Goal: Contribute content: Add original content to the website for others to see

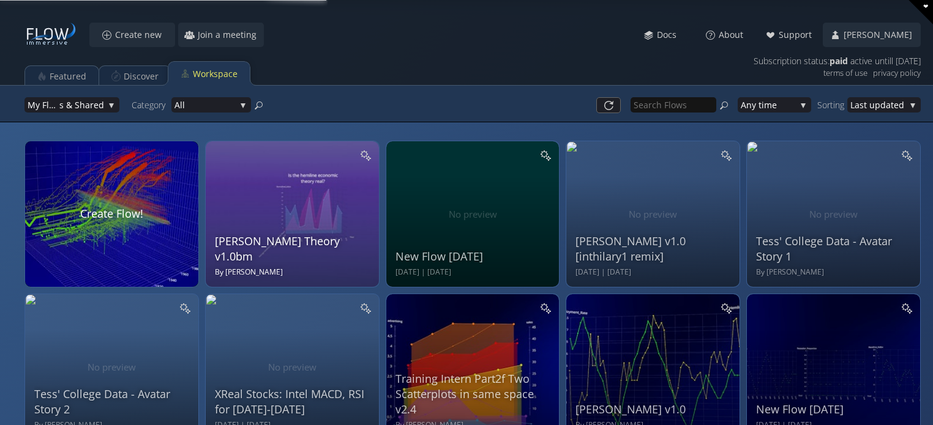
click at [274, 195] on div "Hilary Hemline Theory v1.0bm By Bill Morton" at bounding box center [294, 213] width 158 height 130
click at [0, 0] on div "Loading may take a while. Please wait Give us a bit more time. Maybe this Flow …" at bounding box center [0, 0] width 0 height 0
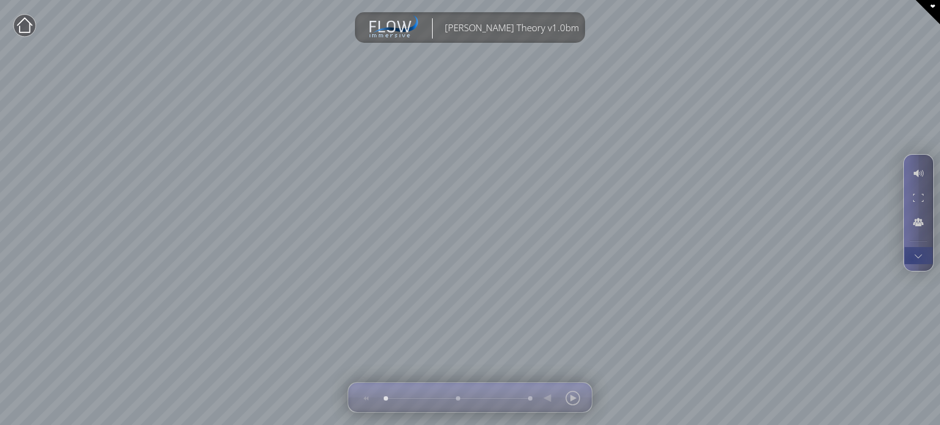
click at [914, 264] on div at bounding box center [918, 255] width 23 height 17
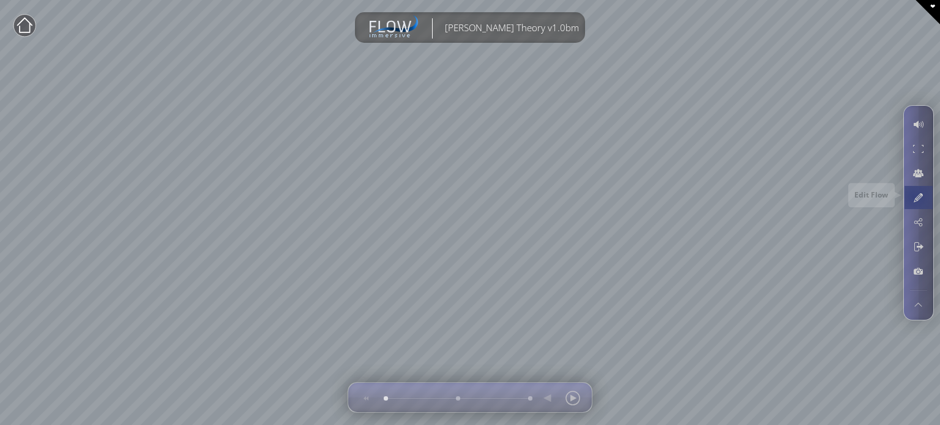
click at [913, 196] on div at bounding box center [918, 197] width 23 height 23
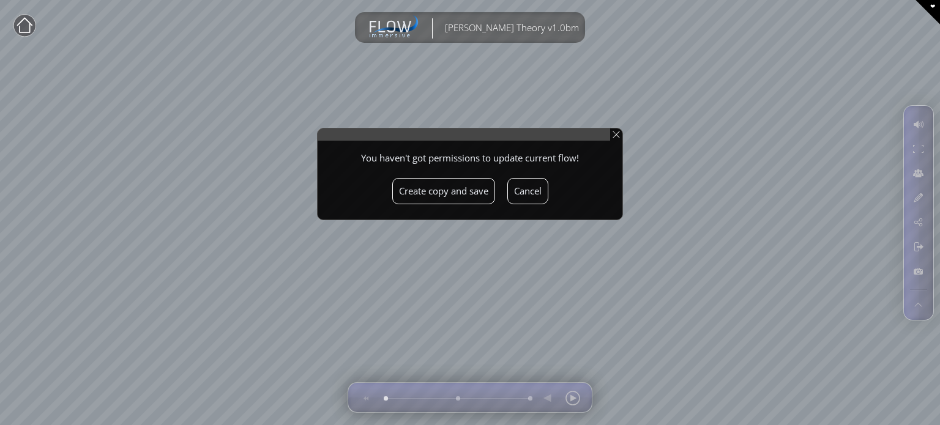
click at [470, 189] on button "Create copy and save" at bounding box center [443, 191] width 103 height 26
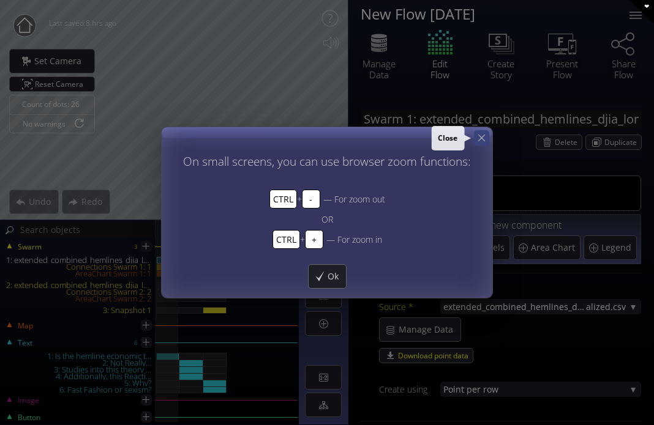
click at [479, 139] on icon at bounding box center [482, 138] width 12 height 12
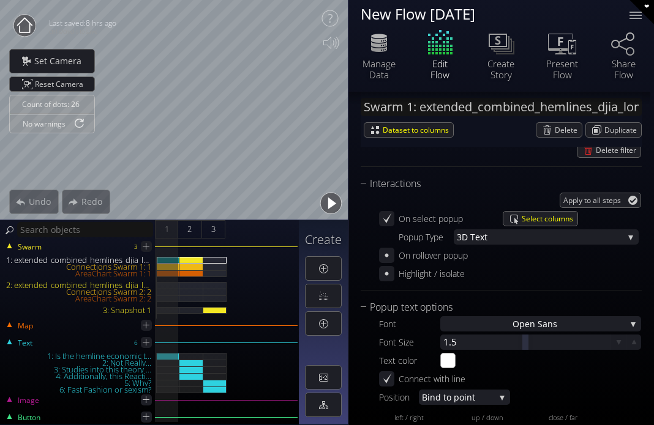
scroll to position [1408, 0]
click at [536, 217] on span "Select columns" at bounding box center [549, 218] width 56 height 14
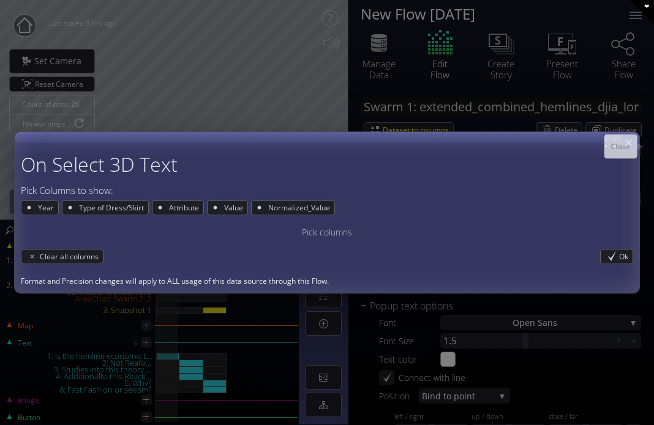
click at [630, 146] on icon at bounding box center [628, 143] width 12 height 12
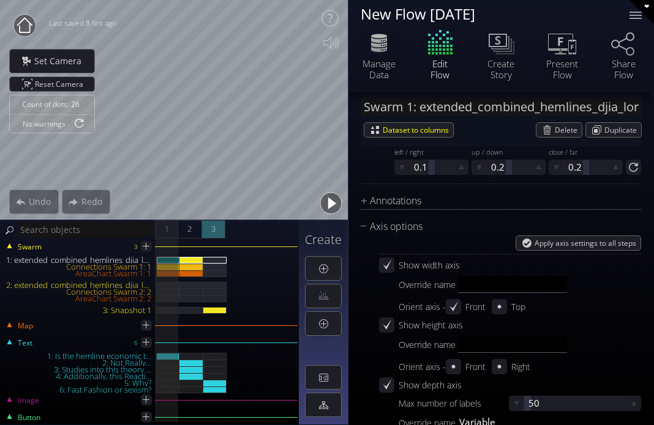
scroll to position [1653, 0]
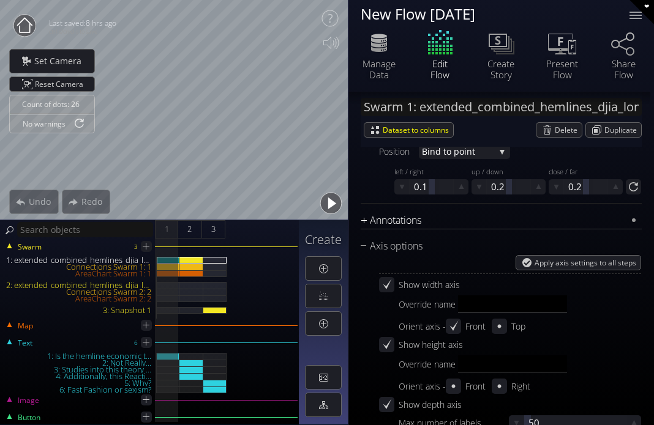
click at [399, 214] on div "Annotations" at bounding box center [494, 220] width 266 height 15
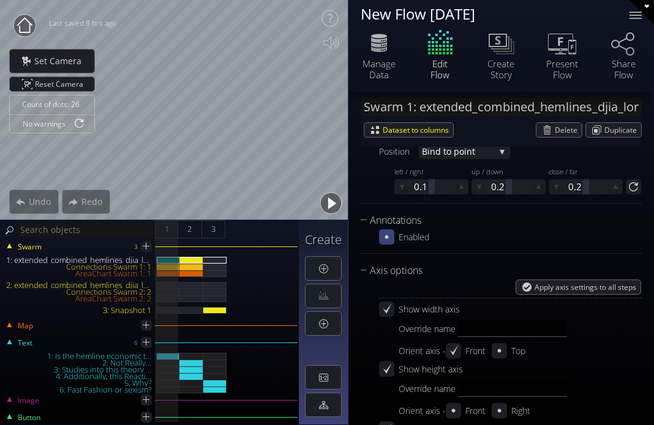
click at [385, 239] on icon at bounding box center [387, 237] width 12 height 12
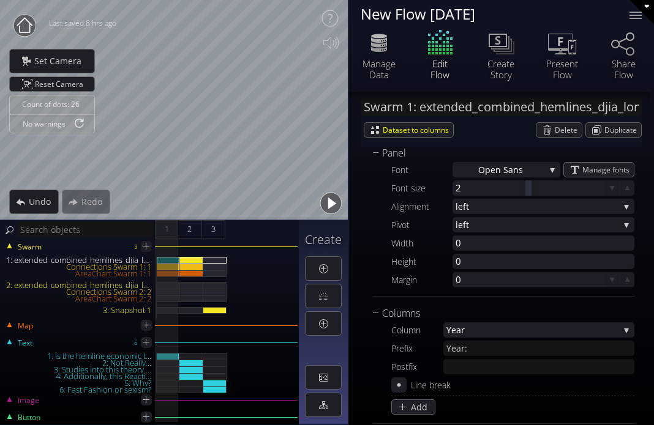
scroll to position [1897, 0]
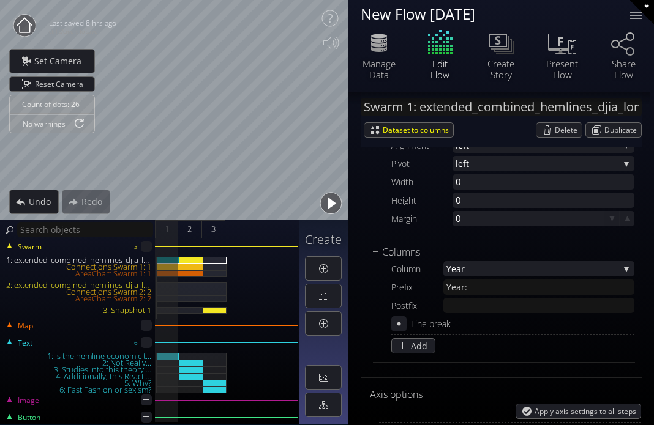
click at [419, 354] on div "Columns Column Year Year Type of D ress/Skirt Attribut e Value Normal ized_Valu…" at bounding box center [504, 304] width 262 height 118
click at [419, 347] on span "Add" at bounding box center [422, 346] width 24 height 12
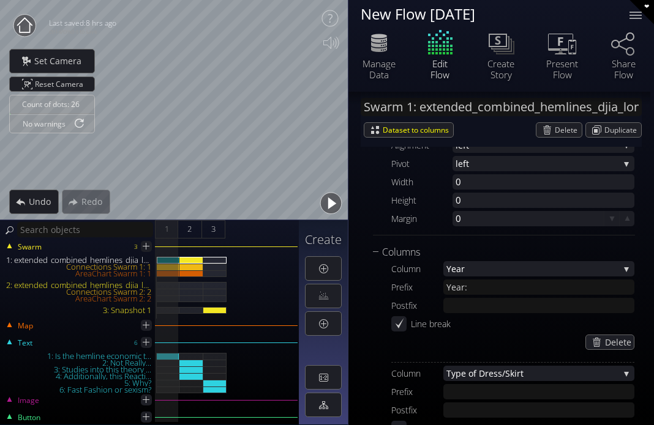
scroll to position [2020, 0]
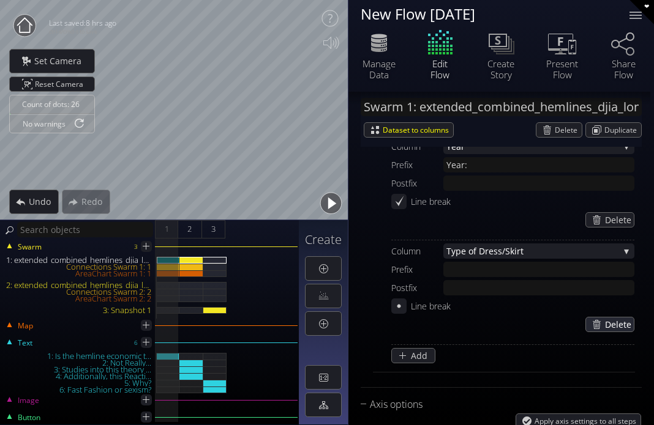
click at [599, 323] on div "Delete" at bounding box center [612, 325] width 53 height 14
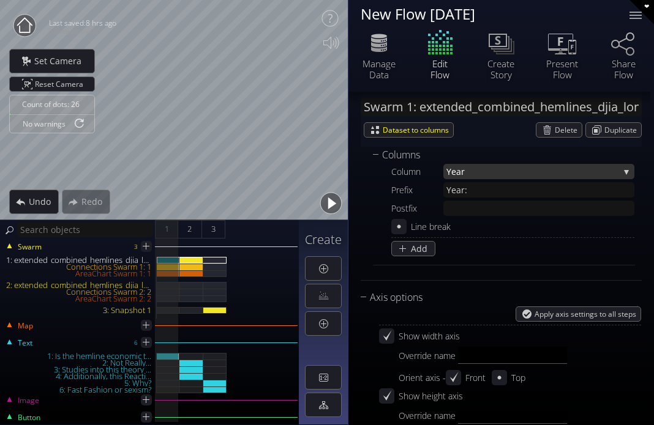
scroll to position [1959, 0]
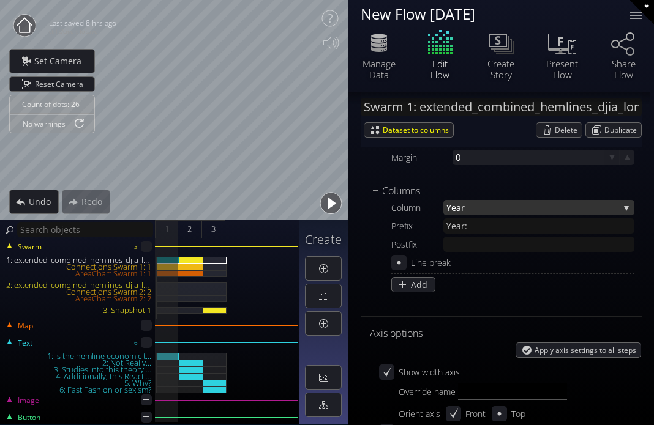
click at [473, 209] on span "Year" at bounding box center [532, 207] width 173 height 15
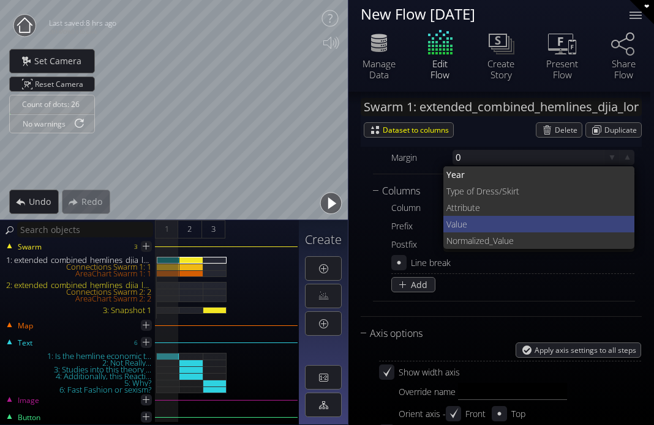
click at [478, 222] on span "Value" at bounding box center [535, 224] width 179 height 17
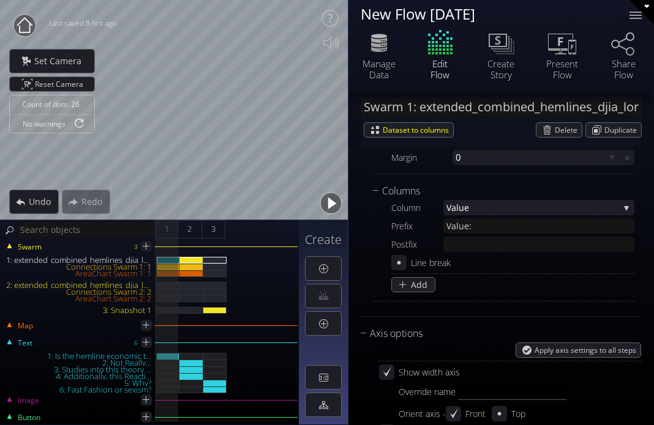
click at [474, 209] on span "Value" at bounding box center [532, 207] width 173 height 15
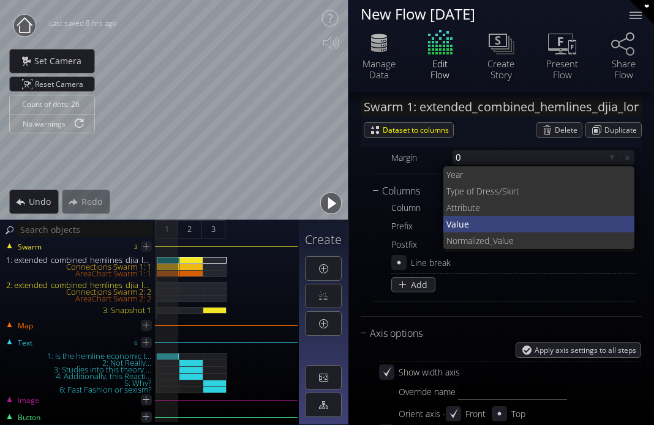
scroll to position [0, 0]
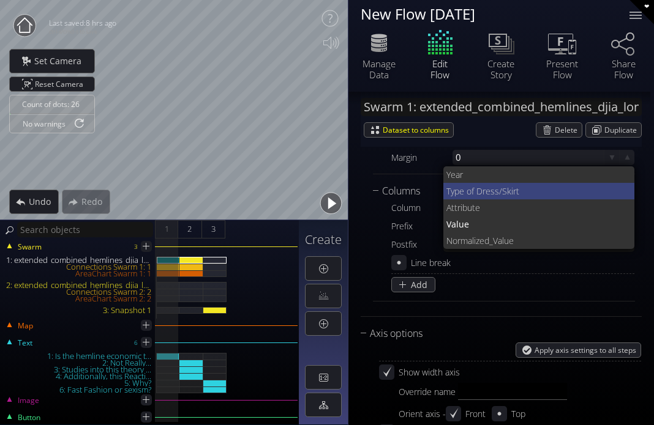
click at [480, 196] on span "Type of D" at bounding box center [464, 191] width 36 height 17
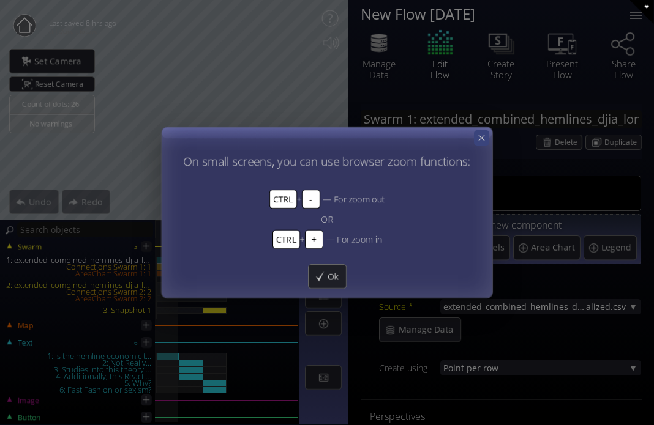
click at [480, 136] on icon at bounding box center [481, 138] width 7 height 7
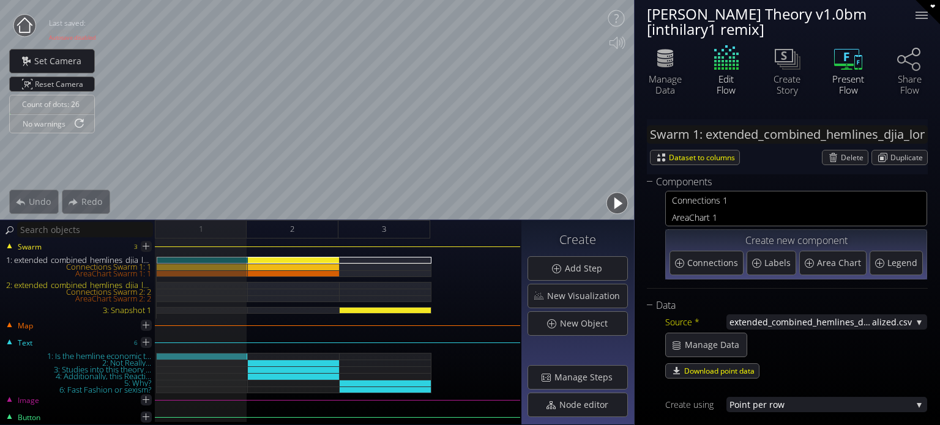
click at [855, 26] on div "Hilary Hemline Theory v1.0bm [inthilary1 remix]" at bounding box center [773, 21] width 253 height 31
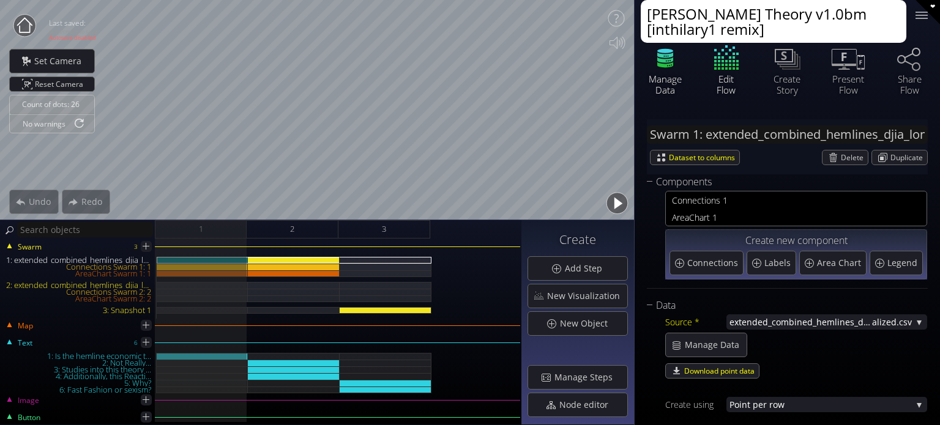
click at [673, 72] on icon at bounding box center [665, 58] width 37 height 31
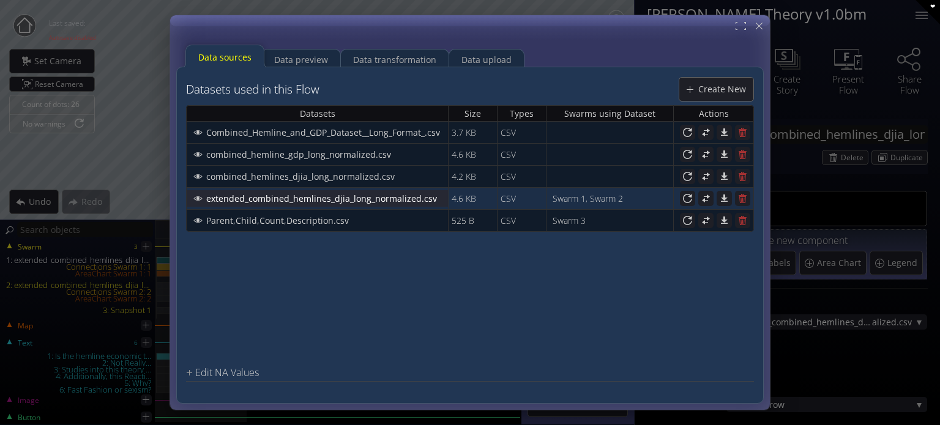
click at [380, 193] on span "extended_combined_hemlines_djia_long_normalized.csv" at bounding box center [325, 198] width 239 height 12
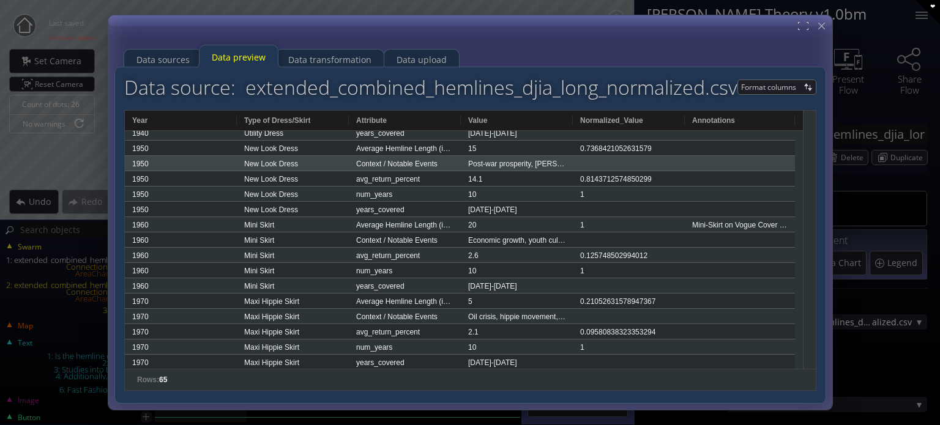
scroll to position [367, 0]
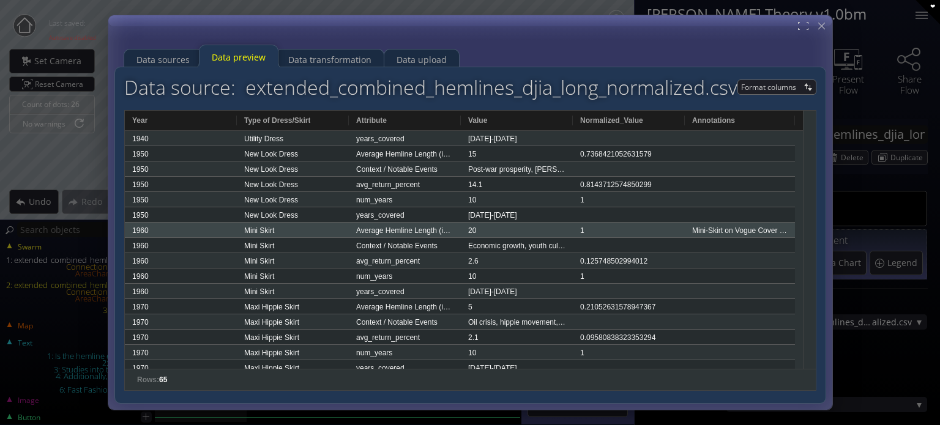
click at [477, 233] on div "20" at bounding box center [517, 230] width 112 height 15
click at [436, 235] on div "Average Hemline Length (inches from floor)" at bounding box center [405, 230] width 112 height 15
click at [639, 228] on div "1" at bounding box center [629, 230] width 112 height 15
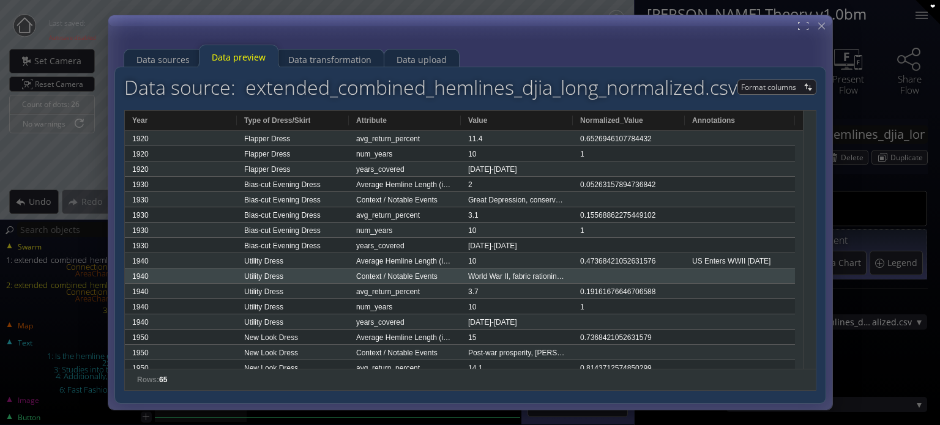
scroll to position [245, 0]
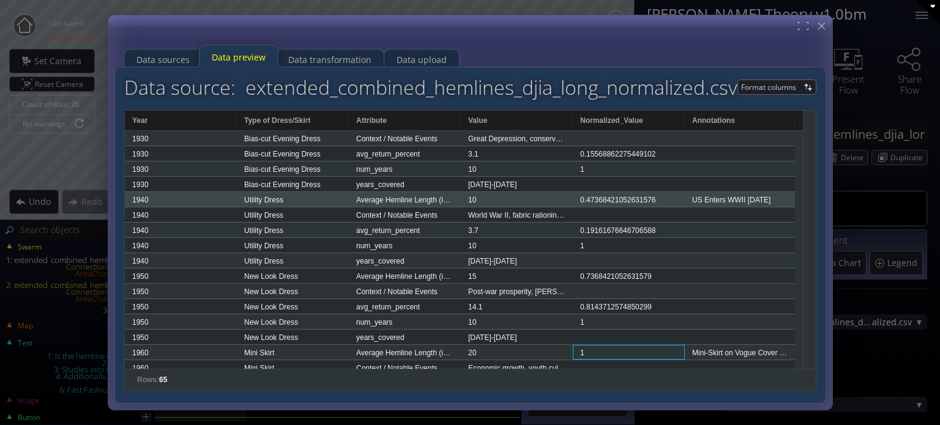
click at [438, 198] on div "Average Hemline Length (inches from floor)" at bounding box center [405, 199] width 112 height 15
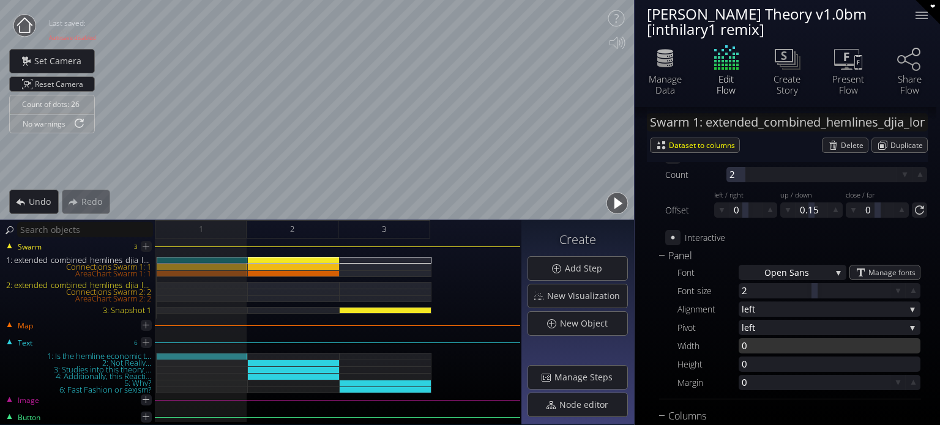
scroll to position [1714, 0]
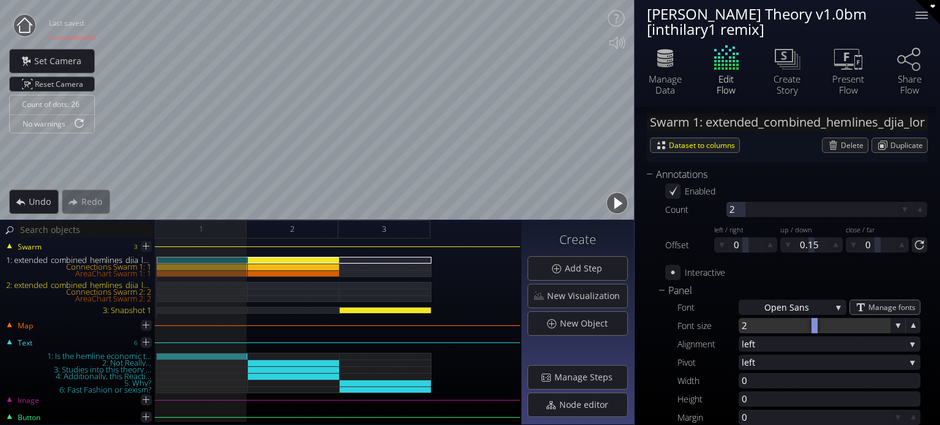
drag, startPoint x: 688, startPoint y: 313, endPoint x: 679, endPoint y: 323, distance: 13.0
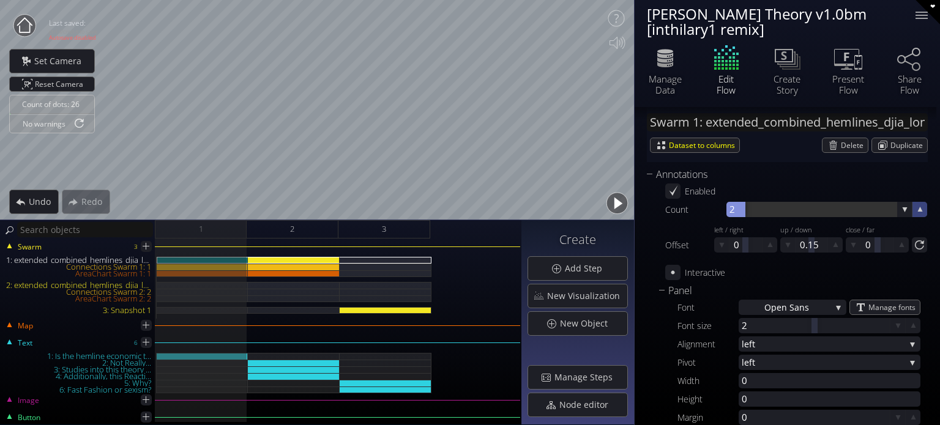
click at [916, 207] on icon at bounding box center [920, 210] width 12 height 12
click at [893, 210] on div "3" at bounding box center [827, 209] width 201 height 15
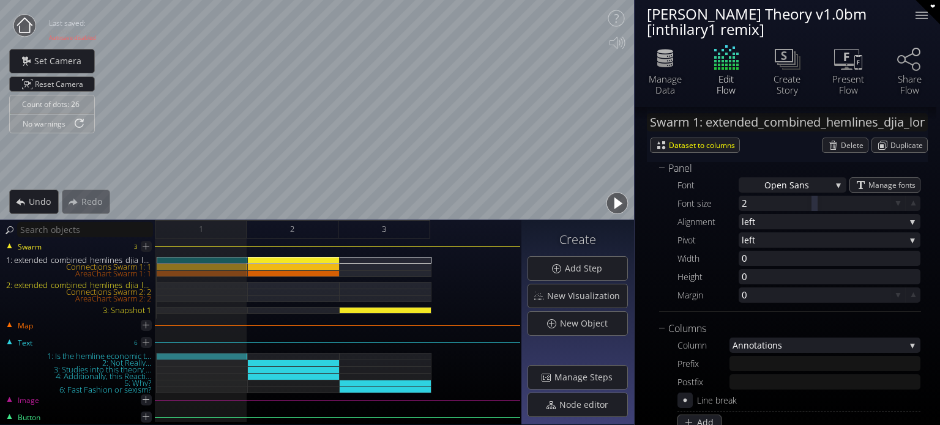
scroll to position [1897, 0]
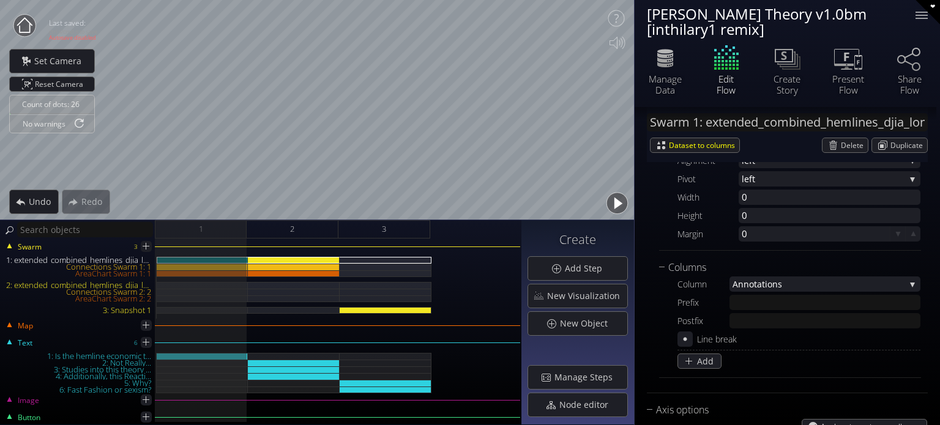
click at [746, 282] on span "nnotations" at bounding box center [821, 284] width 167 height 15
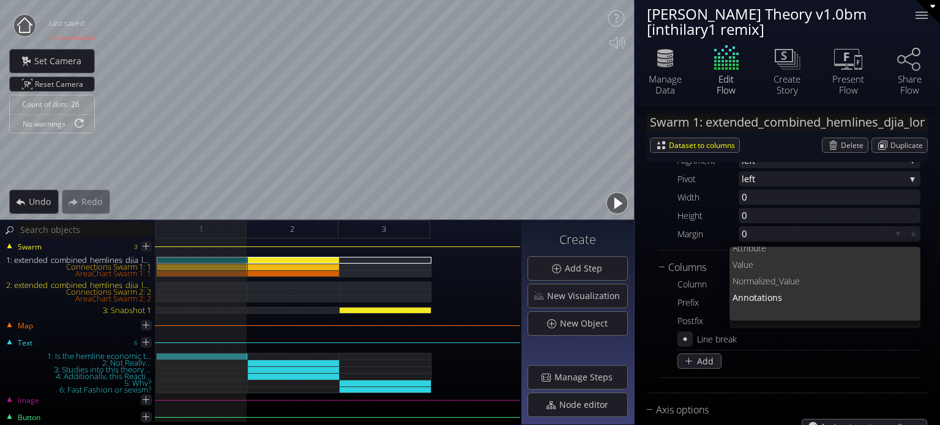
scroll to position [0, 0]
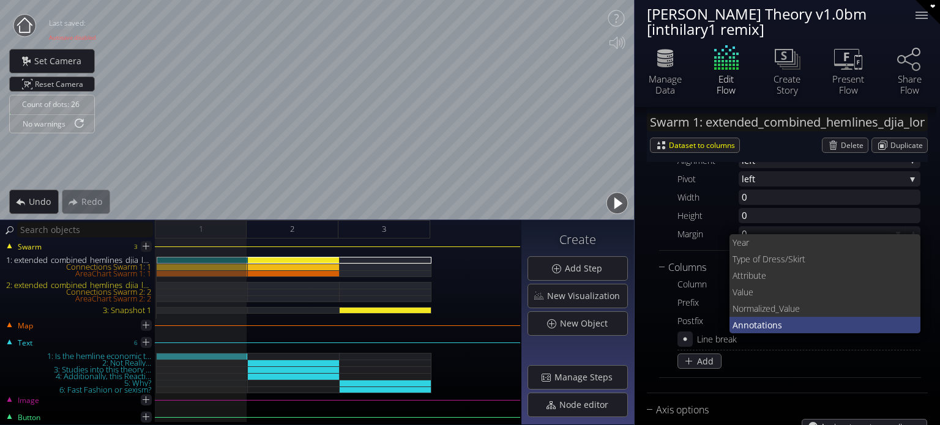
click at [752, 324] on span "nnotations" at bounding box center [824, 325] width 173 height 17
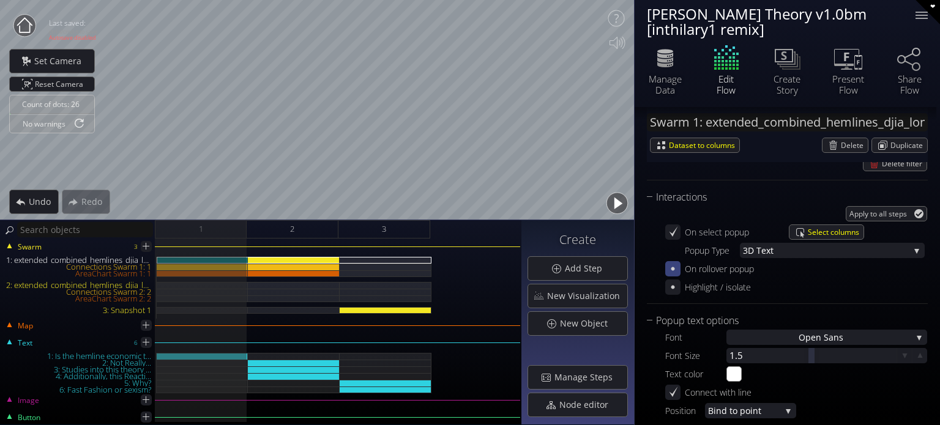
scroll to position [1408, 0]
click at [675, 269] on icon at bounding box center [673, 269] width 10 height 10
click at [679, 270] on div at bounding box center [673, 270] width 14 height 14
click at [678, 271] on icon at bounding box center [673, 270] width 12 height 12
click at [668, 264] on icon at bounding box center [673, 270] width 12 height 12
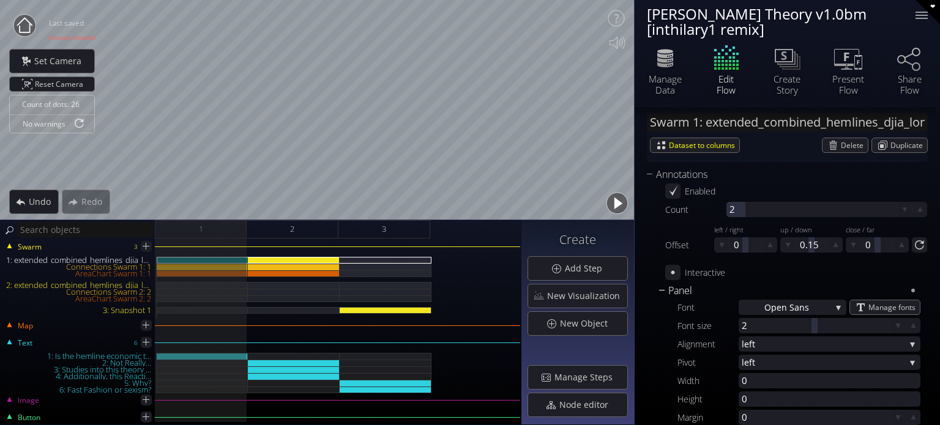
scroll to position [1775, 0]
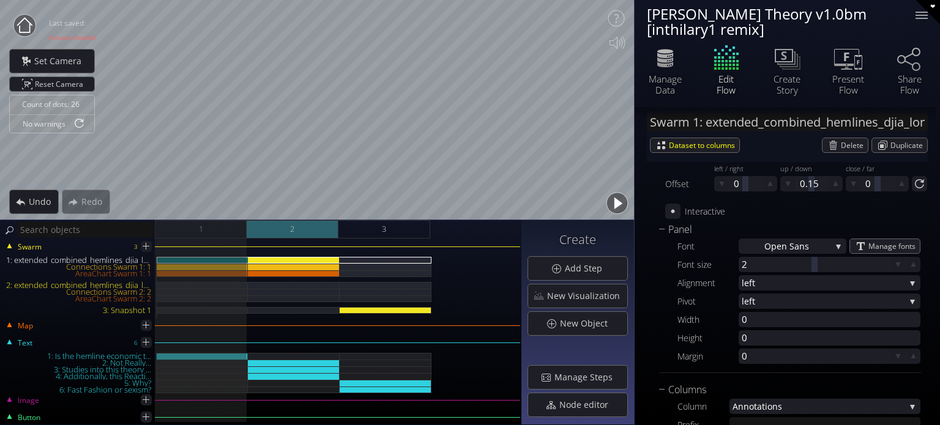
click at [307, 229] on div "2" at bounding box center [293, 229] width 92 height 18
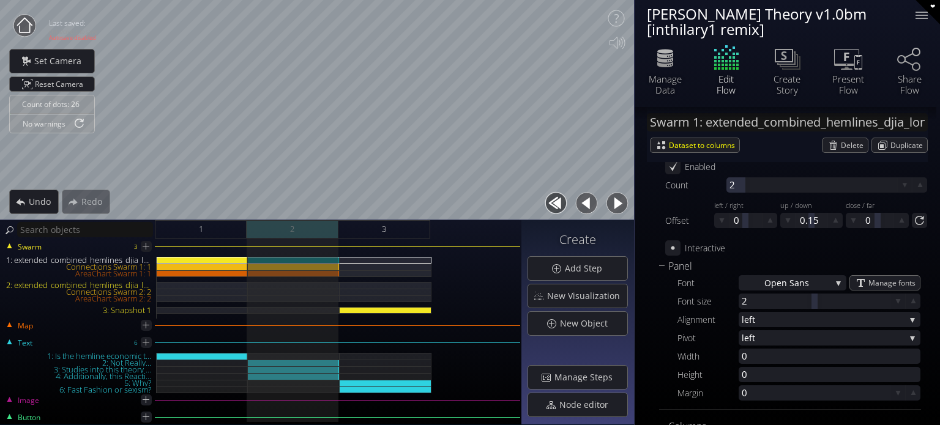
scroll to position [1812, 0]
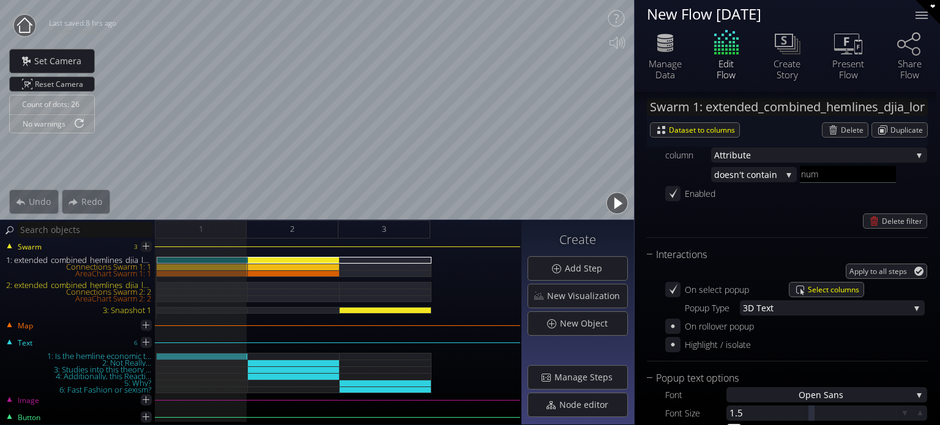
scroll to position [1347, 0]
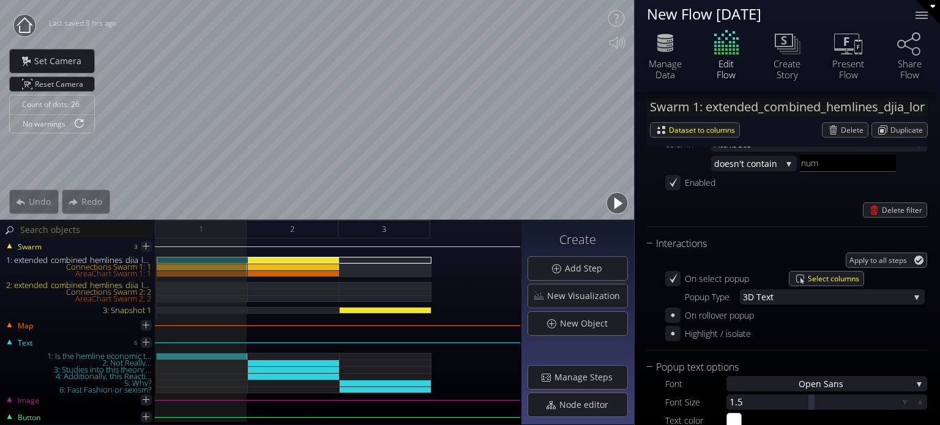
click at [678, 315] on icon at bounding box center [673, 316] width 12 height 12
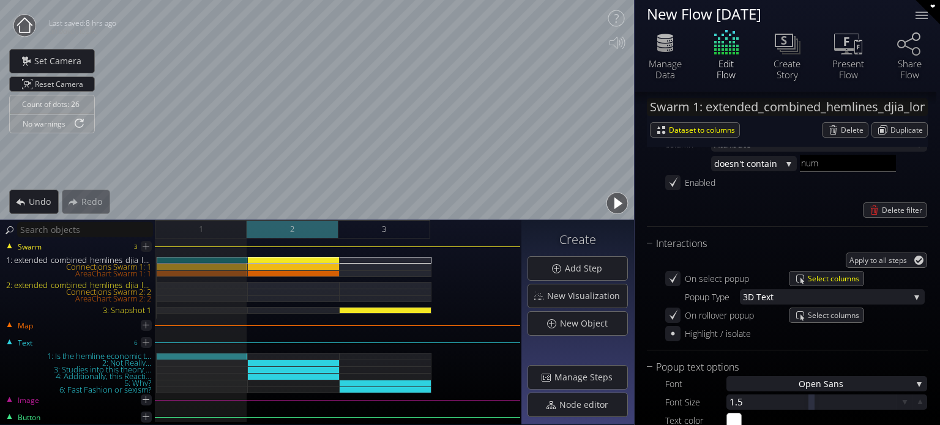
click at [284, 225] on div "2" at bounding box center [293, 229] width 92 height 18
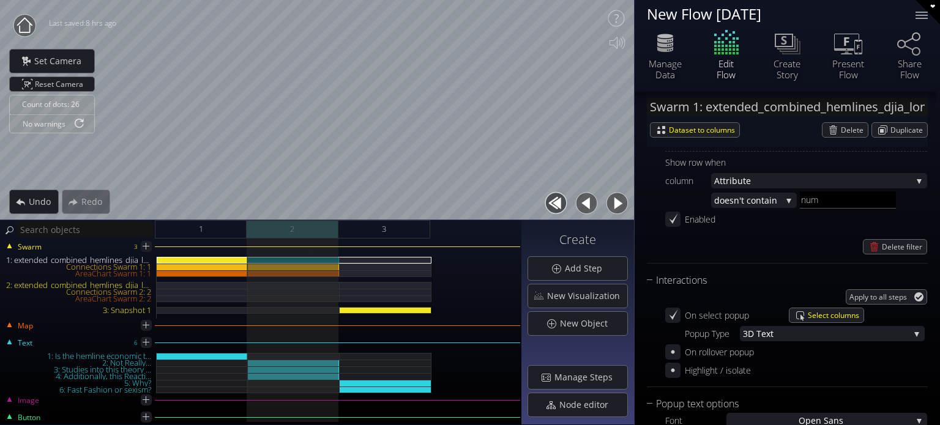
scroll to position [1383, 0]
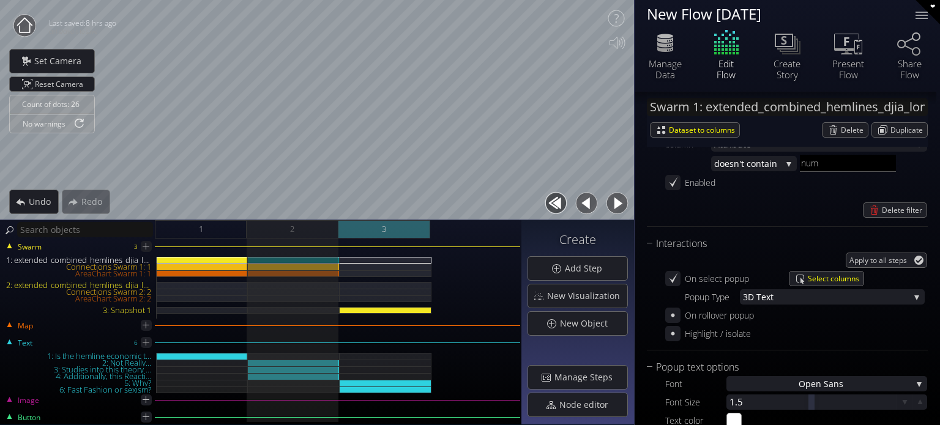
click at [409, 236] on div "3" at bounding box center [384, 229] width 92 height 18
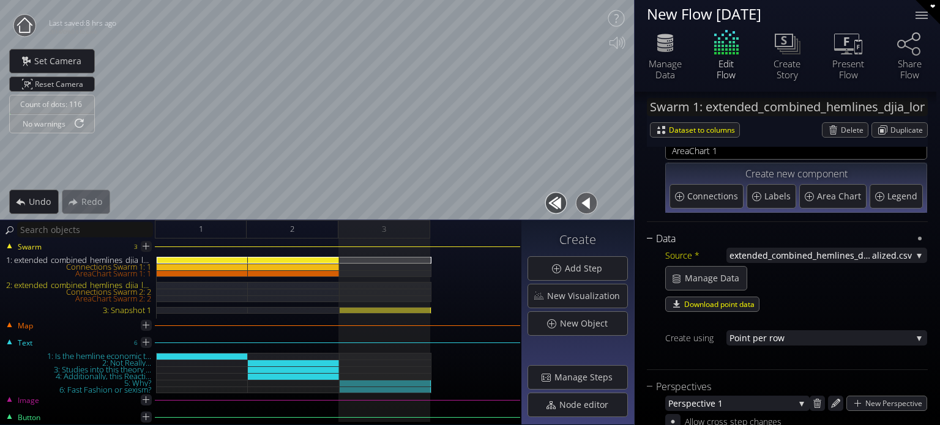
scroll to position [61, 0]
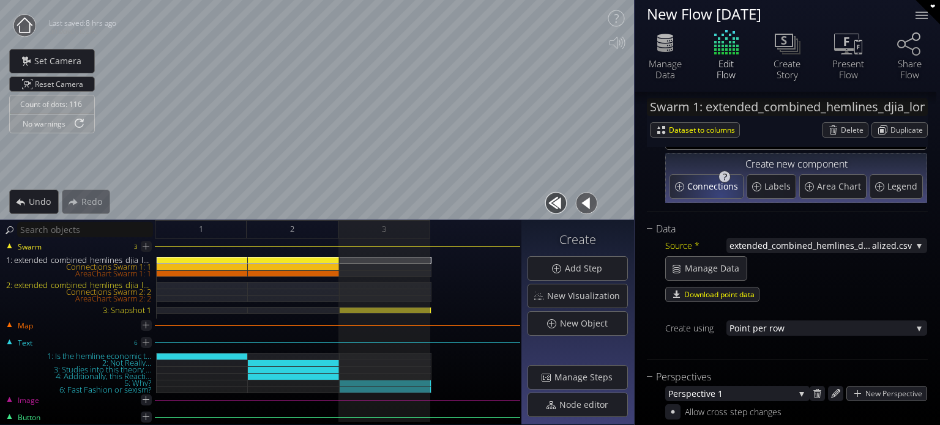
click at [719, 196] on div "Connections" at bounding box center [706, 186] width 73 height 23
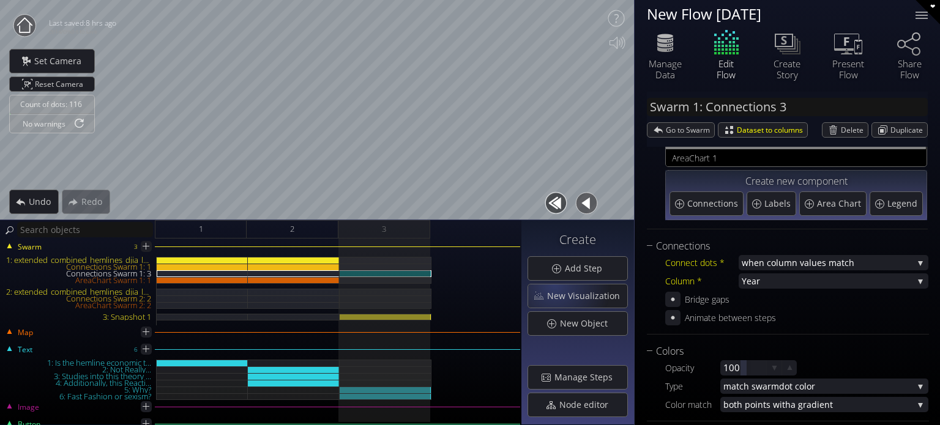
scroll to position [0, 0]
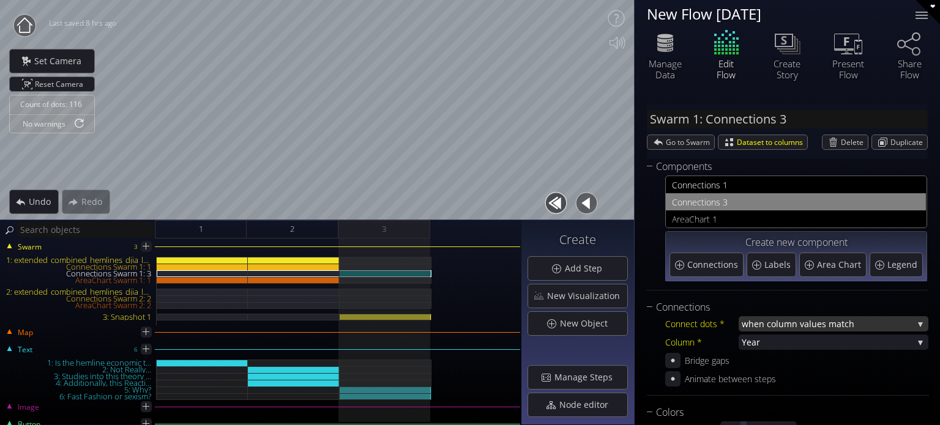
click at [783, 318] on span "when column va" at bounding box center [775, 323] width 67 height 15
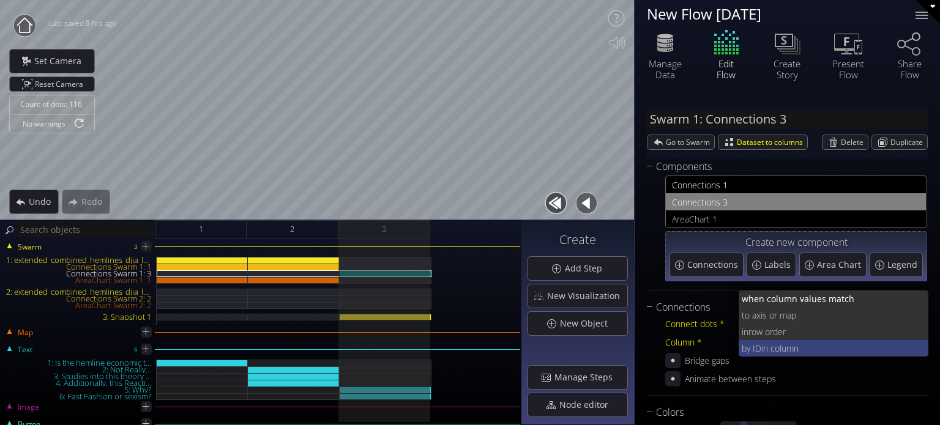
click at [780, 348] on span "in column" at bounding box center [840, 348] width 158 height 17
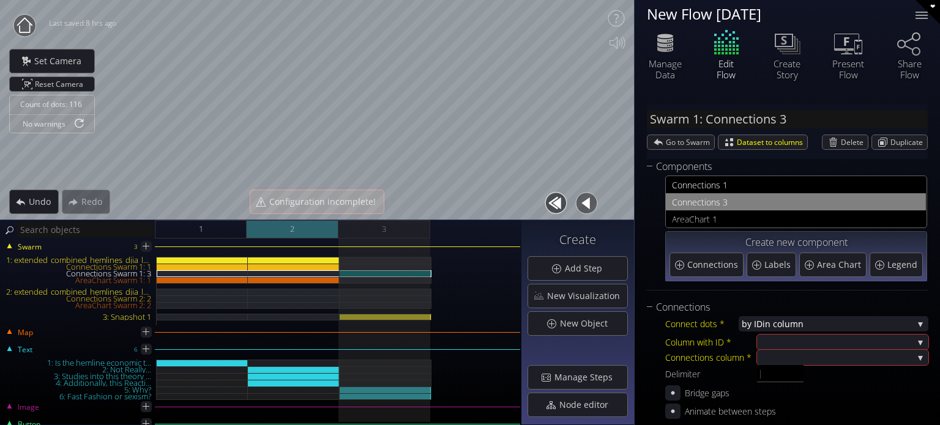
click at [313, 234] on div "2" at bounding box center [293, 229] width 92 height 18
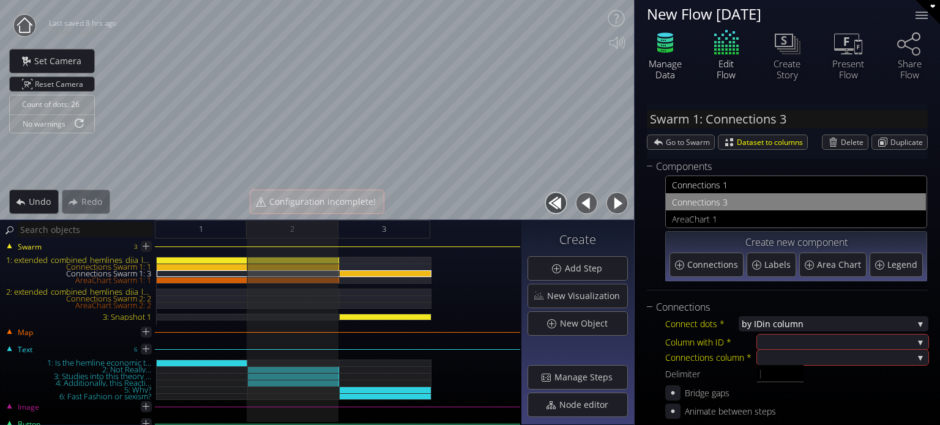
click at [670, 51] on icon at bounding box center [665, 43] width 37 height 31
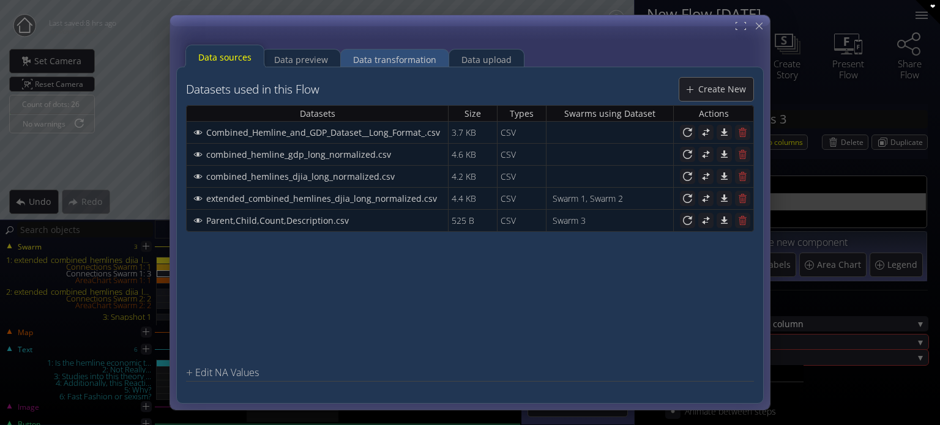
click at [353, 61] on div "Data transformation" at bounding box center [394, 59] width 83 height 23
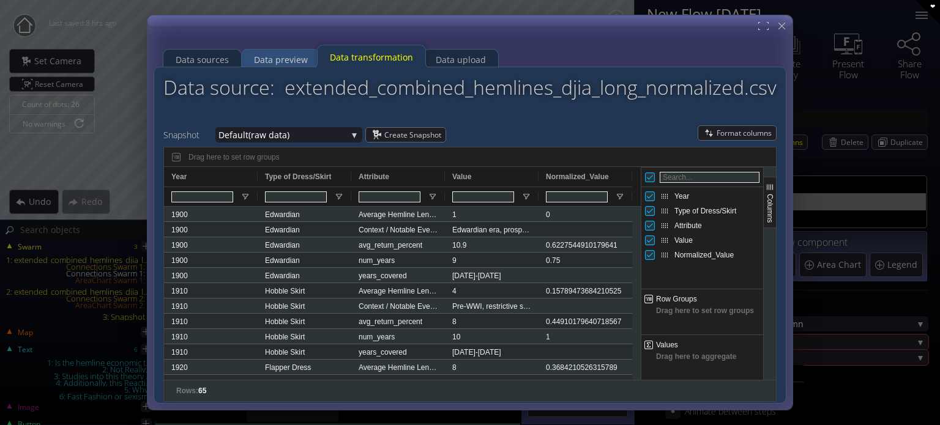
click at [308, 59] on div "Data preview" at bounding box center [281, 60] width 78 height 24
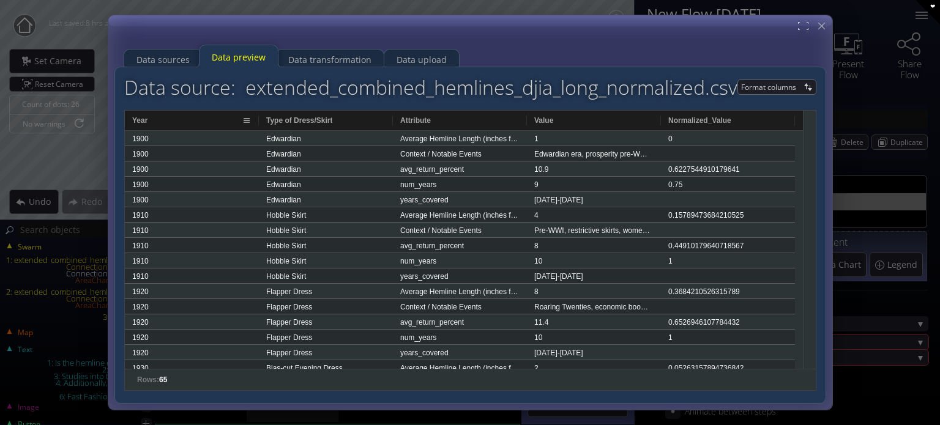
click at [256, 124] on div "Year Type of Dress/Skirt Attribute Value" at bounding box center [460, 121] width 670 height 20
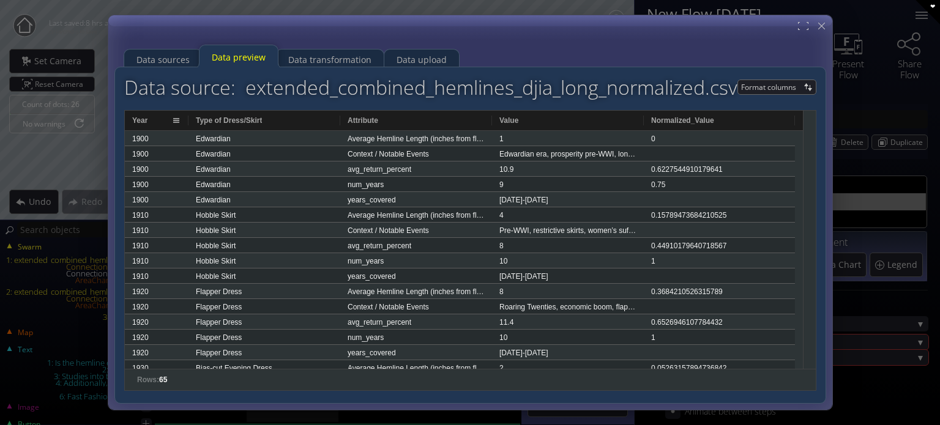
drag, startPoint x: 210, startPoint y: 124, endPoint x: 171, endPoint y: 126, distance: 38.6
click at [171, 126] on div "Year" at bounding box center [157, 121] width 64 height 20
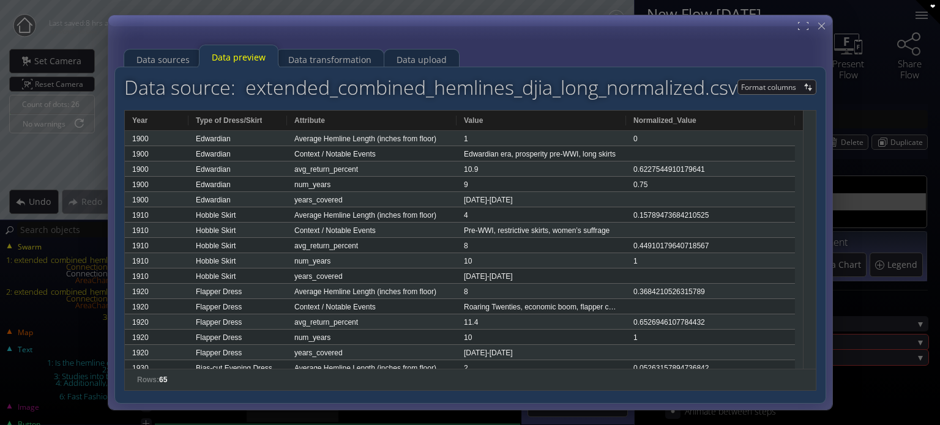
drag, startPoint x: 340, startPoint y: 121, endPoint x: 286, endPoint y: 130, distance: 54.0
click at [286, 130] on div "Year Type of Dress/Skirt Attribute Value" at bounding box center [464, 121] width 678 height 20
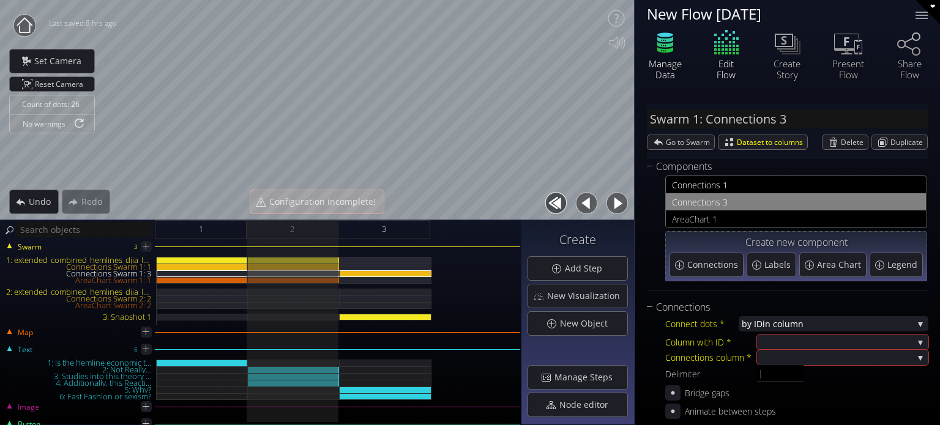
click at [668, 55] on icon at bounding box center [665, 43] width 37 height 31
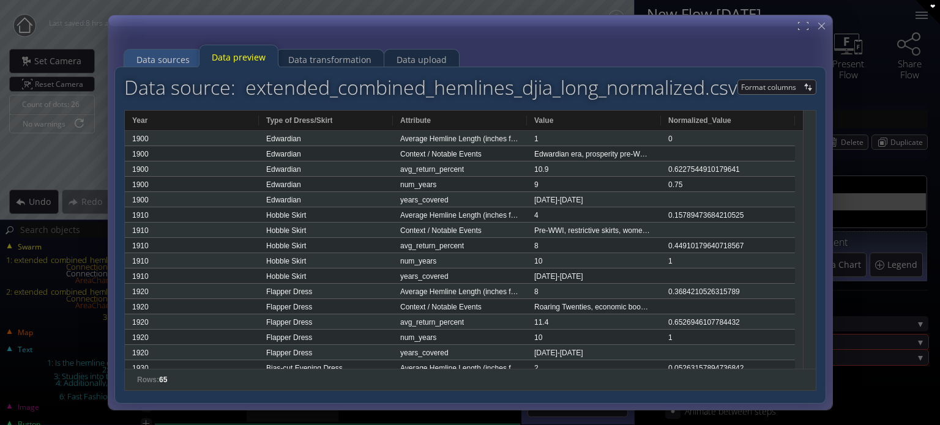
click at [174, 56] on div "Data sources" at bounding box center [162, 59] width 53 height 23
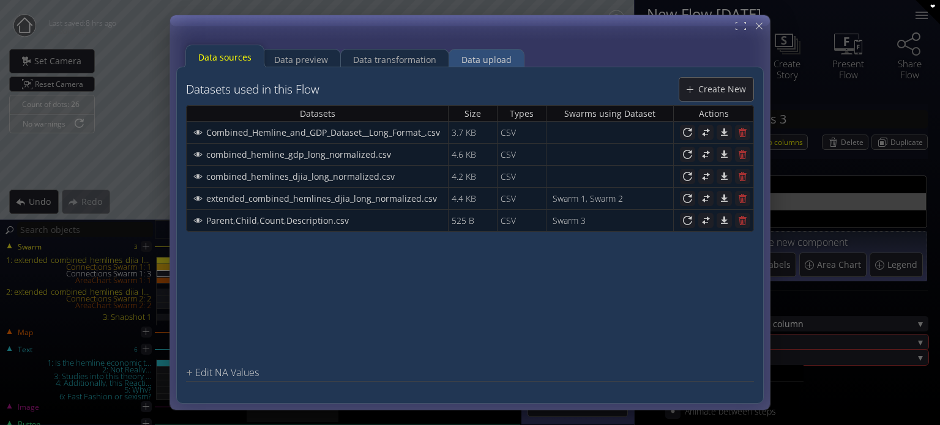
click at [473, 56] on div "Data upload" at bounding box center [487, 59] width 50 height 23
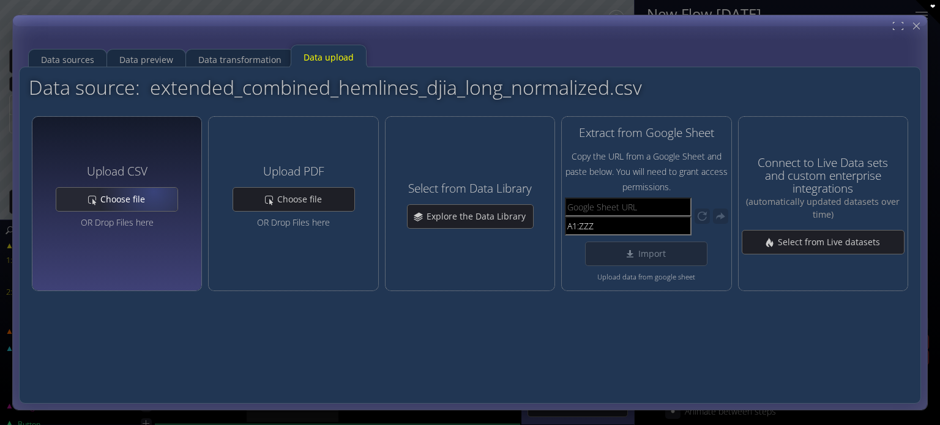
click at [150, 196] on span "Choose file" at bounding box center [126, 199] width 53 height 12
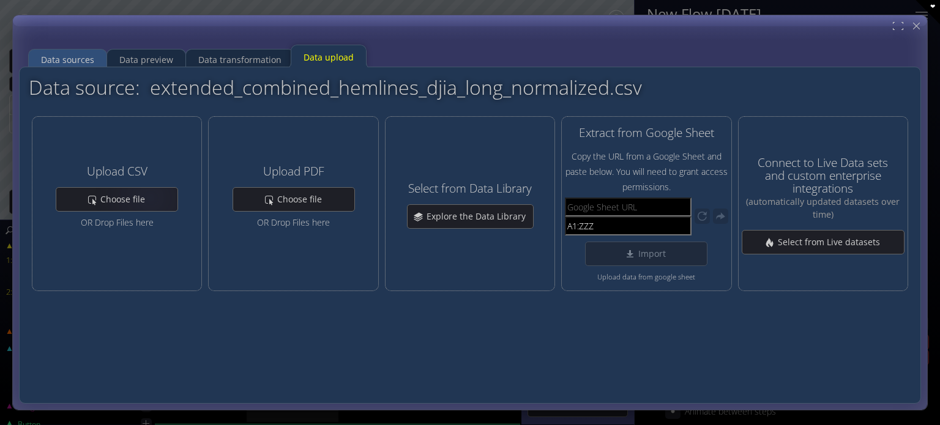
click at [81, 58] on div "Data sources" at bounding box center [67, 59] width 53 height 23
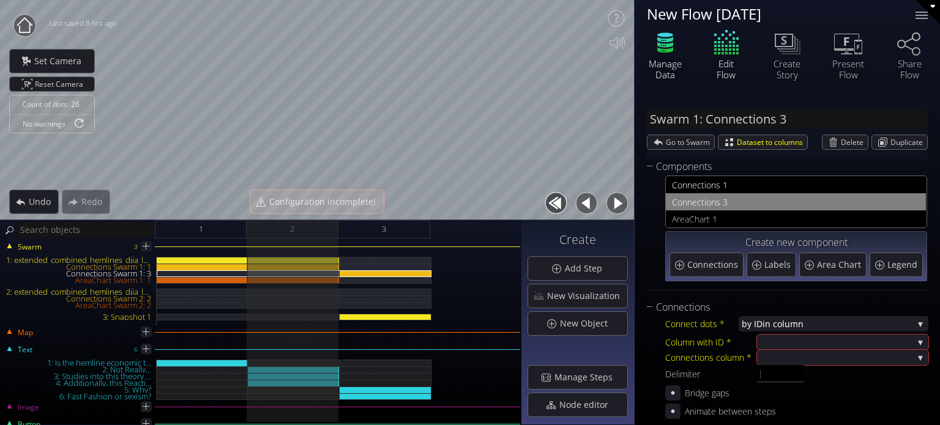
click at [647, 50] on icon at bounding box center [665, 43] width 37 height 31
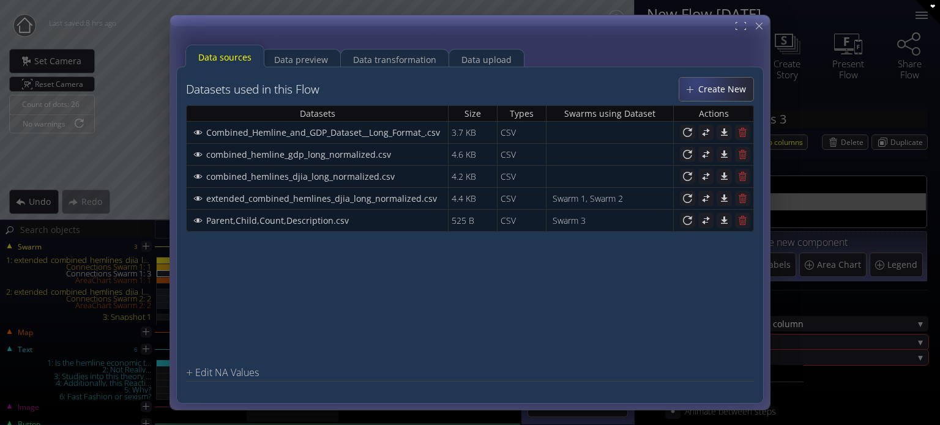
click at [698, 81] on div "Create New" at bounding box center [716, 89] width 74 height 23
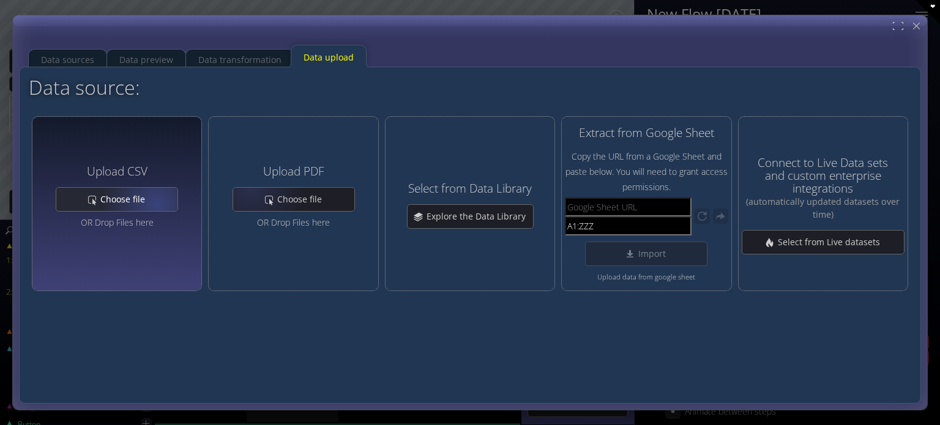
click at [136, 203] on span "Choose file" at bounding box center [126, 199] width 53 height 12
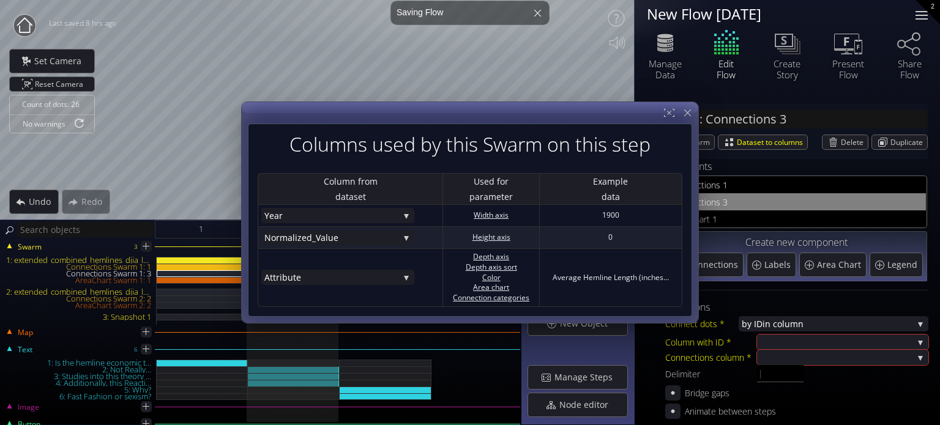
click at [916, 26] on div at bounding box center [922, 15] width 24 height 24
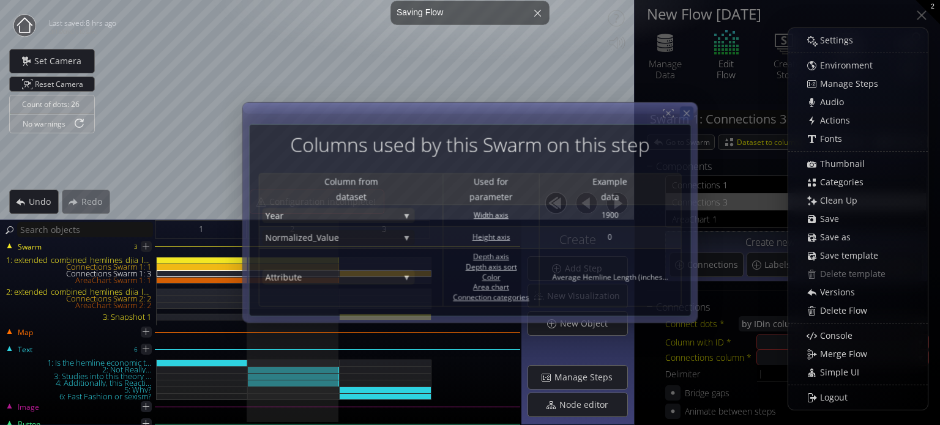
click at [686, 119] on div at bounding box center [686, 113] width 13 height 13
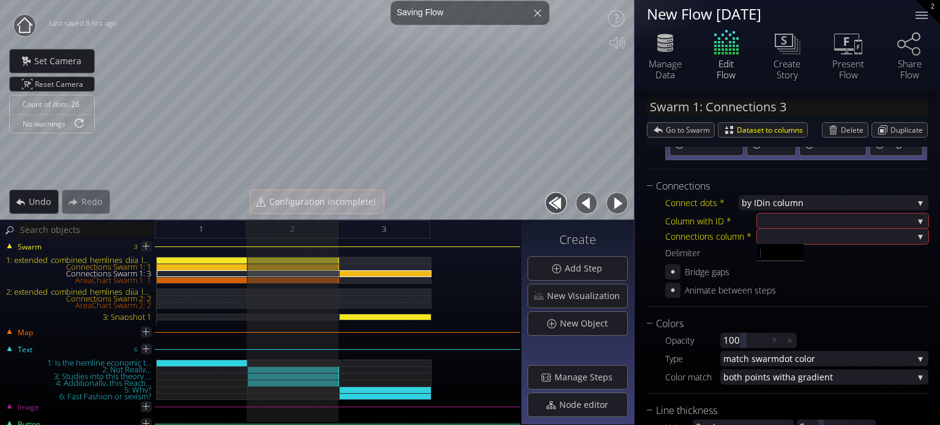
scroll to position [122, 0]
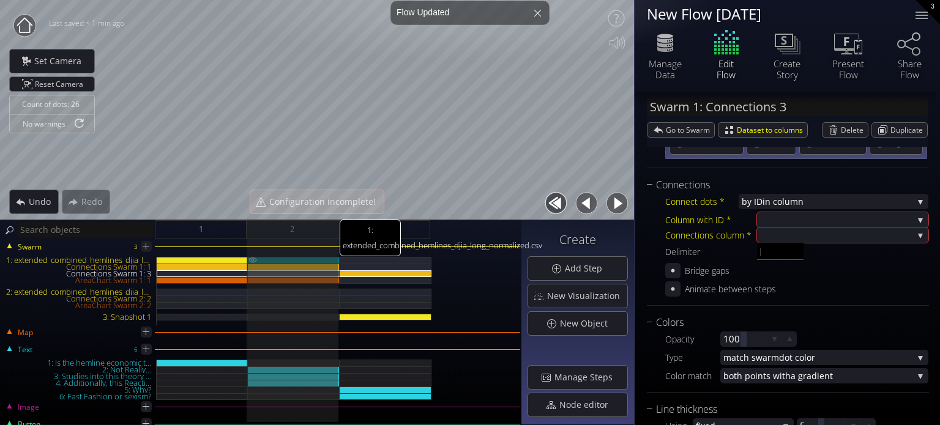
click at [314, 261] on div "1: extended_combined_hemlines_djia_long_normalized.csv" at bounding box center [294, 260] width 92 height 7
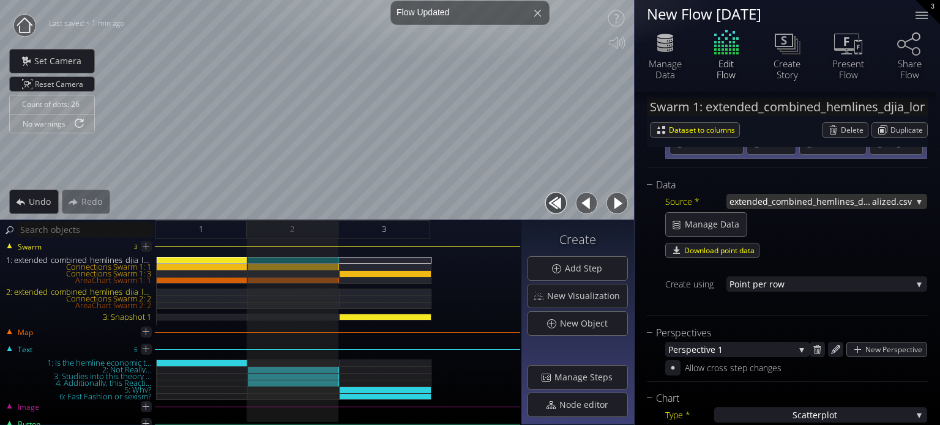
click at [820, 200] on span "extended_combined_hemlines_djia_long_norm" at bounding box center [801, 201] width 143 height 15
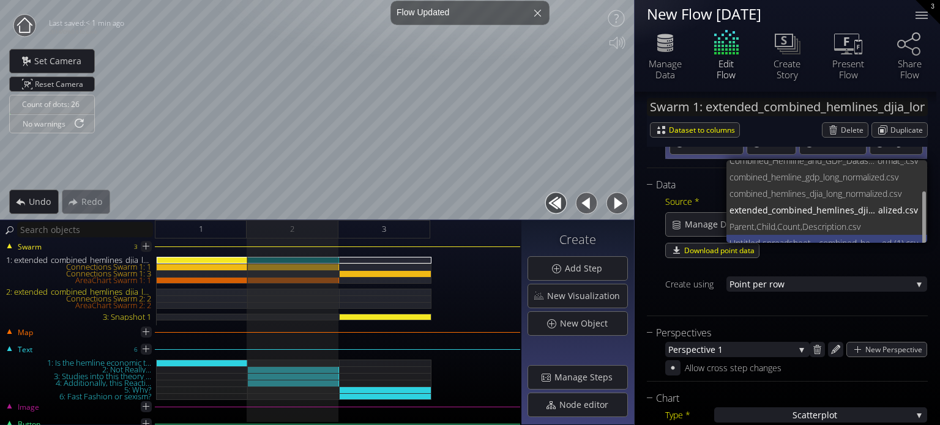
scroll to position [32, 0]
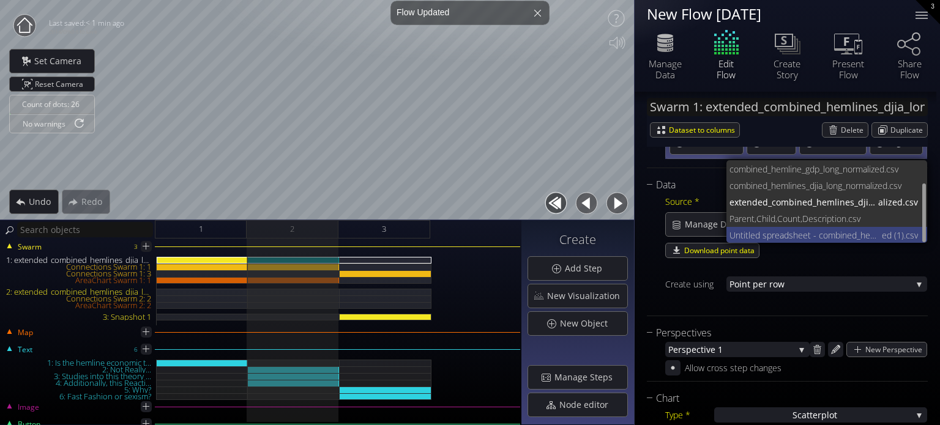
click at [801, 234] on span "Untitled spreadsheet - combined_hemlines_djia_long_normaliz" at bounding box center [806, 235] width 152 height 17
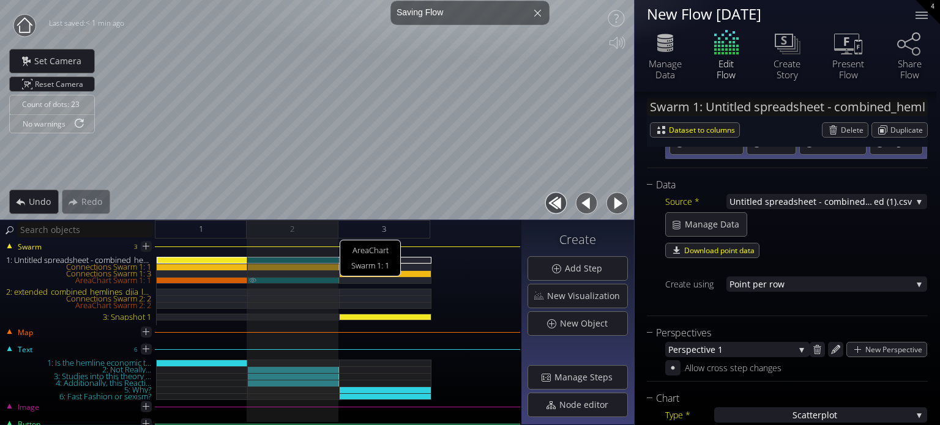
click at [303, 280] on div "AreaChart Swarm 1: 1" at bounding box center [294, 280] width 92 height 7
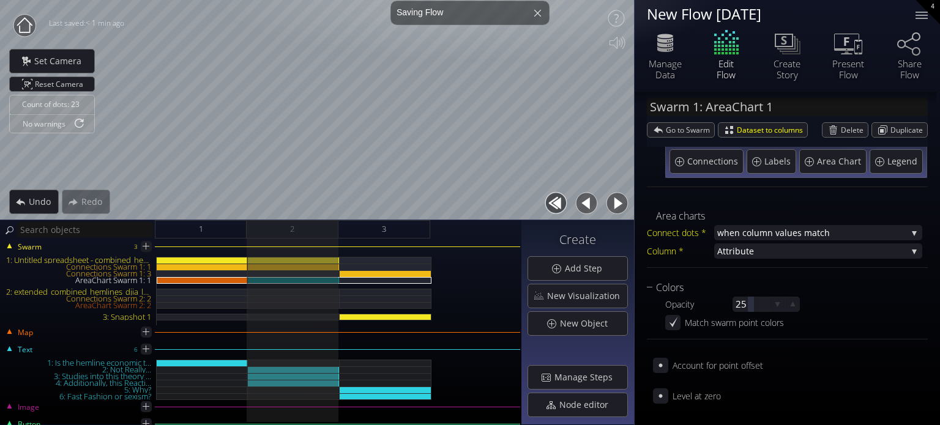
scroll to position [103, 0]
click at [283, 268] on div "Connections Swarm 1: 1" at bounding box center [294, 267] width 92 height 7
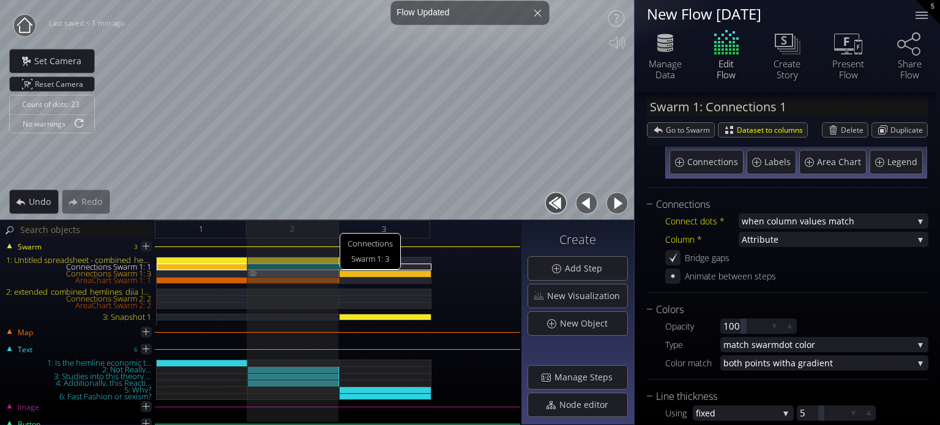
click at [283, 274] on div "Connections Swarm 1: 3" at bounding box center [294, 274] width 92 height 7
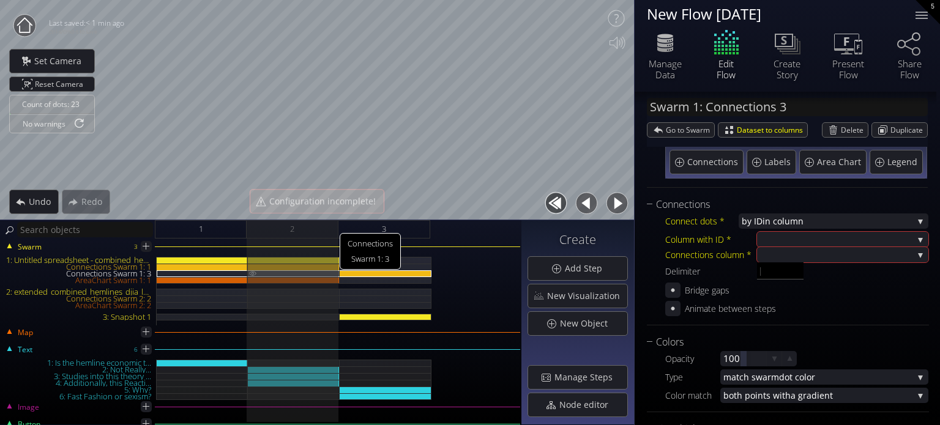
click at [250, 274] on img at bounding box center [253, 274] width 10 height 6
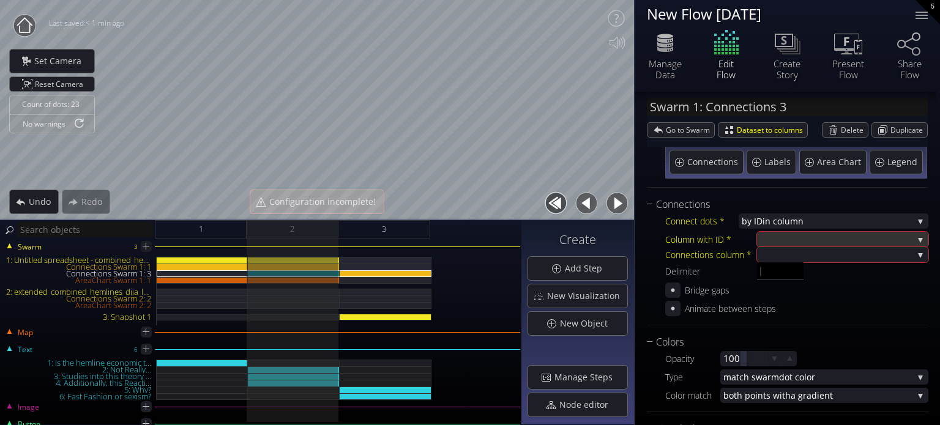
click at [788, 238] on div at bounding box center [836, 239] width 153 height 15
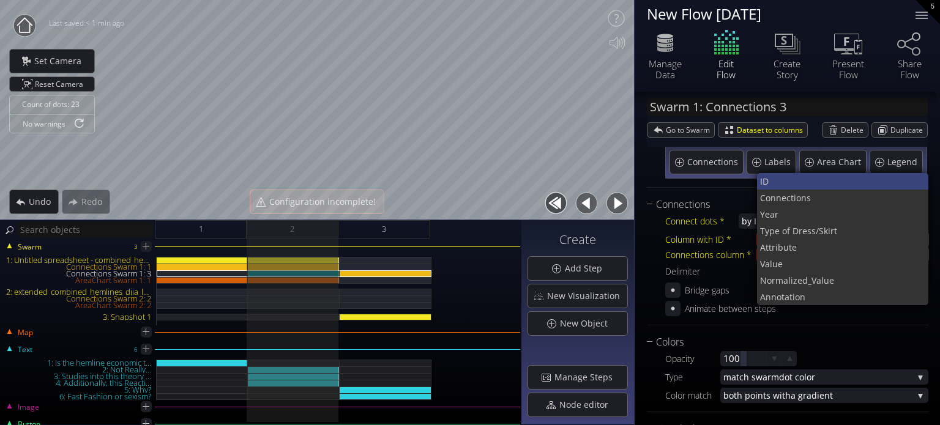
click at [787, 183] on span "ID" at bounding box center [839, 181] width 159 height 17
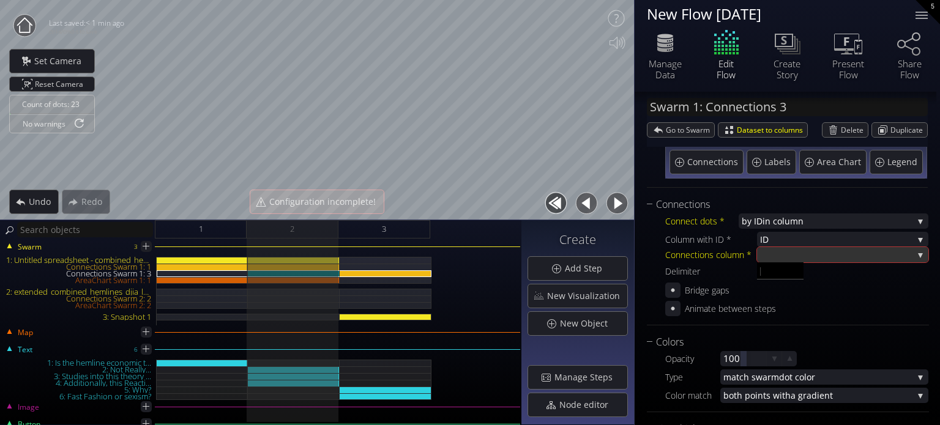
click at [795, 255] on div at bounding box center [836, 254] width 153 height 15
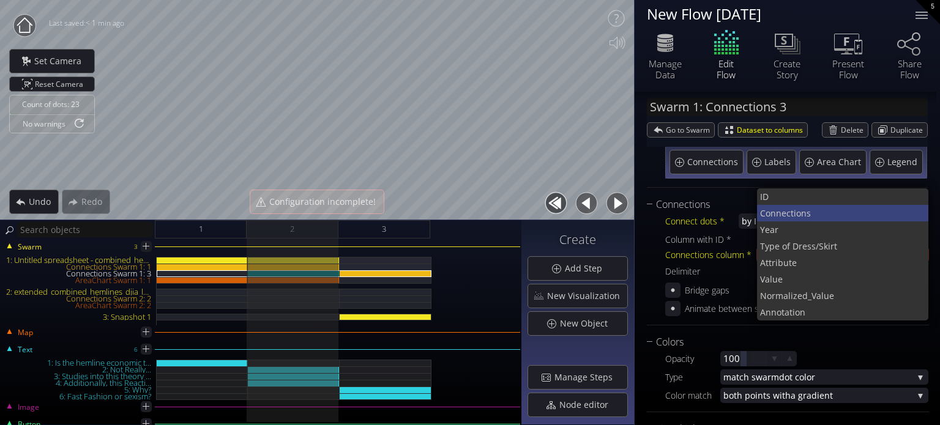
click at [791, 215] on span "onnections" at bounding box center [843, 213] width 154 height 17
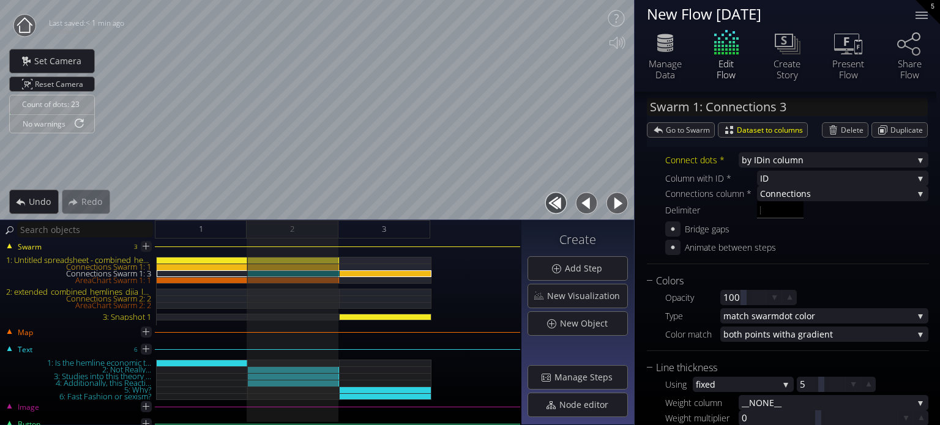
scroll to position [184, 0]
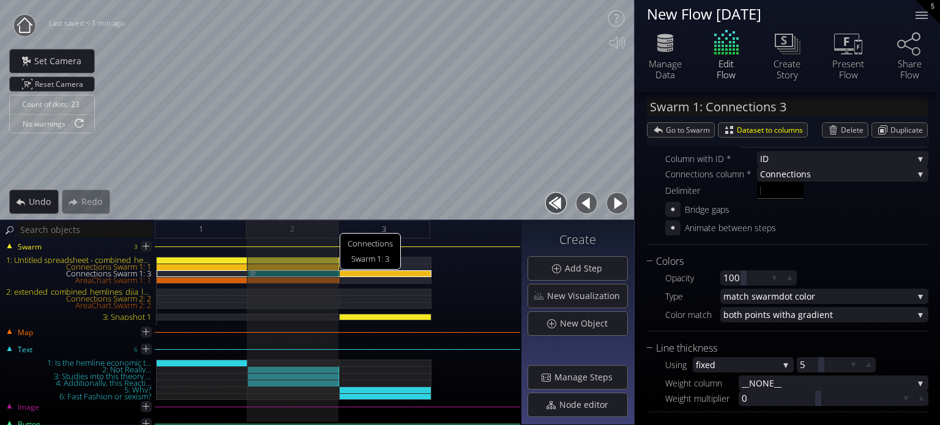
click at [255, 273] on img at bounding box center [253, 274] width 10 height 6
click at [250, 274] on img at bounding box center [253, 274] width 10 height 6
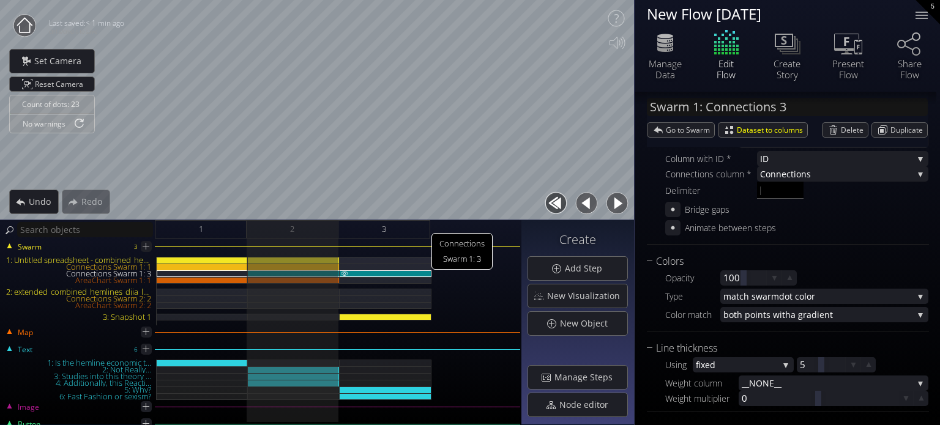
click at [348, 271] on img at bounding box center [345, 274] width 10 height 6
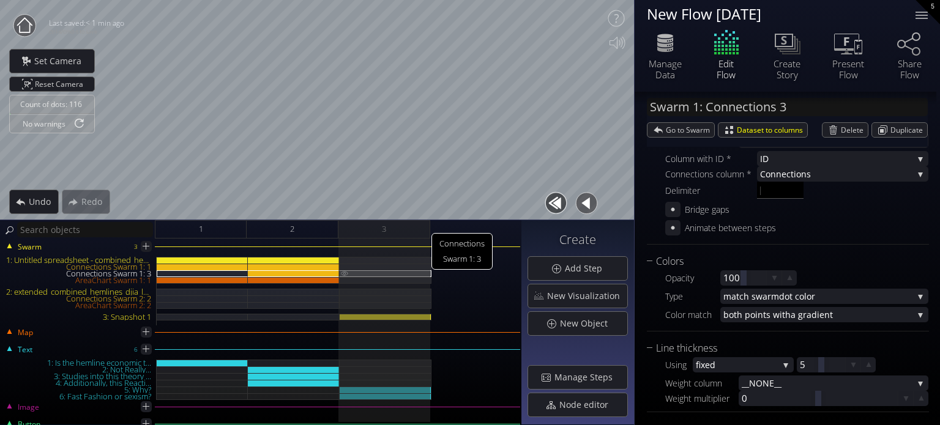
click at [346, 273] on img at bounding box center [345, 274] width 10 height 6
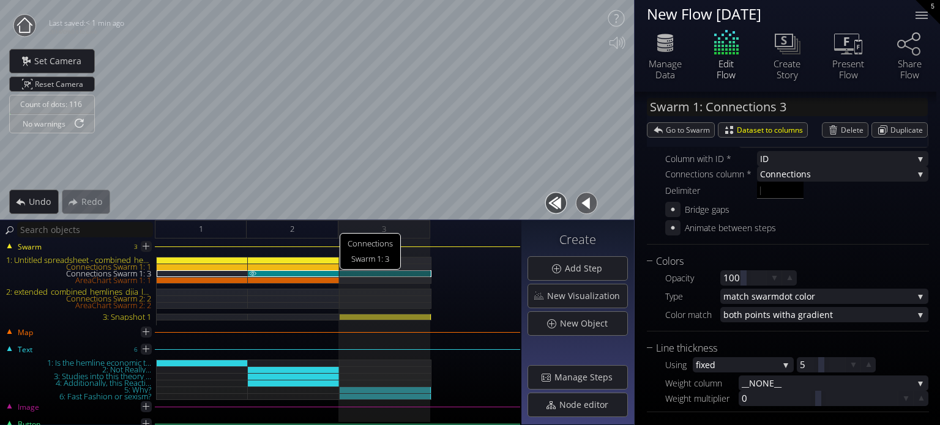
click at [305, 273] on div "Connections Swarm 1: 3" at bounding box center [294, 274] width 92 height 7
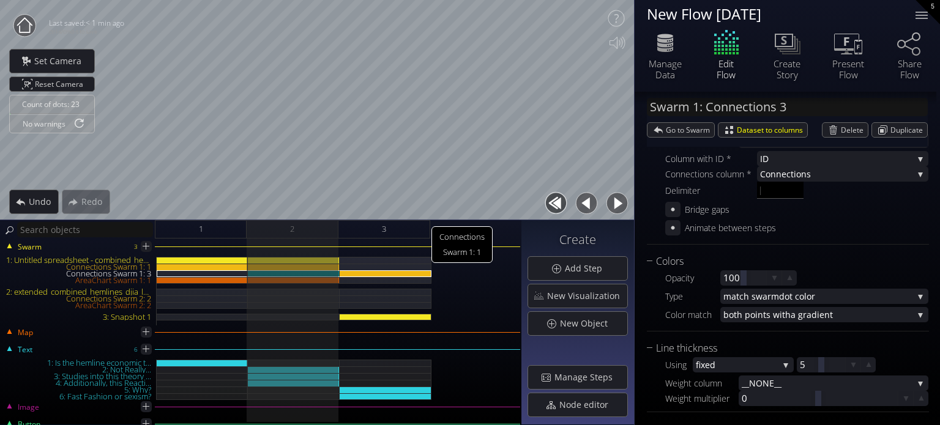
click at [375, 252] on div "Swarm 3 1: Untitled spreadsheet - combined_hemlines_djia_long_normalized (1).cs…" at bounding box center [260, 287] width 519 height 77
click at [365, 264] on div at bounding box center [386, 267] width 92 height 7
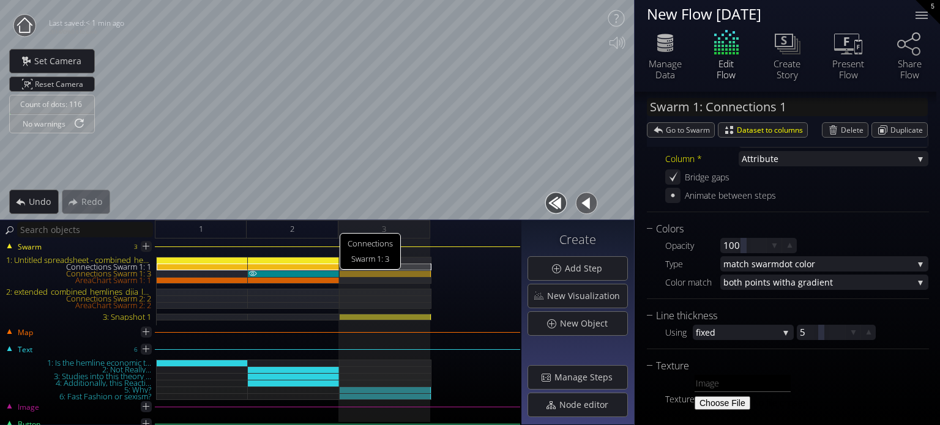
click at [313, 271] on div "Connections Swarm 1: 3" at bounding box center [294, 274] width 92 height 7
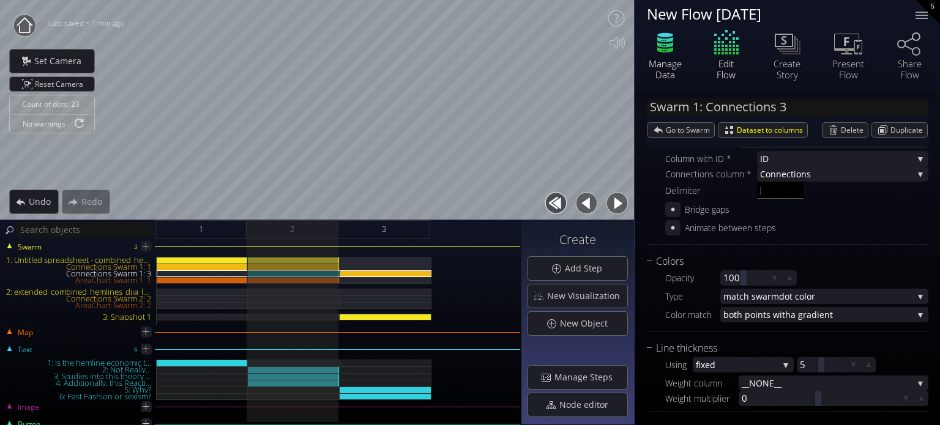
click at [659, 67] on div "Manage Data" at bounding box center [665, 69] width 43 height 22
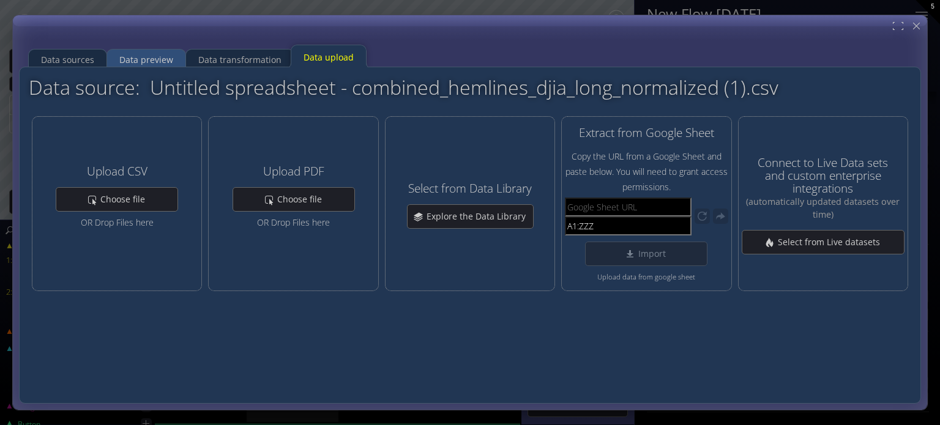
click at [132, 62] on div "Data preview" at bounding box center [146, 59] width 54 height 23
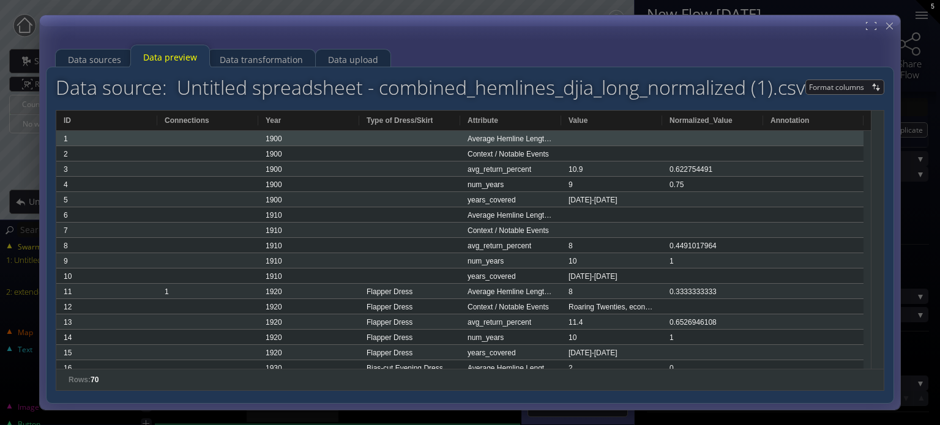
click at [66, 139] on div "1" at bounding box center [106, 138] width 101 height 15
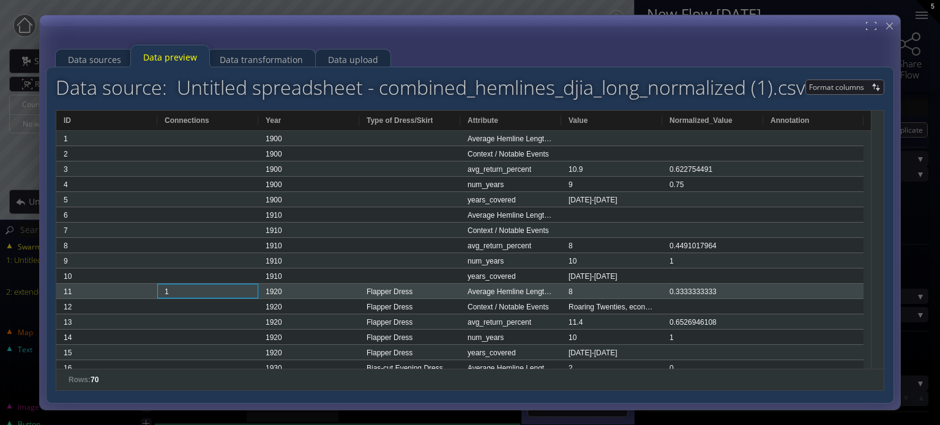
click at [172, 298] on div "1" at bounding box center [207, 291] width 101 height 15
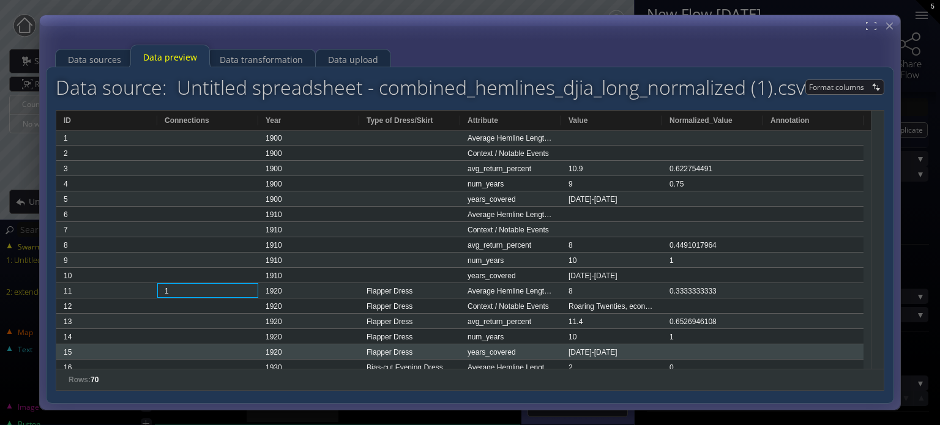
scroll to position [0, 0]
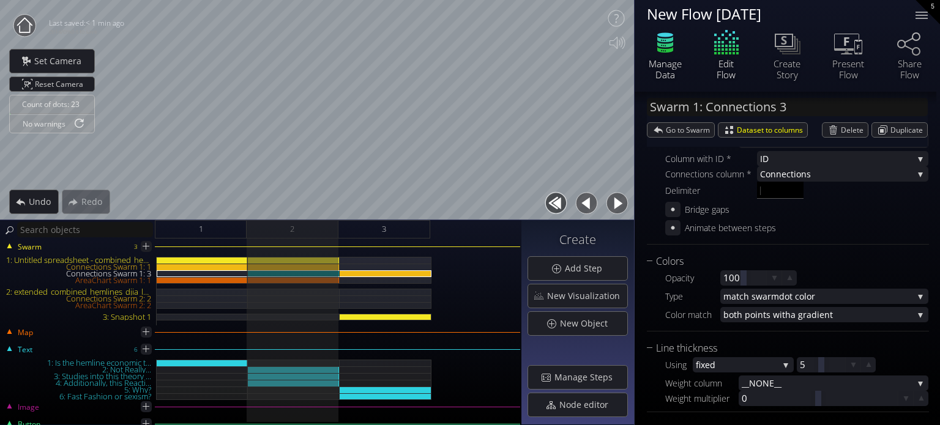
click at [659, 56] on icon at bounding box center [665, 43] width 37 height 31
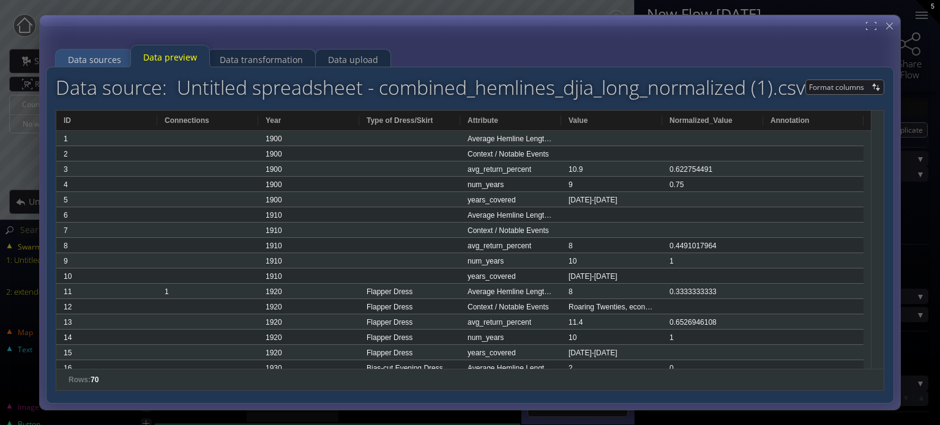
click at [107, 62] on div "Data sources" at bounding box center [94, 59] width 53 height 23
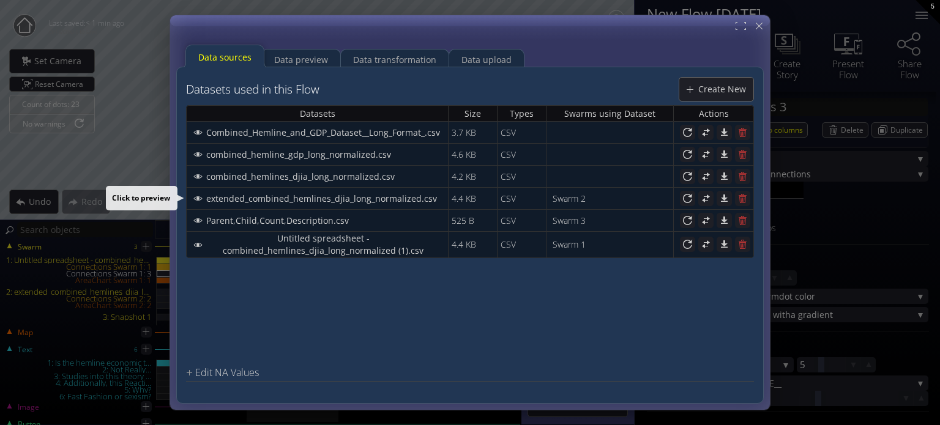
click at [373, 196] on span "extended_combined_hemlines_djia_long_normalized.csv" at bounding box center [325, 198] width 239 height 12
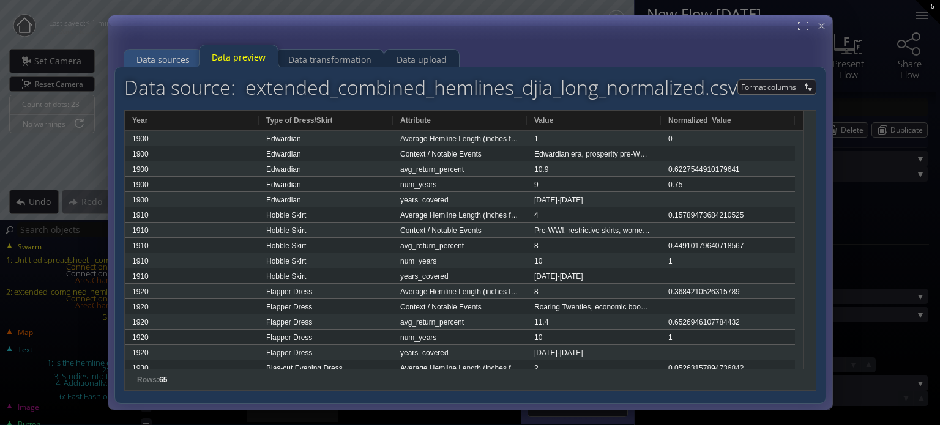
click at [167, 58] on div "Data sources" at bounding box center [162, 59] width 53 height 23
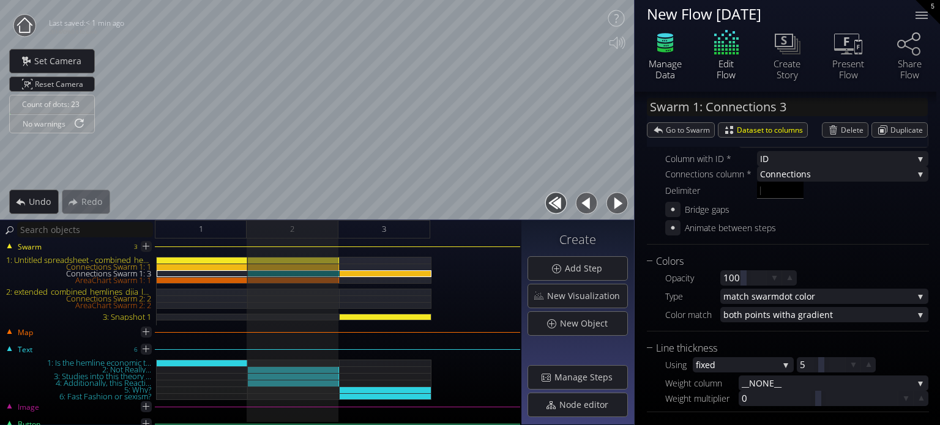
click at [667, 64] on div "Manage Data" at bounding box center [665, 69] width 43 height 22
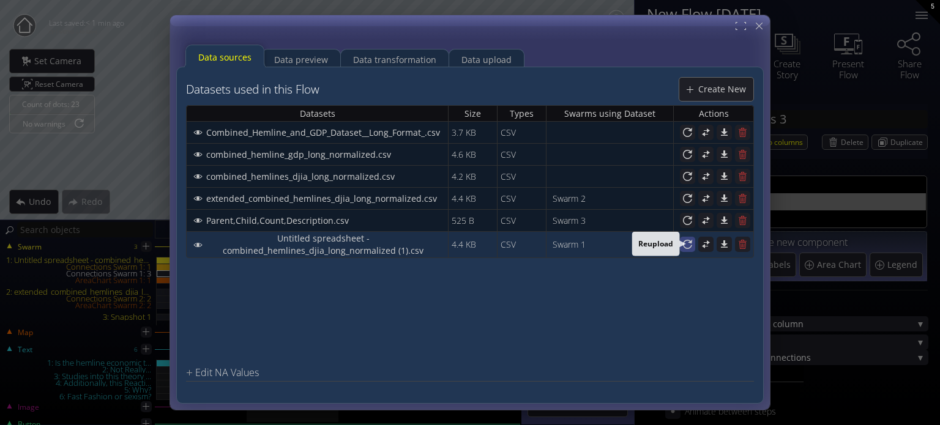
click at [693, 244] on div at bounding box center [687, 244] width 15 height 15
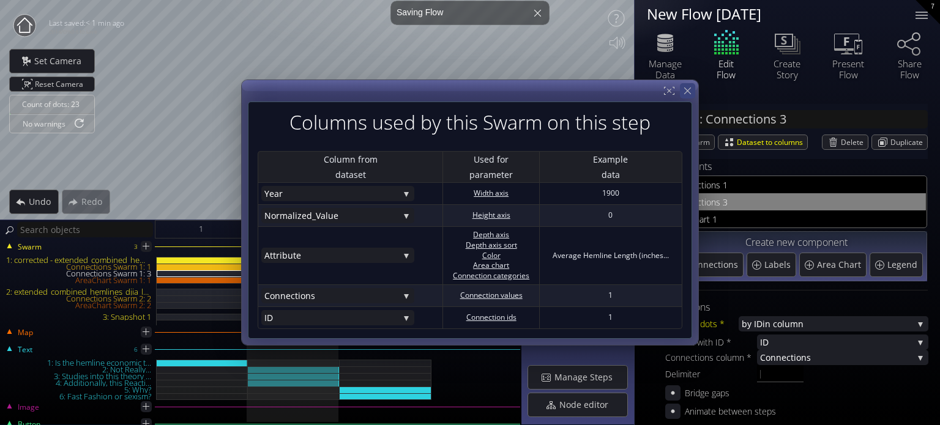
click at [686, 95] on icon at bounding box center [688, 91] width 12 height 12
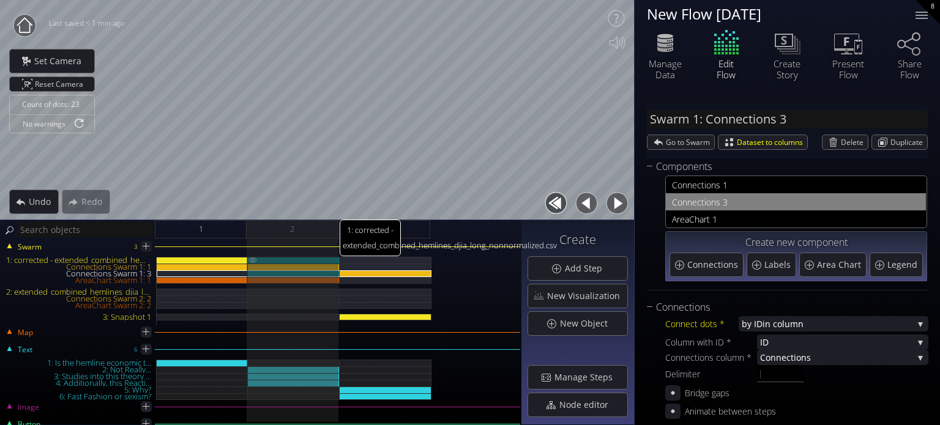
click at [312, 259] on div "1: corrected - extended_combined_hemlines_djia_long_nonnormalized.csv" at bounding box center [294, 260] width 92 height 7
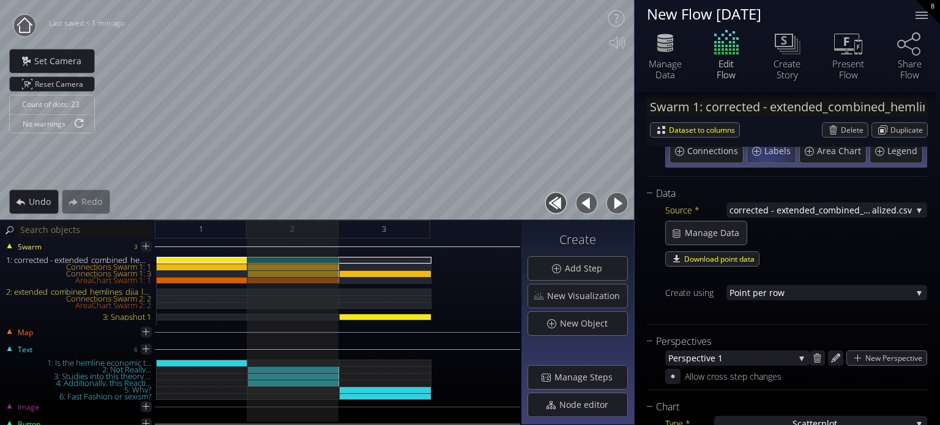
scroll to position [122, 0]
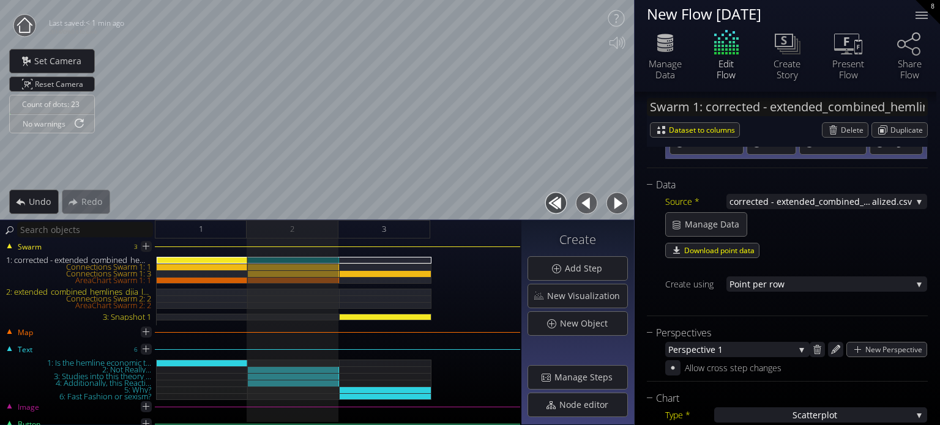
click at [801, 200] on span "corrected - extended_combined_hemlines_djia_long_nonnorm" at bounding box center [801, 201] width 143 height 15
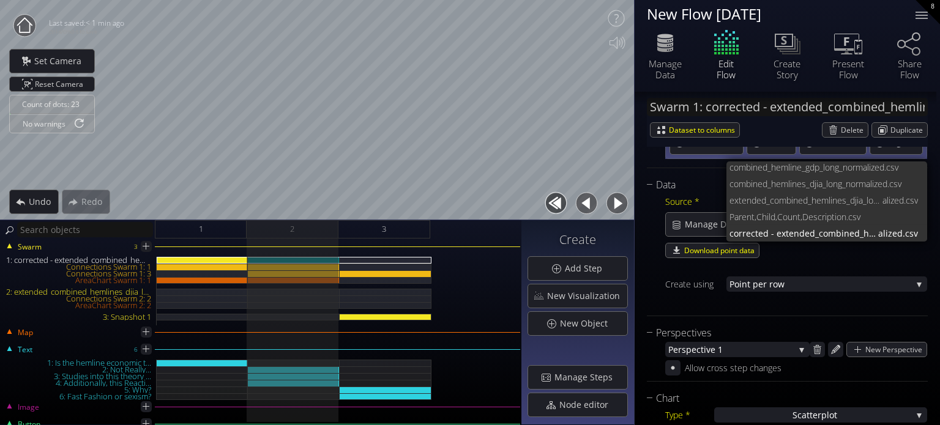
scroll to position [32, 0]
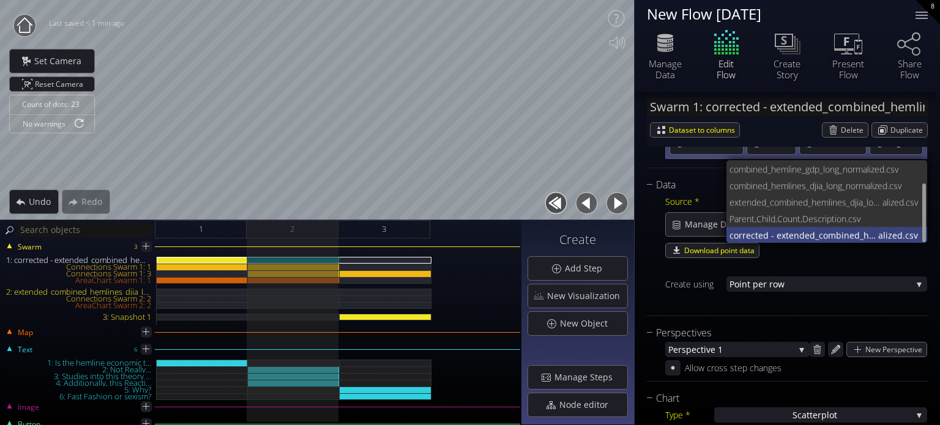
click at [793, 232] on span "corrected - extended_combined_hemlines_djia_long_nonnorm" at bounding box center [804, 235] width 149 height 17
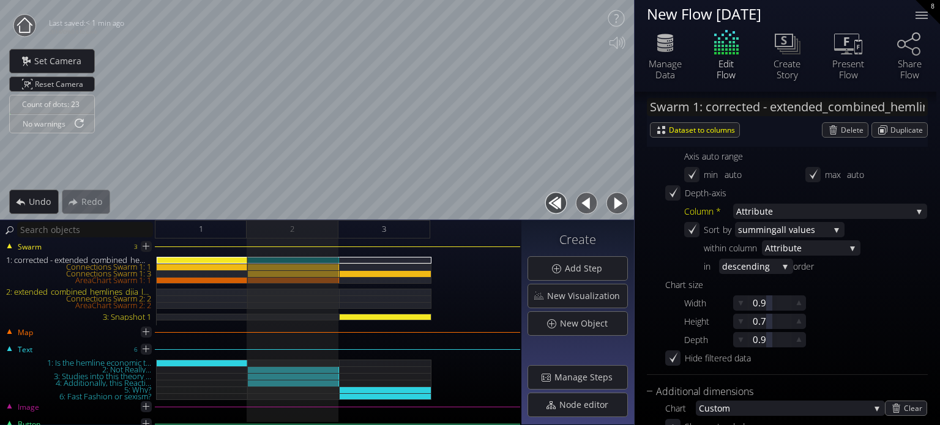
scroll to position [551, 0]
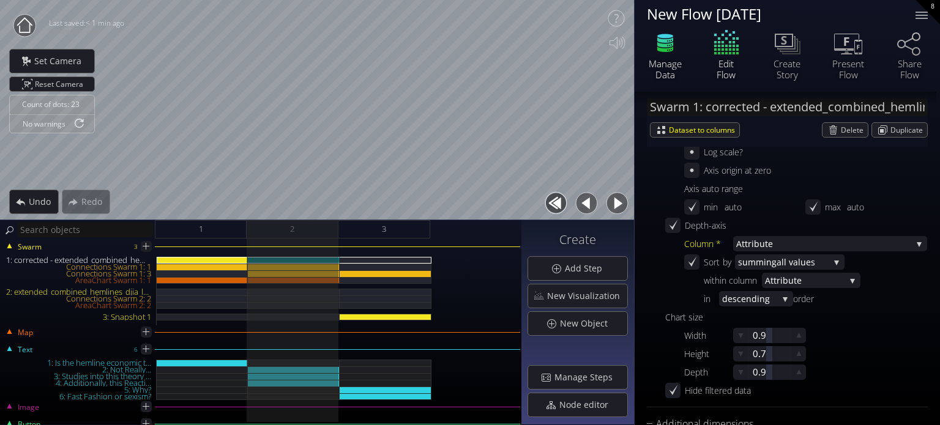
click at [672, 49] on icon at bounding box center [665, 43] width 37 height 31
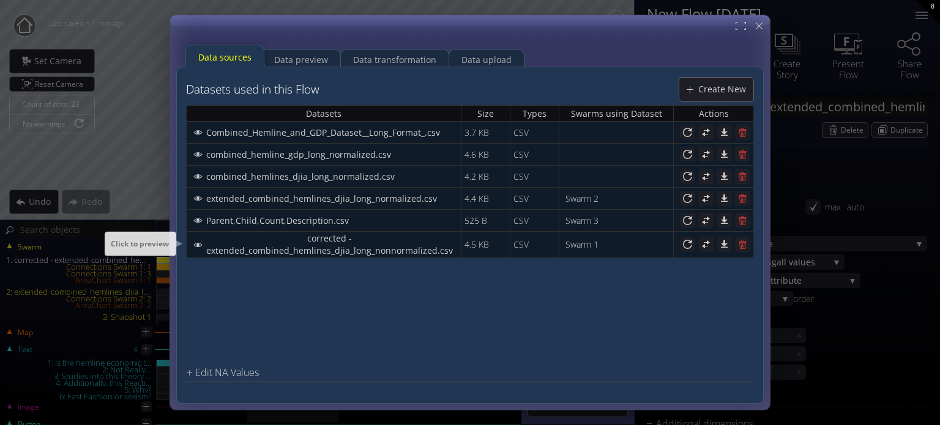
click at [340, 244] on span "corrected - extended_combined_hemlines_djia_long_nonnormalized.csv" at bounding box center [333, 245] width 255 height 24
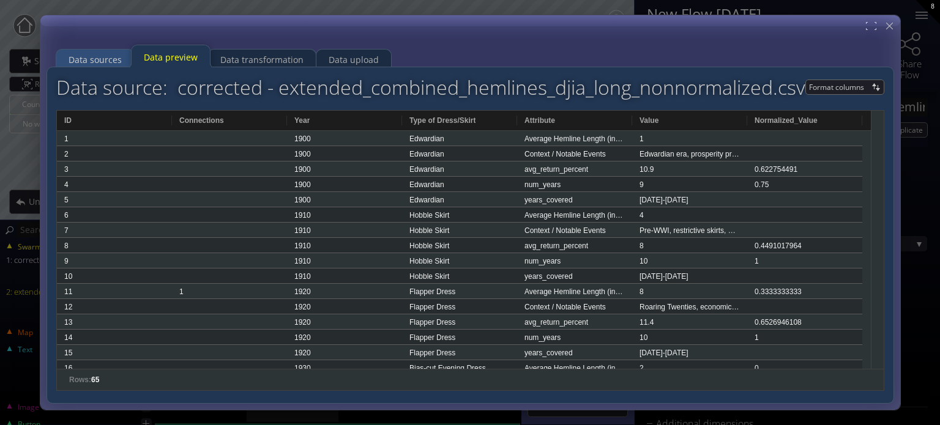
click at [112, 53] on div "Data sources" at bounding box center [95, 59] width 53 height 23
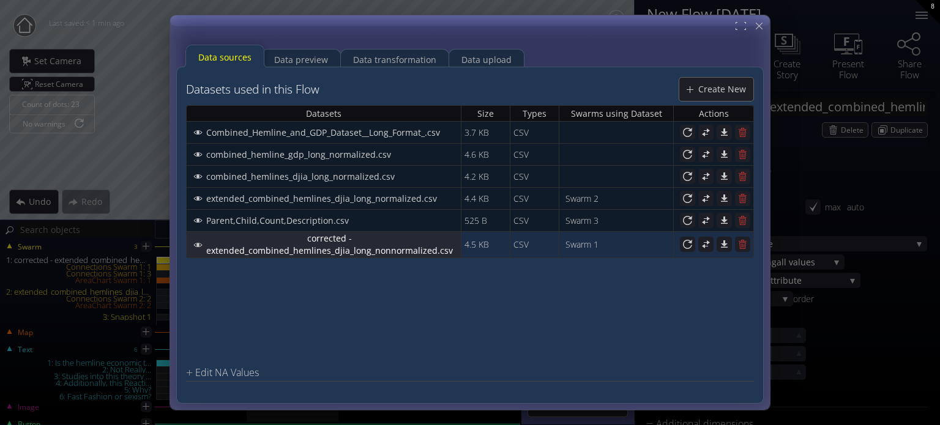
click at [394, 252] on span "corrected - extended_combined_hemlines_djia_long_nonnormalized.csv" at bounding box center [333, 245] width 255 height 24
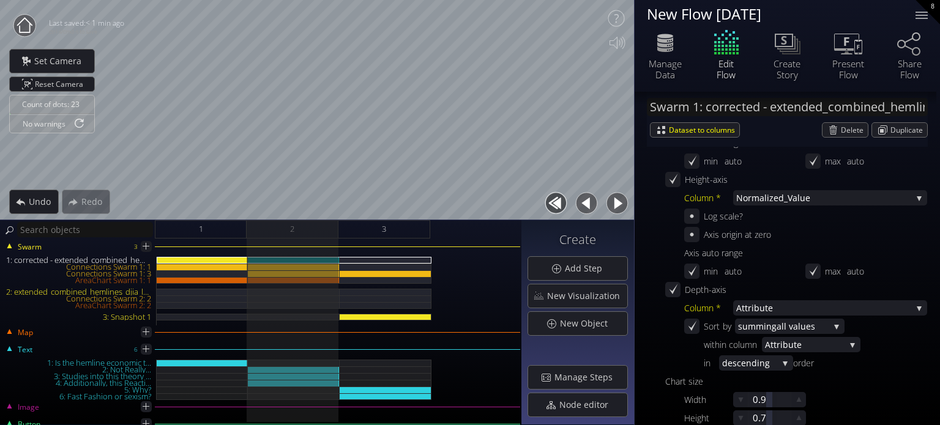
scroll to position [490, 0]
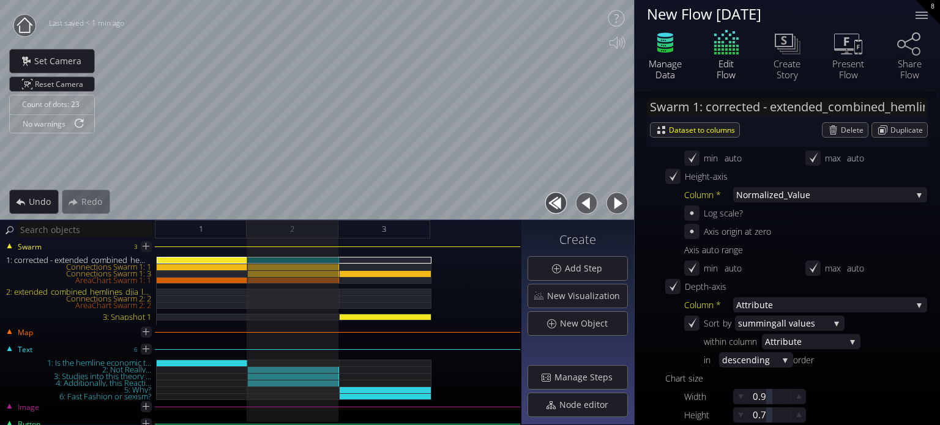
click at [672, 68] on div "Manage Data" at bounding box center [665, 69] width 43 height 22
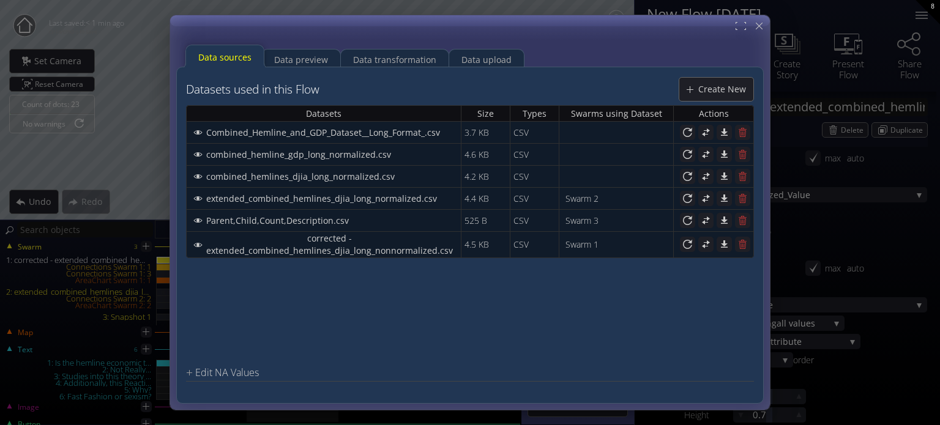
click at [317, 69] on div "Datasets used in this Flow Create New Datasets Size Types Swarms using Dataset …" at bounding box center [470, 235] width 588 height 337
click at [316, 58] on div "Data preview" at bounding box center [301, 59] width 54 height 23
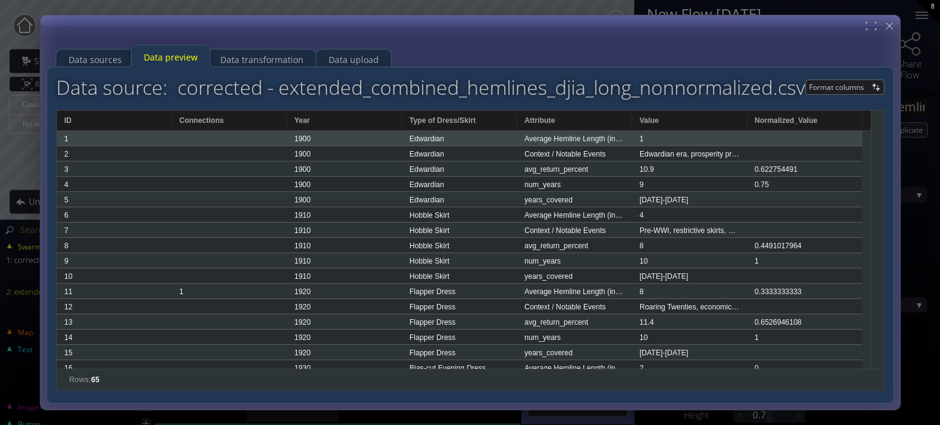
click at [669, 138] on div "1" at bounding box center [689, 138] width 115 height 15
click at [766, 138] on div at bounding box center [804, 138] width 115 height 15
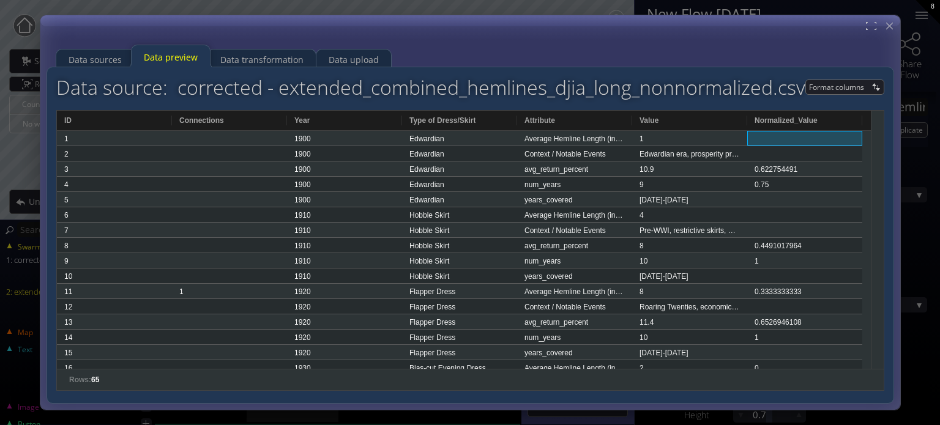
drag, startPoint x: 684, startPoint y: 77, endPoint x: 693, endPoint y: 87, distance: 13.0
click at [688, 80] on h2 "Data source: corrected - extended_combined_hemlines_djia_long_nonnormalized.csv" at bounding box center [430, 87] width 749 height 21
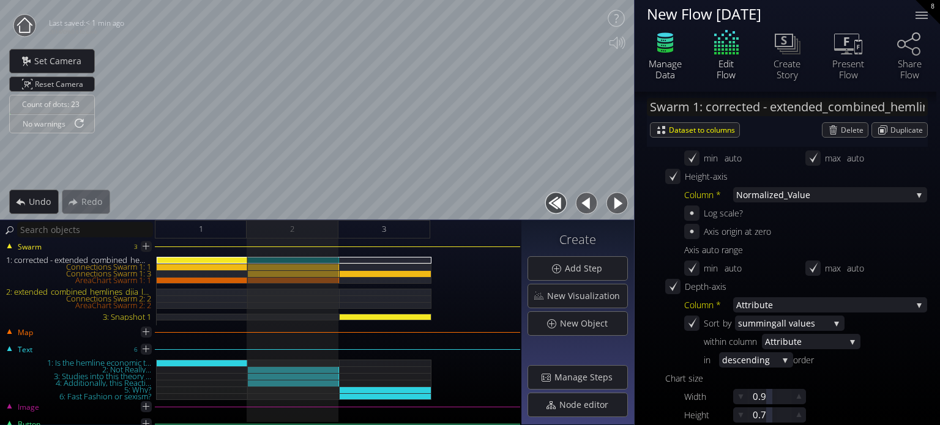
click at [659, 59] on div "Manage Data" at bounding box center [665, 69] width 43 height 22
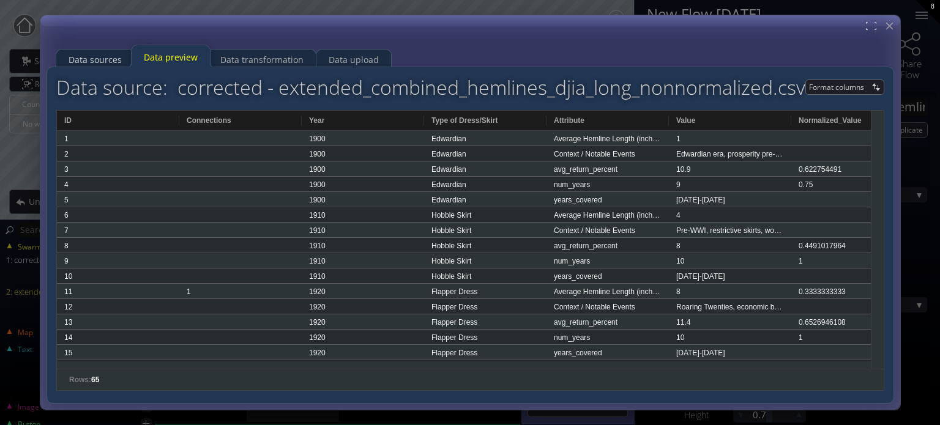
click at [103, 56] on div "Data sources" at bounding box center [95, 59] width 53 height 23
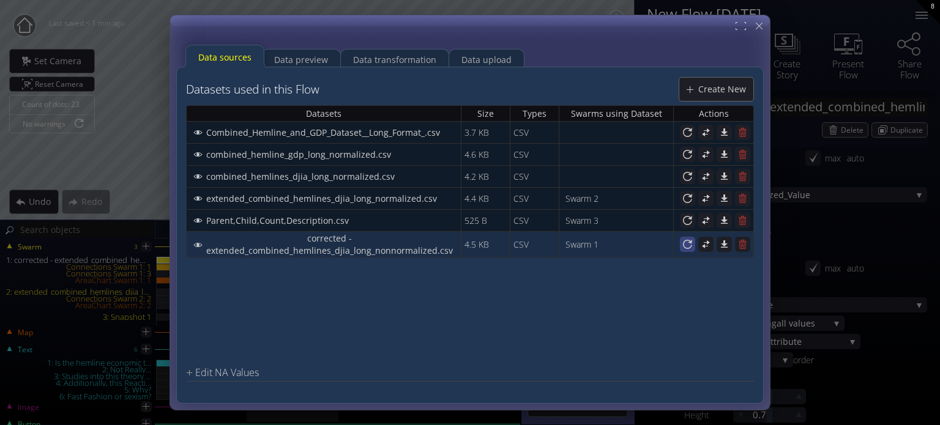
click at [688, 242] on icon at bounding box center [688, 245] width 12 height 12
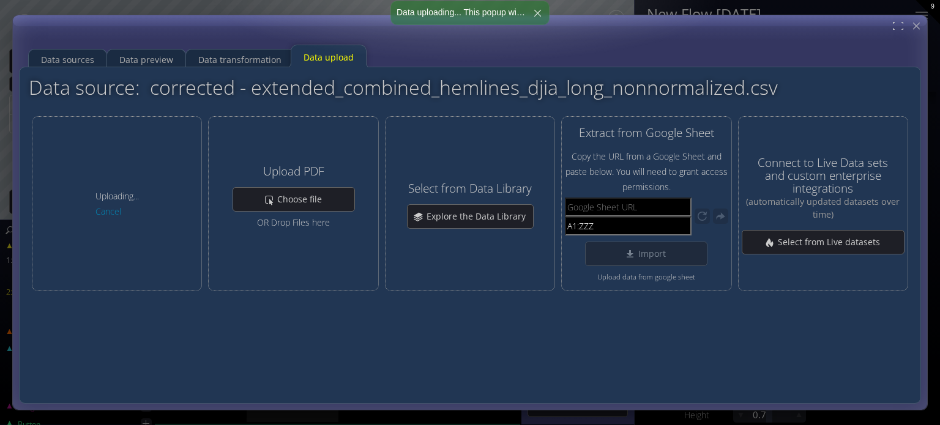
click at [605, 40] on div "Data sources Data preview Data transformation Data upload" at bounding box center [468, 52] width 893 height 31
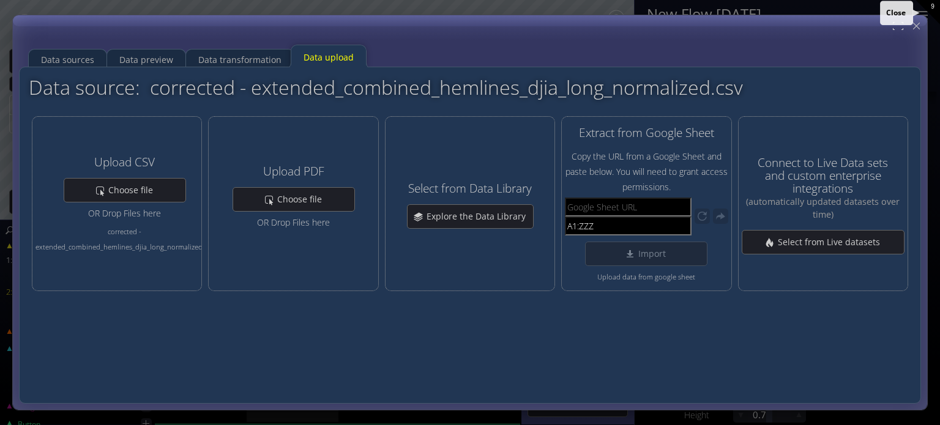
click at [917, 24] on div at bounding box center [922, 15] width 24 height 24
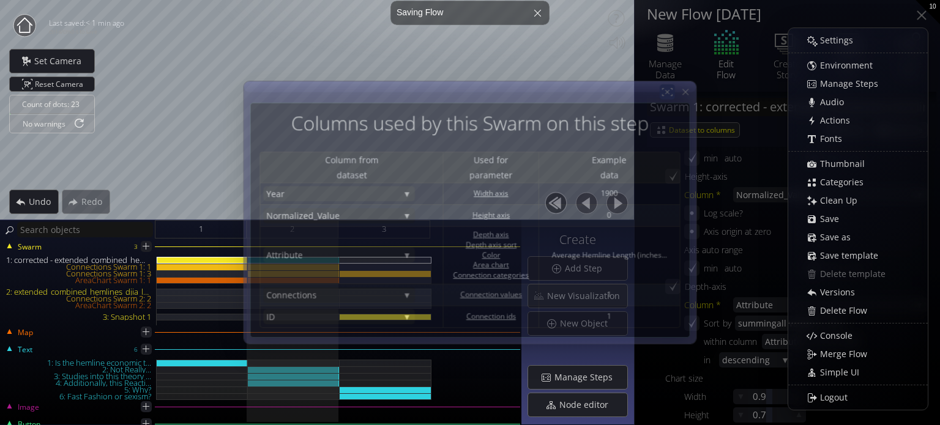
drag, startPoint x: 687, startPoint y: 89, endPoint x: 676, endPoint y: 92, distance: 11.3
click at [687, 89] on icon at bounding box center [685, 92] width 6 height 6
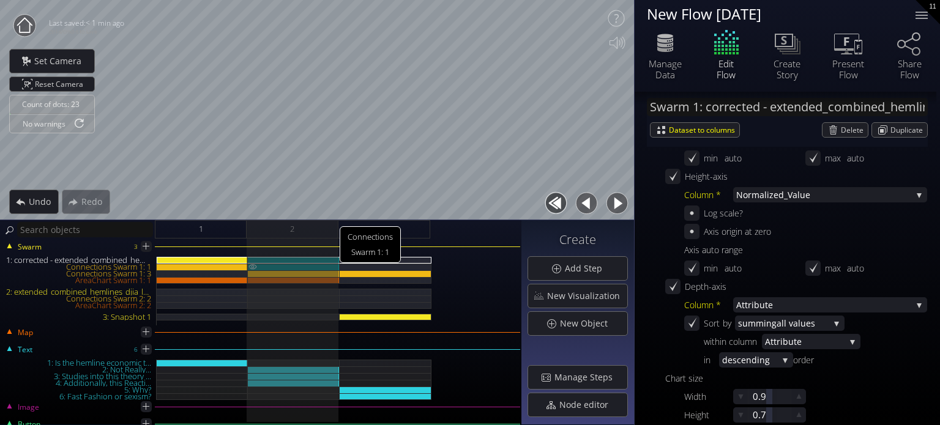
click at [308, 268] on div "Connections Swarm 1: 1" at bounding box center [294, 267] width 92 height 7
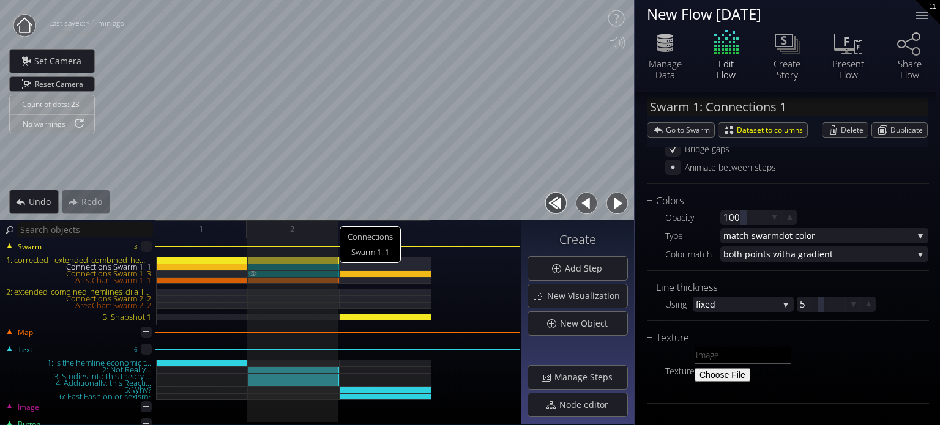
scroll to position [211, 0]
click at [311, 272] on div "Connections Swarm 1: 3" at bounding box center [294, 274] width 92 height 7
type input "Swarm 1: Connections 3"
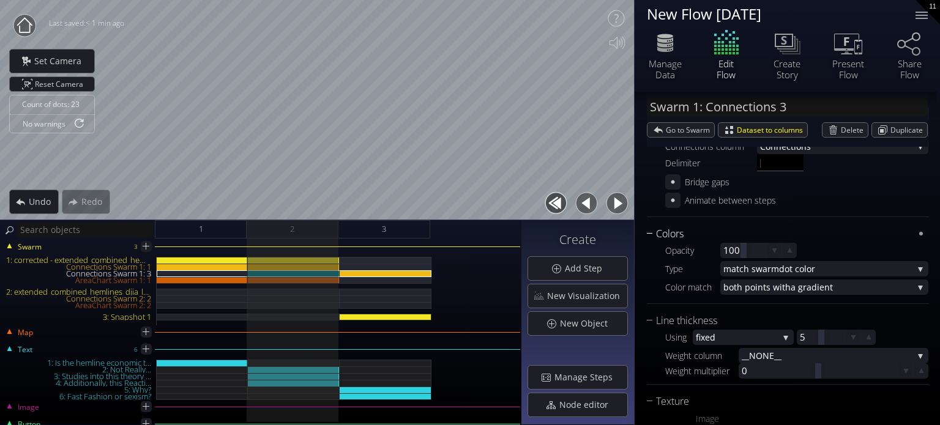
scroll to position [89, 0]
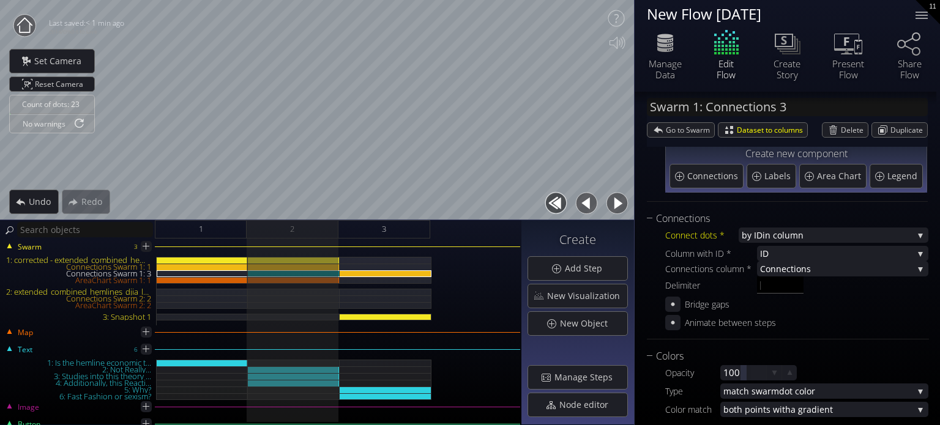
click at [795, 296] on div "Connect dots * by ID in column when column va lues match to a xis or map in row…" at bounding box center [788, 278] width 282 height 104
click at [252, 272] on img at bounding box center [253, 274] width 10 height 6
click at [253, 272] on img at bounding box center [253, 274] width 10 height 6
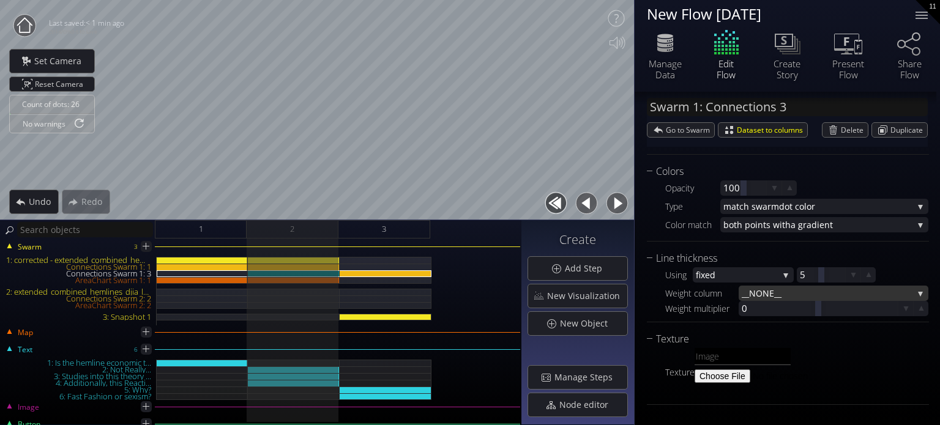
scroll to position [274, 0]
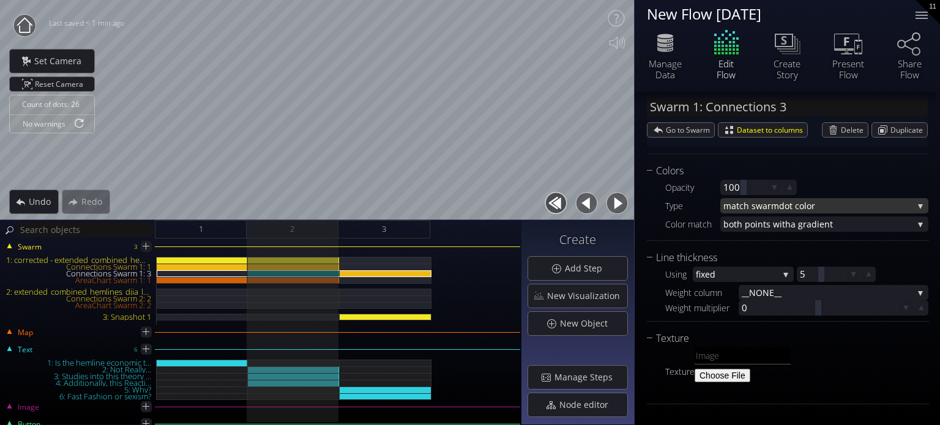
click at [803, 203] on span "dot color" at bounding box center [846, 205] width 134 height 15
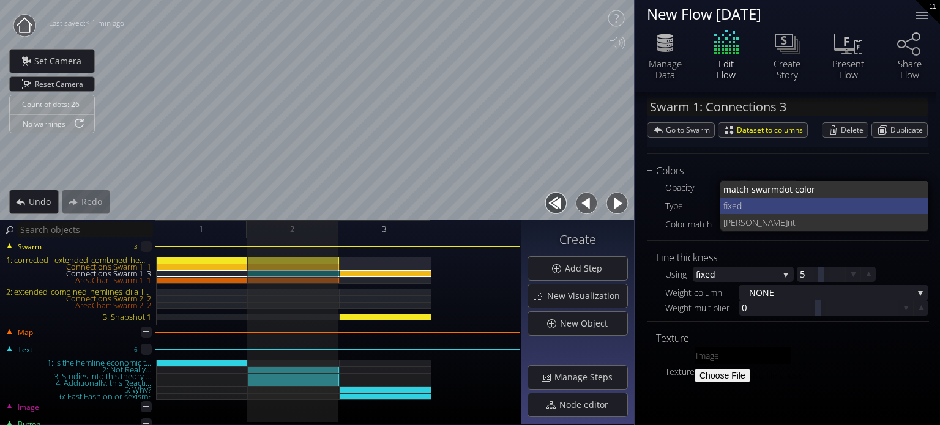
click at [769, 209] on span "fixed" at bounding box center [821, 206] width 196 height 17
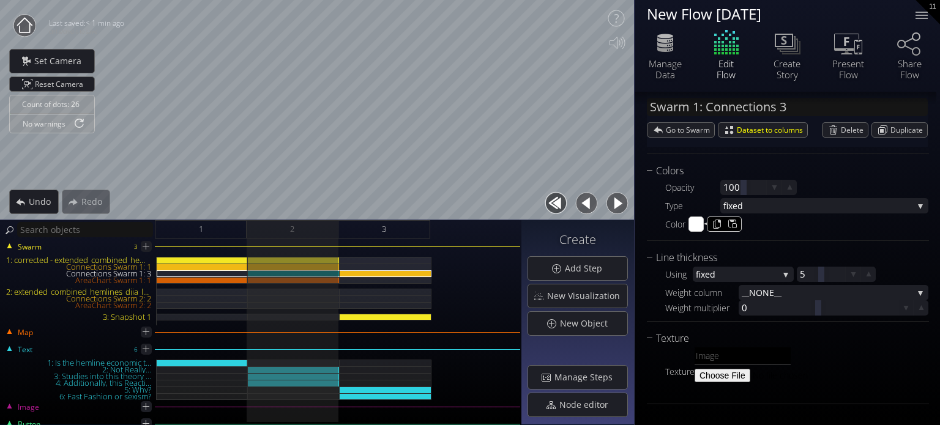
click at [693, 227] on input "#ffffff" at bounding box center [696, 224] width 15 height 15
type input "#fef616"
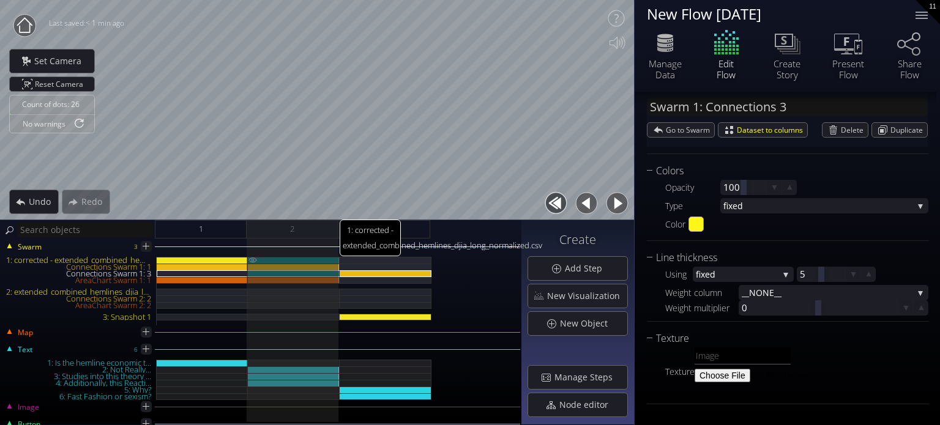
click at [294, 261] on div "1: corrected - extended_combined_hemlines_djia_long_normalized.csv" at bounding box center [294, 260] width 92 height 7
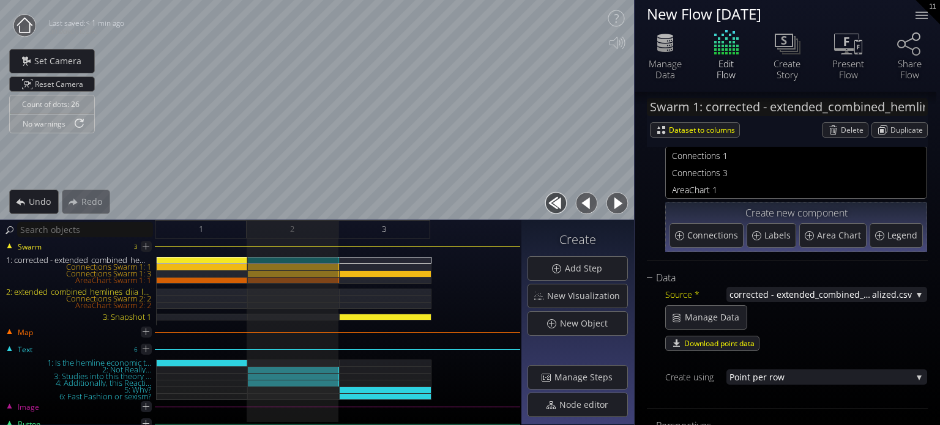
scroll to position [0, 0]
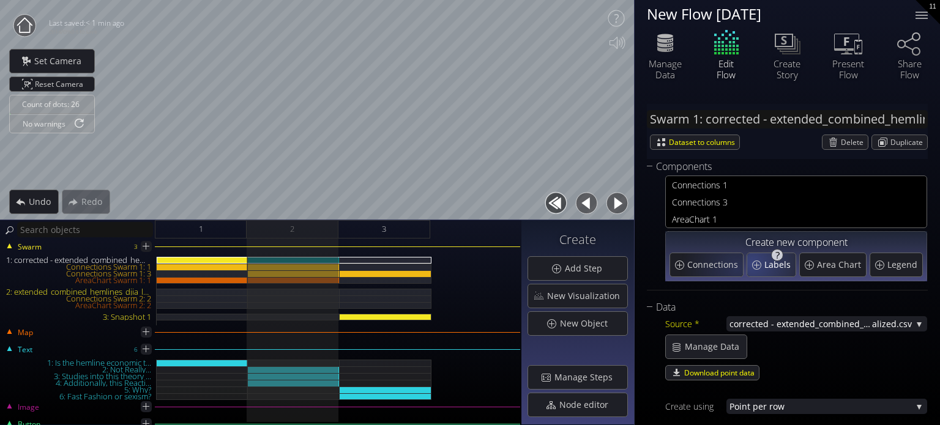
click at [754, 262] on div "Labels" at bounding box center [771, 264] width 48 height 23
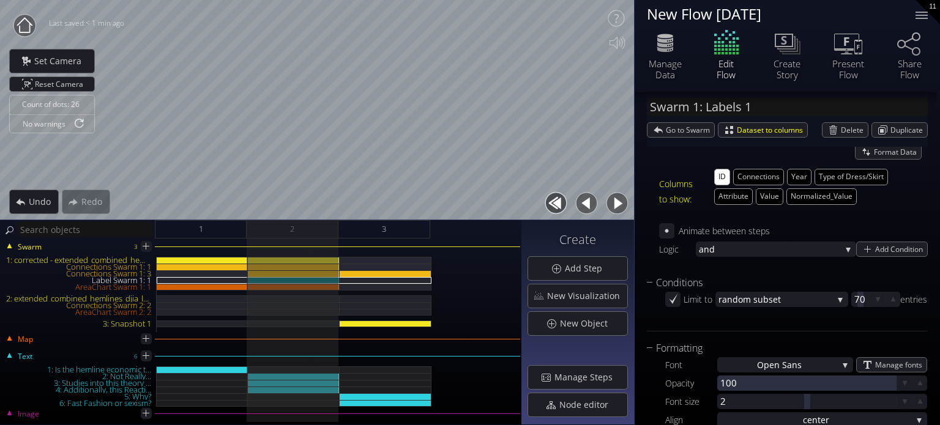
scroll to position [184, 0]
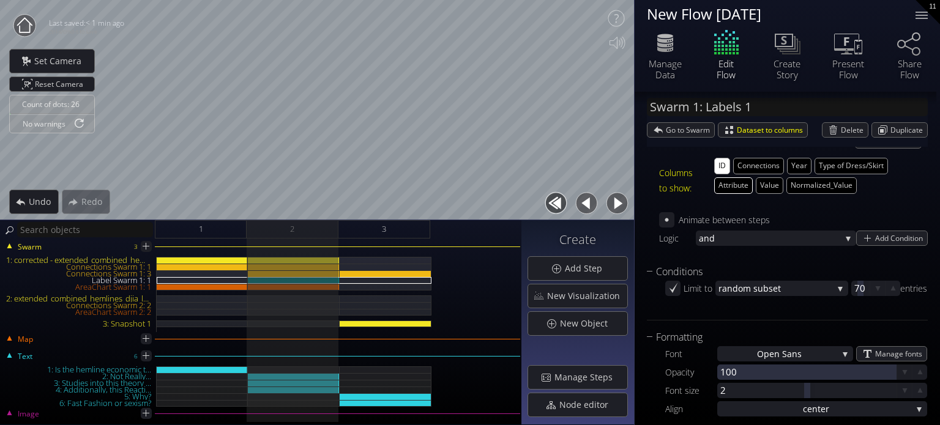
click at [733, 187] on button "Attribute" at bounding box center [733, 186] width 39 height 17
click at [716, 163] on button "ID" at bounding box center [722, 166] width 16 height 17
click at [764, 185] on button "Value" at bounding box center [770, 186] width 28 height 17
click at [864, 242] on div "Add Condition" at bounding box center [892, 238] width 70 height 14
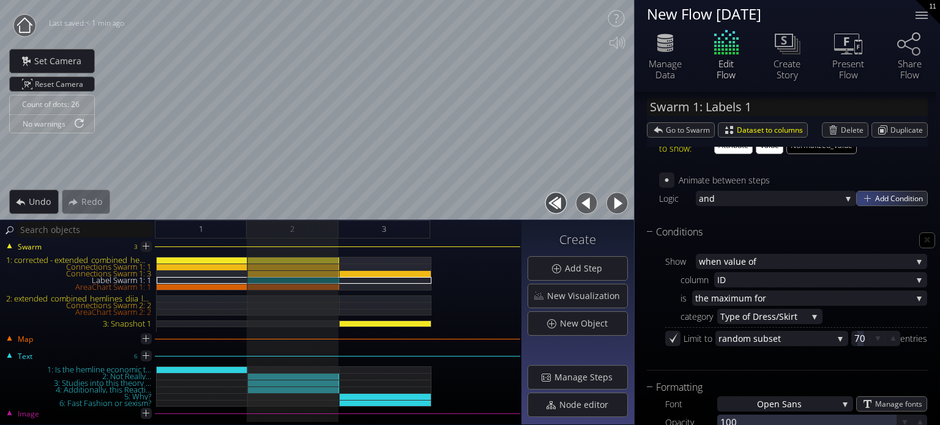
scroll to position [245, 0]
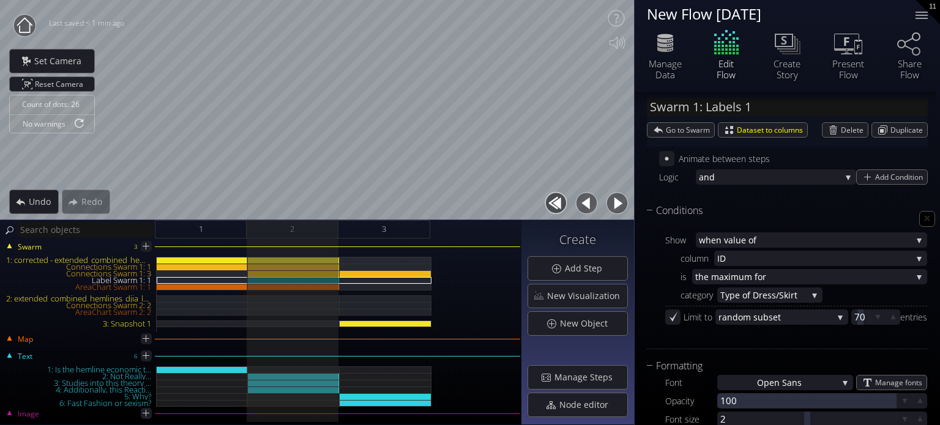
click at [766, 255] on span "ID" at bounding box center [814, 258] width 195 height 15
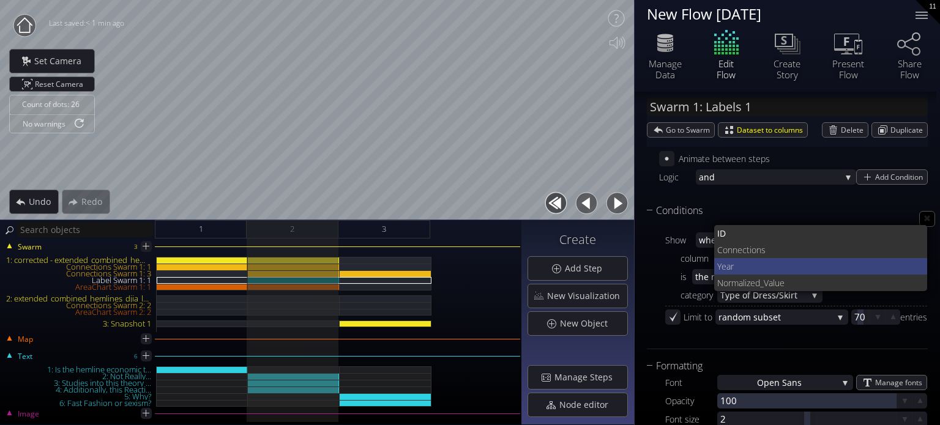
click at [758, 266] on span "Year" at bounding box center [817, 266] width 201 height 17
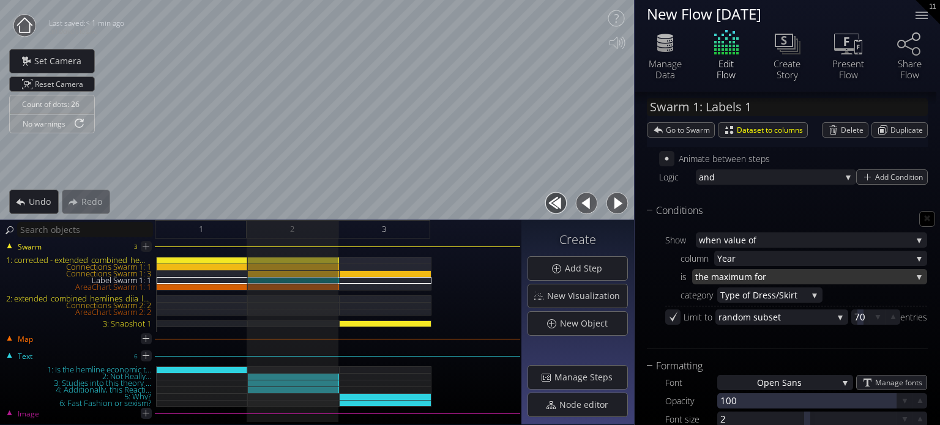
click at [755, 274] on span "aximum for" at bounding box center [815, 276] width 193 height 15
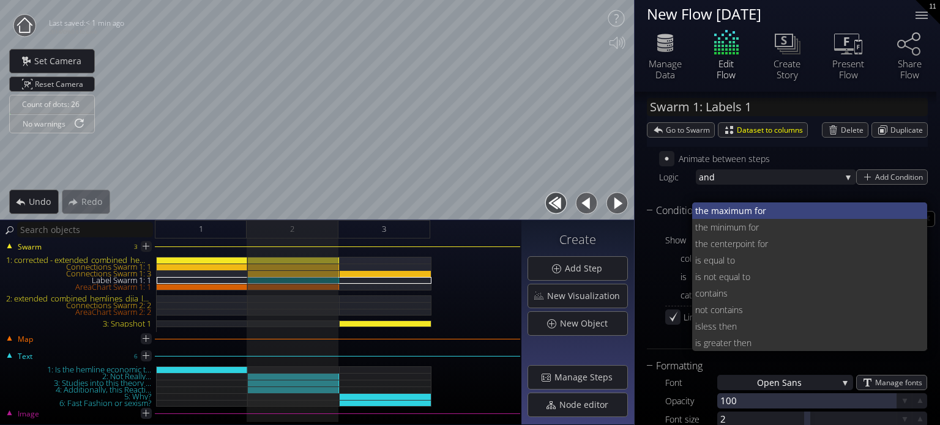
click at [751, 212] on span "aximum for" at bounding box center [818, 211] width 199 height 17
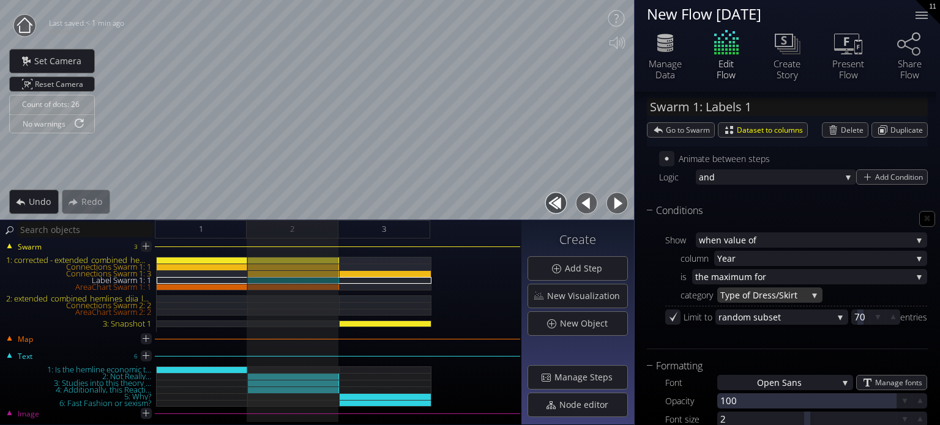
click at [782, 293] on span "ress/Skirt" at bounding box center [783, 295] width 48 height 15
click at [771, 310] on span "Value" at bounding box center [766, 312] width 93 height 17
click at [772, 294] on span "Value" at bounding box center [763, 295] width 87 height 15
click at [682, 296] on div "category" at bounding box center [691, 295] width 52 height 15
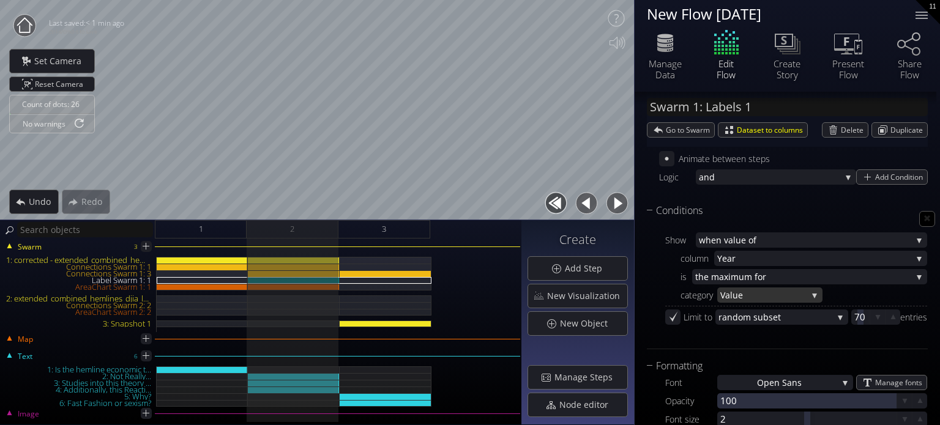
click at [745, 288] on span "Value" at bounding box center [763, 295] width 87 height 15
click at [761, 291] on span "e" at bounding box center [781, 295] width 64 height 17
click at [761, 291] on span "e" at bounding box center [779, 295] width 55 height 15
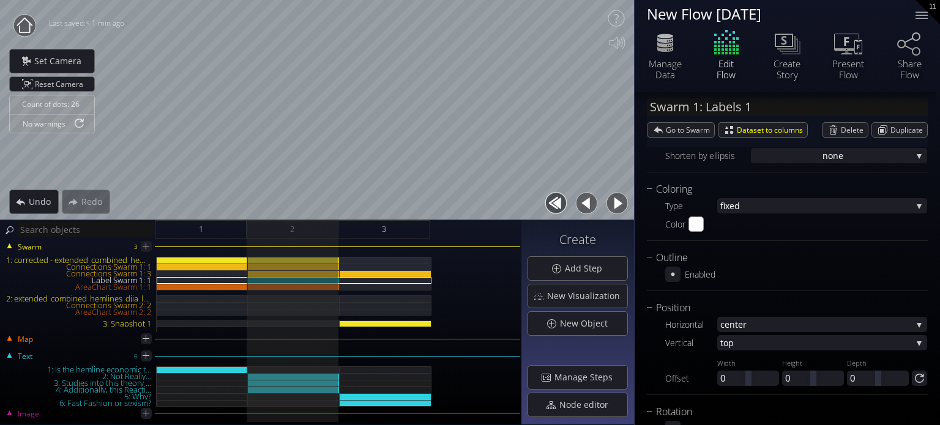
scroll to position [650, 0]
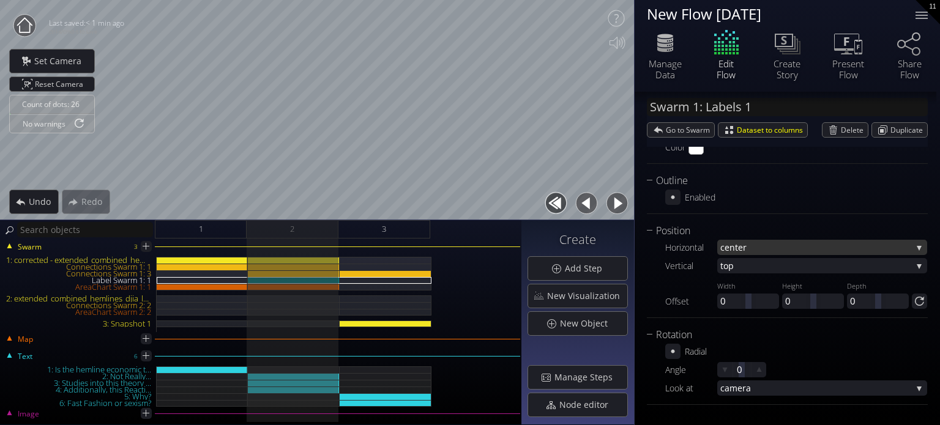
click at [749, 249] on span "nter" at bounding box center [821, 247] width 182 height 15
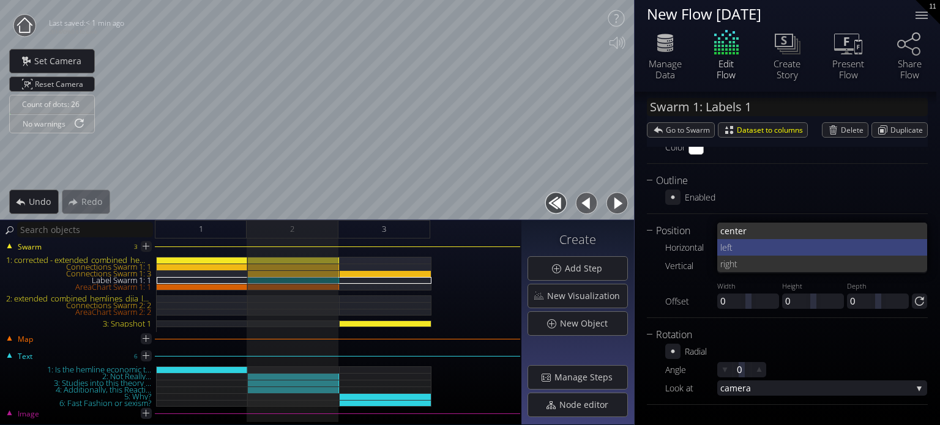
click at [744, 245] on span "left" at bounding box center [819, 247] width 198 height 17
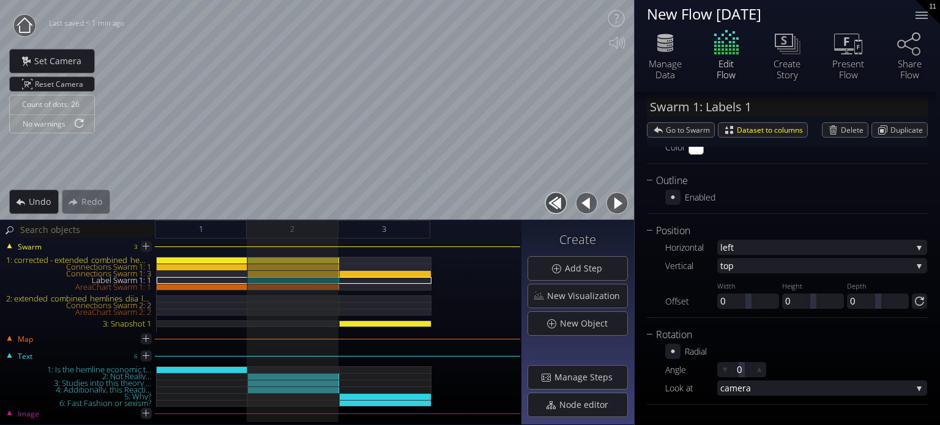
click at [765, 265] on span "top" at bounding box center [816, 265] width 192 height 15
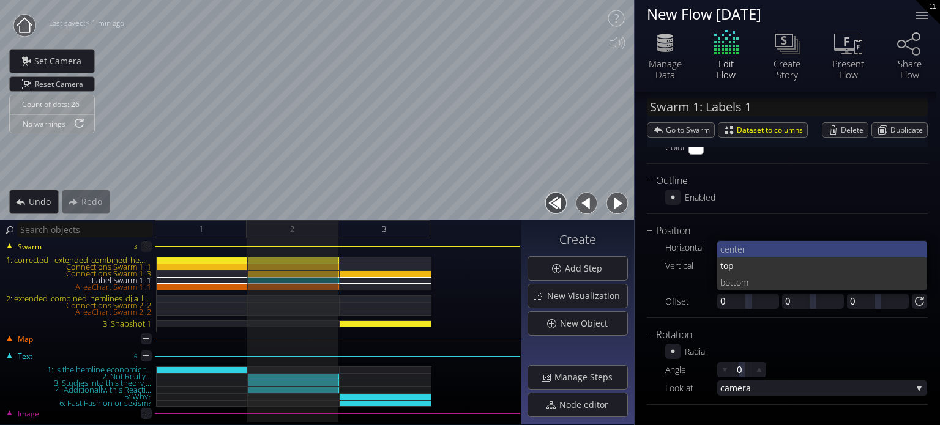
click at [731, 250] on span "nter" at bounding box center [824, 249] width 189 height 17
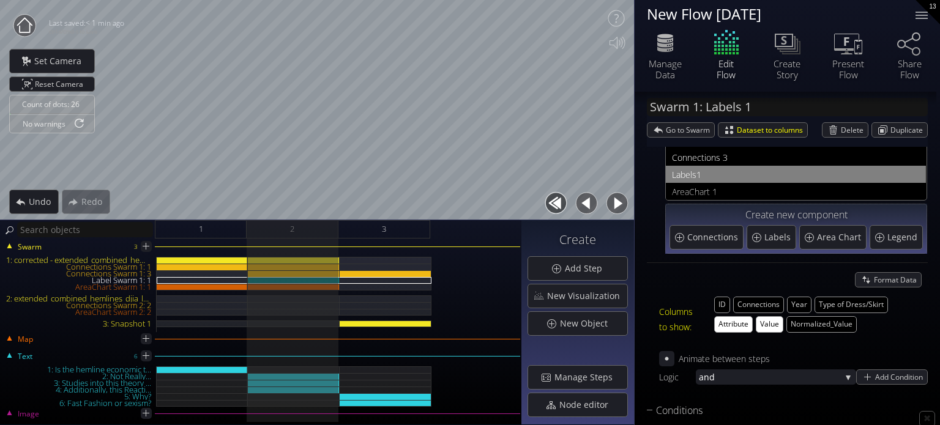
scroll to position [38, 0]
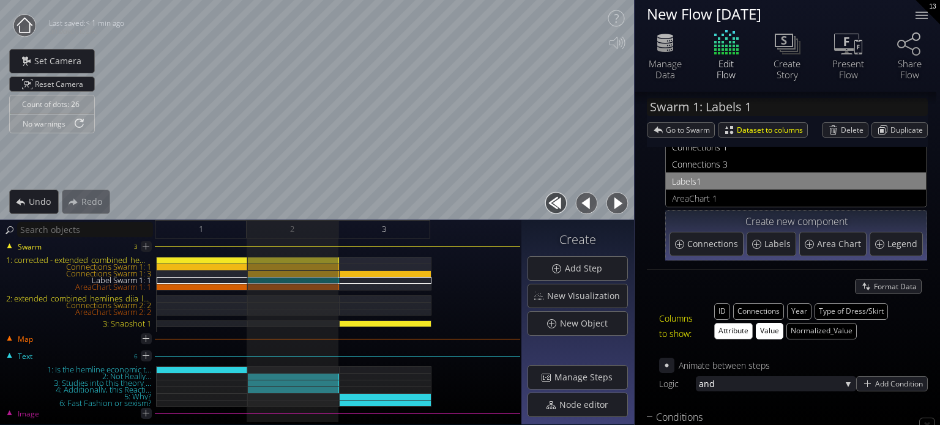
click at [771, 334] on button "Value" at bounding box center [770, 331] width 28 height 17
click at [682, 130] on span "Go to Swarm" at bounding box center [690, 130] width 48 height 14
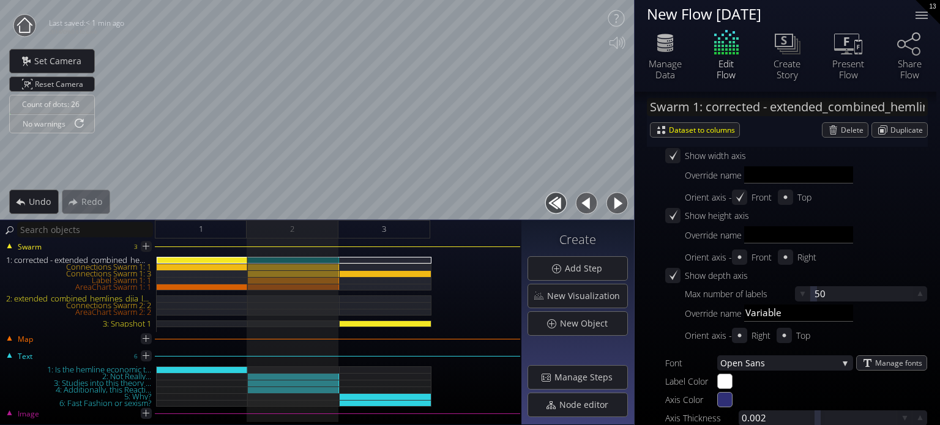
scroll to position [1813, 0]
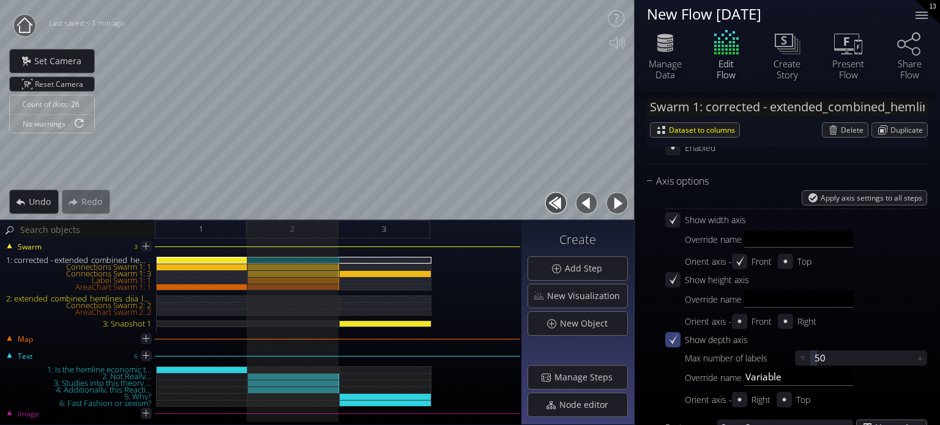
click at [678, 343] on div at bounding box center [672, 339] width 15 height 15
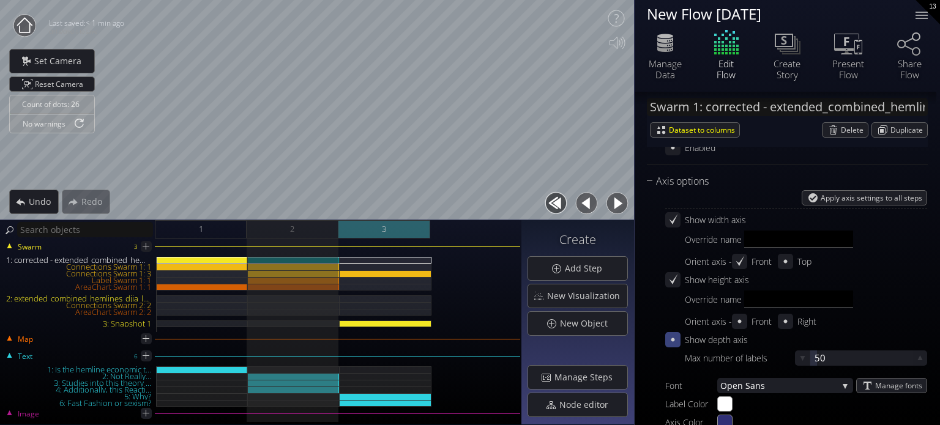
click at [413, 230] on div "3" at bounding box center [384, 229] width 92 height 18
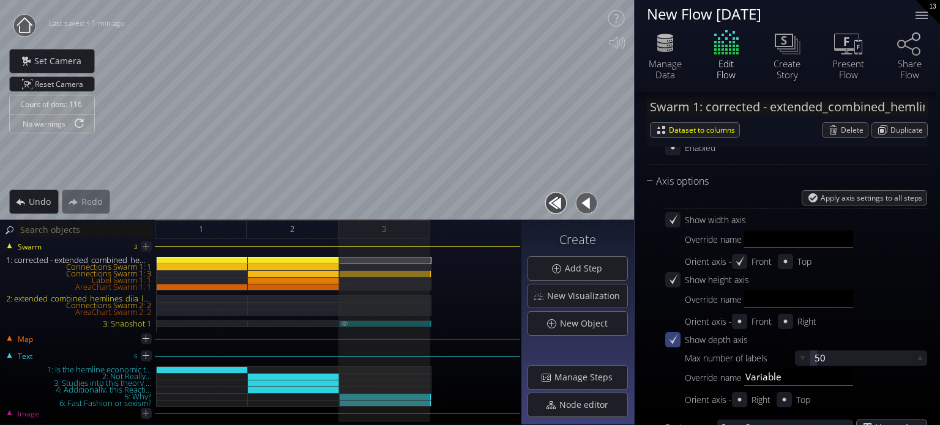
click at [400, 326] on div at bounding box center [386, 324] width 92 height 7
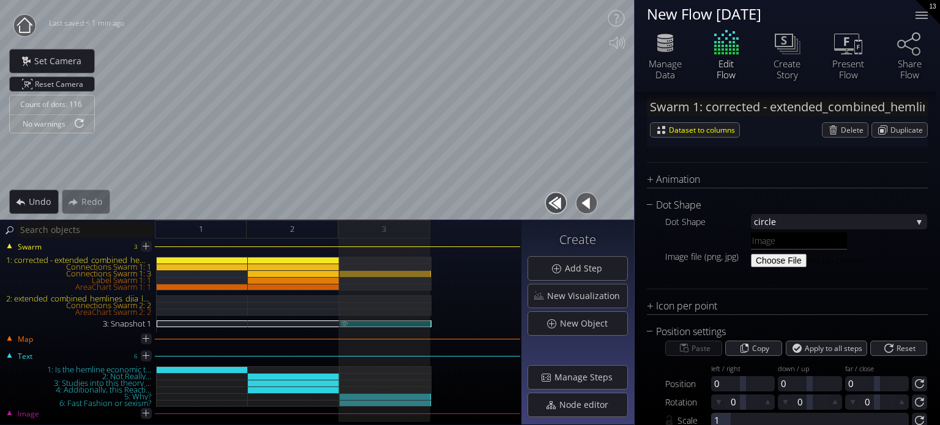
type input "Swarm 3: Snapshot 1"
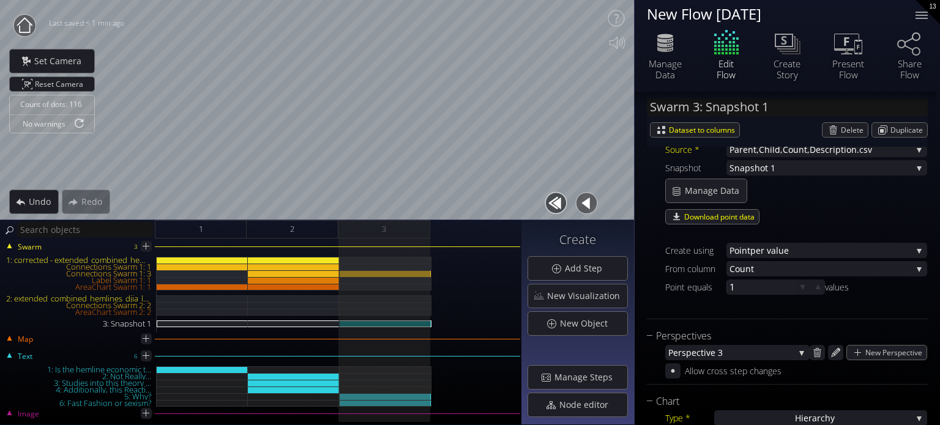
scroll to position [96, 0]
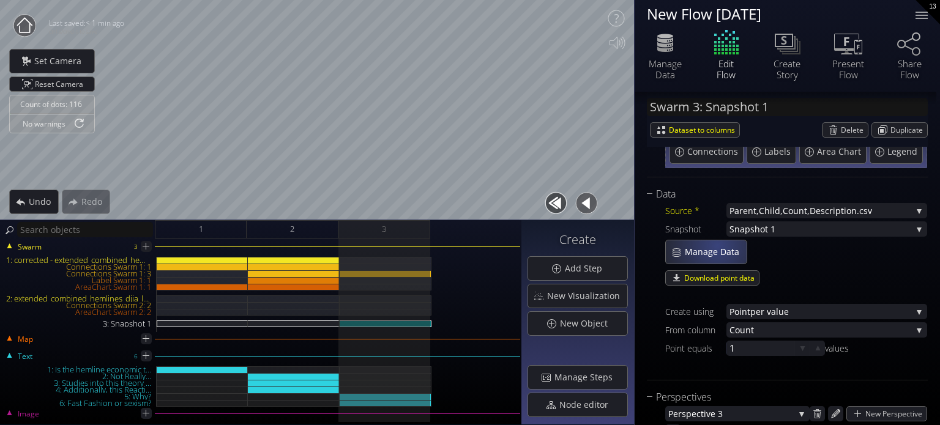
click at [715, 249] on span "Manage Data" at bounding box center [715, 252] width 62 height 12
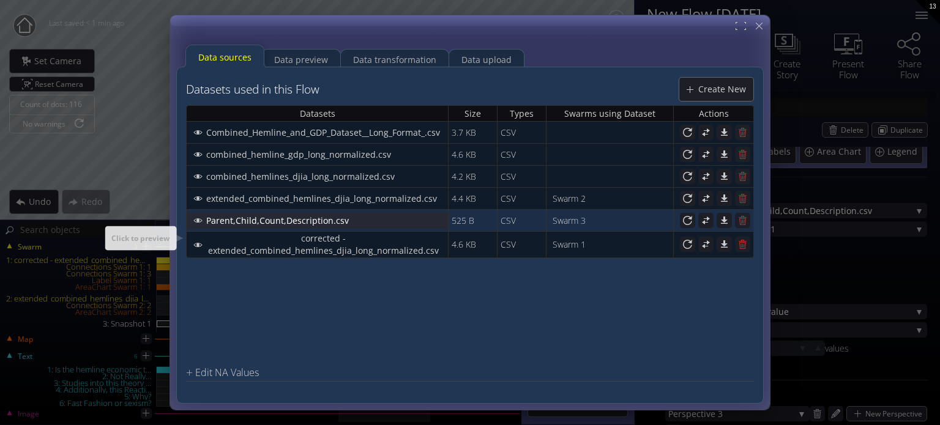
click at [318, 226] on div "Parent,Child,Count,Description.csv" at bounding box center [317, 220] width 260 height 15
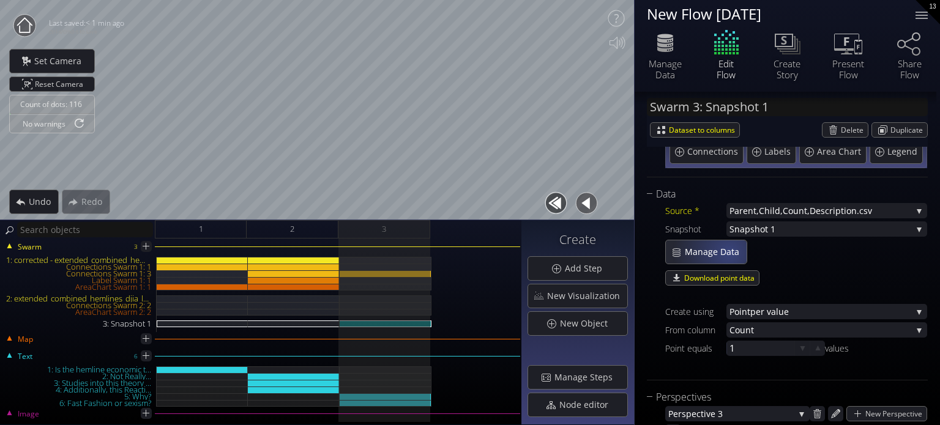
click at [728, 252] on span "Manage Data" at bounding box center [715, 252] width 62 height 12
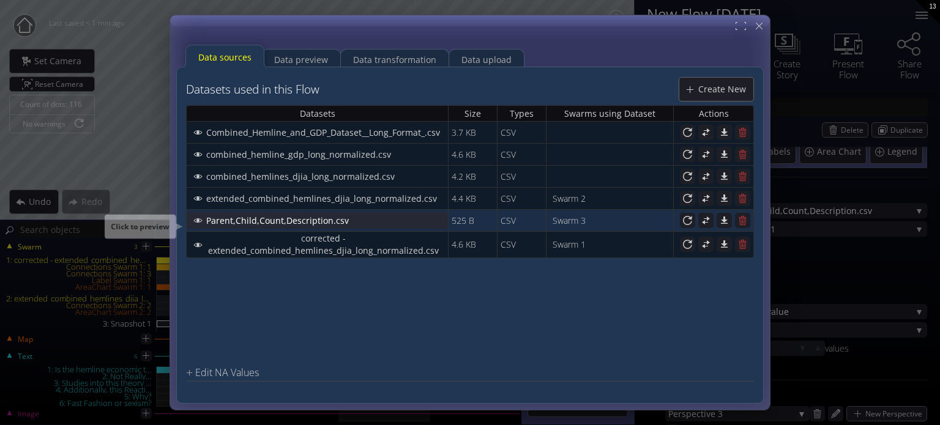
click at [342, 216] on span "Parent,Child,Count,Description.csv" at bounding box center [281, 220] width 151 height 12
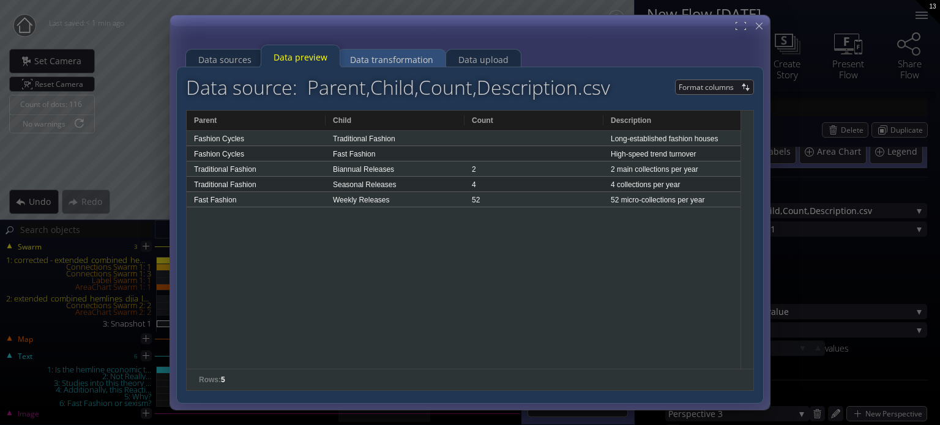
click at [378, 54] on div "Data transformation" at bounding box center [391, 59] width 83 height 23
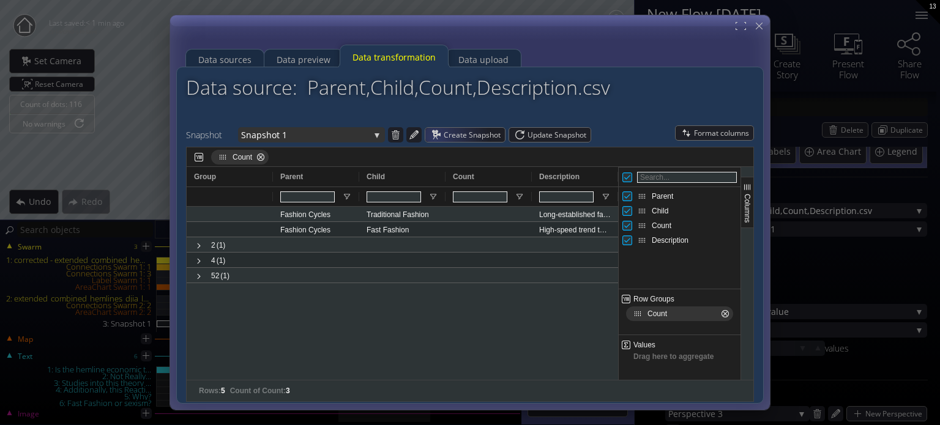
click at [376, 130] on div "Snapshot 1" at bounding box center [311, 134] width 147 height 15
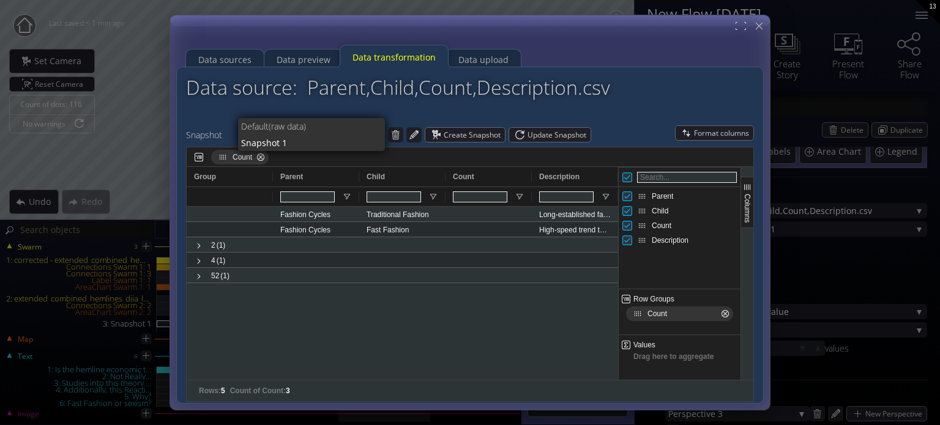
click at [339, 121] on span "(raw data)" at bounding box center [322, 126] width 107 height 17
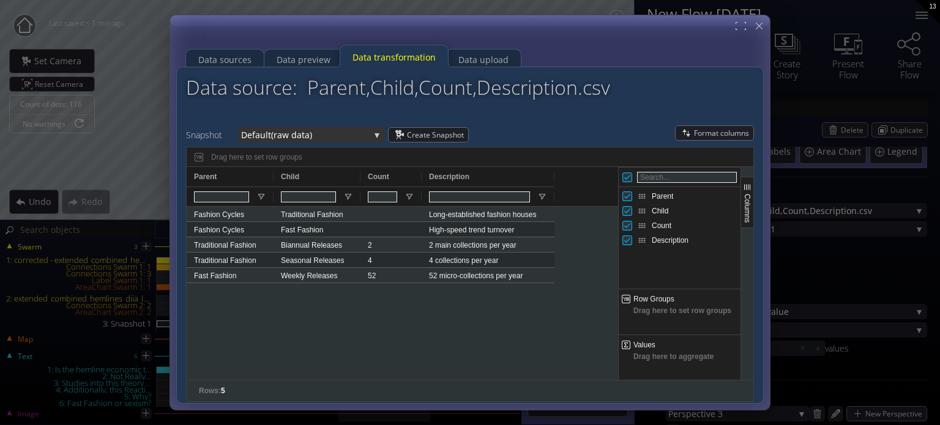
click at [343, 129] on span "(raw data)" at bounding box center [320, 134] width 99 height 15
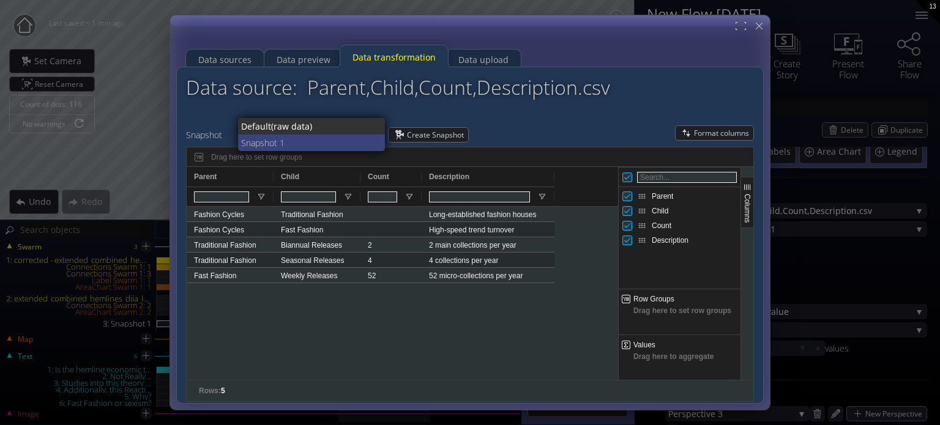
click at [320, 139] on span "Snapshot 1" at bounding box center [308, 143] width 135 height 17
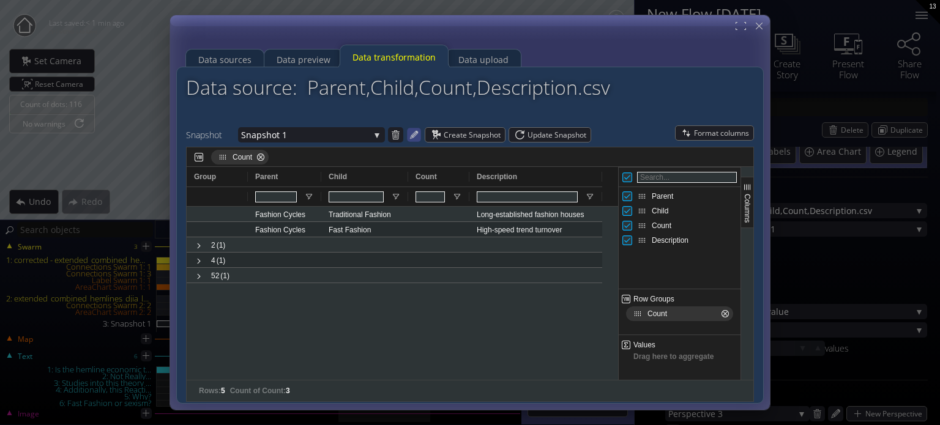
click at [409, 134] on icon at bounding box center [414, 134] width 10 height 10
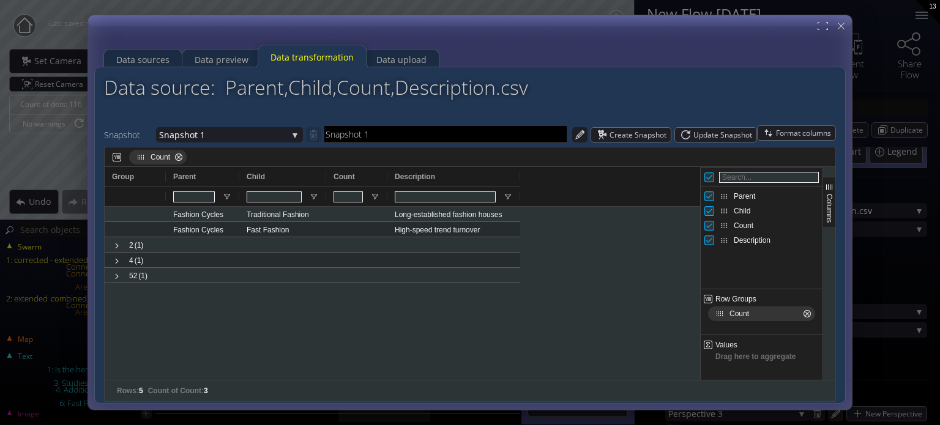
click at [804, 312] on span "Count Press DELETE to remove" at bounding box center [807, 314] width 10 height 10
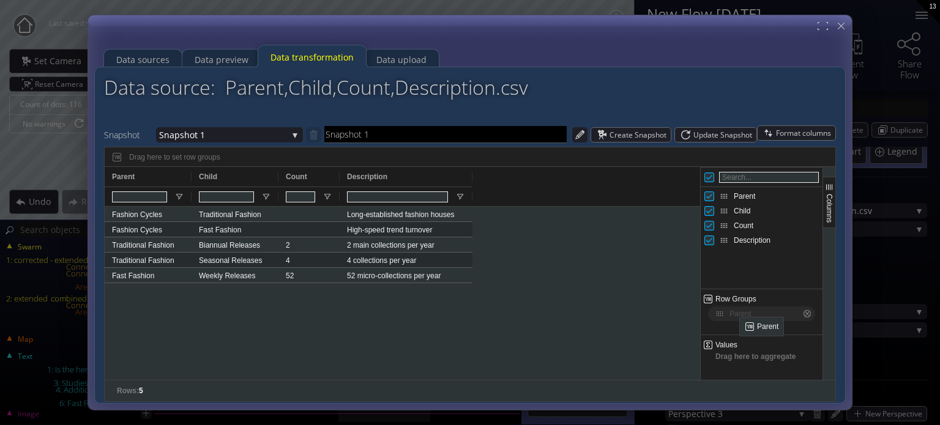
drag, startPoint x: 726, startPoint y: 200, endPoint x: 746, endPoint y: 321, distance: 122.8
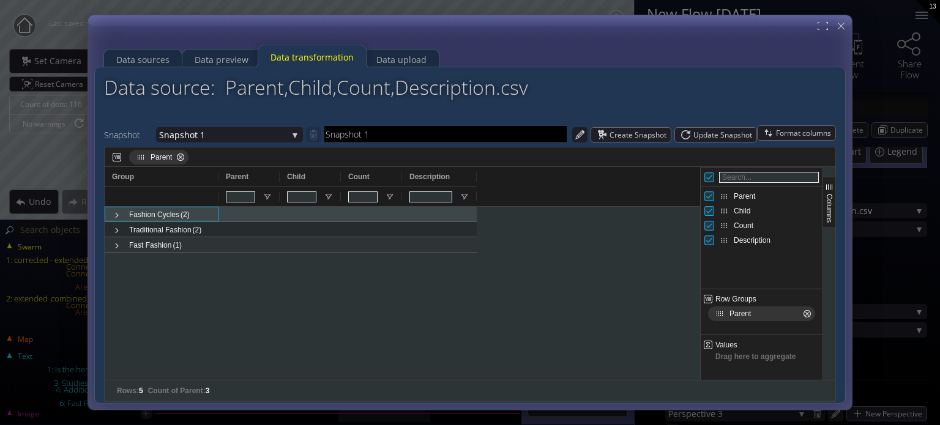
click at [187, 215] on span "Fashion Cycles (2)" at bounding box center [161, 214] width 99 height 15
click at [114, 215] on span at bounding box center [117, 216] width 10 height 10
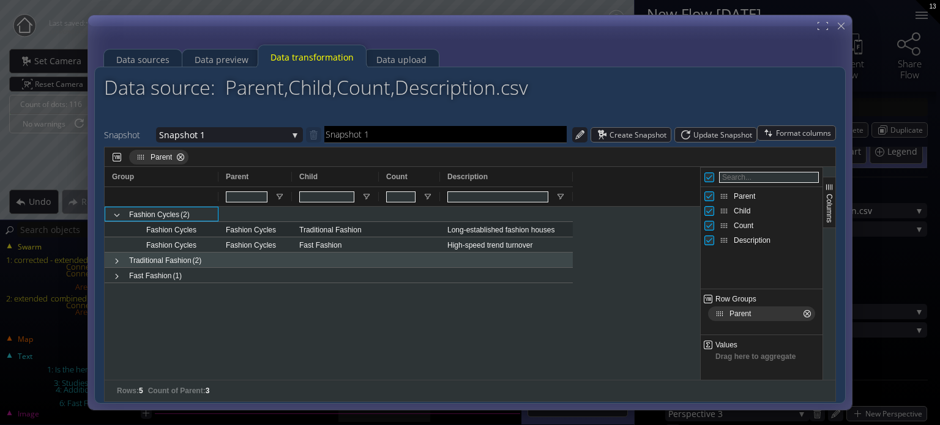
click at [173, 264] on span "Traditional Fashion" at bounding box center [160, 260] width 62 height 15
click at [118, 260] on span at bounding box center [117, 261] width 10 height 10
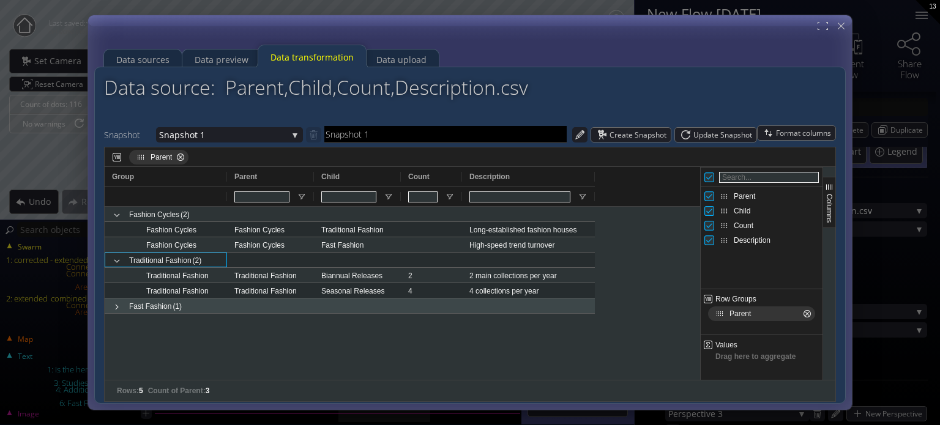
click at [124, 313] on span "Fast Fashion (1)" at bounding box center [166, 306] width 108 height 15
click at [113, 308] on span at bounding box center [117, 307] width 10 height 10
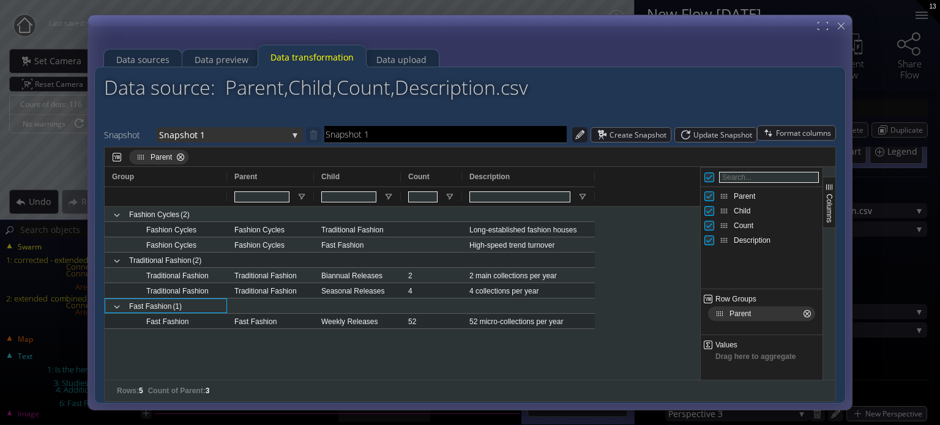
click at [239, 132] on span "Snapshot 1" at bounding box center [223, 134] width 129 height 15
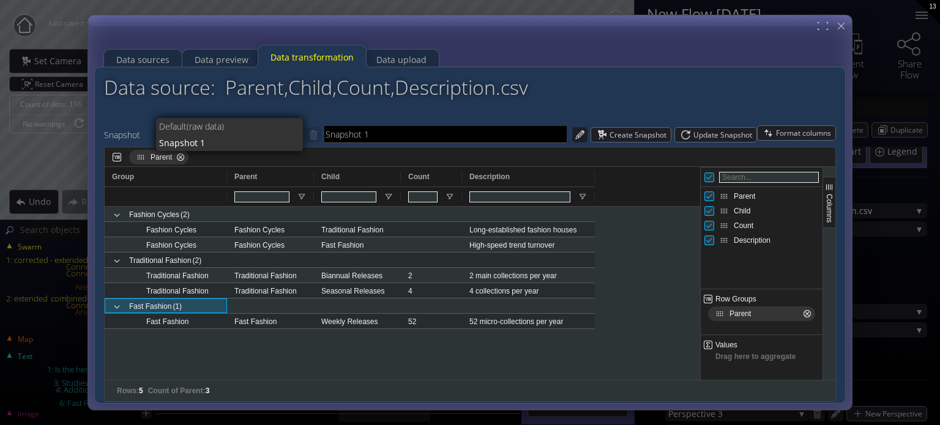
click at [225, 124] on span "(raw data)" at bounding box center [240, 126] width 107 height 17
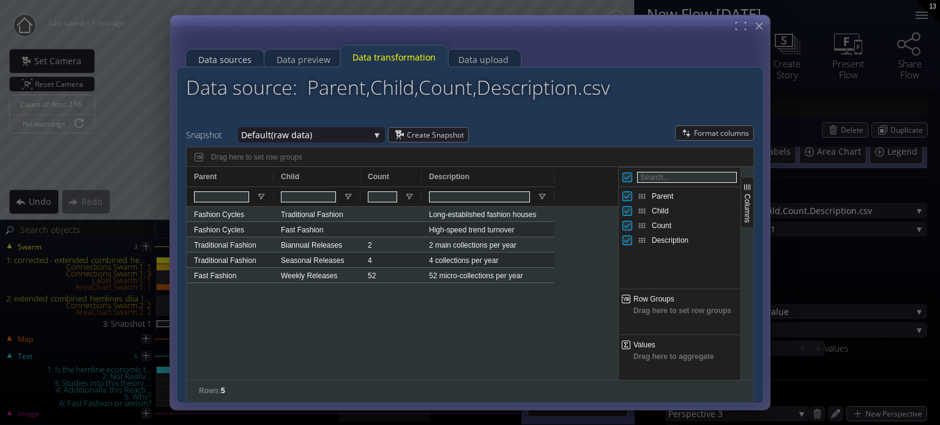
drag, startPoint x: 250, startPoint y: 61, endPoint x: 289, endPoint y: 121, distance: 71.6
click at [249, 61] on div "Data sources" at bounding box center [224, 59] width 53 height 23
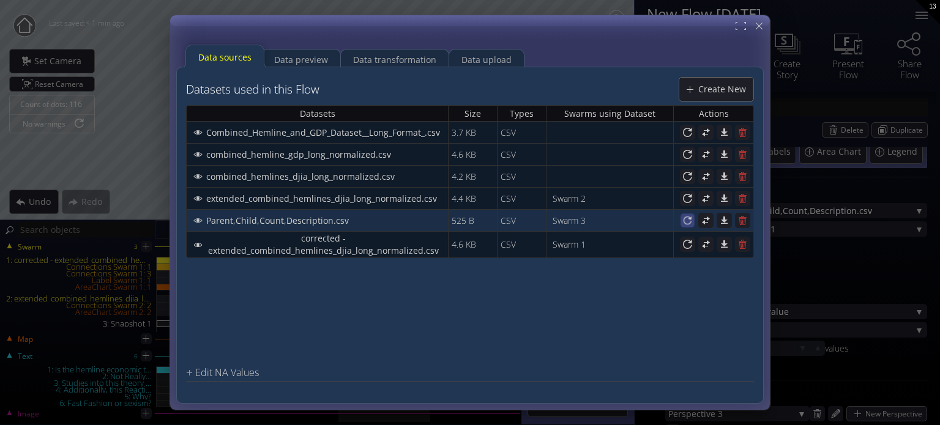
click at [684, 217] on icon at bounding box center [687, 220] width 10 height 10
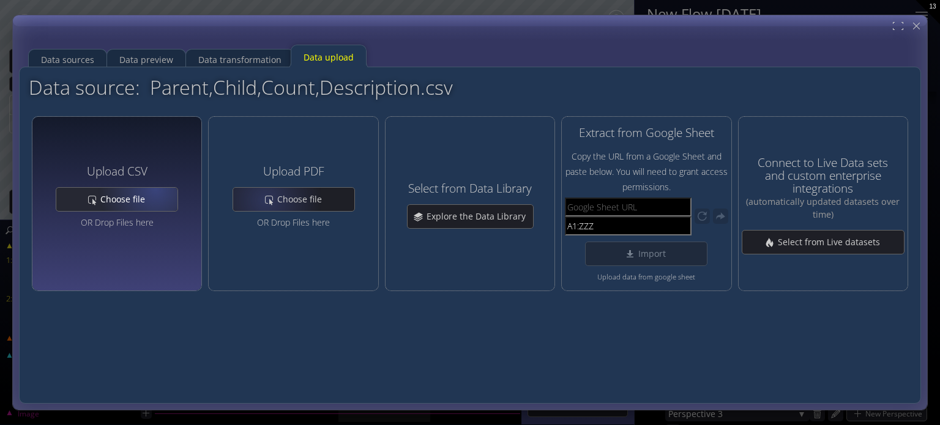
click at [138, 198] on span "Choose file" at bounding box center [126, 199] width 53 height 12
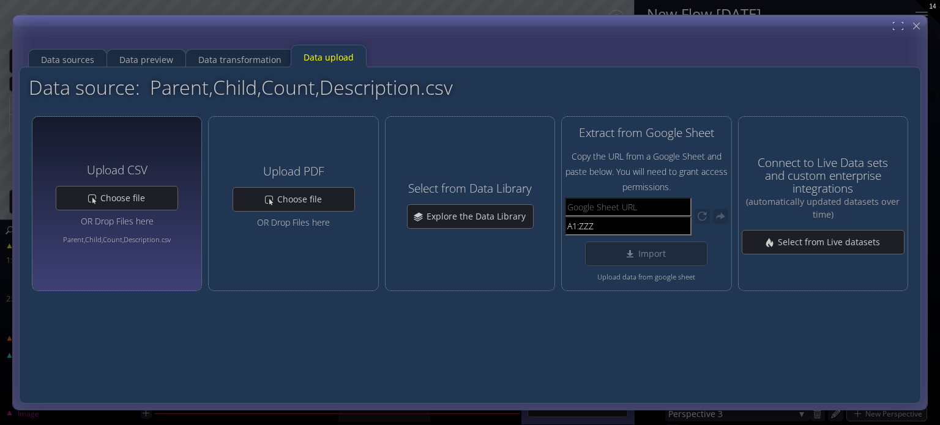
click at [916, 29] on icon at bounding box center [909, 43] width 37 height 31
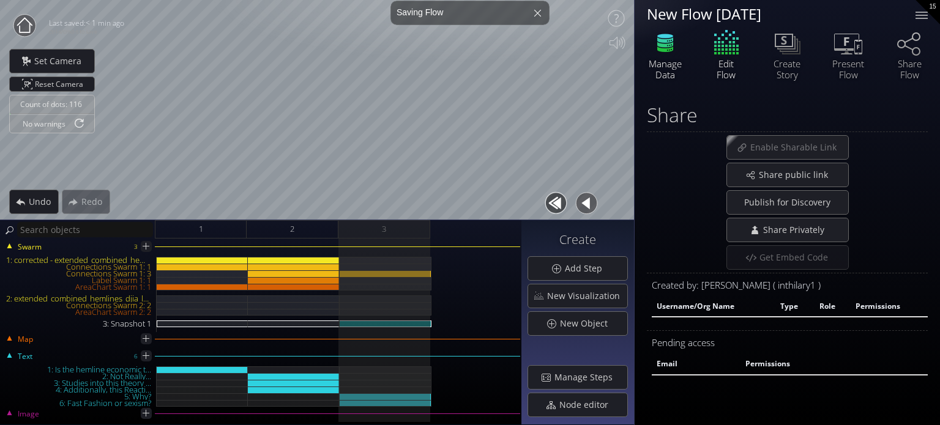
click at [659, 43] on icon at bounding box center [665, 43] width 37 height 31
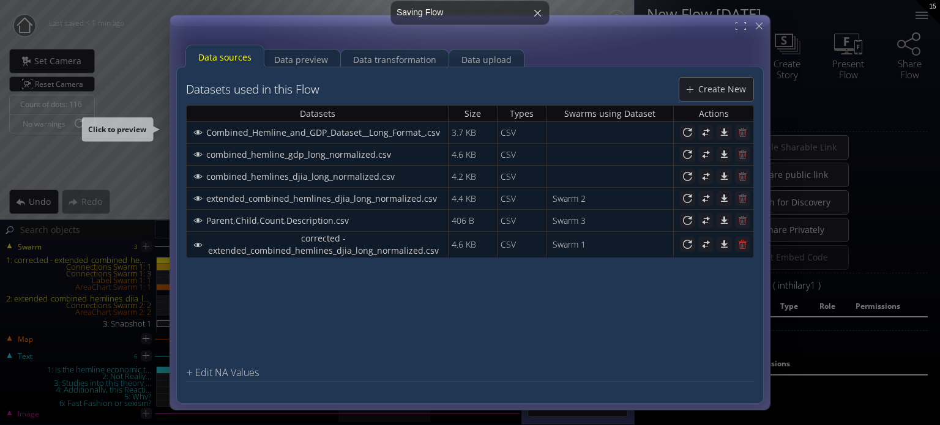
select select "moderator"
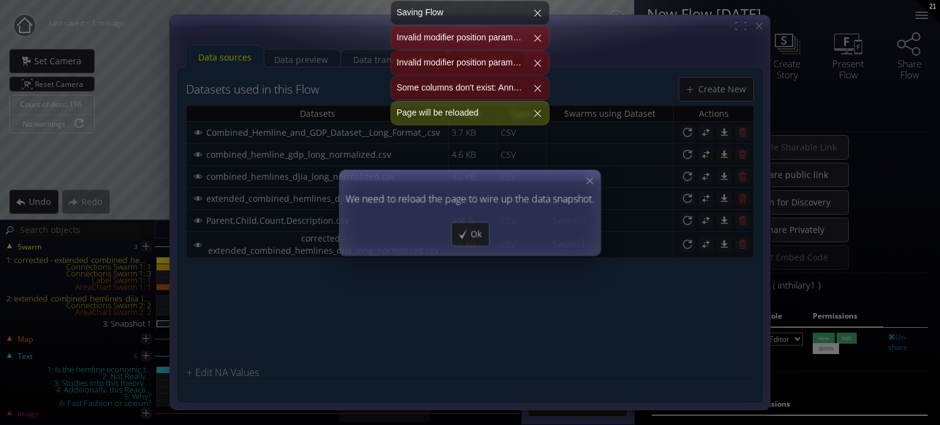
click at [301, 219] on div "We need to reload the page to wire up the data snapshot. Ok" at bounding box center [470, 212] width 940 height 425
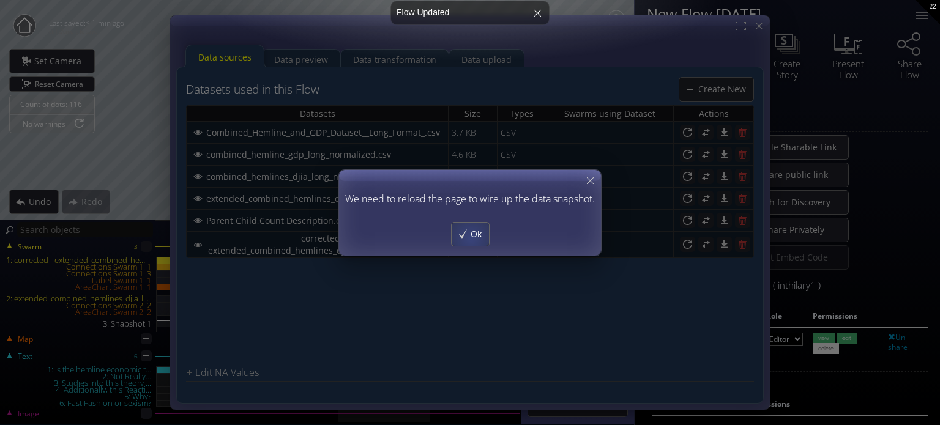
click at [470, 236] on span "Ok" at bounding box center [479, 234] width 19 height 12
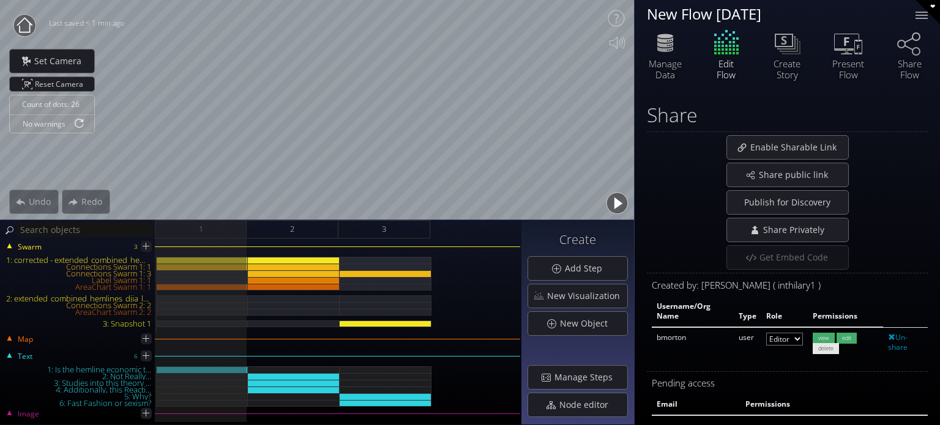
select select "moderator"
click at [387, 323] on div "3: Snapshot 1" at bounding box center [386, 324] width 92 height 7
click at [661, 78] on div "Manage Data" at bounding box center [665, 69] width 43 height 22
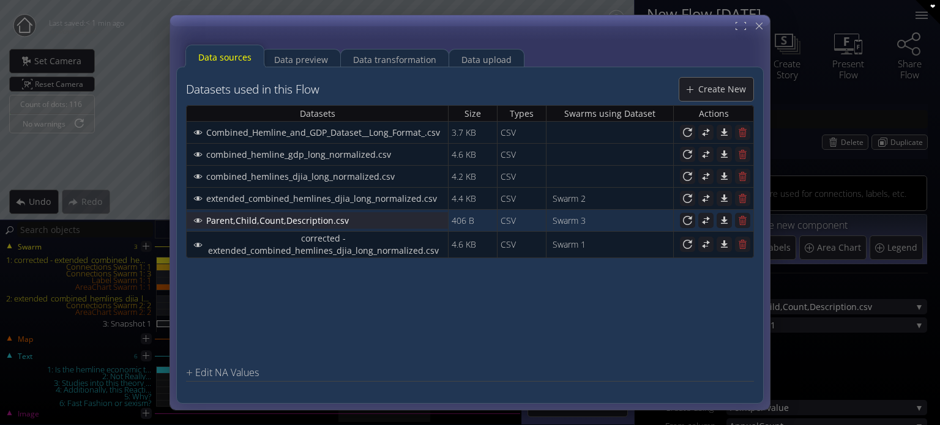
checkbox input "true"
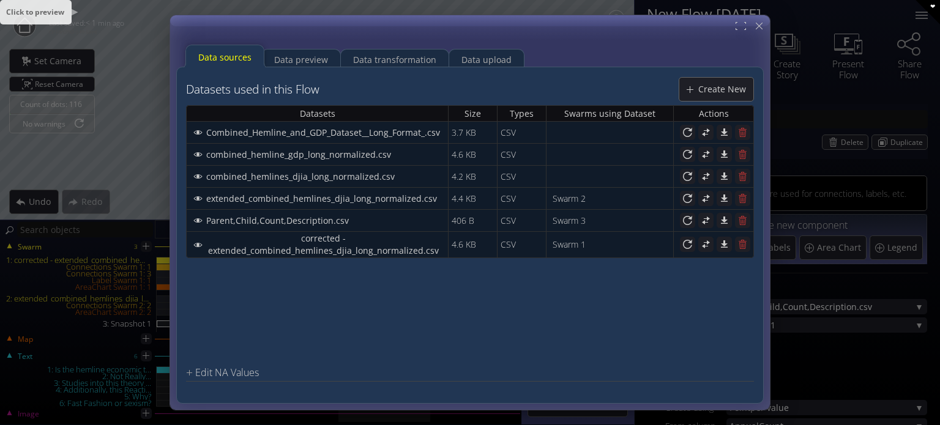
click at [341, 221] on span "Parent,Child,Count,Description.csv" at bounding box center [281, 220] width 151 height 12
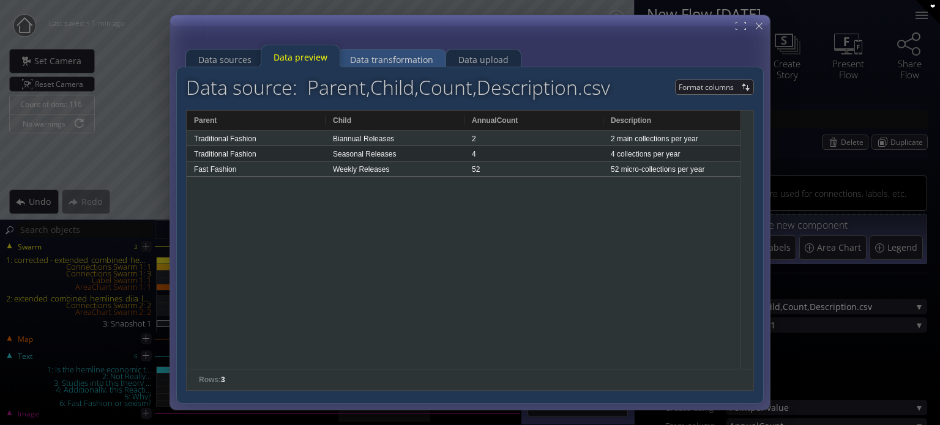
click at [405, 58] on div "Data transformation" at bounding box center [391, 59] width 83 height 23
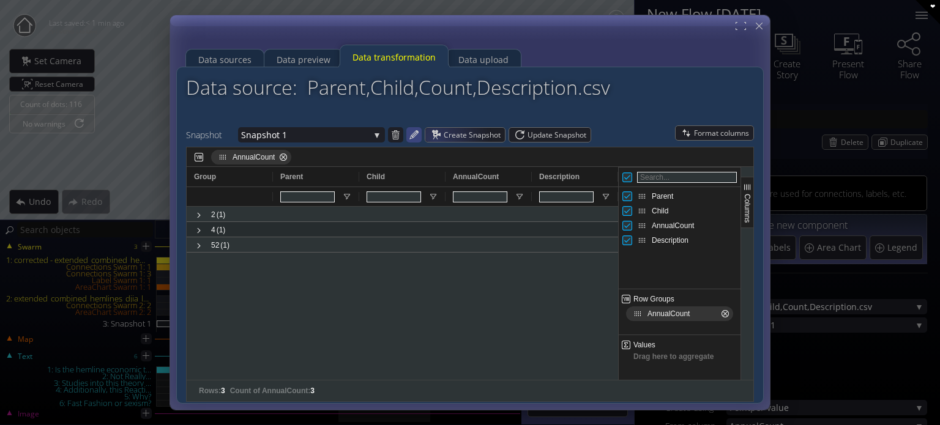
click at [419, 135] on icon at bounding box center [414, 135] width 12 height 12
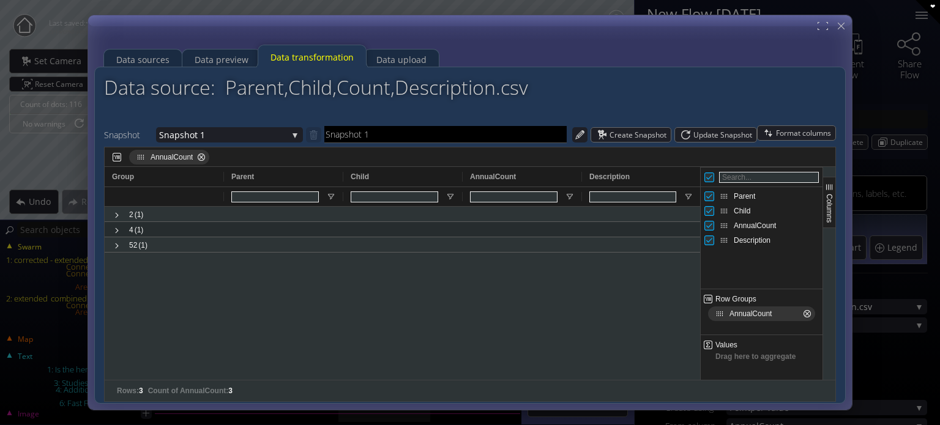
click at [806, 313] on span "AnnualCount Press DELETE to remove" at bounding box center [807, 314] width 10 height 10
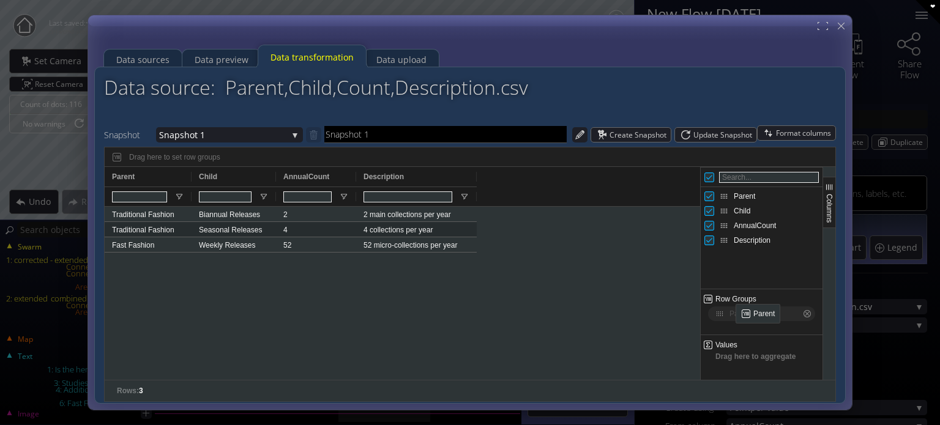
drag, startPoint x: 725, startPoint y: 198, endPoint x: 742, endPoint y: 309, distance: 112.0
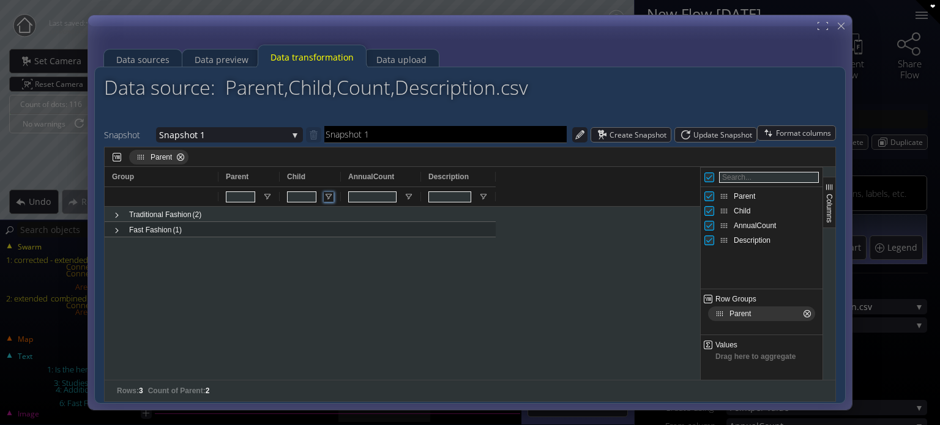
click at [330, 193] on span "Open Filter Menu" at bounding box center [329, 197] width 10 height 10
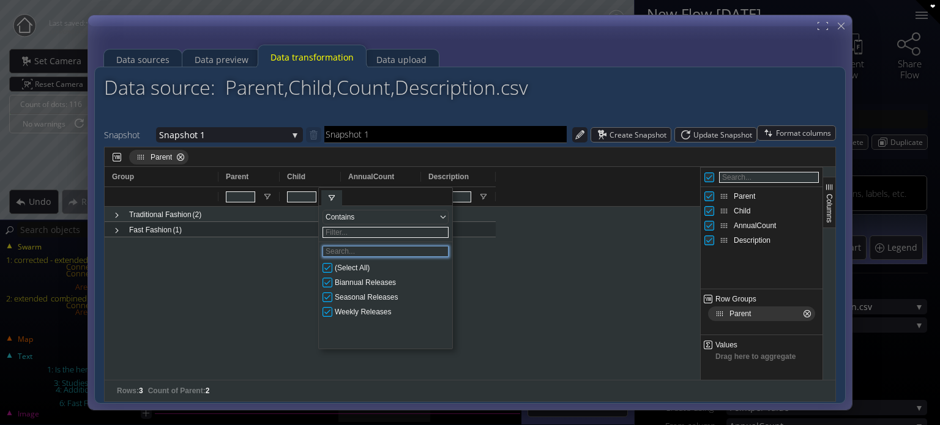
drag, startPoint x: 373, startPoint y: 256, endPoint x: 373, endPoint y: 242, distance: 14.1
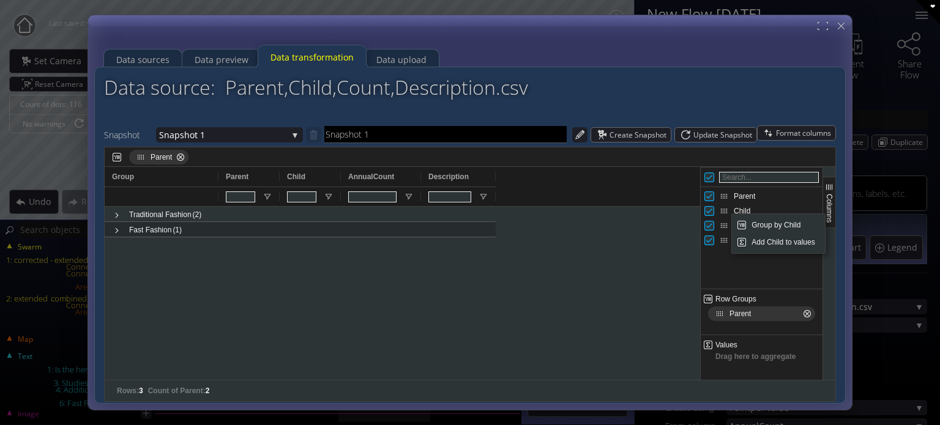
click at [728, 262] on div "Parent Child AnnualCount Description" at bounding box center [762, 238] width 122 height 102
drag, startPoint x: 327, startPoint y: 178, endPoint x: 306, endPoint y: 175, distance: 21.0
click at [329, 176] on span at bounding box center [329, 177] width 10 height 10
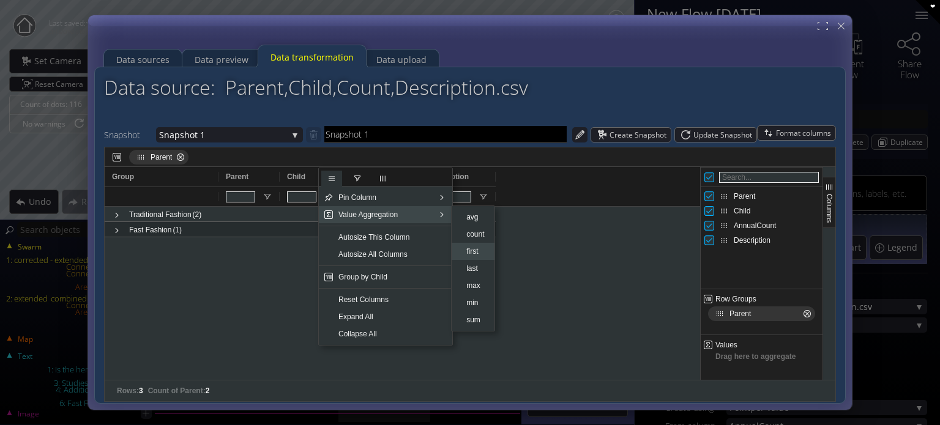
click at [466, 250] on span "first" at bounding box center [476, 251] width 28 height 17
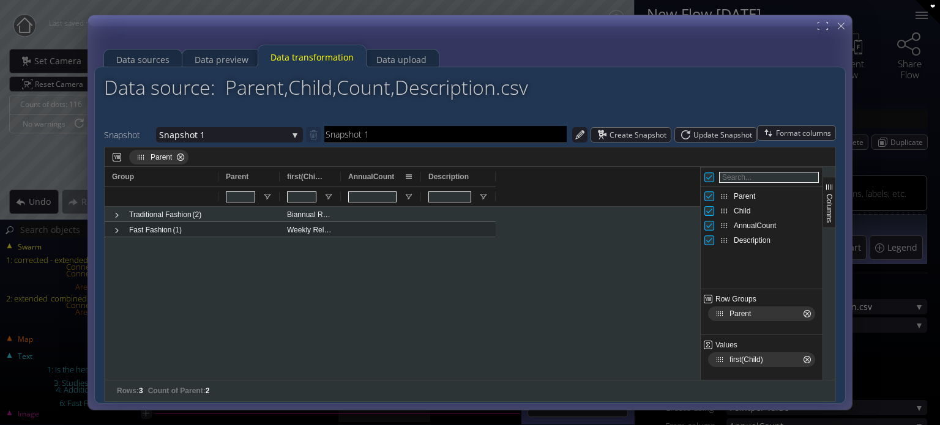
click at [413, 173] on span at bounding box center [409, 177] width 10 height 10
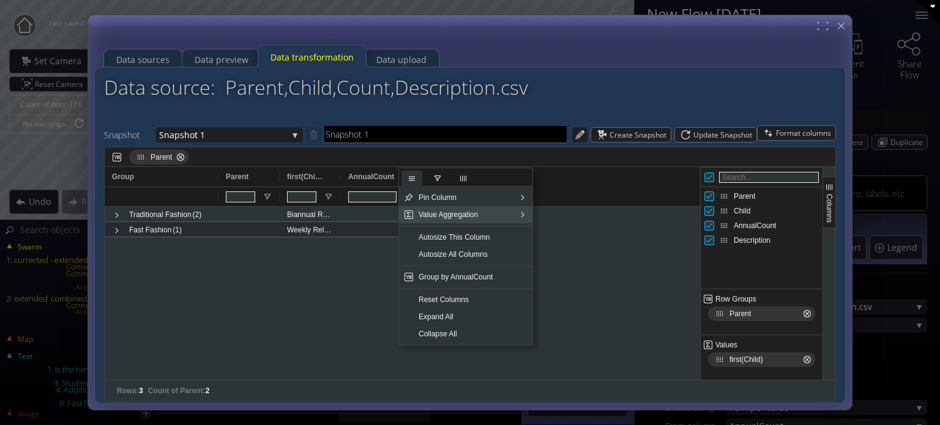
click at [444, 210] on span "Value Aggregation" at bounding box center [464, 214] width 101 height 17
click at [561, 253] on span "first" at bounding box center [556, 251] width 28 height 17
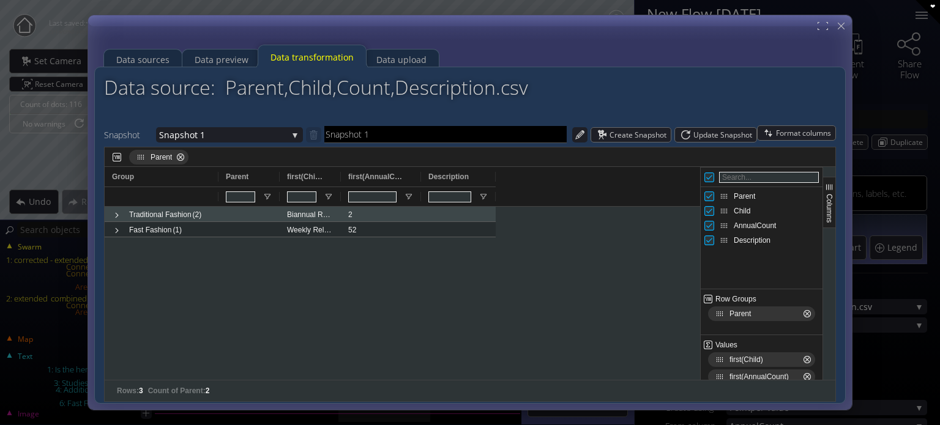
click at [113, 211] on span at bounding box center [117, 216] width 10 height 10
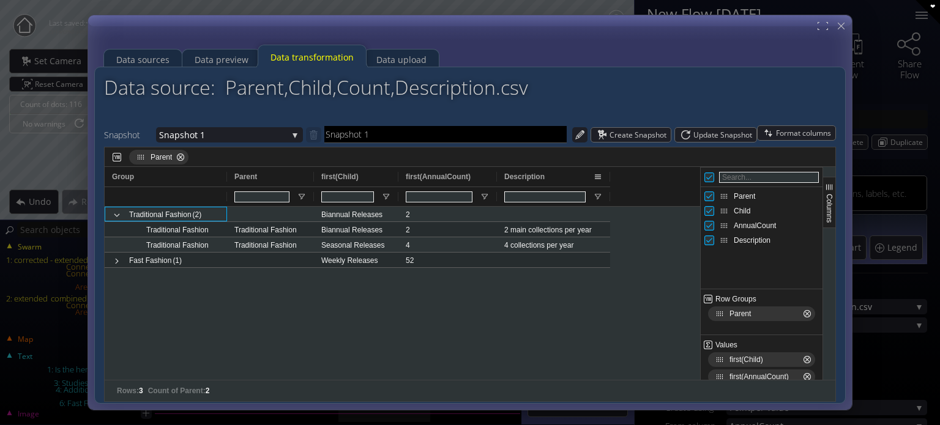
click at [600, 176] on span at bounding box center [598, 177] width 10 height 10
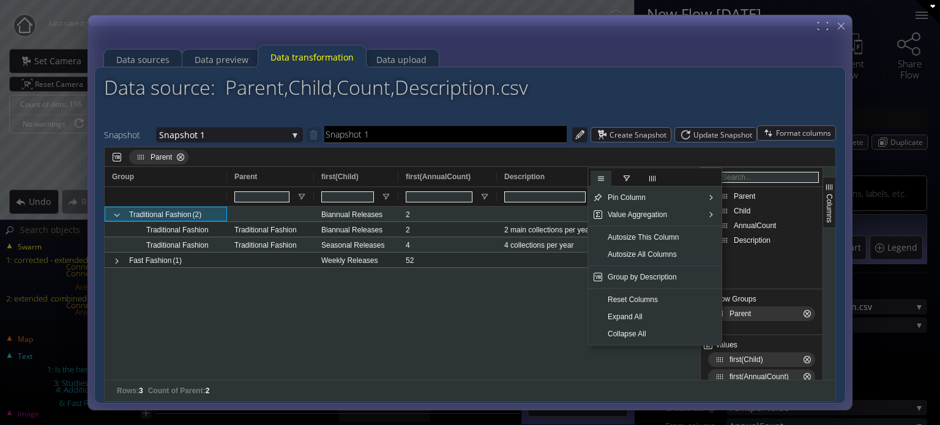
click at [660, 212] on span "Value Aggregation" at bounding box center [653, 214] width 100 height 17
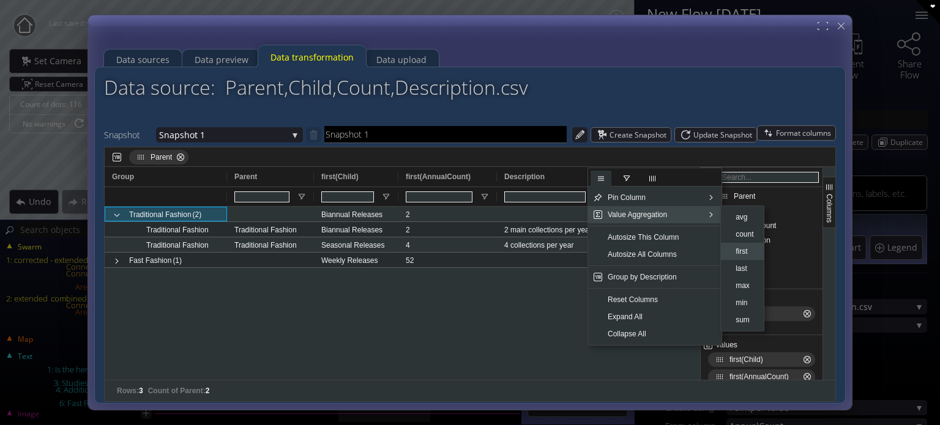
click at [743, 256] on span "first" at bounding box center [745, 251] width 28 height 17
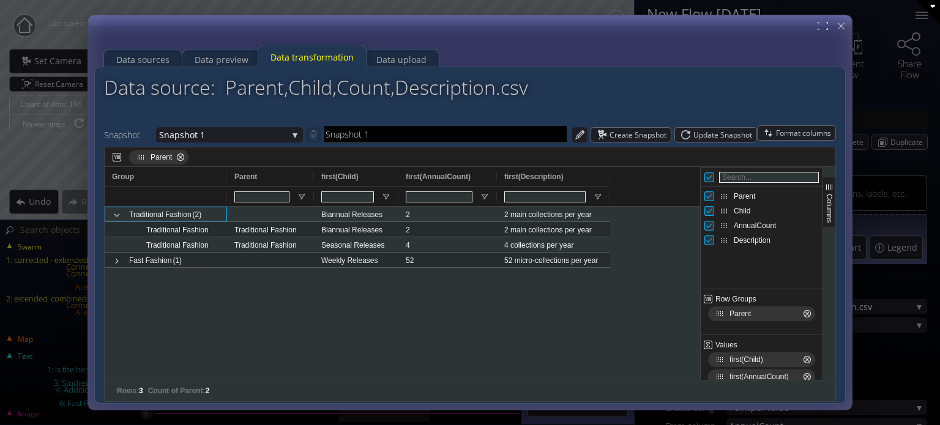
click at [610, 293] on div "Traditional Fashion (2) Biannual Releases 2 2 main collections per year Traditi…" at bounding box center [403, 293] width 596 height 173
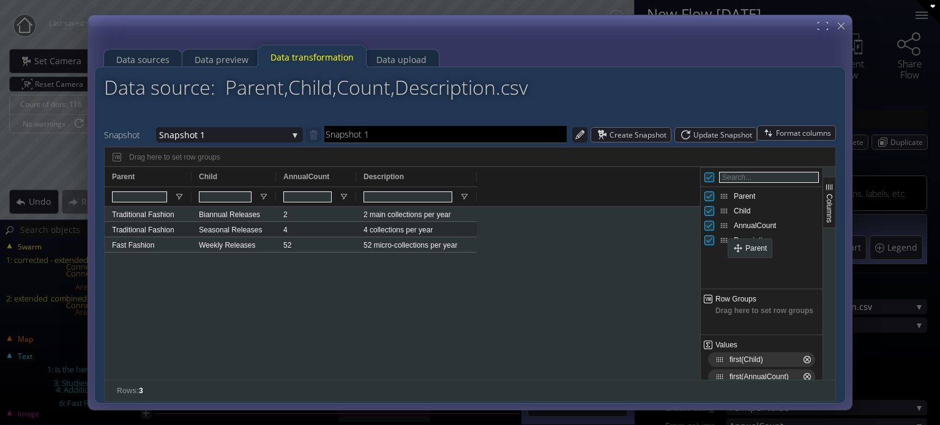
drag, startPoint x: 722, startPoint y: 313, endPoint x: 733, endPoint y: 255, distance: 58.6
drag, startPoint x: 727, startPoint y: 198, endPoint x: 738, endPoint y: 323, distance: 125.3
drag, startPoint x: 716, startPoint y: 316, endPoint x: 733, endPoint y: 267, distance: 51.3
click at [182, 176] on span at bounding box center [179, 177] width 10 height 10
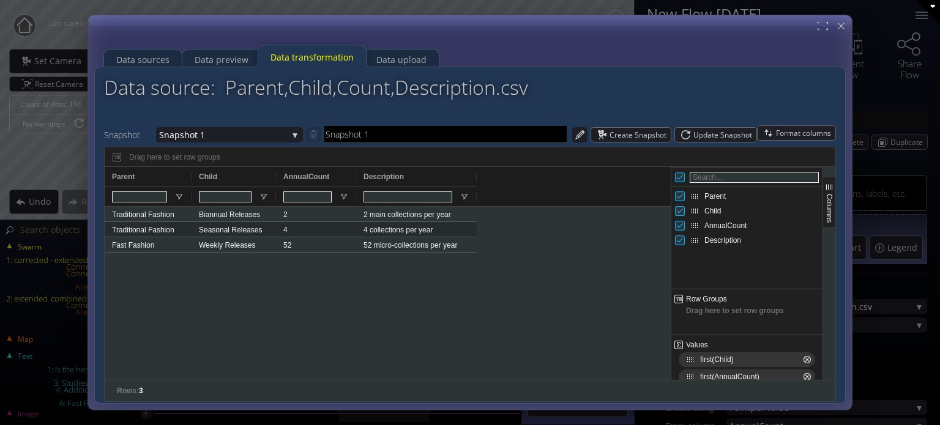
drag, startPoint x: 700, startPoint y: 297, endPoint x: 666, endPoint y: 282, distance: 37.5
click at [670, 282] on div at bounding box center [671, 273] width 3 height 213
click at [670, 288] on div at bounding box center [668, 273] width 3 height 213
click at [179, 178] on span at bounding box center [179, 177] width 10 height 10
click at [444, 322] on div "Traditional Fashion Biannual Releases 2 2 main collections per year Traditional…" at bounding box center [389, 293] width 569 height 173
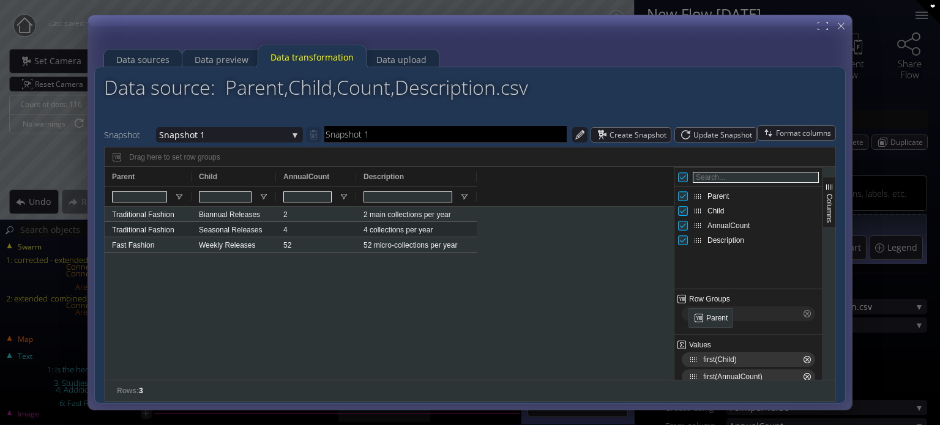
drag, startPoint x: 700, startPoint y: 200, endPoint x: 697, endPoint y: 293, distance: 93.1
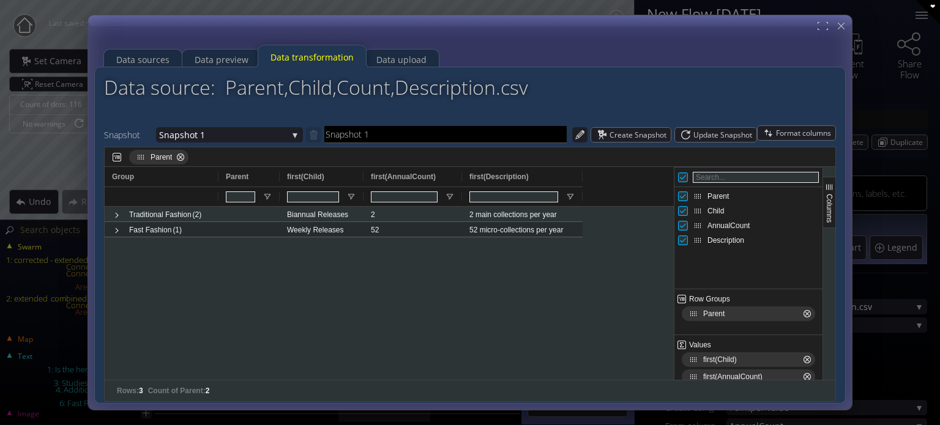
drag, startPoint x: 711, startPoint y: 315, endPoint x: 719, endPoint y: 230, distance: 85.5
click at [716, 237] on div "Parent Child AnnualCount Description Row Groups Parent" at bounding box center [749, 273] width 148 height 213
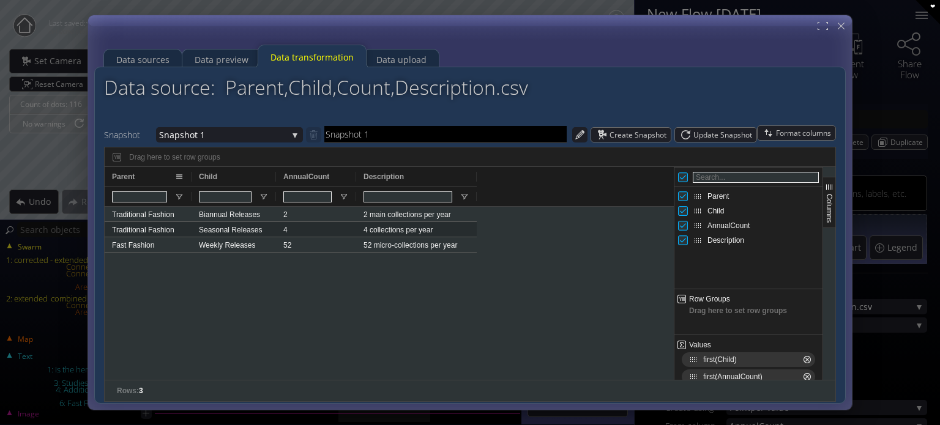
click at [179, 176] on span at bounding box center [179, 177] width 10 height 10
click at [154, 174] on div "Parent" at bounding box center [143, 177] width 62 height 20
drag, startPoint x: 179, startPoint y: 174, endPoint x: 165, endPoint y: 172, distance: 14.2
click at [223, 283] on div "Traditional Fashion Biannual Releases 2 2 main collections per year Traditional…" at bounding box center [389, 293] width 569 height 173
drag, startPoint x: 179, startPoint y: 179, endPoint x: 164, endPoint y: 156, distance: 27.0
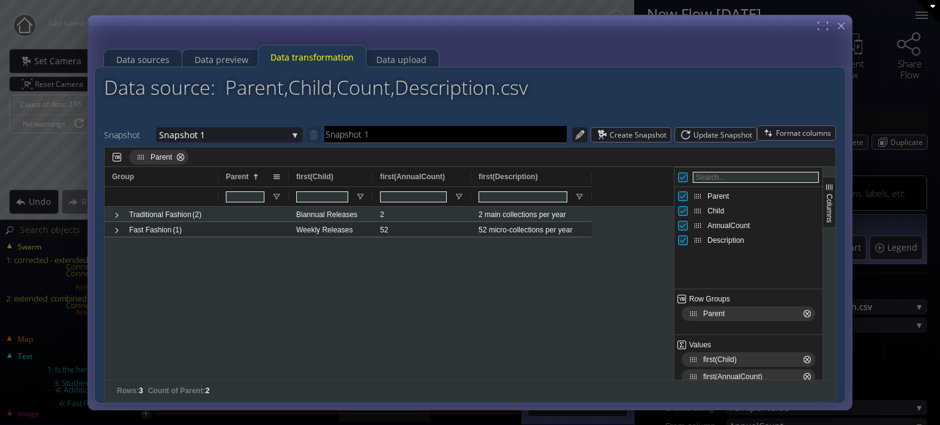
click at [274, 177] on span at bounding box center [277, 177] width 10 height 10
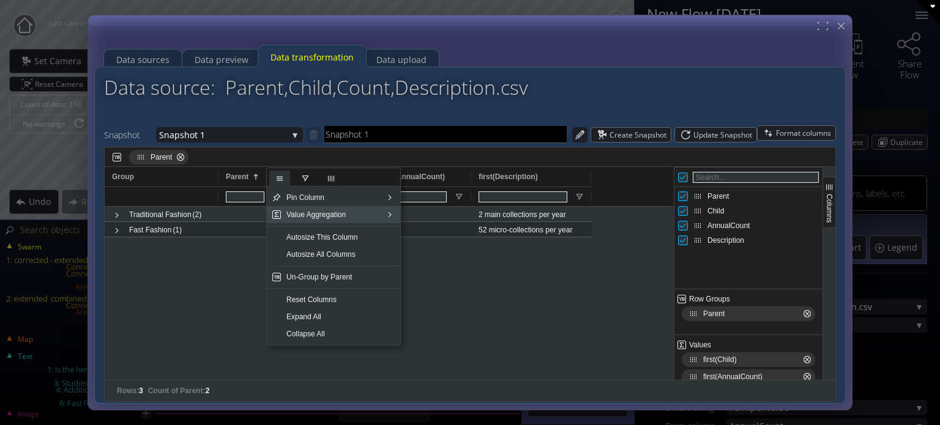
click at [353, 213] on span "Value Aggregation" at bounding box center [332, 214] width 100 height 17
click at [422, 257] on span "first" at bounding box center [423, 251] width 28 height 17
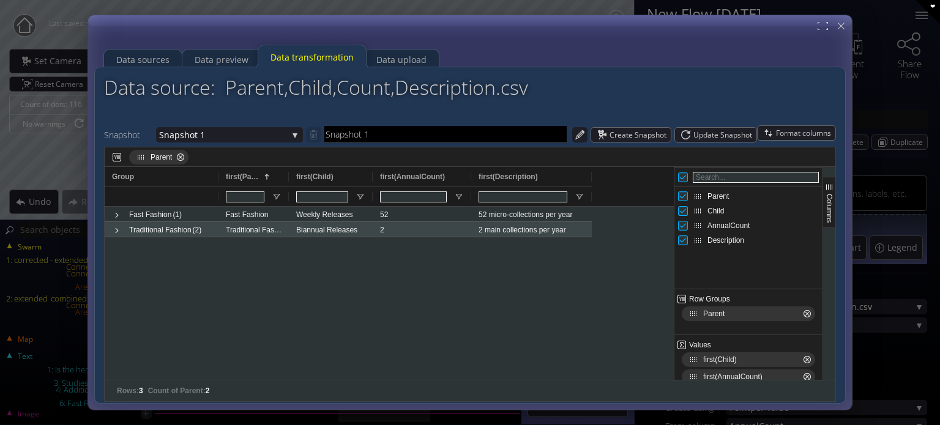
click at [115, 233] on span at bounding box center [117, 231] width 10 height 10
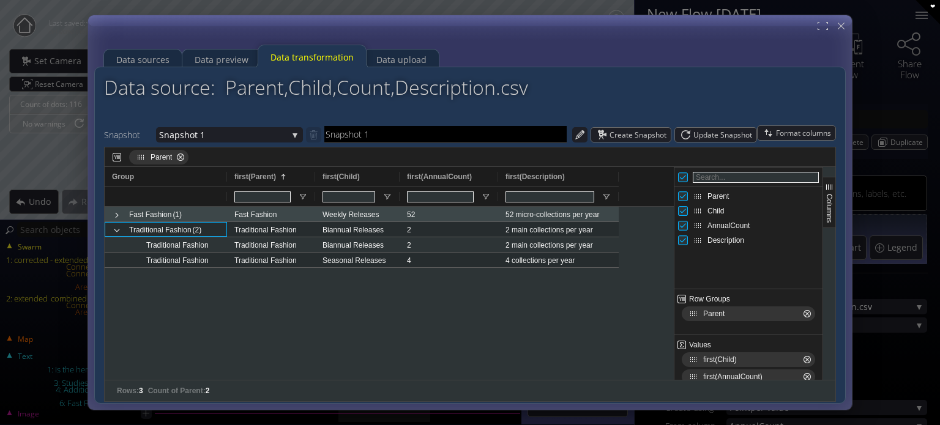
click at [112, 214] on span at bounding box center [117, 216] width 10 height 10
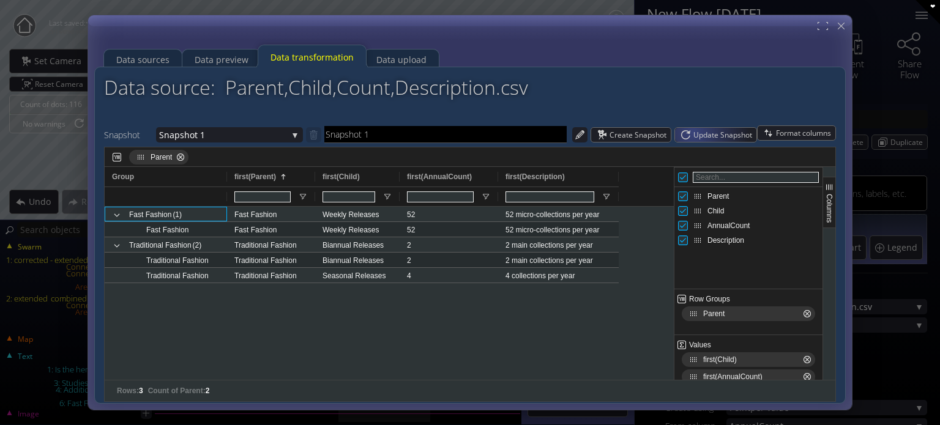
drag, startPoint x: 692, startPoint y: 131, endPoint x: 702, endPoint y: 148, distance: 19.2
click at [701, 147] on div "Snapshot Snapshot 1 Default (raw data) Snapshot 1 Snapshot 1 Create Snapshot Up…" at bounding box center [470, 263] width 732 height 277
click at [702, 139] on span "Update Snapshot" at bounding box center [724, 135] width 63 height 14
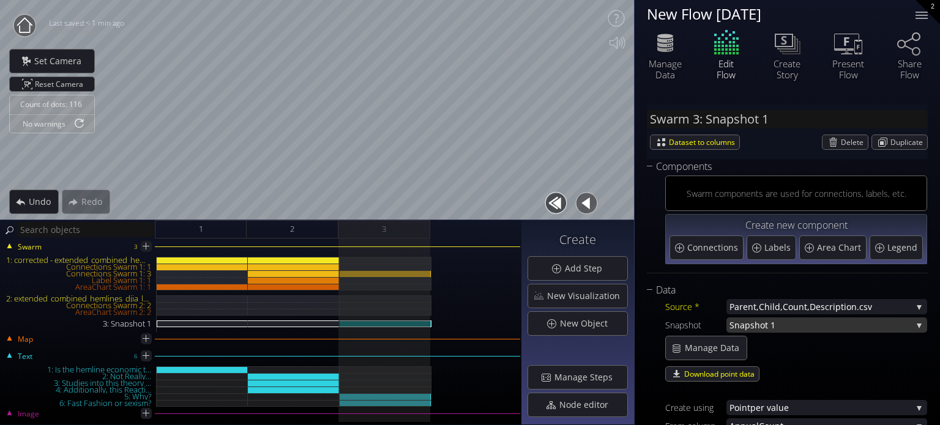
click at [739, 320] on span "Snapshot 1" at bounding box center [821, 325] width 182 height 15
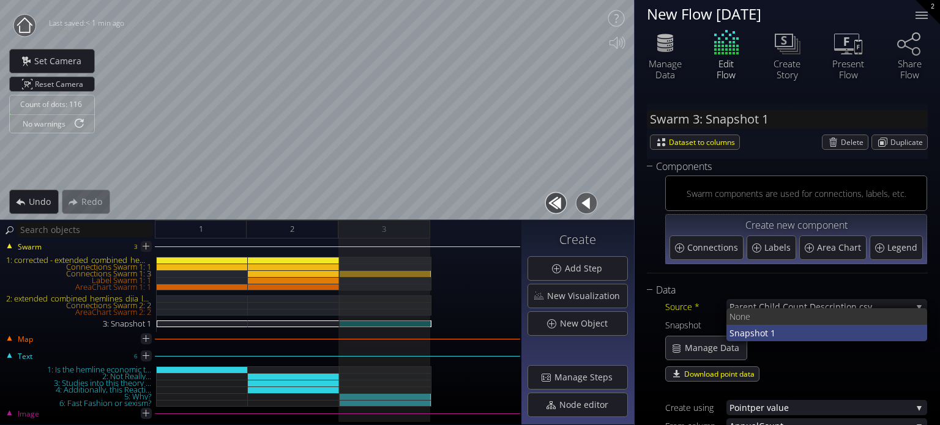
click at [752, 331] on span "Snapshot 1" at bounding box center [824, 333] width 189 height 17
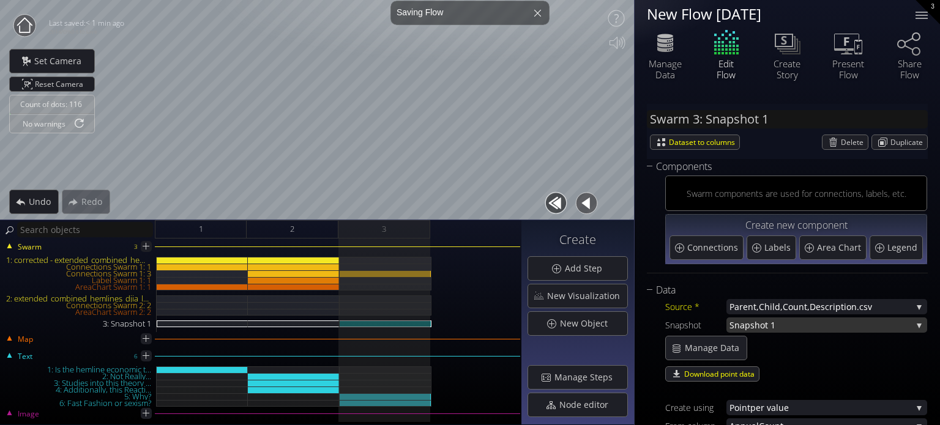
click at [753, 326] on span "Snapshot 1" at bounding box center [821, 325] width 182 height 15
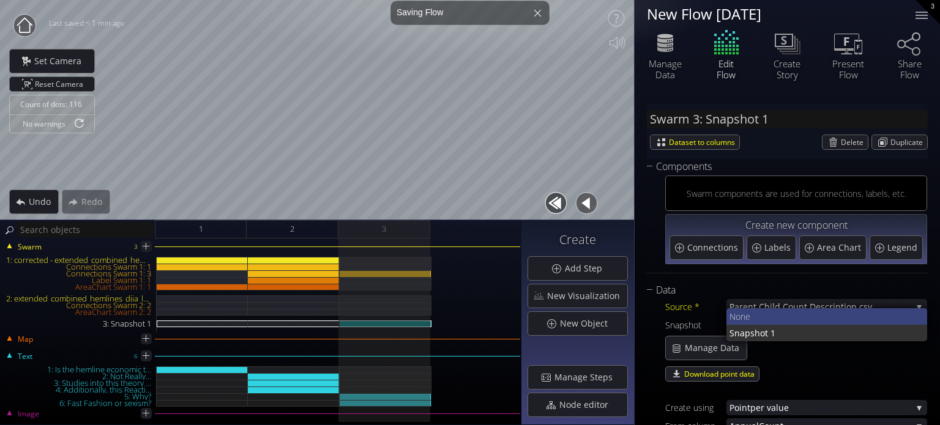
click at [760, 321] on span "None" at bounding box center [824, 316] width 189 height 17
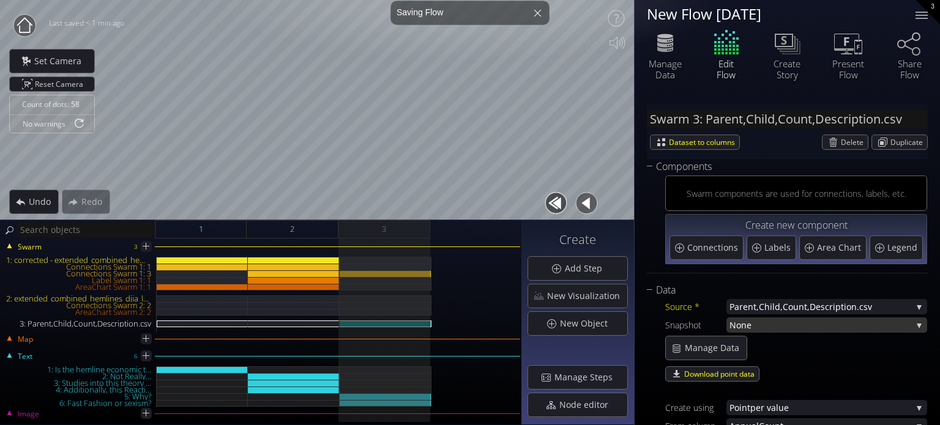
click at [761, 324] on span "None" at bounding box center [821, 325] width 182 height 15
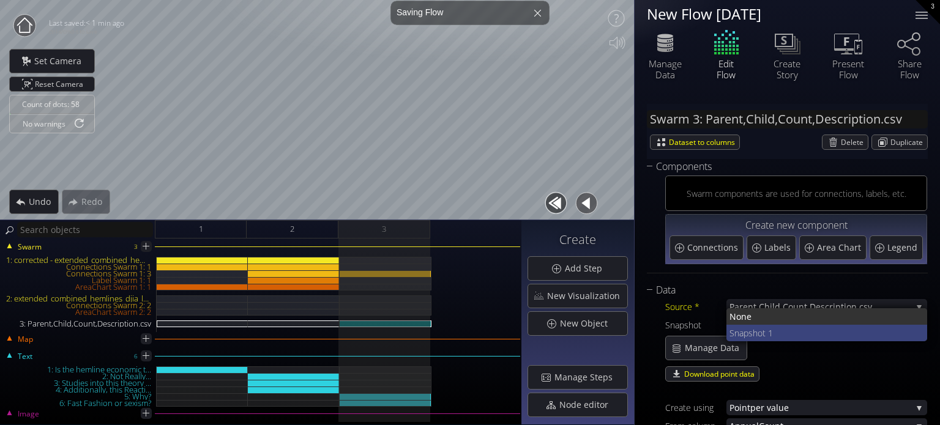
click at [764, 338] on span "Snapshot 1" at bounding box center [824, 333] width 189 height 17
type input "Swarm 3: Snapshot 1"
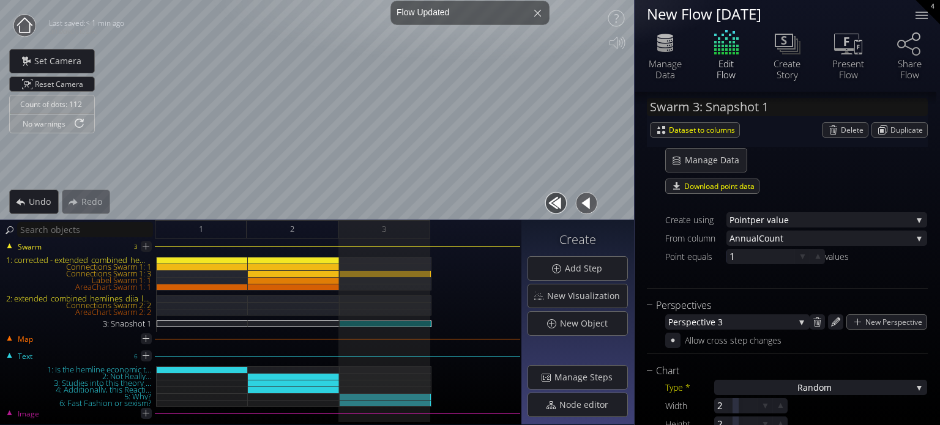
scroll to position [245, 0]
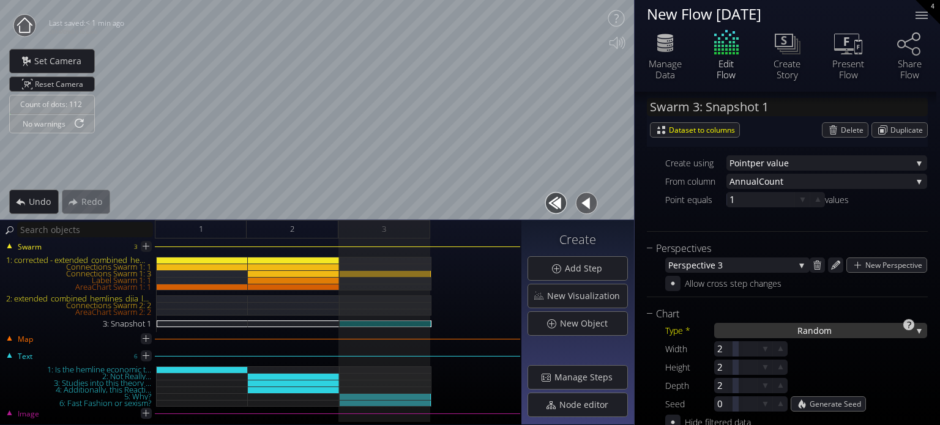
click at [783, 329] on div "Ra ndom" at bounding box center [820, 330] width 213 height 15
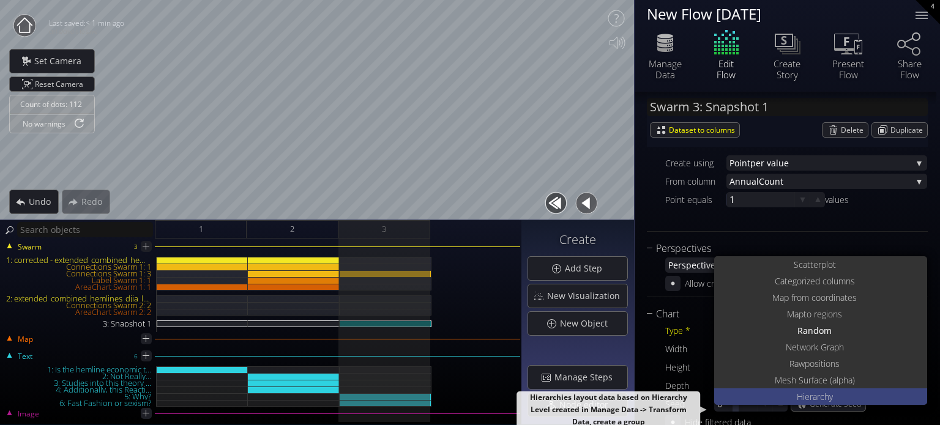
click at [823, 394] on span "Hierarch" at bounding box center [813, 397] width 32 height 17
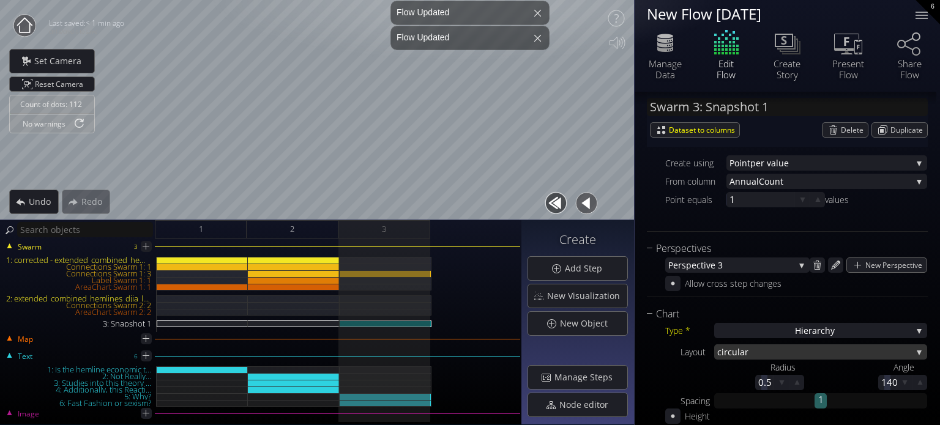
click at [742, 352] on span "ar" at bounding box center [826, 352] width 172 height 15
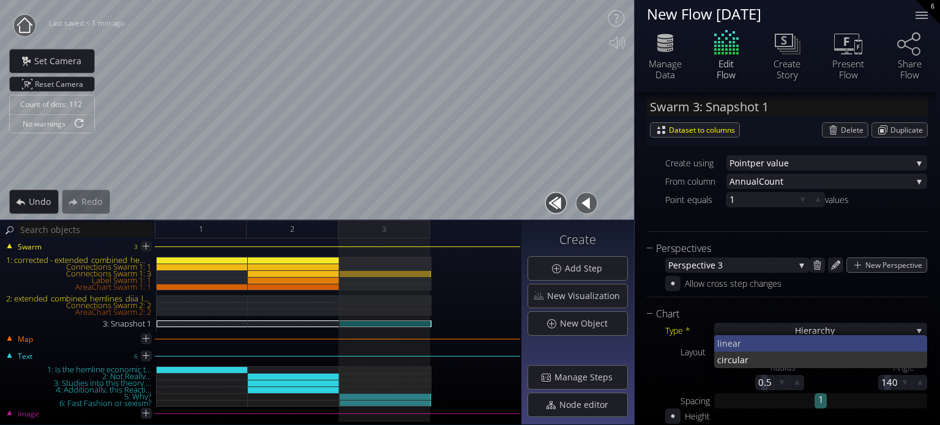
click at [744, 340] on span "near" at bounding box center [820, 343] width 196 height 17
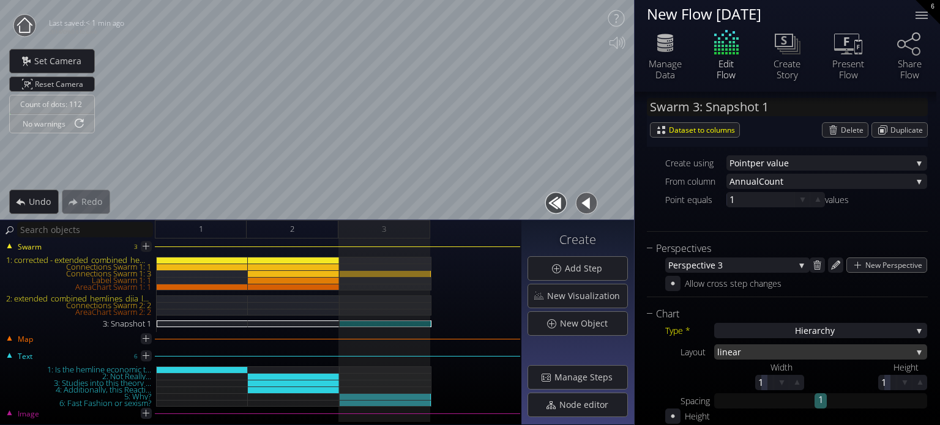
click at [729, 352] on span "near" at bounding box center [817, 352] width 190 height 15
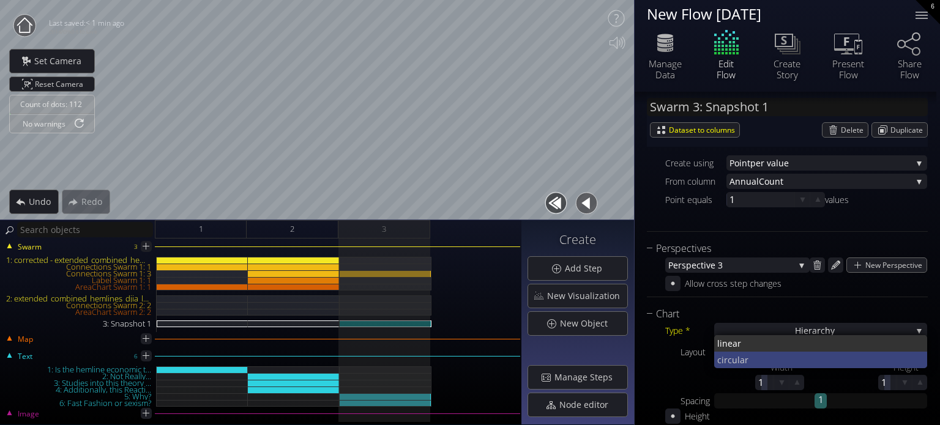
click at [734, 362] on span "circul" at bounding box center [728, 360] width 23 height 17
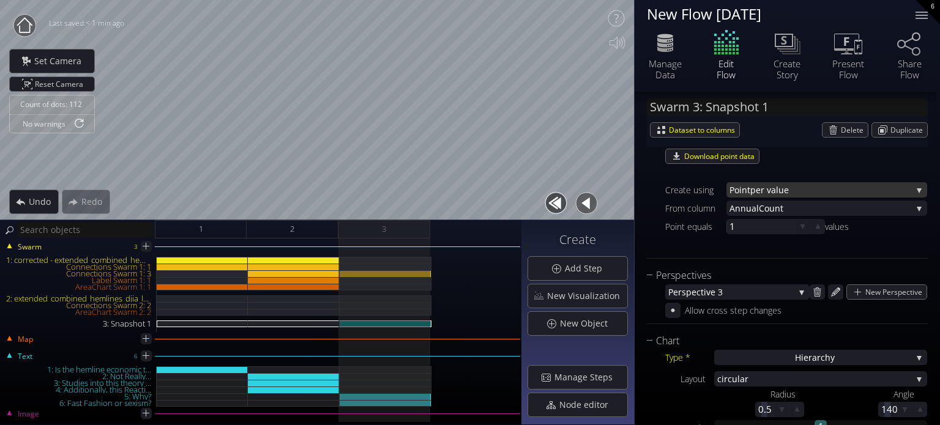
scroll to position [184, 0]
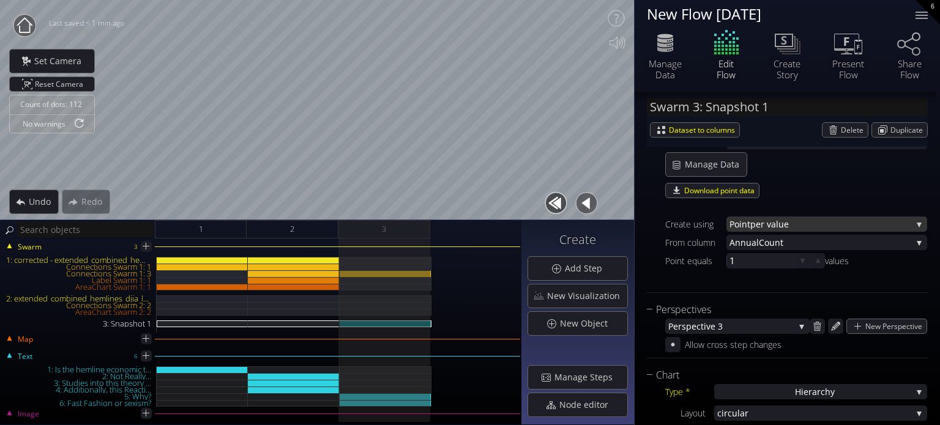
click at [762, 230] on span "per value" at bounding box center [831, 224] width 162 height 15
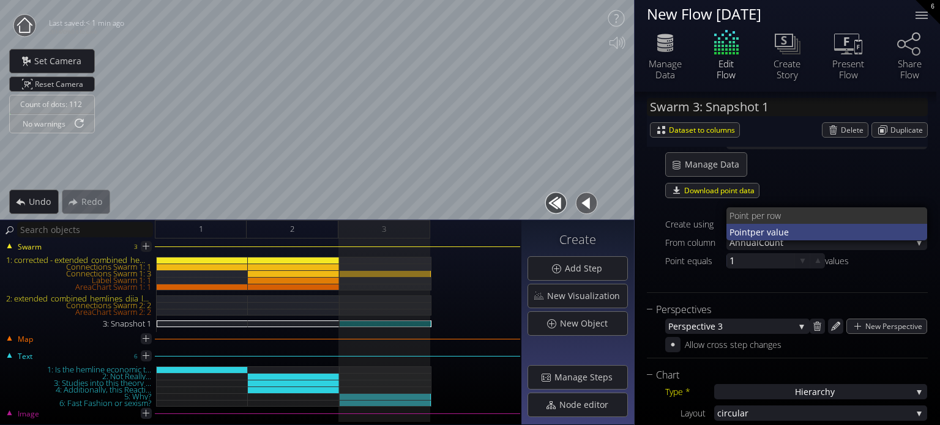
click at [763, 230] on span "per value" at bounding box center [834, 232] width 168 height 17
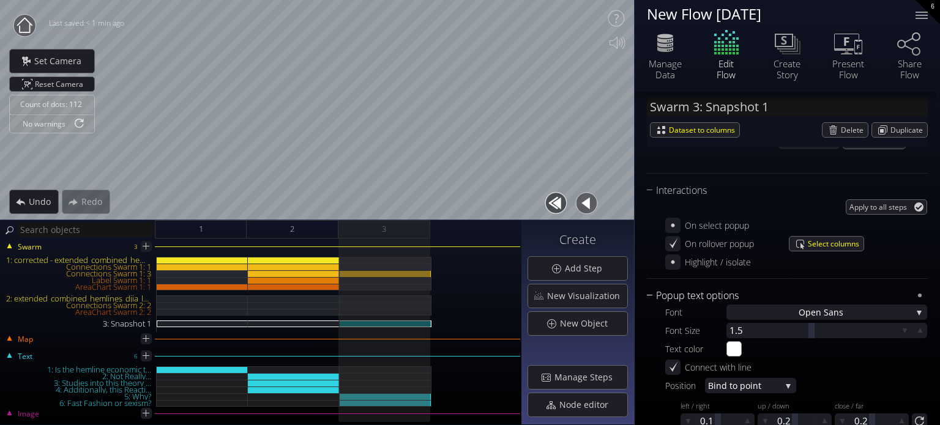
scroll to position [977, 0]
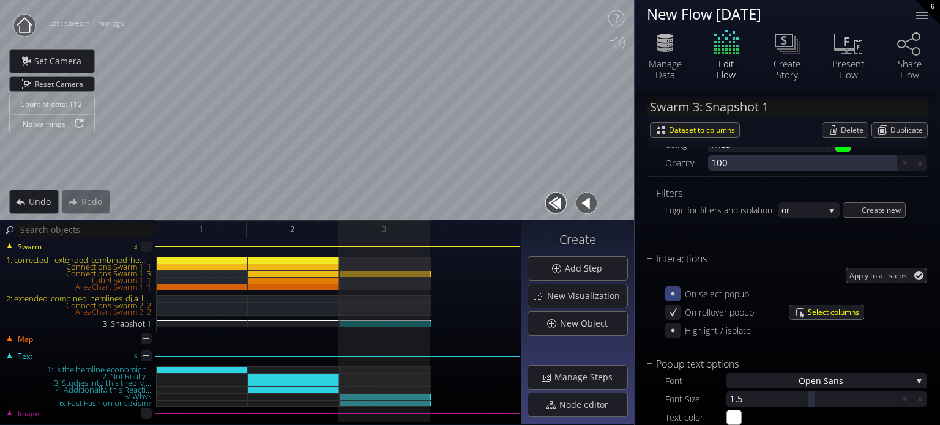
click at [673, 296] on icon at bounding box center [673, 295] width 4 height 4
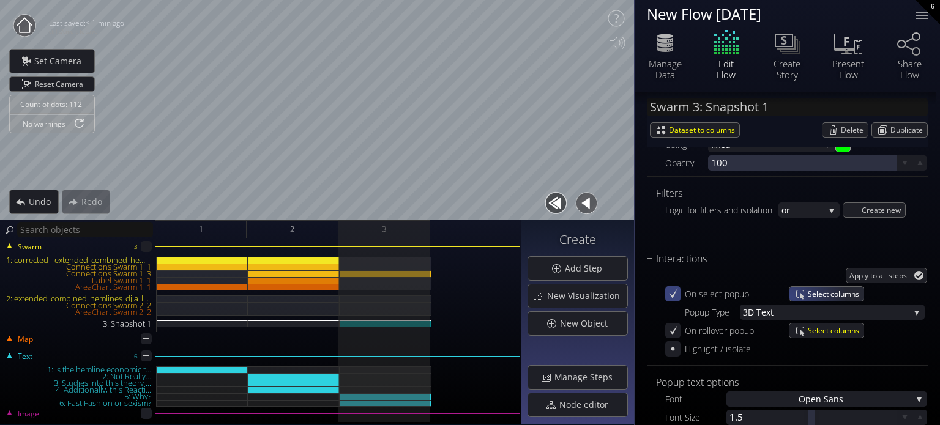
click at [791, 293] on div "Select columns" at bounding box center [827, 294] width 74 height 14
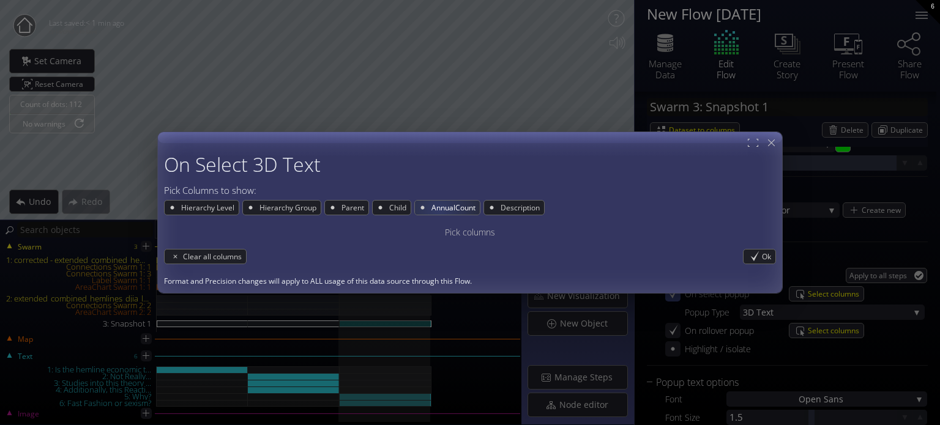
click at [445, 210] on span "AnnualCount" at bounding box center [455, 208] width 50 height 14
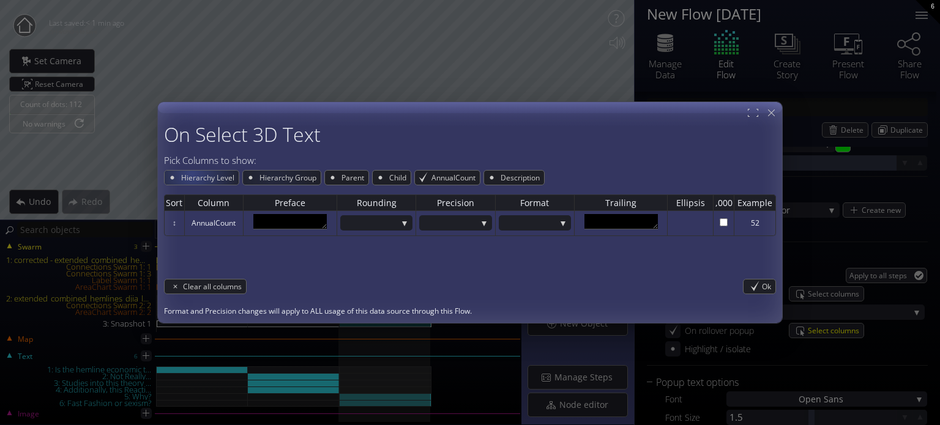
click at [193, 175] on span "Hierarchy Level" at bounding box center [209, 178] width 59 height 14
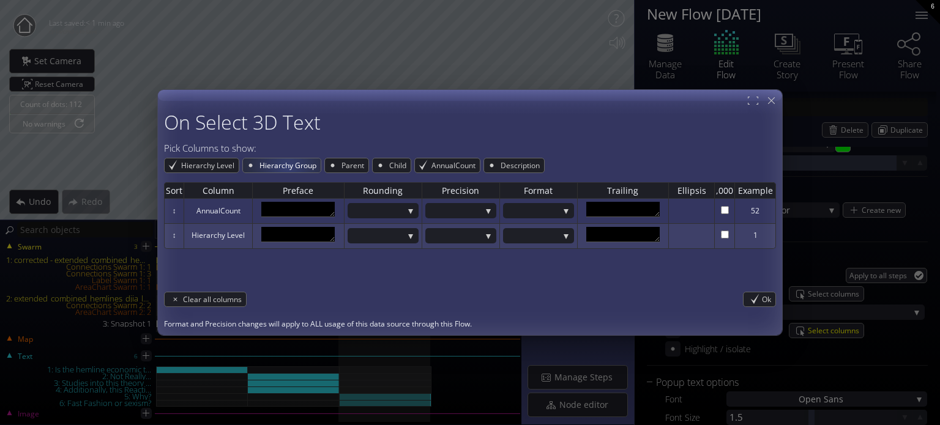
click at [286, 163] on span "Hierarchy Group" at bounding box center [289, 166] width 62 height 14
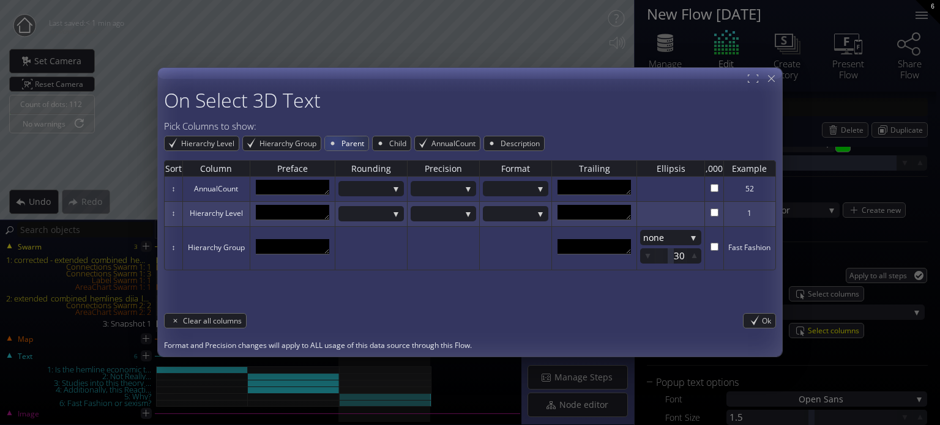
click at [335, 143] on div "Parent" at bounding box center [346, 143] width 43 height 14
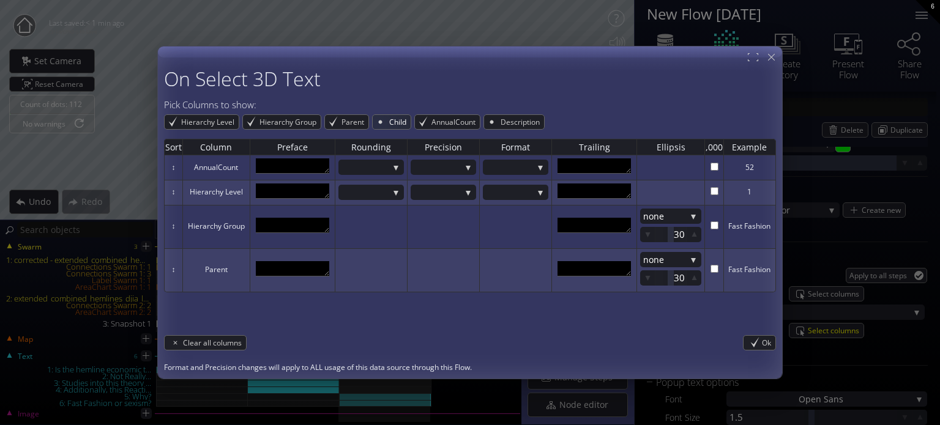
click at [394, 122] on span "Child" at bounding box center [399, 122] width 23 height 14
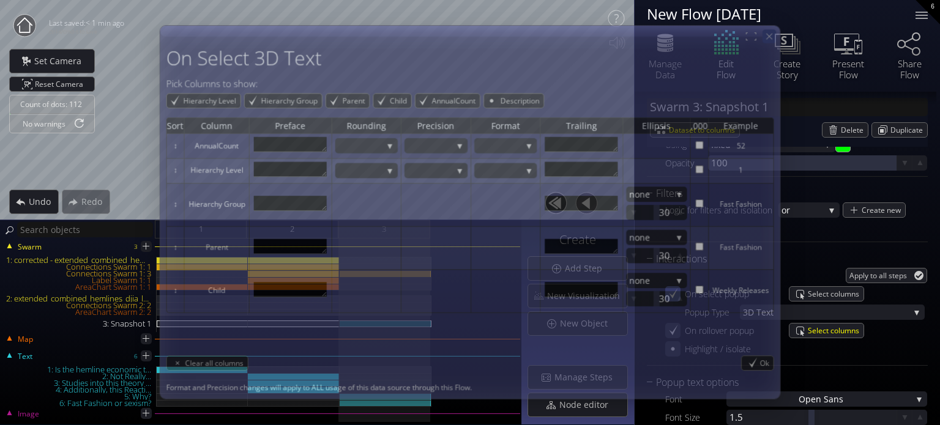
click at [771, 39] on icon at bounding box center [769, 36] width 10 height 10
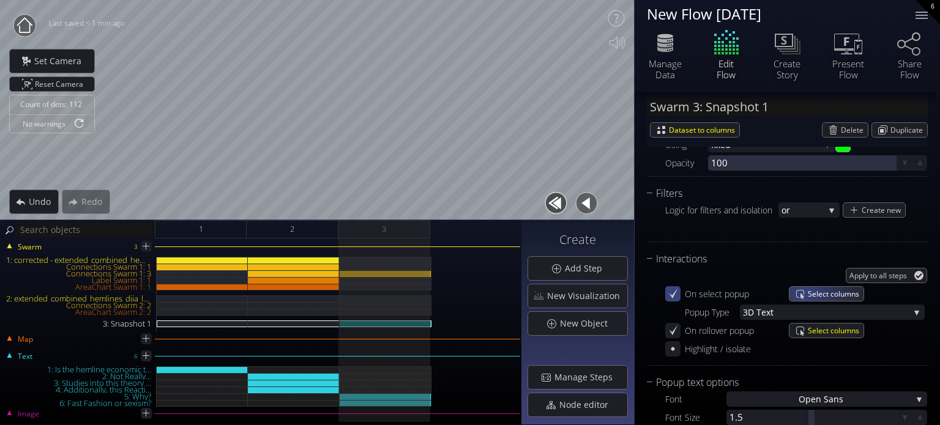
click at [809, 294] on span "Select columns" at bounding box center [836, 294] width 56 height 14
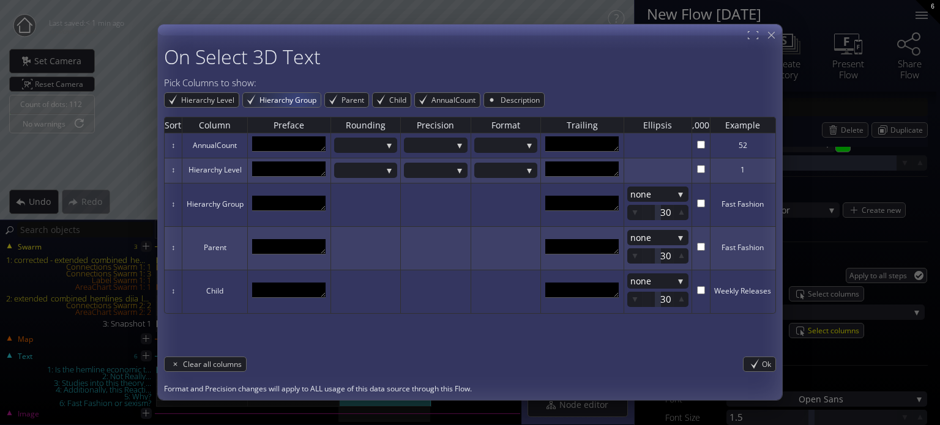
click at [294, 102] on span "Hierarchy Group" at bounding box center [289, 100] width 62 height 14
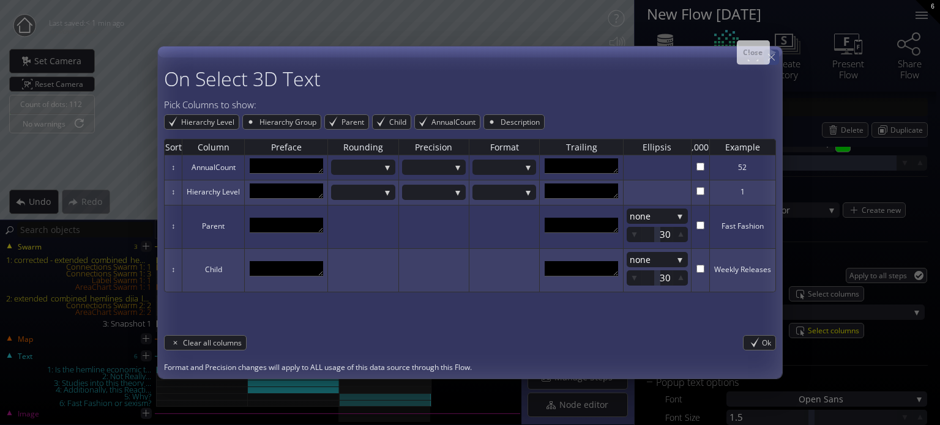
click at [772, 55] on icon at bounding box center [772, 57] width 12 height 12
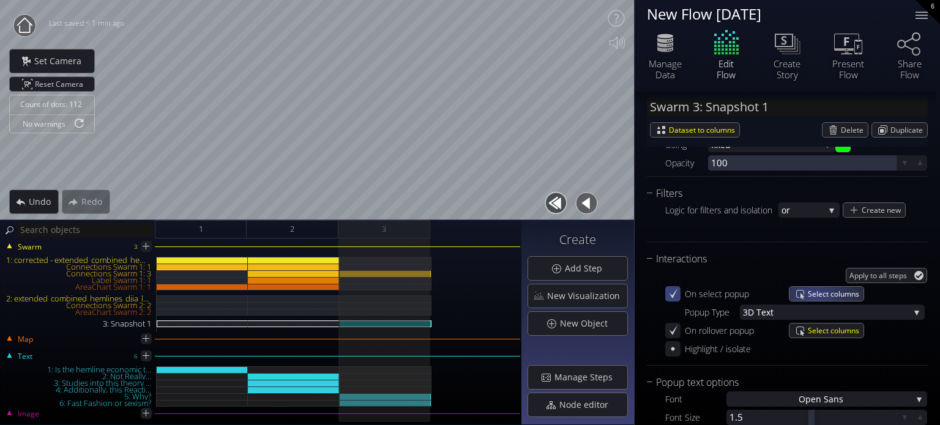
click at [817, 301] on span "Select columns" at bounding box center [836, 294] width 56 height 14
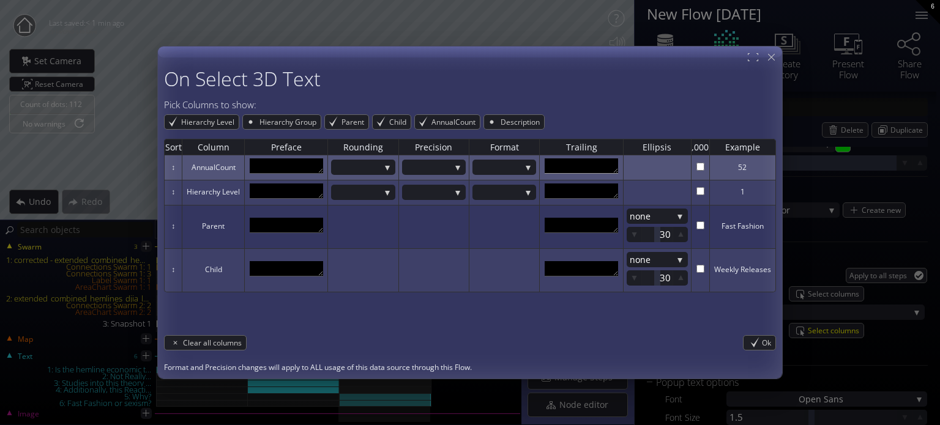
click at [589, 171] on textarea at bounding box center [581, 166] width 73 height 15
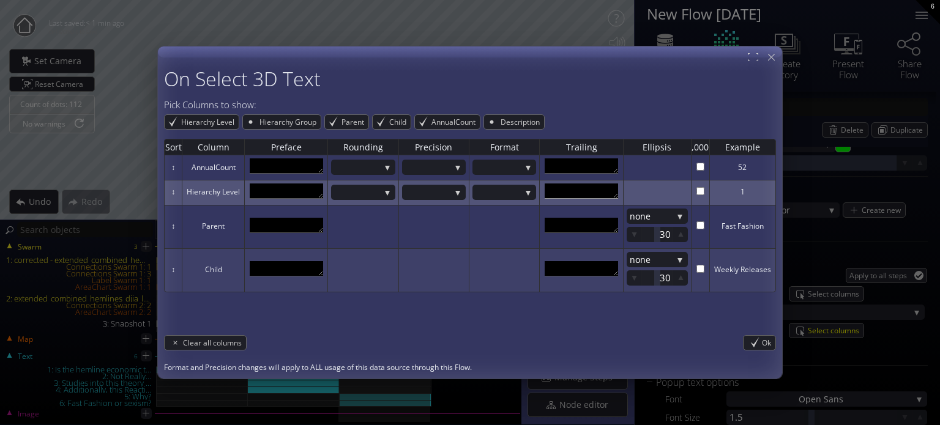
scroll to position [7, 0]
click at [591, 187] on textarea at bounding box center [581, 191] width 73 height 15
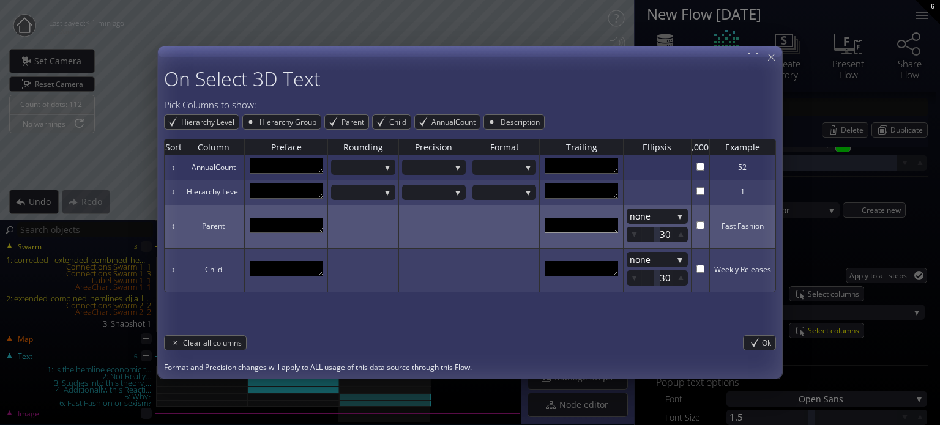
click at [588, 232] on textarea at bounding box center [581, 224] width 73 height 15
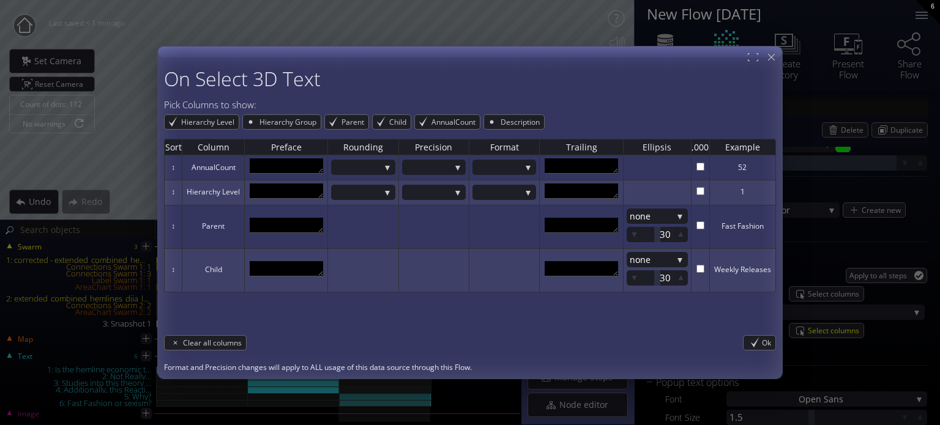
click at [766, 337] on span "Ok" at bounding box center [768, 342] width 13 height 14
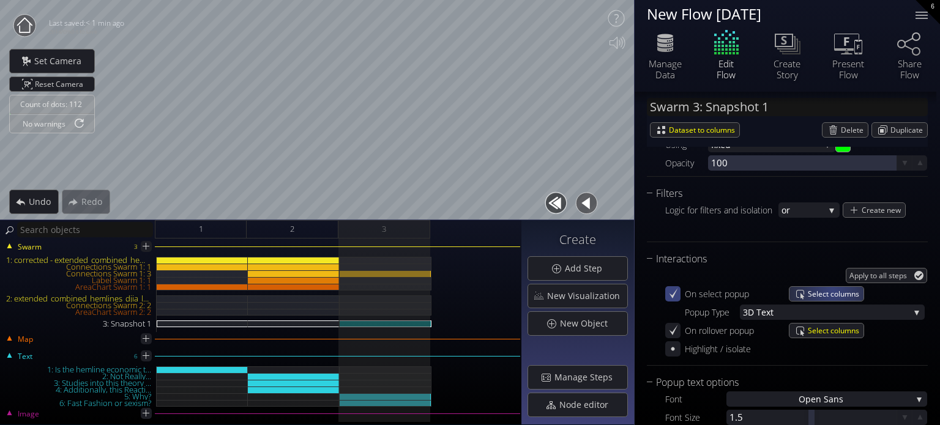
click at [832, 291] on span "Select columns" at bounding box center [836, 294] width 56 height 14
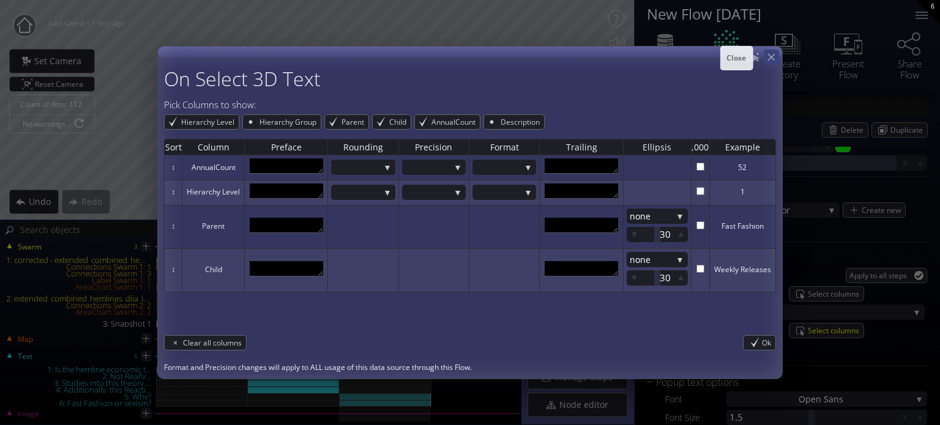
click at [771, 59] on icon at bounding box center [771, 57] width 7 height 7
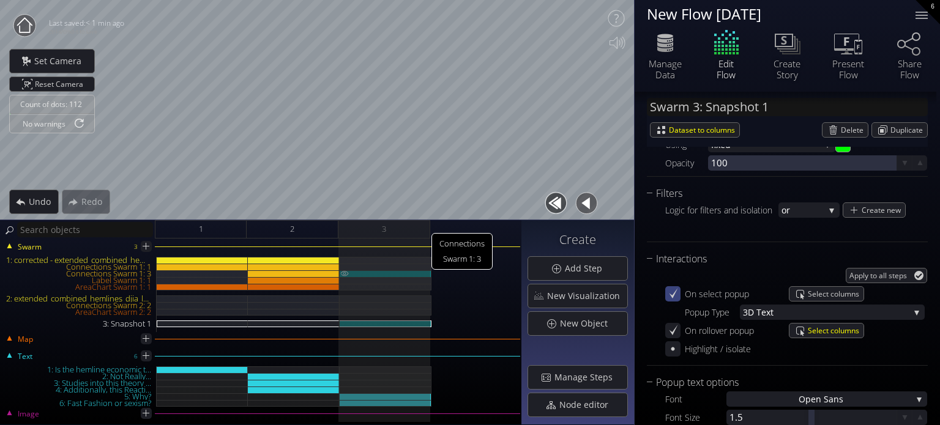
click at [343, 271] on img at bounding box center [345, 274] width 10 height 6
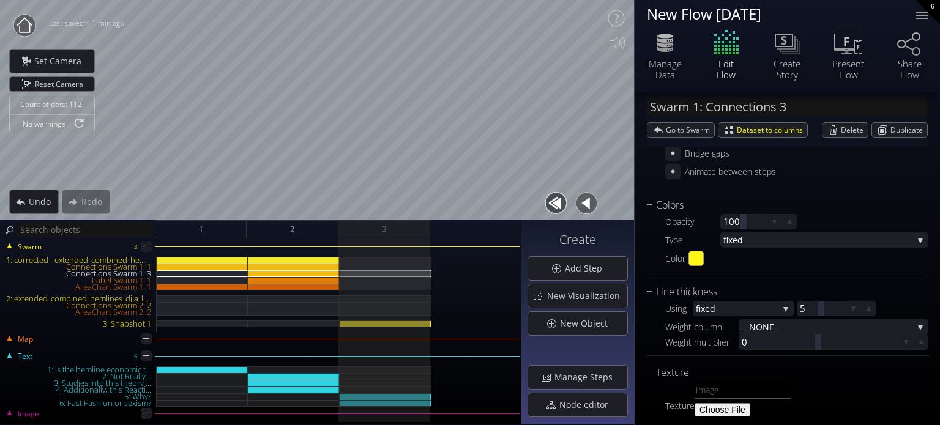
scroll to position [286, 0]
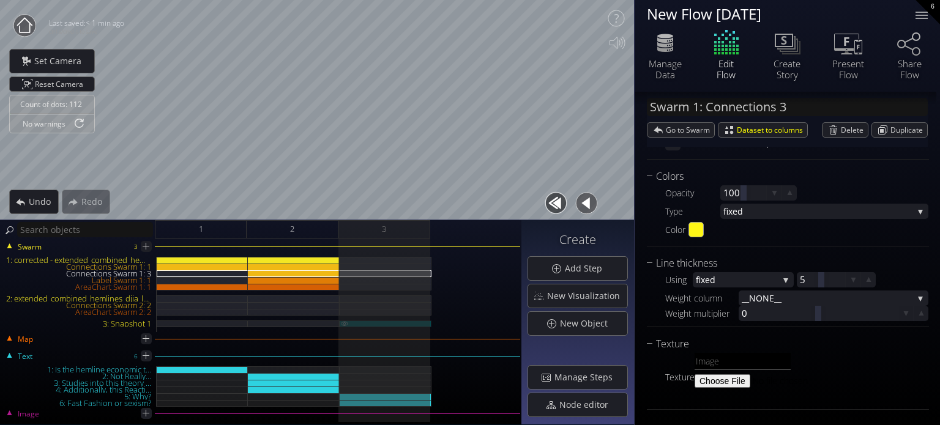
click at [403, 321] on div "3: Snapshot 1" at bounding box center [386, 324] width 92 height 7
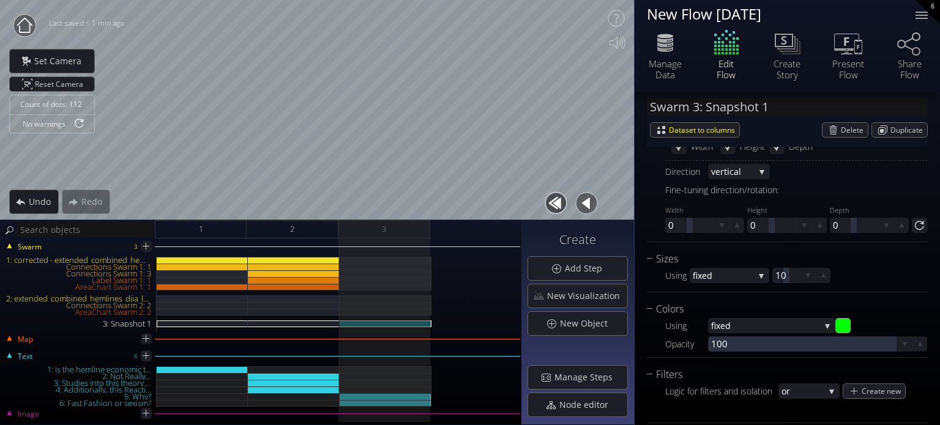
scroll to position [1041, 0]
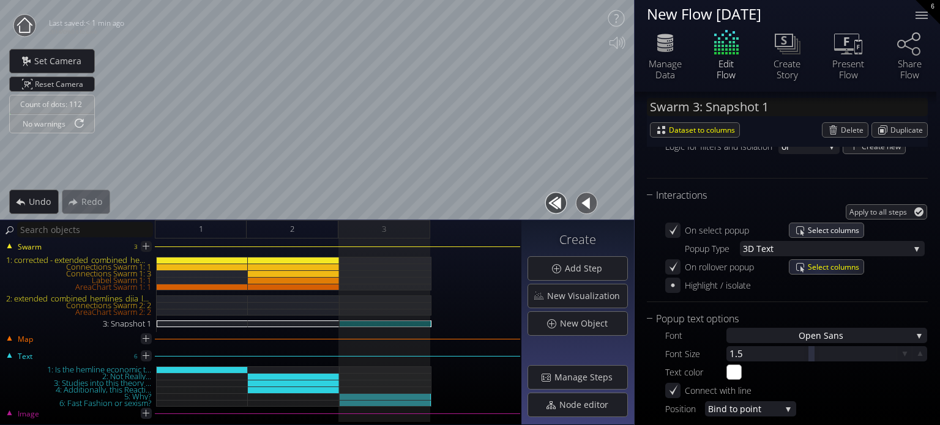
click at [813, 237] on span "Select columns" at bounding box center [836, 230] width 56 height 14
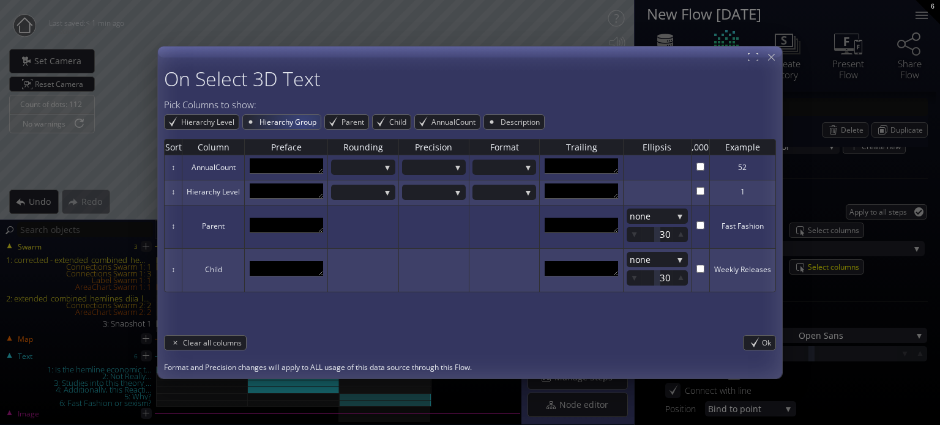
click at [301, 124] on span "Hierarchy Group" at bounding box center [289, 122] width 62 height 14
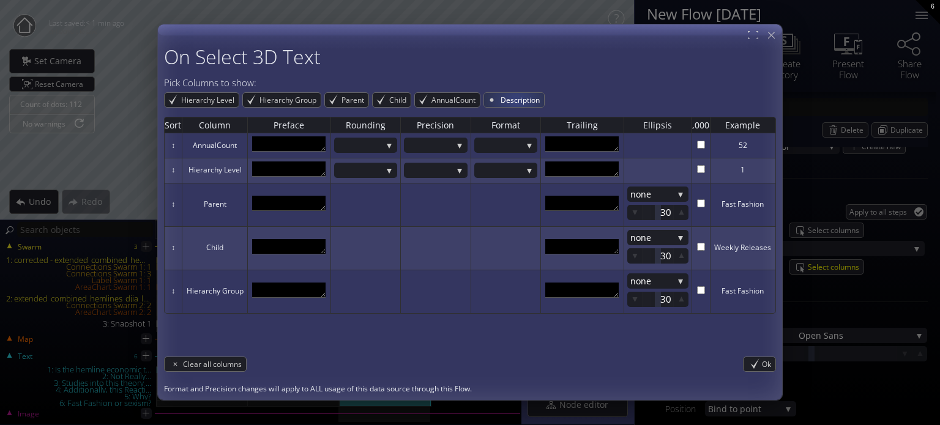
click at [515, 101] on span "Description" at bounding box center [521, 100] width 45 height 14
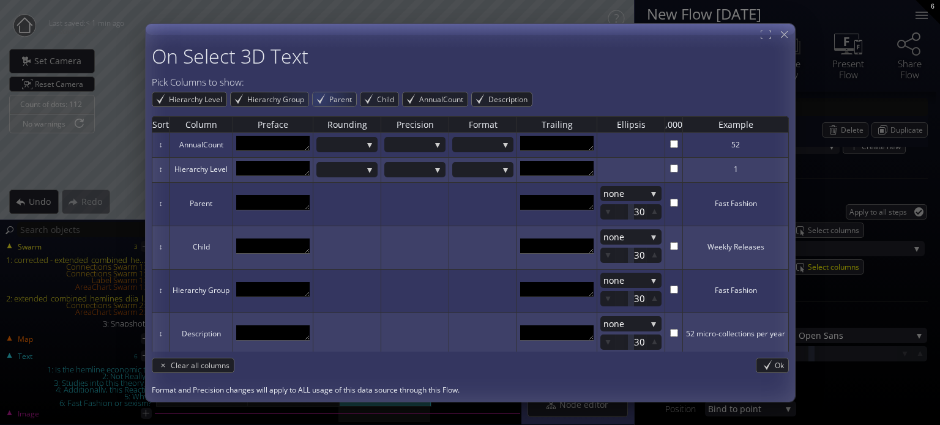
click at [290, 97] on span "Hierarchy Group" at bounding box center [277, 99] width 62 height 14
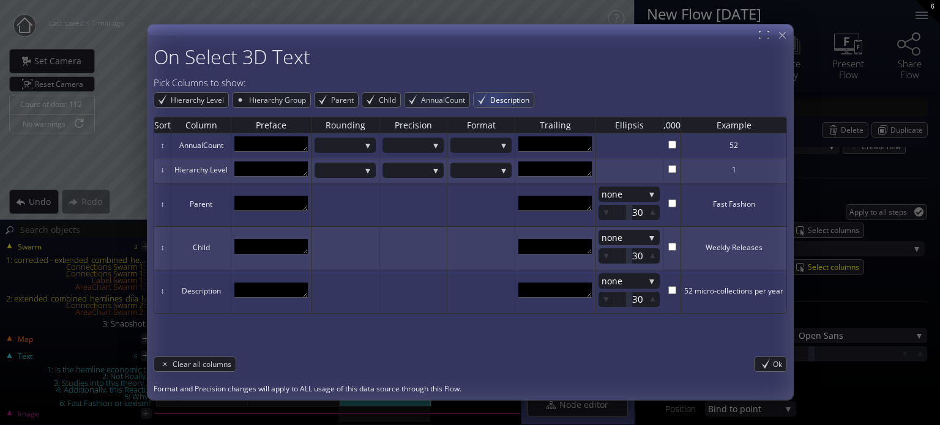
click at [498, 98] on span "Description" at bounding box center [511, 100] width 45 height 14
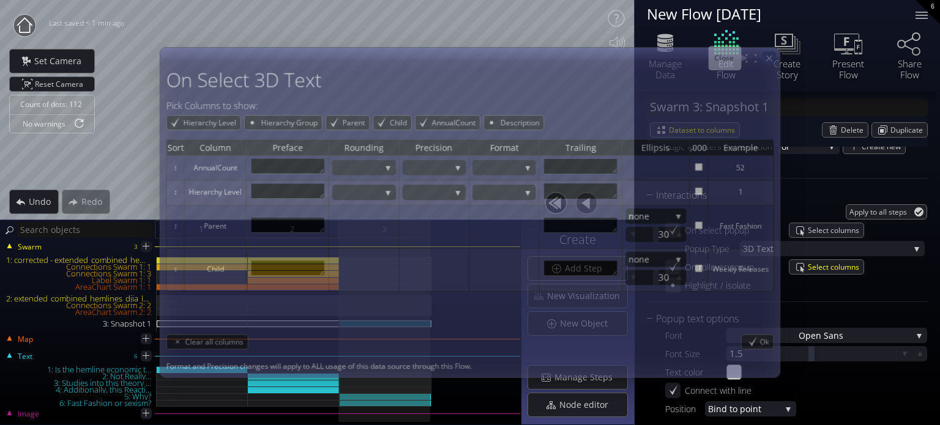
click at [764, 55] on div at bounding box center [769, 57] width 13 height 13
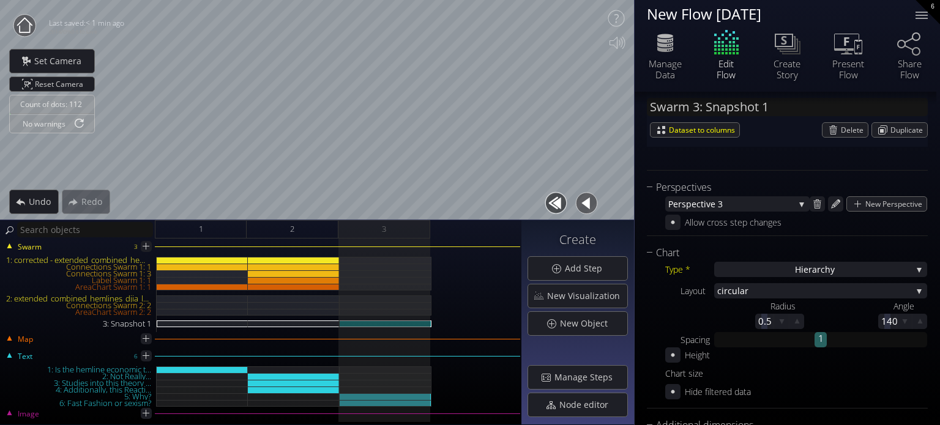
scroll to position [0, 0]
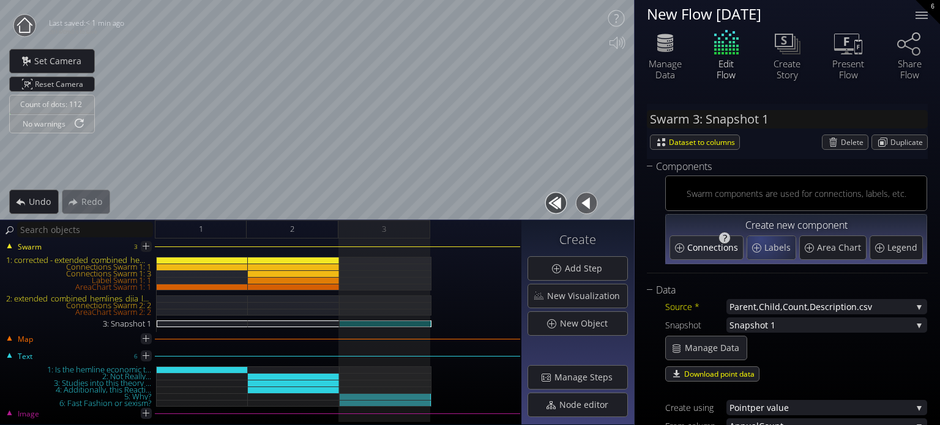
click at [722, 252] on span "Connections" at bounding box center [714, 248] width 54 height 12
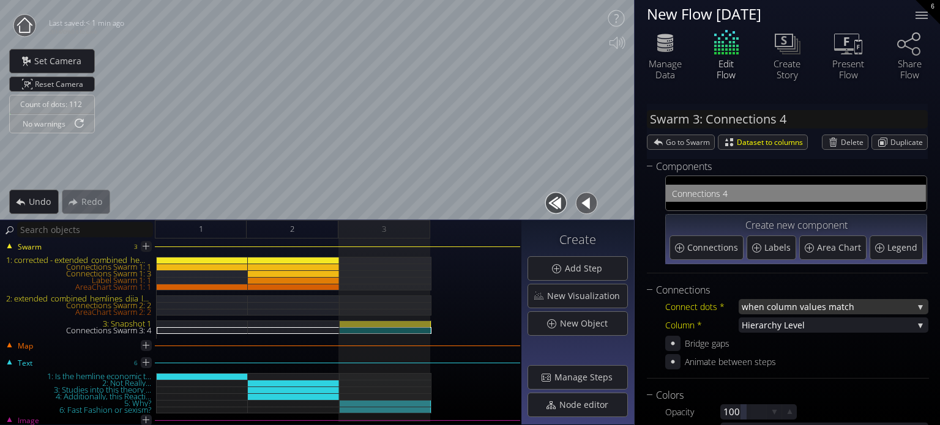
click at [778, 301] on span "when column va" at bounding box center [775, 306] width 67 height 15
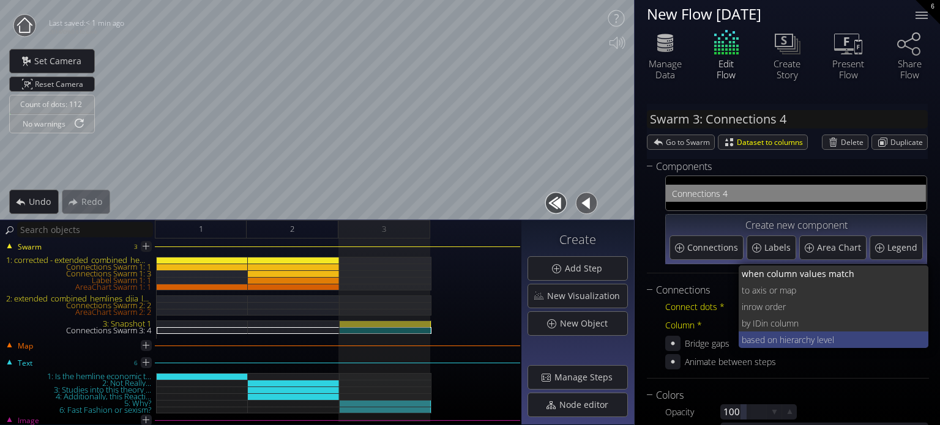
click at [776, 340] on span "based on hiera" at bounding box center [770, 340] width 57 height 17
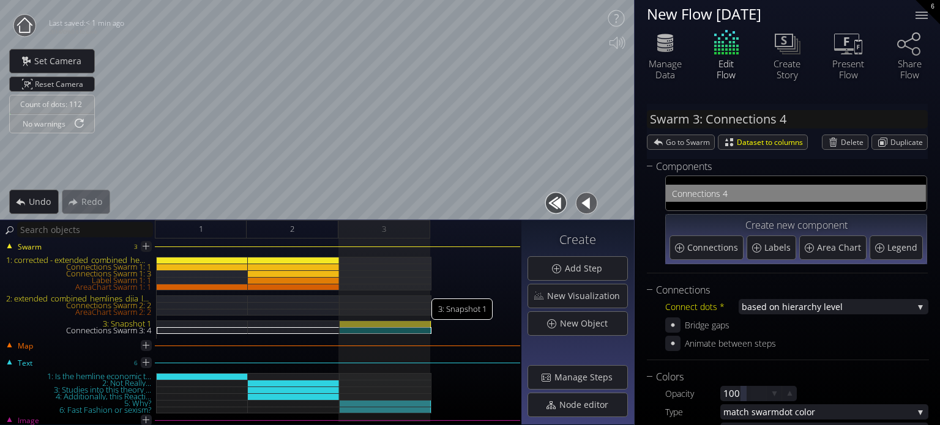
drag, startPoint x: 383, startPoint y: 324, endPoint x: 656, endPoint y: 266, distance: 278.6
click at [383, 324] on div "3: Snapshot 1" at bounding box center [386, 324] width 92 height 7
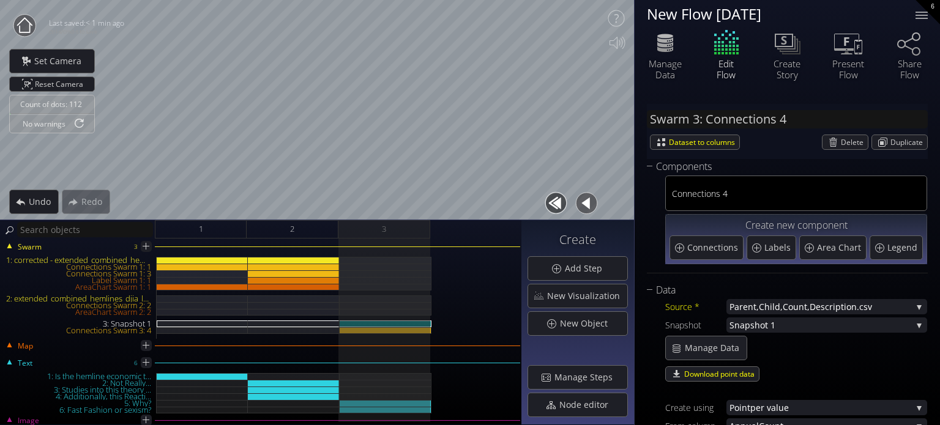
type input "Swarm 3: Snapshot 1"
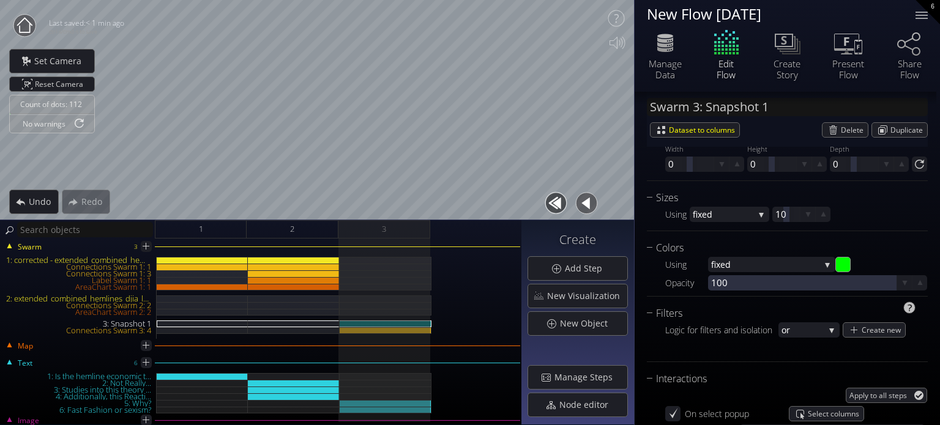
scroll to position [918, 0]
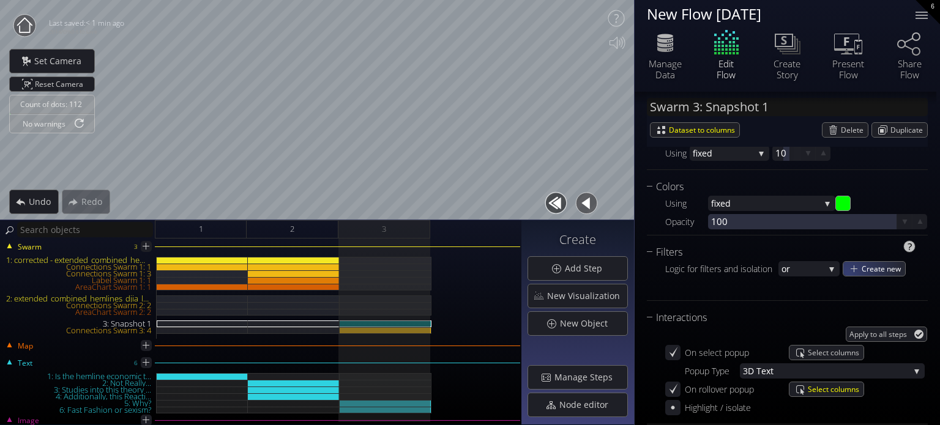
click at [862, 269] on span "Create new" at bounding box center [883, 269] width 43 height 14
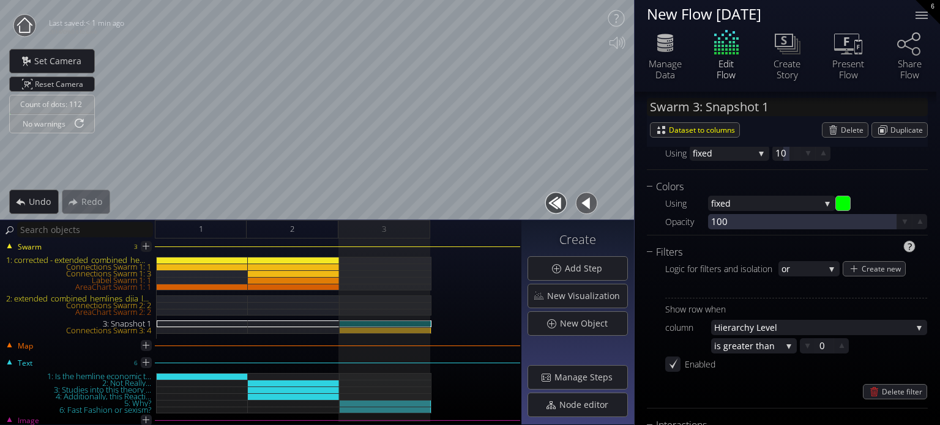
scroll to position [979, 0]
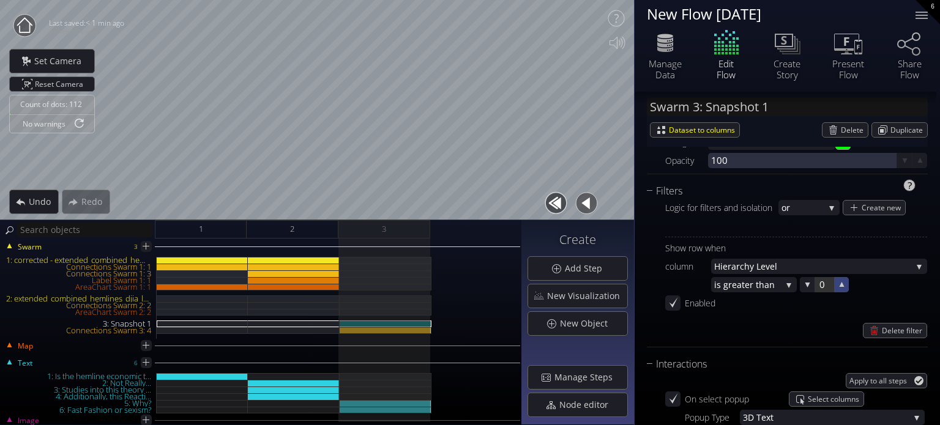
click at [847, 288] on div at bounding box center [841, 284] width 15 height 15
click at [825, 288] on div at bounding box center [824, 284] width 18 height 15
type input "0.1"
click at [797, 324] on div "Delete filter" at bounding box center [796, 330] width 262 height 15
click at [818, 283] on div at bounding box center [824, 284] width 18 height 15
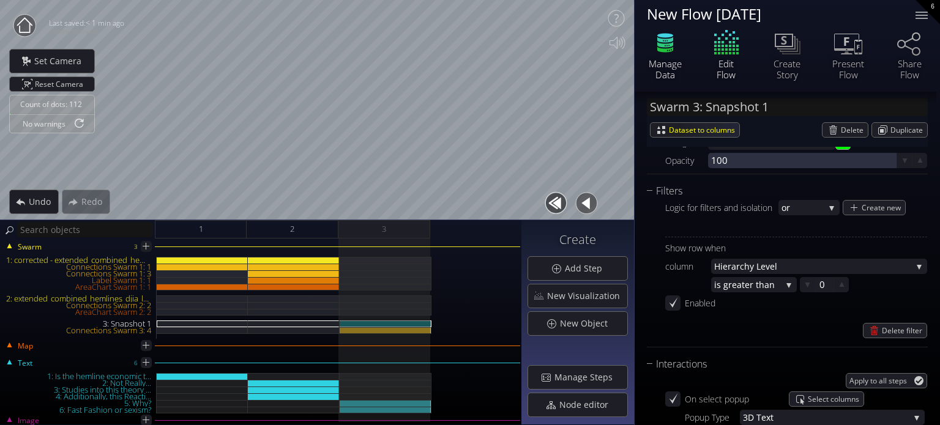
click at [668, 51] on icon at bounding box center [665, 43] width 37 height 31
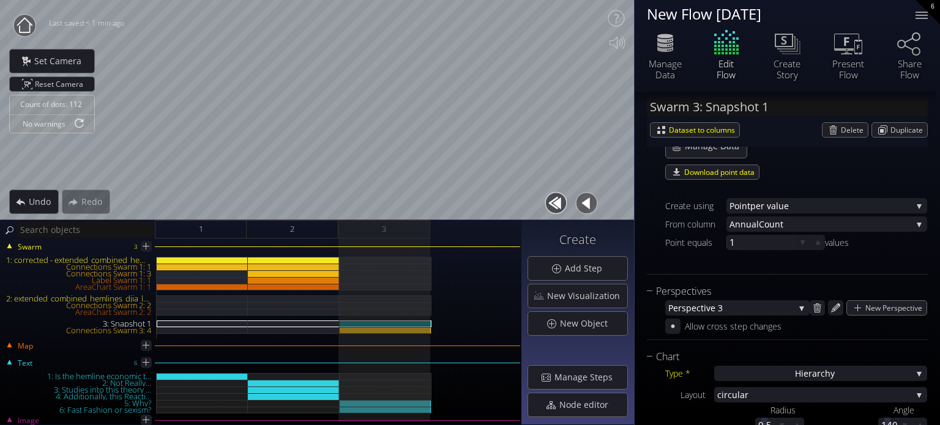
scroll to position [184, 0]
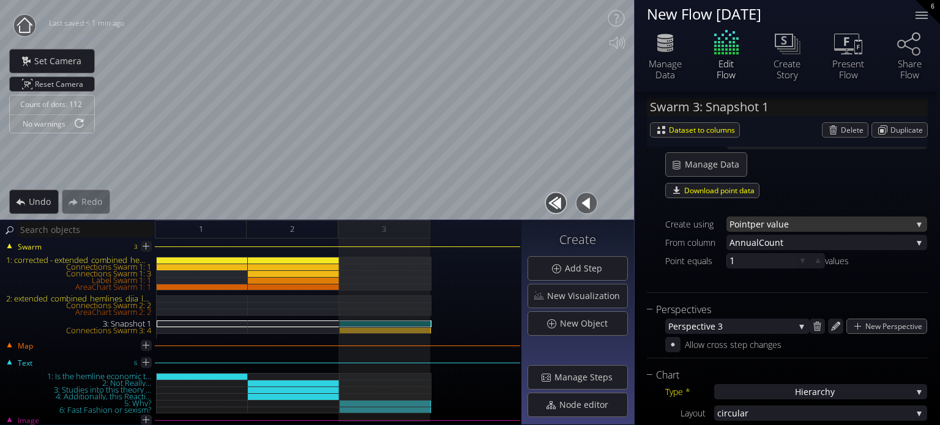
click at [757, 220] on span "per value" at bounding box center [831, 224] width 162 height 15
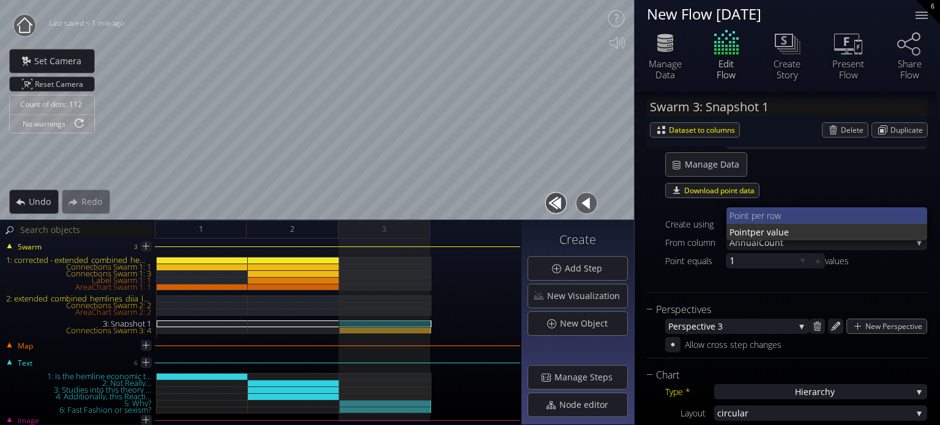
click at [771, 215] on span "nt per row" at bounding box center [829, 215] width 177 height 17
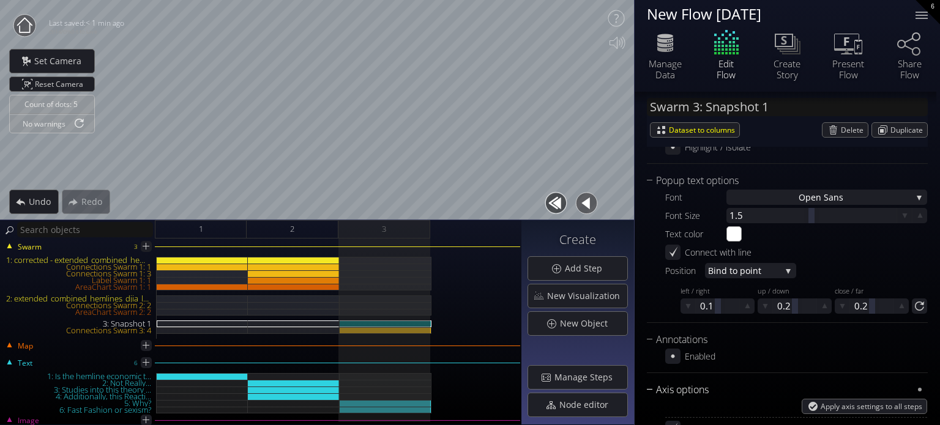
scroll to position [1372, 0]
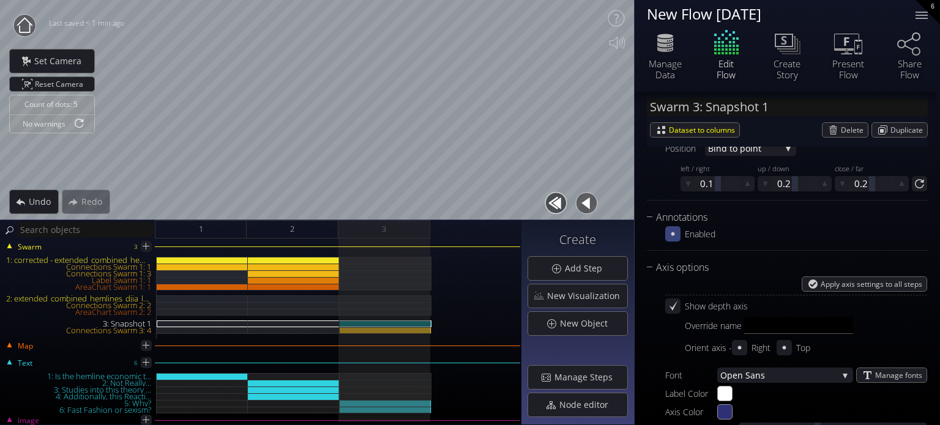
click at [673, 236] on icon at bounding box center [673, 234] width 12 height 12
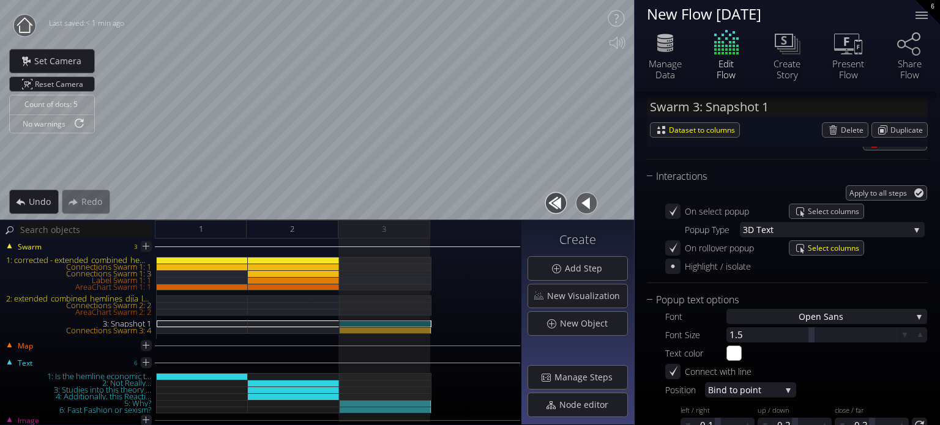
scroll to position [1127, 0]
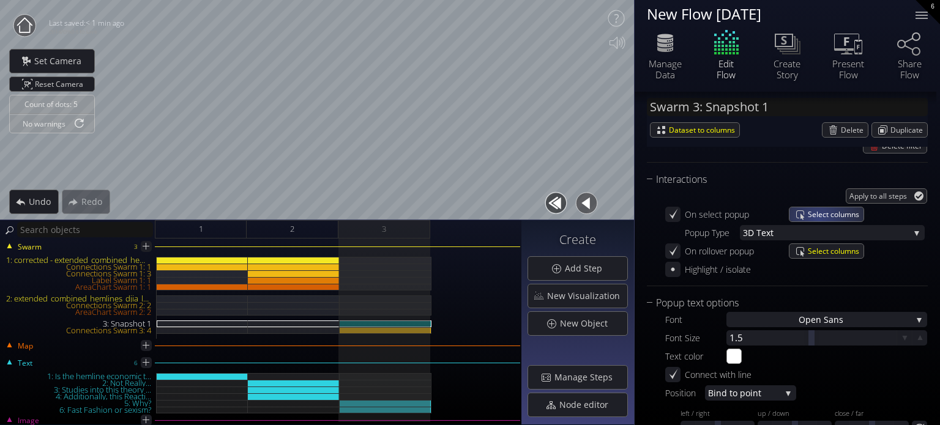
click at [818, 220] on span "Select columns" at bounding box center [836, 214] width 56 height 14
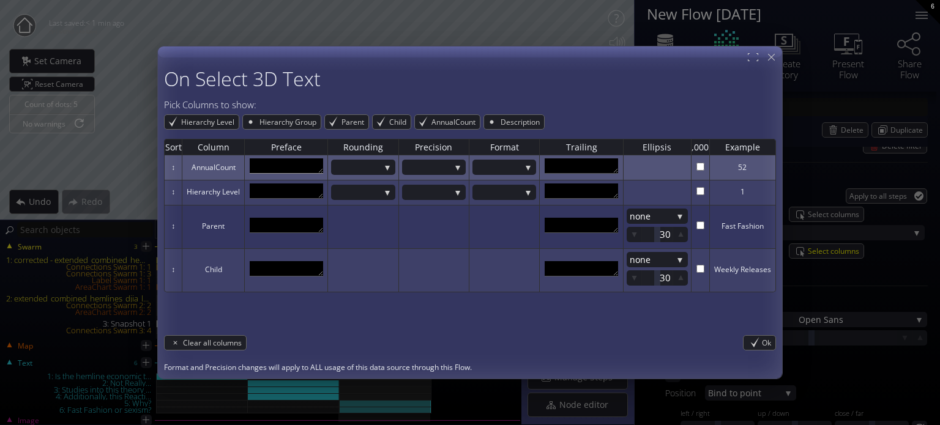
click at [275, 168] on textarea at bounding box center [286, 166] width 73 height 15
click at [286, 164] on textarea "Annual COunt:" at bounding box center [286, 166] width 73 height 15
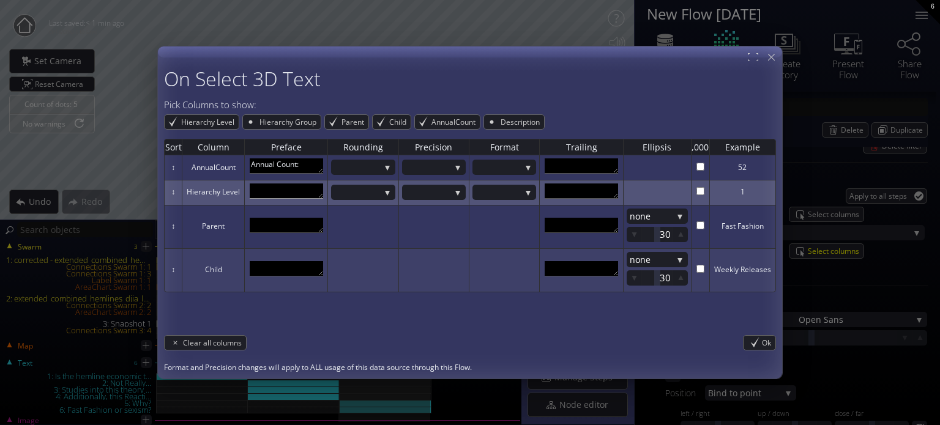
type textarea "Annual Count:"
click at [274, 184] on textarea at bounding box center [286, 191] width 73 height 15
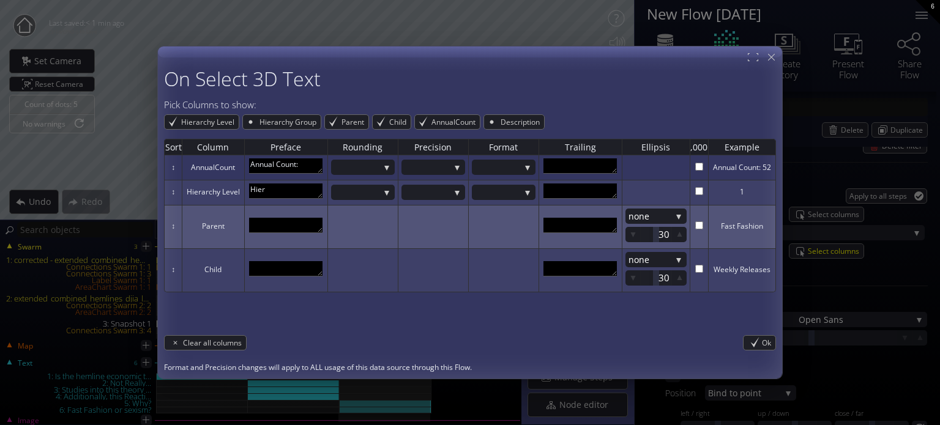
type textarea "Hier:"
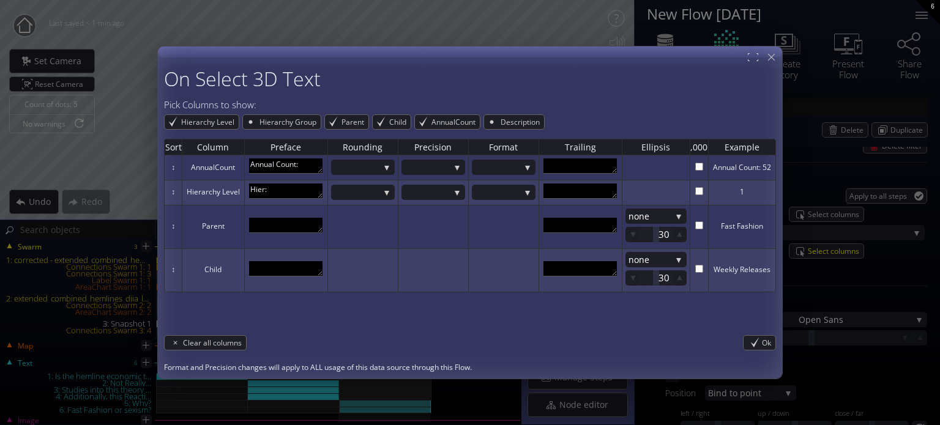
click at [759, 340] on div "Ok" at bounding box center [760, 342] width 32 height 14
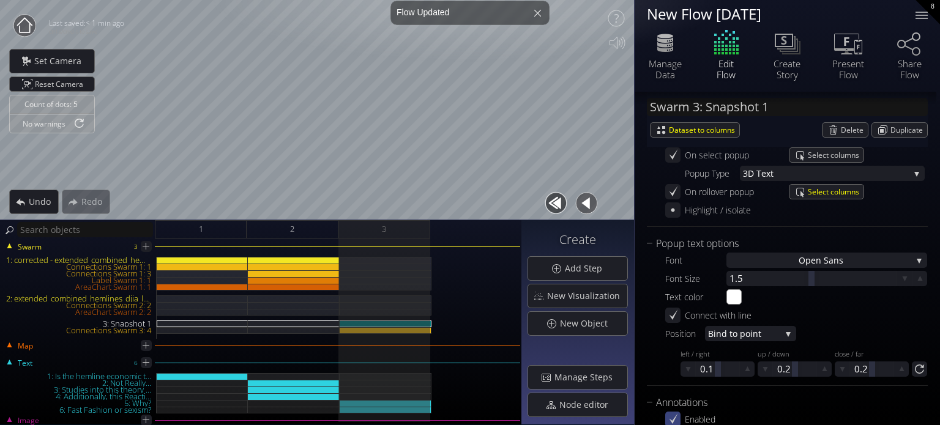
scroll to position [1311, 0]
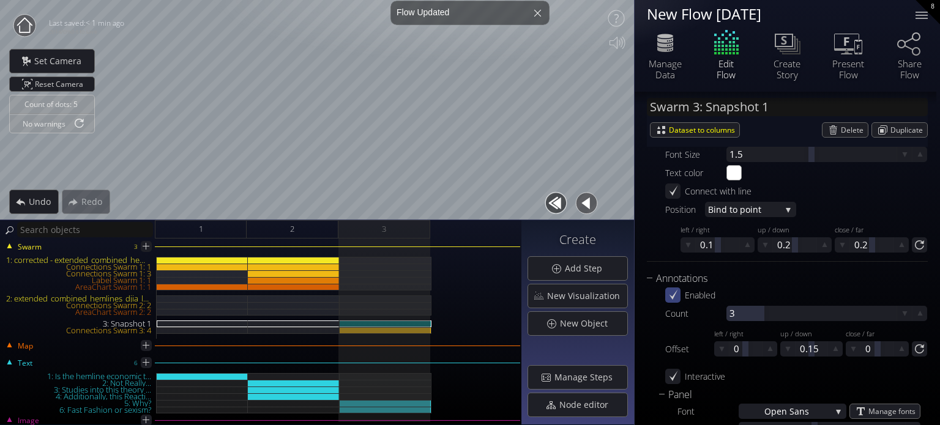
click at [671, 288] on div at bounding box center [672, 295] width 15 height 15
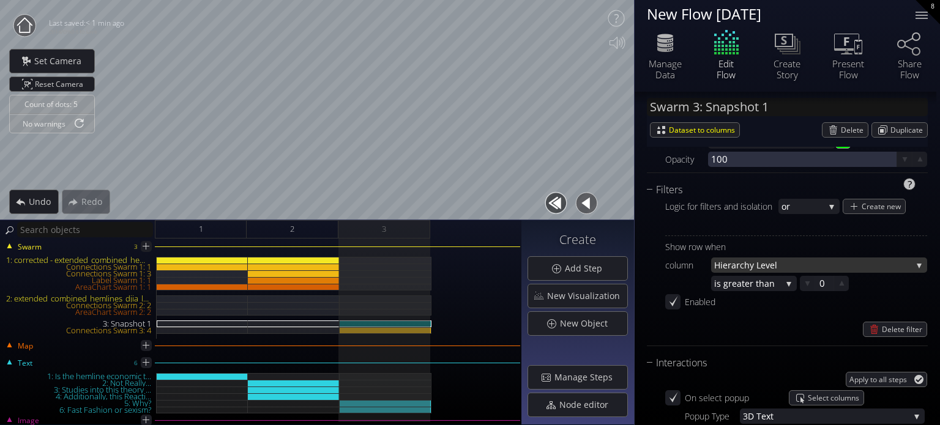
scroll to position [883, 0]
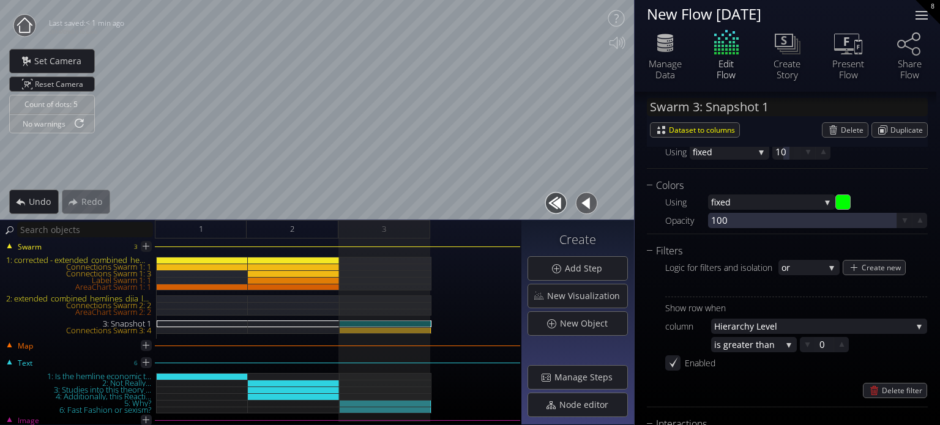
click at [913, 14] on div at bounding box center [922, 15] width 24 height 24
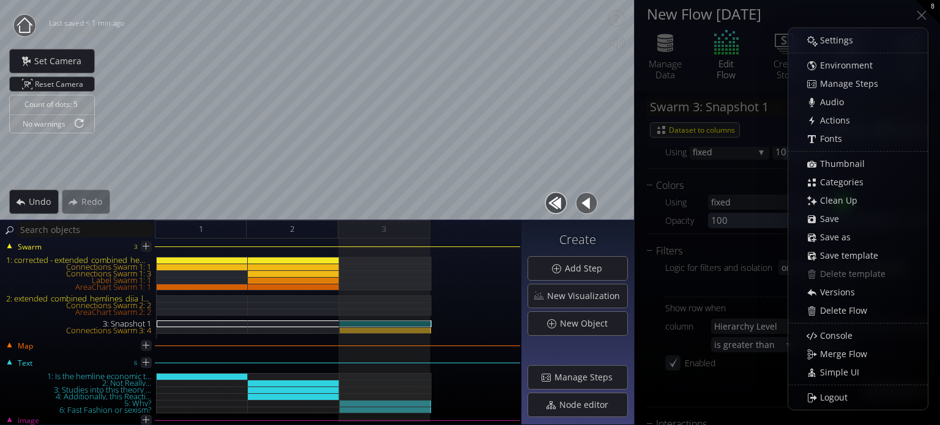
drag, startPoint x: 758, startPoint y: 73, endPoint x: 765, endPoint y: 69, distance: 8.0
click at [758, 72] on div "Create Story" at bounding box center [787, 54] width 61 height 52
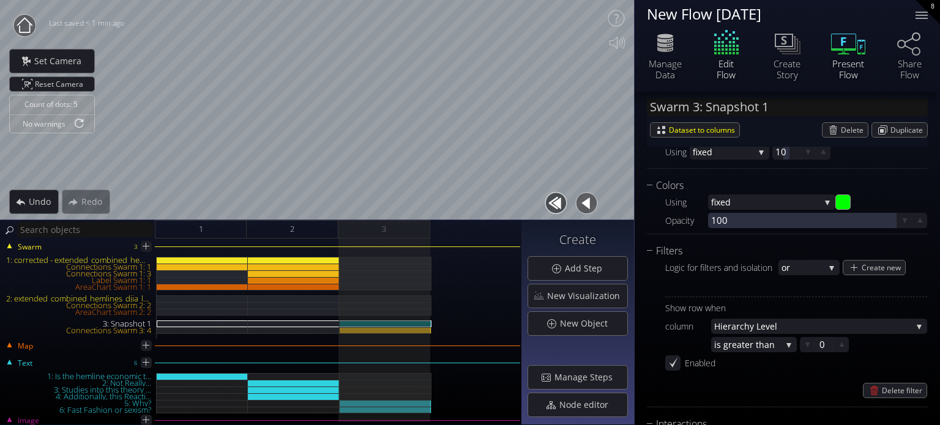
click at [852, 53] on icon at bounding box center [848, 43] width 37 height 31
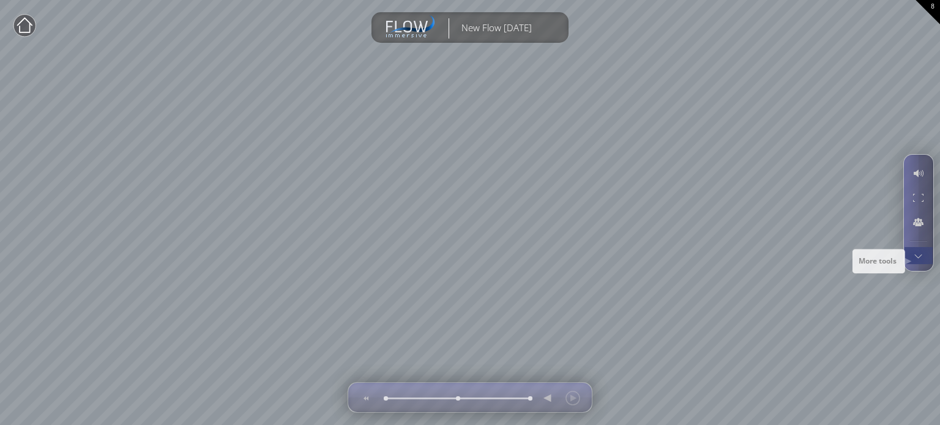
click at [919, 258] on div at bounding box center [918, 255] width 23 height 17
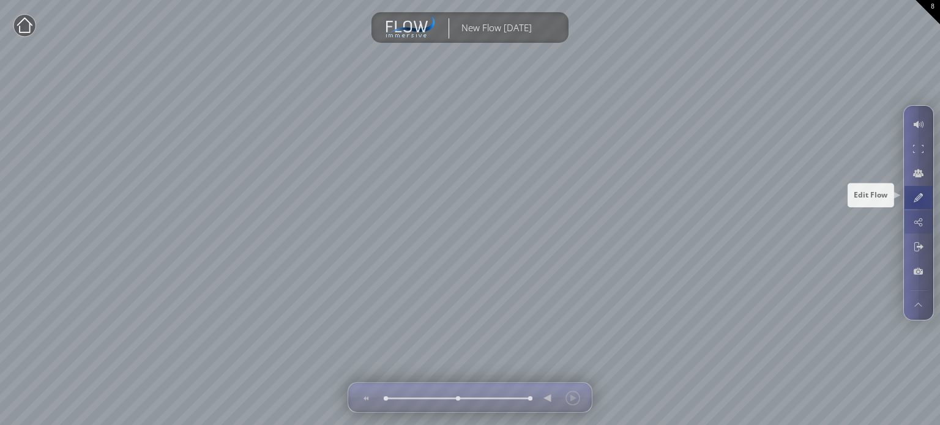
click at [918, 196] on div at bounding box center [918, 197] width 23 height 23
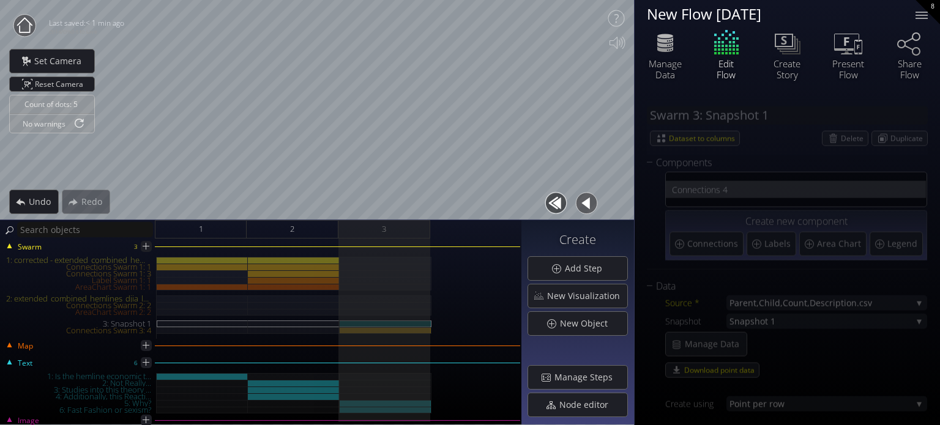
click at [913, 195] on span "nections 4" at bounding box center [803, 189] width 233 height 15
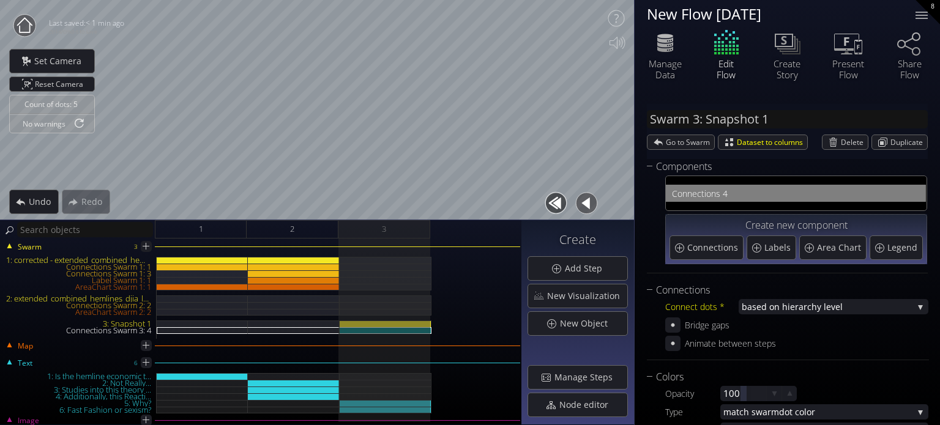
type input "Swarm 3: Connections 4"
drag, startPoint x: 856, startPoint y: 49, endPoint x: 921, endPoint y: 60, distance: 65.2
click at [921, 60] on div "Manage Data Edit Flow Create Story Present Flow Share Flow" at bounding box center [787, 54] width 305 height 52
click at [911, 53] on icon at bounding box center [910, 44] width 23 height 25
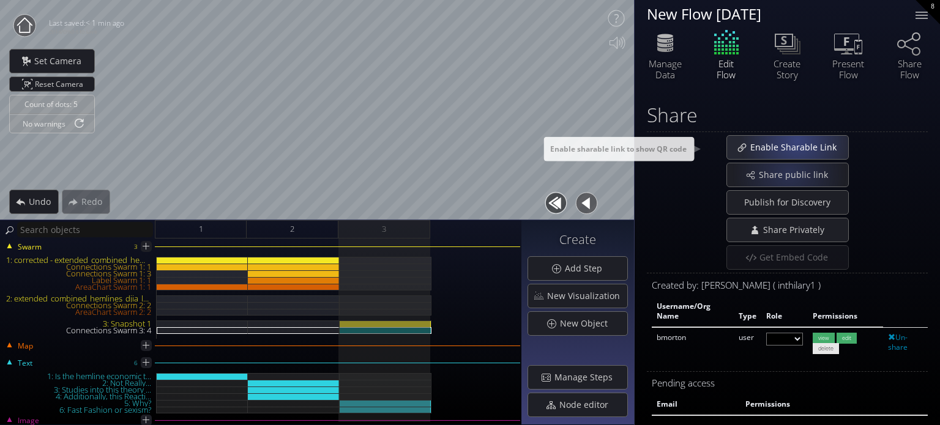
select select "moderator"
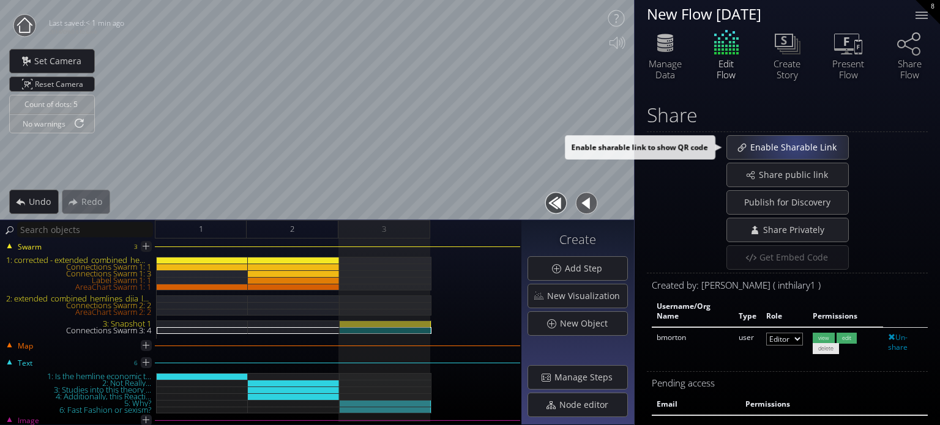
drag, startPoint x: 793, startPoint y: 144, endPoint x: 799, endPoint y: 156, distance: 13.4
click at [798, 155] on div "Enable Sharable Link" at bounding box center [787, 147] width 121 height 23
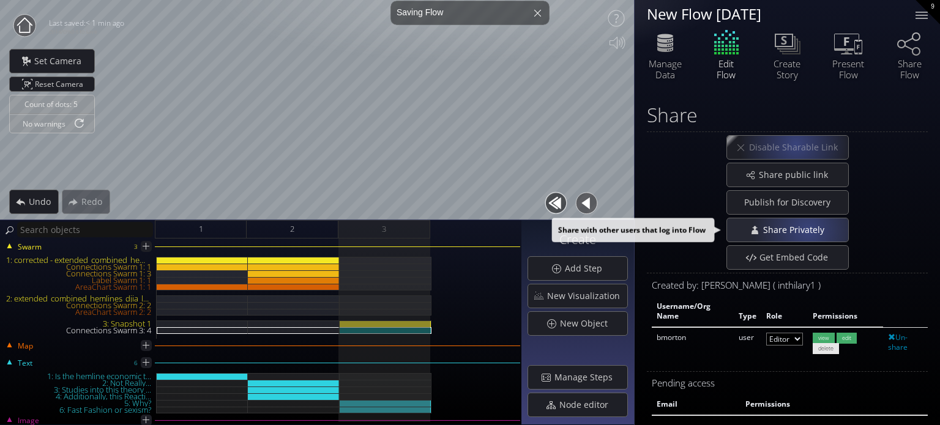
click at [806, 230] on span "Share Privately" at bounding box center [796, 230] width 69 height 12
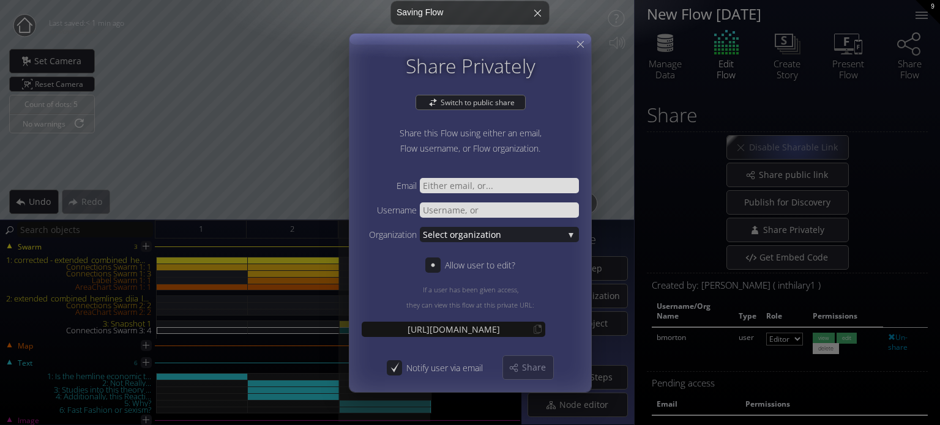
click at [514, 225] on div "Share Privately Switch to public share Share this Flow using either an email, F…" at bounding box center [471, 220] width 230 height 331
click at [512, 227] on span "ganization" at bounding box center [510, 233] width 105 height 15
click at [502, 231] on span "ganization" at bounding box center [510, 233] width 105 height 15
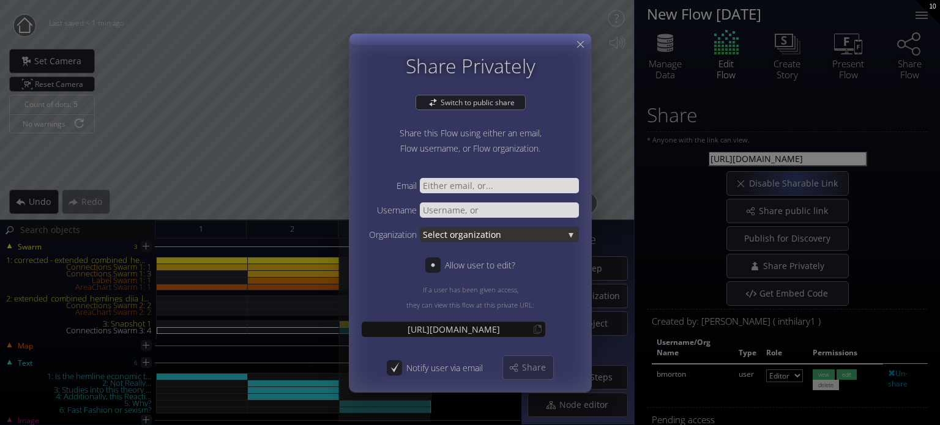
click at [538, 239] on span "ganization" at bounding box center [510, 233] width 105 height 15
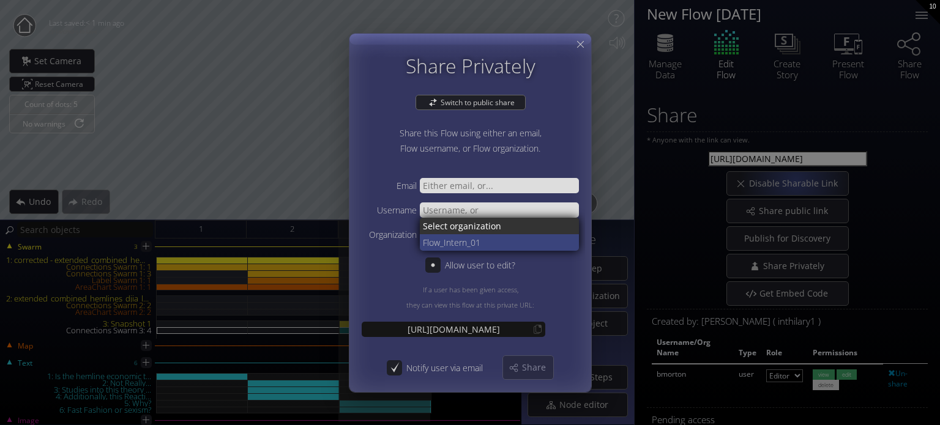
click at [466, 242] on span "_Intern_01" at bounding box center [505, 242] width 130 height 17
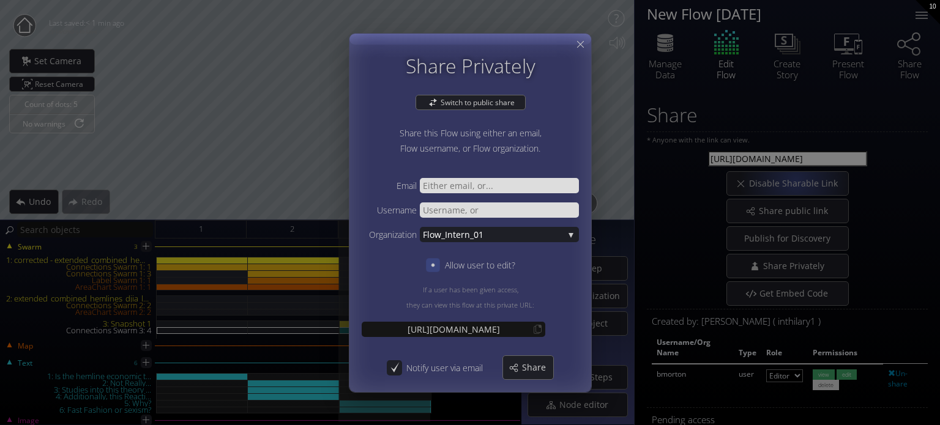
click at [438, 261] on div at bounding box center [433, 265] width 14 height 14
click at [430, 262] on icon at bounding box center [433, 265] width 12 height 12
click at [580, 40] on icon at bounding box center [581, 45] width 12 height 12
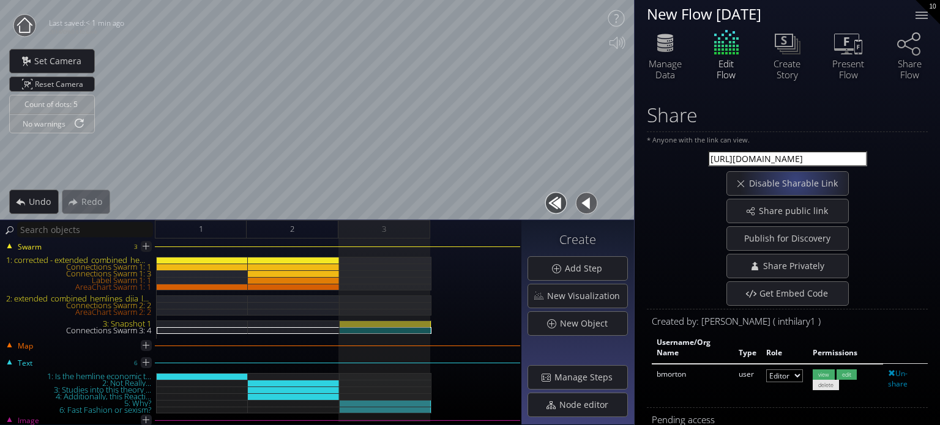
click at [700, 220] on div "Share public link" at bounding box center [787, 211] width 281 height 24
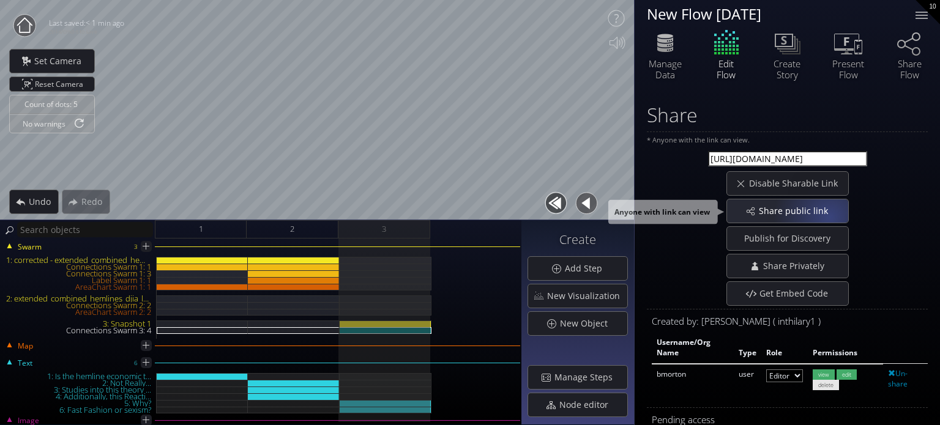
click at [828, 216] on span "Share public link" at bounding box center [796, 211] width 77 height 12
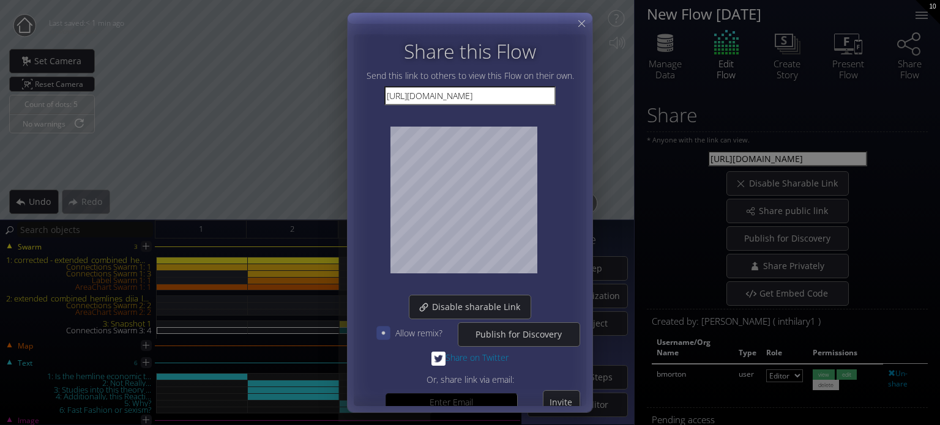
click at [384, 336] on icon at bounding box center [383, 333] width 10 height 10
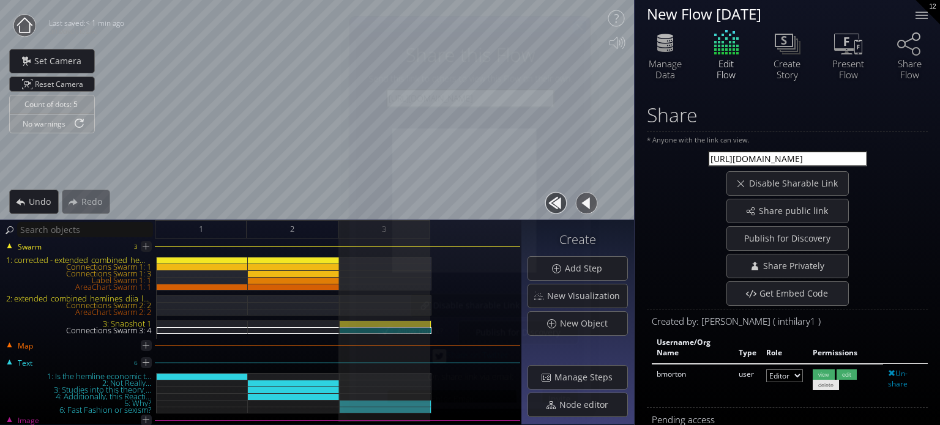
click at [586, 24] on div at bounding box center [579, 26] width 13 height 13
click at [815, 219] on div "Share public link" at bounding box center [787, 211] width 121 height 23
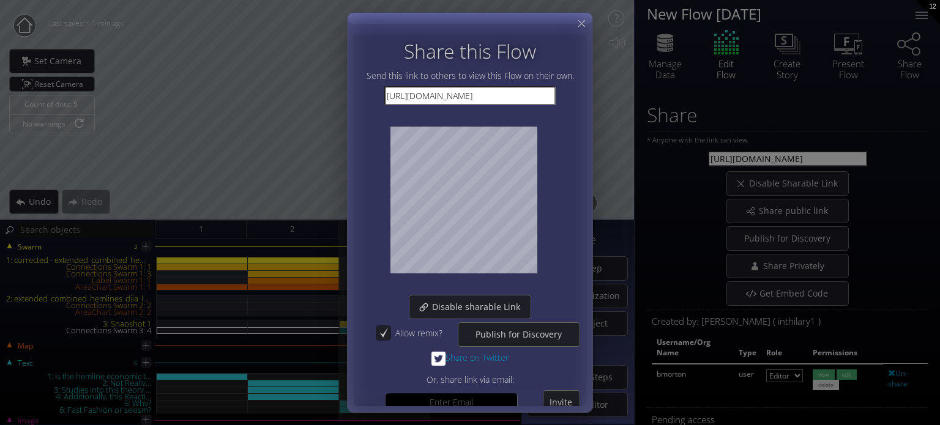
click at [463, 92] on input "[URL][DOMAIN_NAME]" at bounding box center [469, 95] width 171 height 19
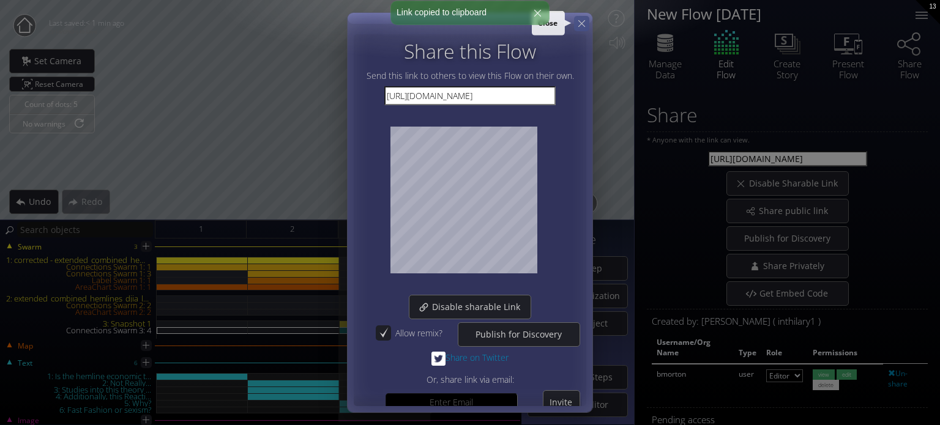
click at [587, 21] on div at bounding box center [581, 23] width 15 height 15
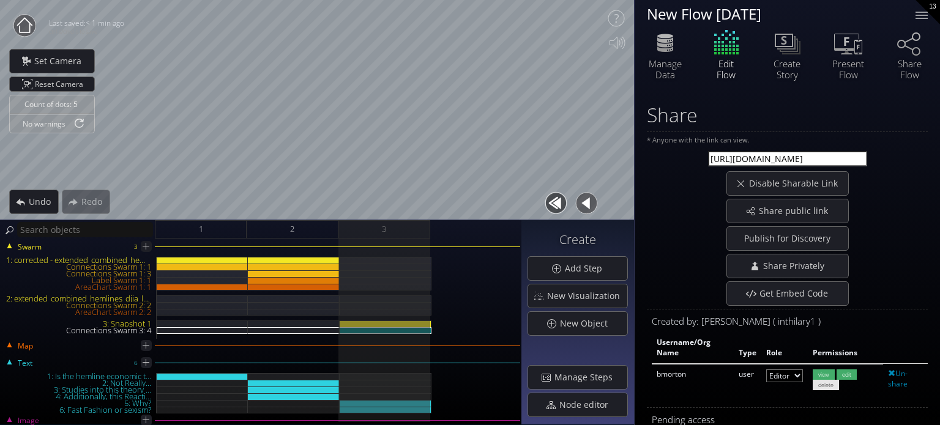
click at [728, 43] on div "Edit Flow" at bounding box center [726, 54] width 61 height 52
click at [712, 18] on div "New Flow [DATE]" at bounding box center [773, 13] width 253 height 15
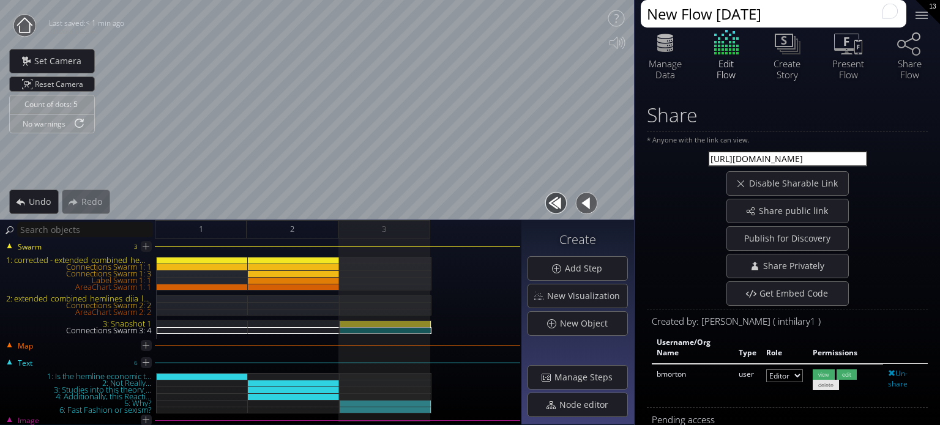
click at [741, 17] on textarea "New Flow [DATE]" at bounding box center [774, 14] width 266 height 28
drag, startPoint x: 534, startPoint y: -7, endPoint x: 380, endPoint y: -12, distance: 154.3
click at [380, 0] on html "Loading may take a while. Please wait Give us a bit more time. Maybe this Flow …" at bounding box center [470, 212] width 940 height 425
drag, startPoint x: 850, startPoint y: 14, endPoint x: 842, endPoint y: 16, distance: 8.2
click at [842, 16] on textarea "Fashion Hemline Economic THeory" at bounding box center [774, 14] width 266 height 28
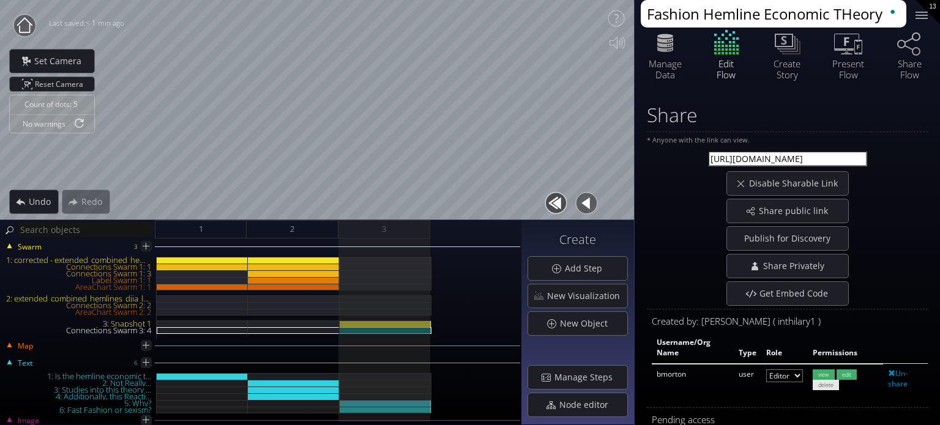
type textarea "Fashion Hemline Economic Theory"
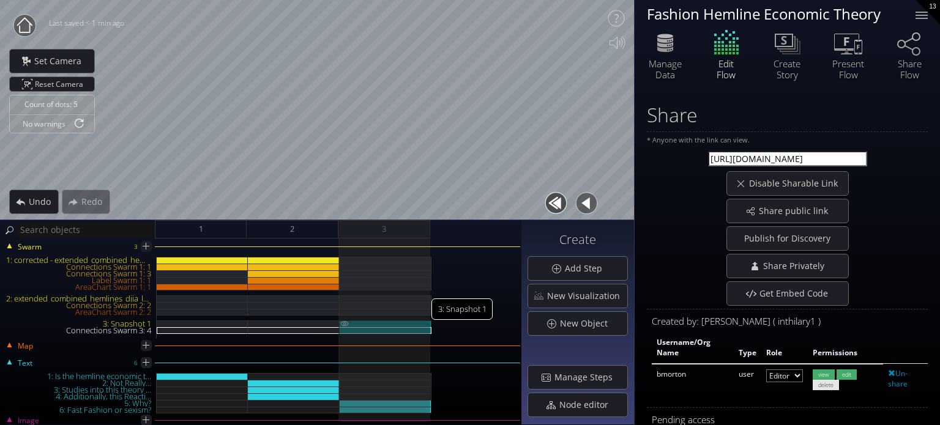
click at [368, 325] on div "3: Snapshot 1" at bounding box center [386, 324] width 92 height 7
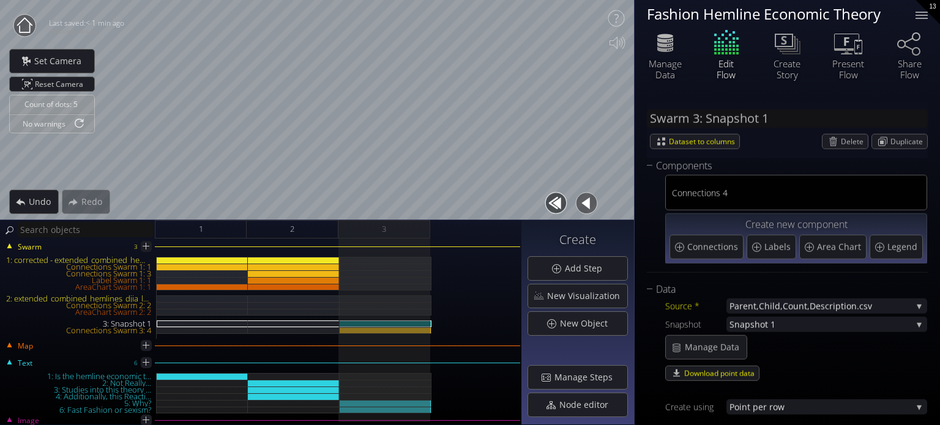
scroll to position [245, 0]
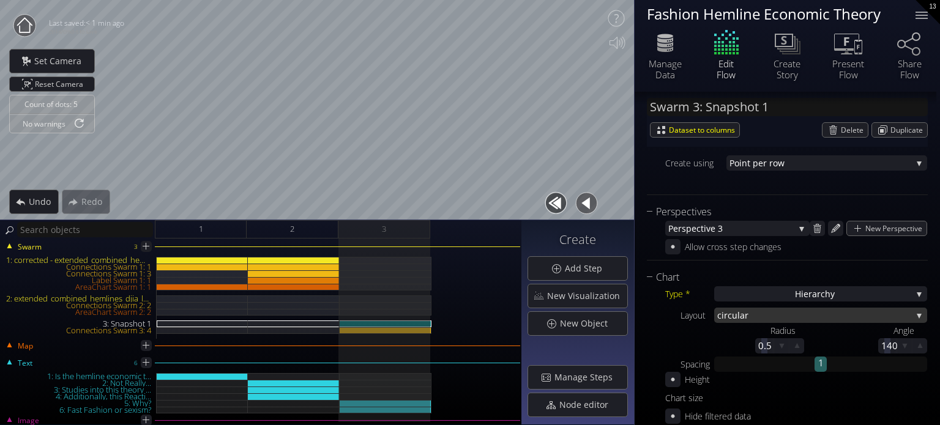
click at [763, 312] on span "ar" at bounding box center [826, 315] width 172 height 15
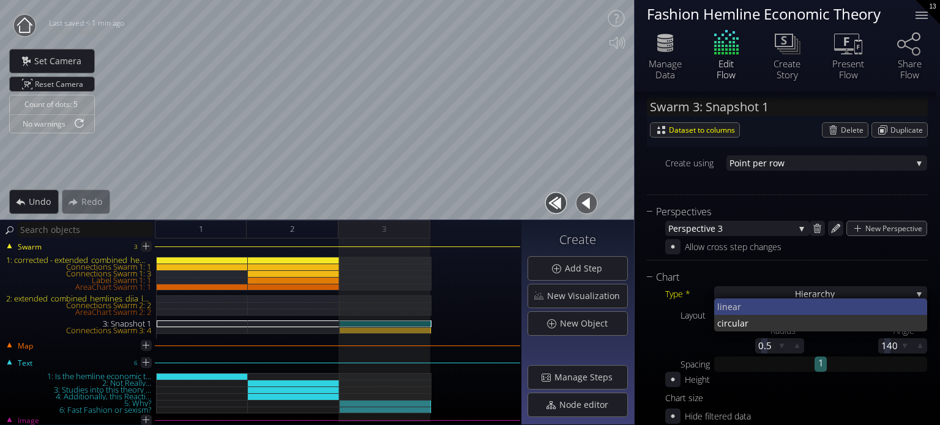
click at [776, 308] on span "near" at bounding box center [820, 307] width 196 height 17
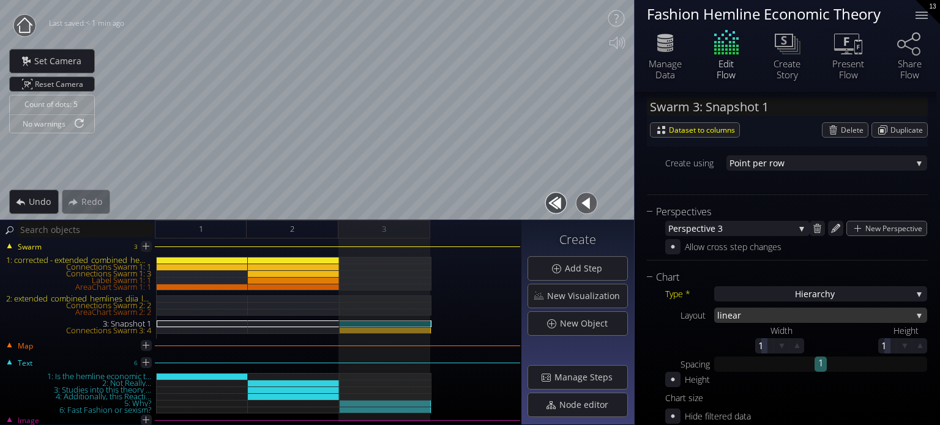
click at [767, 315] on span "near" at bounding box center [817, 315] width 190 height 15
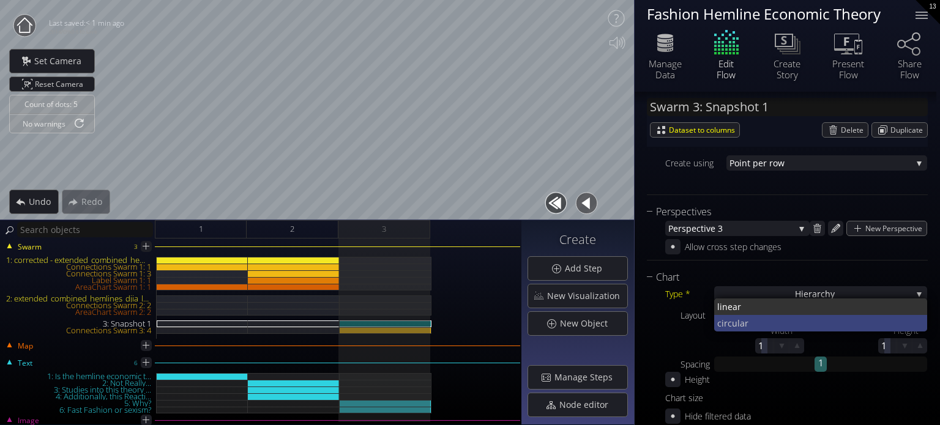
click at [764, 323] on span "ar" at bounding box center [829, 323] width 178 height 17
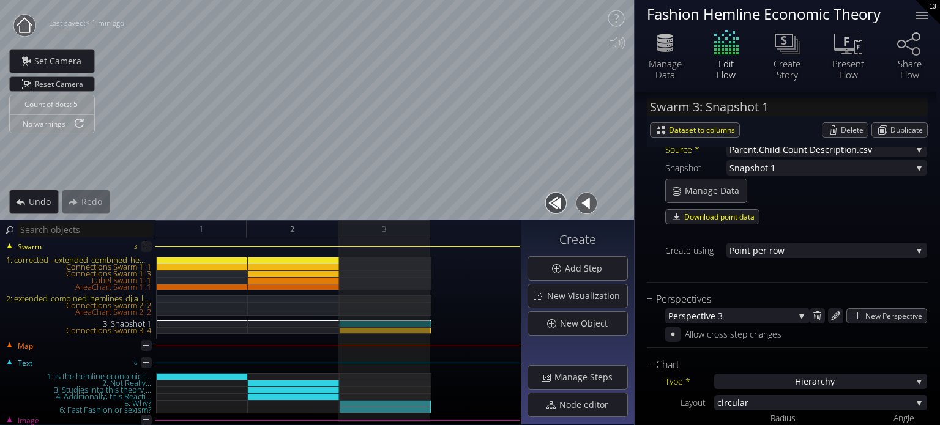
scroll to position [122, 0]
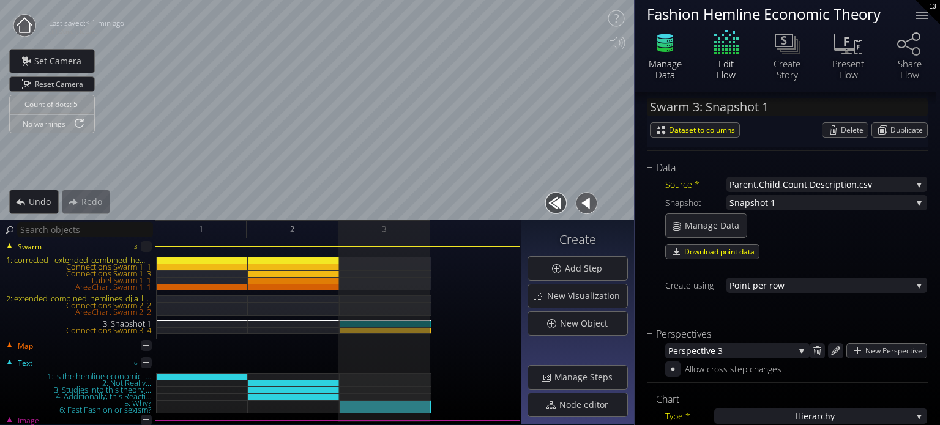
click at [658, 67] on div "Manage Data" at bounding box center [665, 69] width 43 height 22
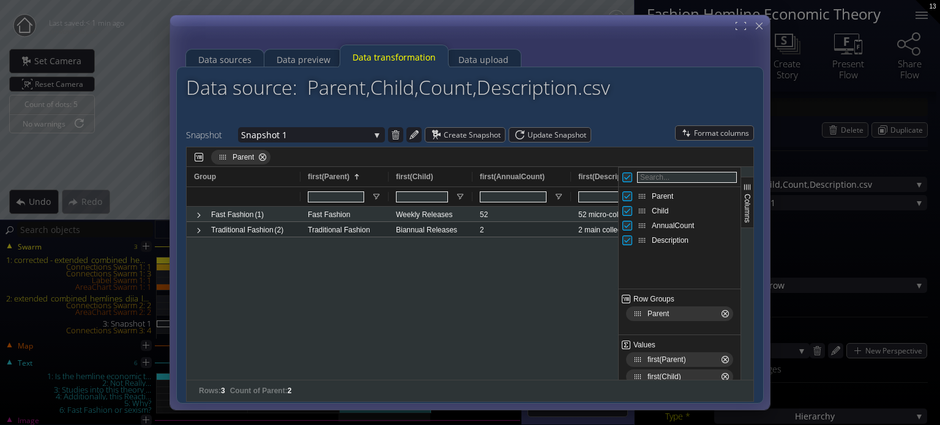
checkbox input "true"
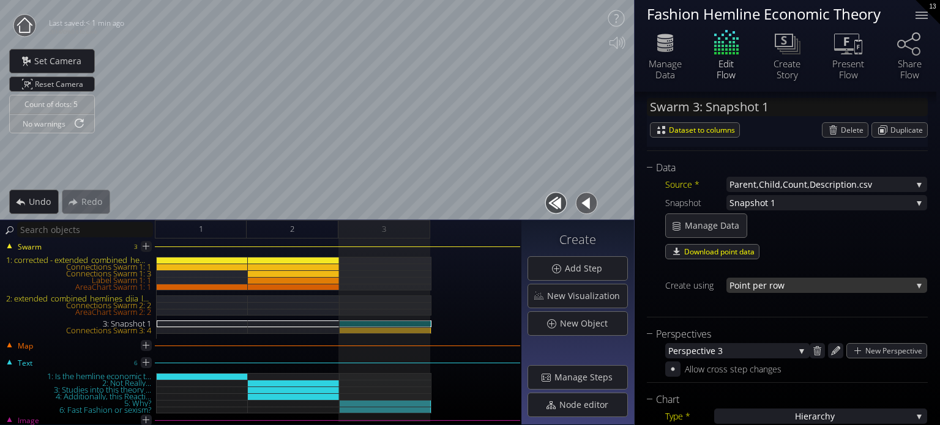
click at [766, 283] on span "nt per row" at bounding box center [827, 285] width 170 height 15
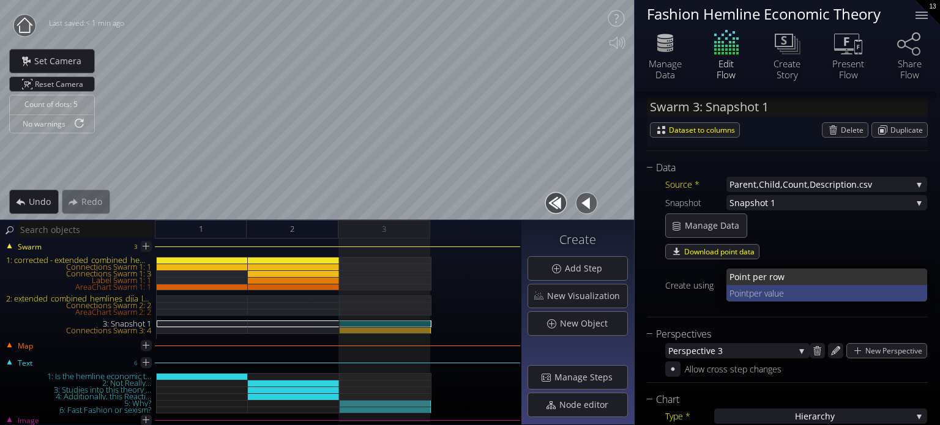
click at [757, 292] on span "per value" at bounding box center [833, 293] width 169 height 17
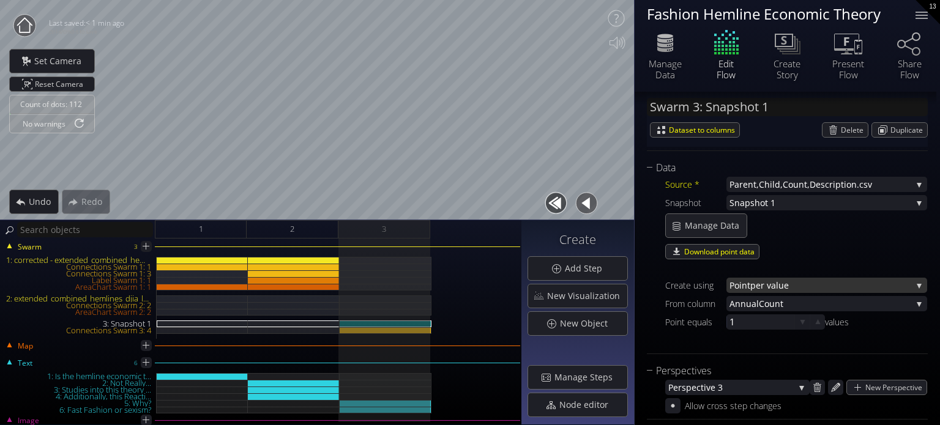
click at [763, 286] on span "per value" at bounding box center [831, 285] width 162 height 15
click at [757, 276] on span "nt per row" at bounding box center [829, 277] width 177 height 17
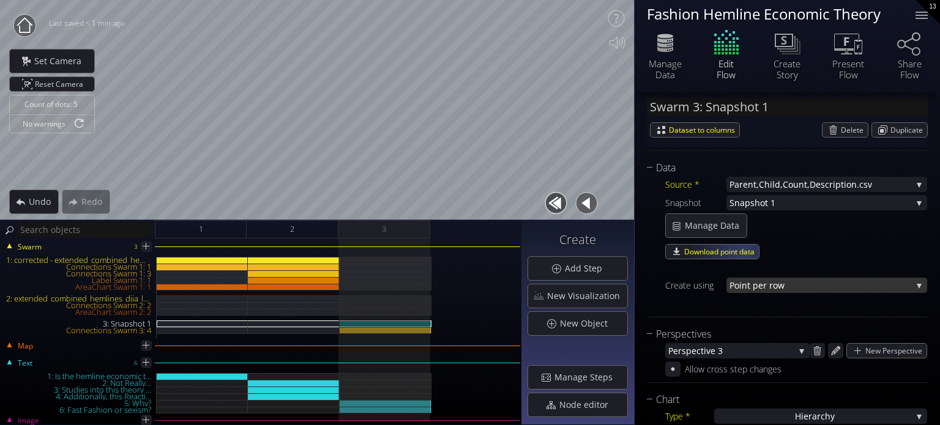
click at [783, 289] on span "nt per row" at bounding box center [827, 285] width 170 height 15
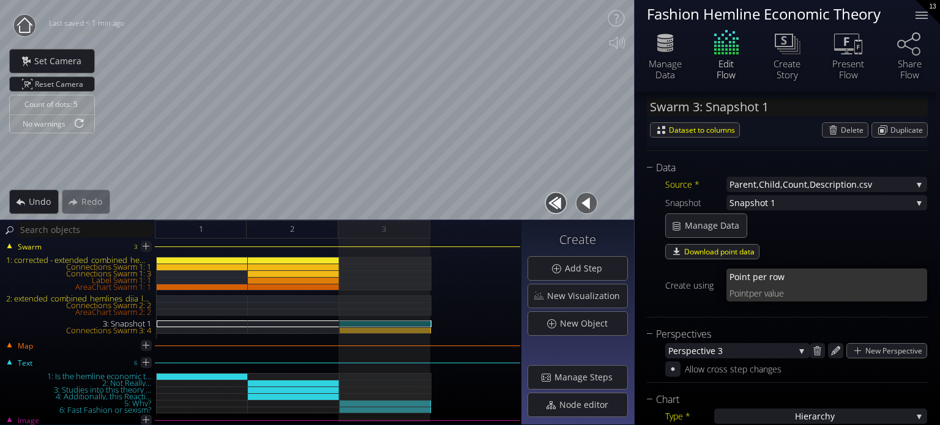
click at [769, 286] on span "per value" at bounding box center [833, 293] width 169 height 17
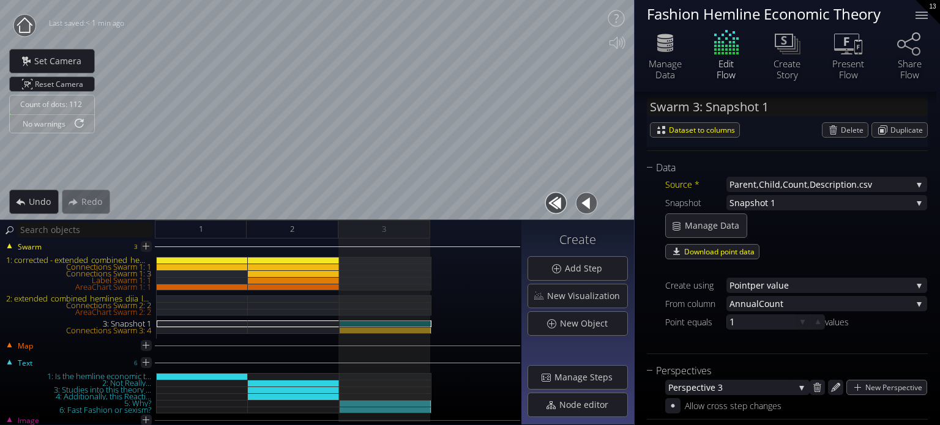
click at [774, 271] on div at bounding box center [796, 270] width 262 height 15
drag, startPoint x: 773, startPoint y: 274, endPoint x: 772, endPoint y: 283, distance: 9.2
click at [773, 274] on div at bounding box center [796, 270] width 262 height 15
click at [772, 283] on span "per value" at bounding box center [831, 285] width 162 height 15
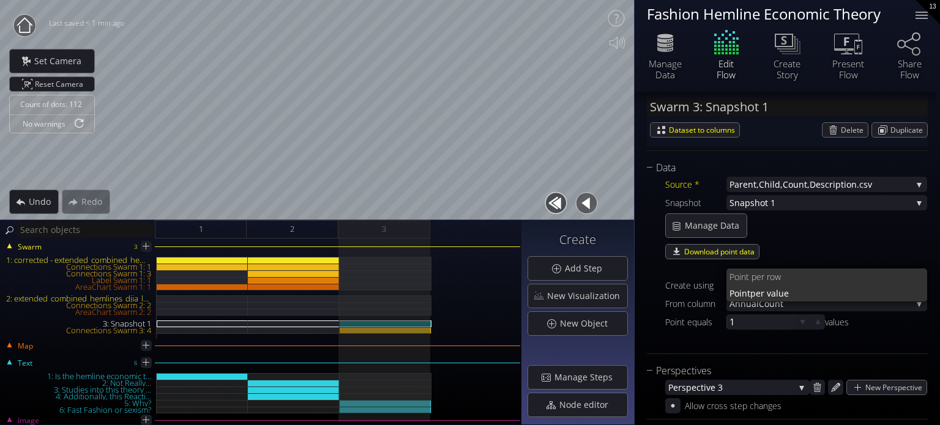
drag, startPoint x: 763, startPoint y: 278, endPoint x: 624, endPoint y: 231, distance: 146.7
click at [763, 278] on span "nt per row" at bounding box center [829, 277] width 177 height 17
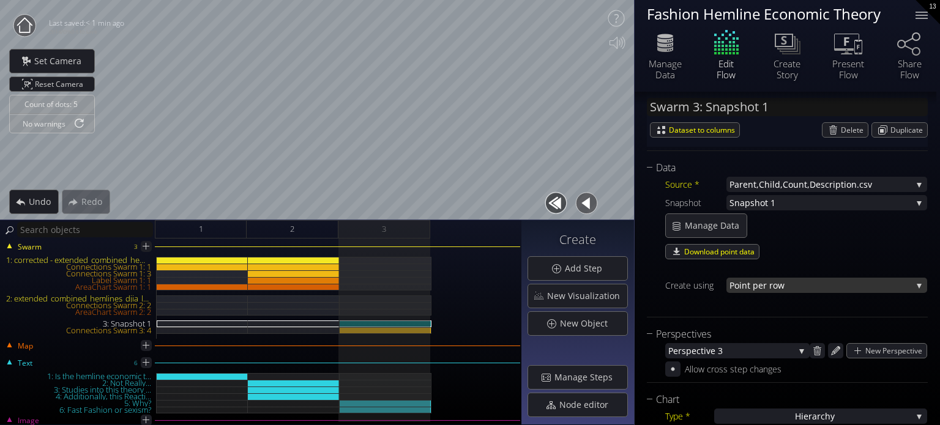
click at [783, 282] on span "nt per row" at bounding box center [827, 285] width 170 height 15
click at [793, 286] on span "nt per row" at bounding box center [827, 285] width 170 height 15
drag, startPoint x: 764, startPoint y: 273, endPoint x: 766, endPoint y: 286, distance: 13.1
click at [764, 274] on div at bounding box center [796, 270] width 262 height 15
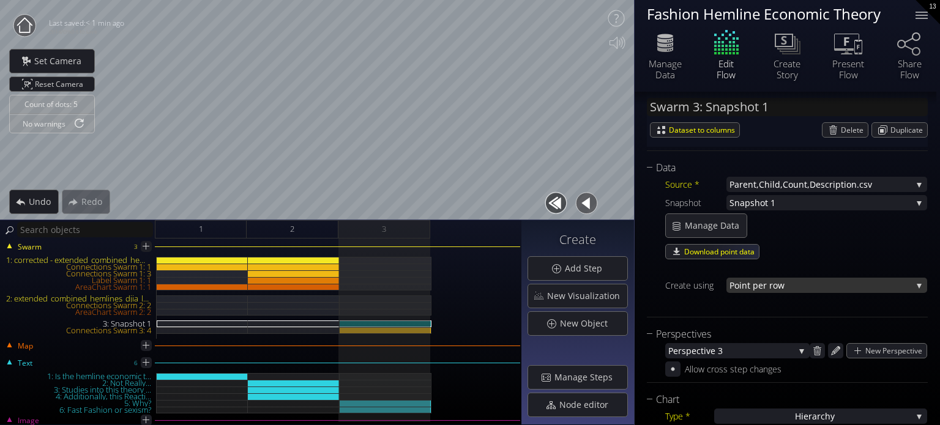
click at [766, 285] on span "nt per row" at bounding box center [827, 285] width 170 height 15
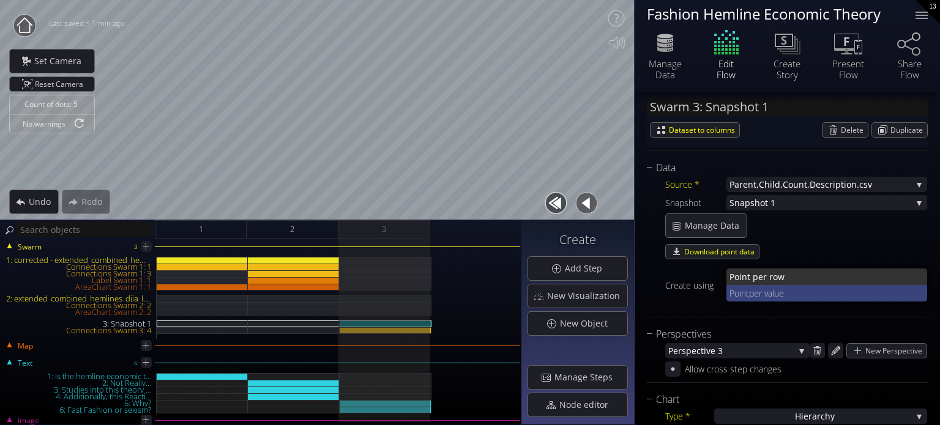
click at [786, 293] on span "per value" at bounding box center [833, 293] width 169 height 17
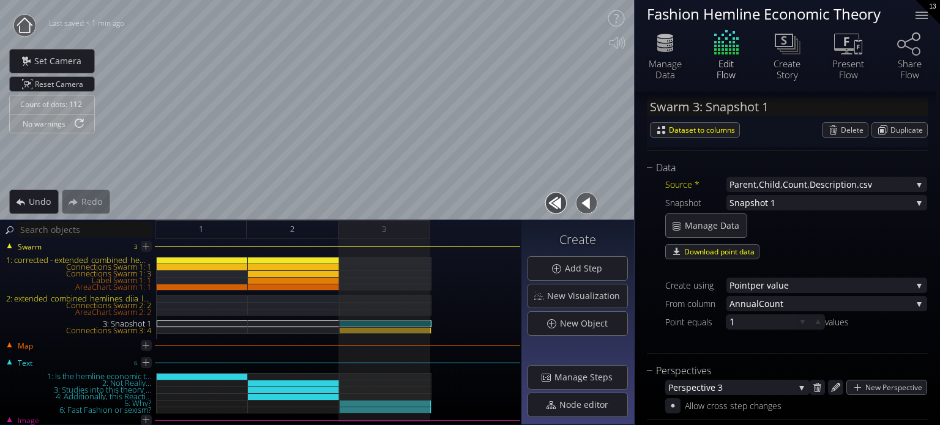
click at [39, 275] on div "Connections Swarm 1: 3" at bounding box center [78, 274] width 155 height 7
type input "Swarm 1: Connections 3"
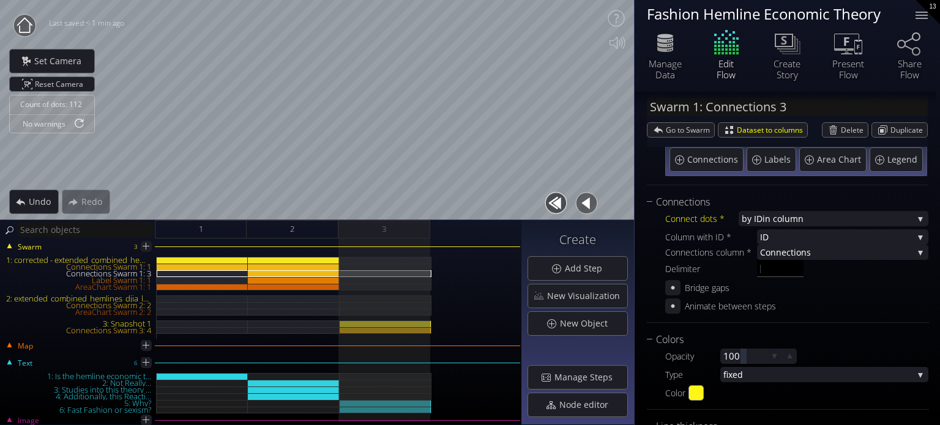
click at [465, 277] on div "1: corrected - extended_combined_hemlines_djia_long_normalized.csv Connections …" at bounding box center [260, 298] width 519 height 82
